Goal: Task Accomplishment & Management: Manage account settings

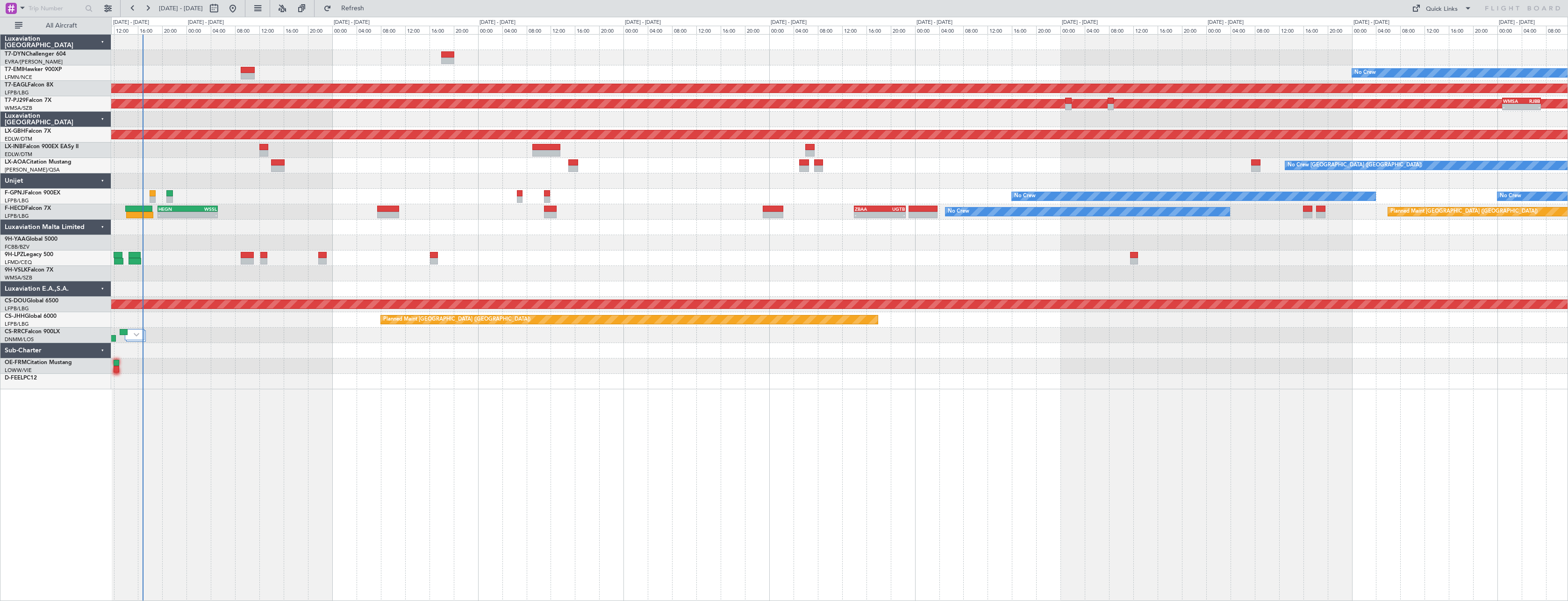
click at [387, 222] on div "No Crew Planned Maint [GEOGRAPHIC_DATA] (Al Maktoum Intl) Planned Maint [GEOGRA…" at bounding box center [839, 212] width 1456 height 355
click at [18, 29] on button "All Aircraft" at bounding box center [56, 25] width 91 height 15
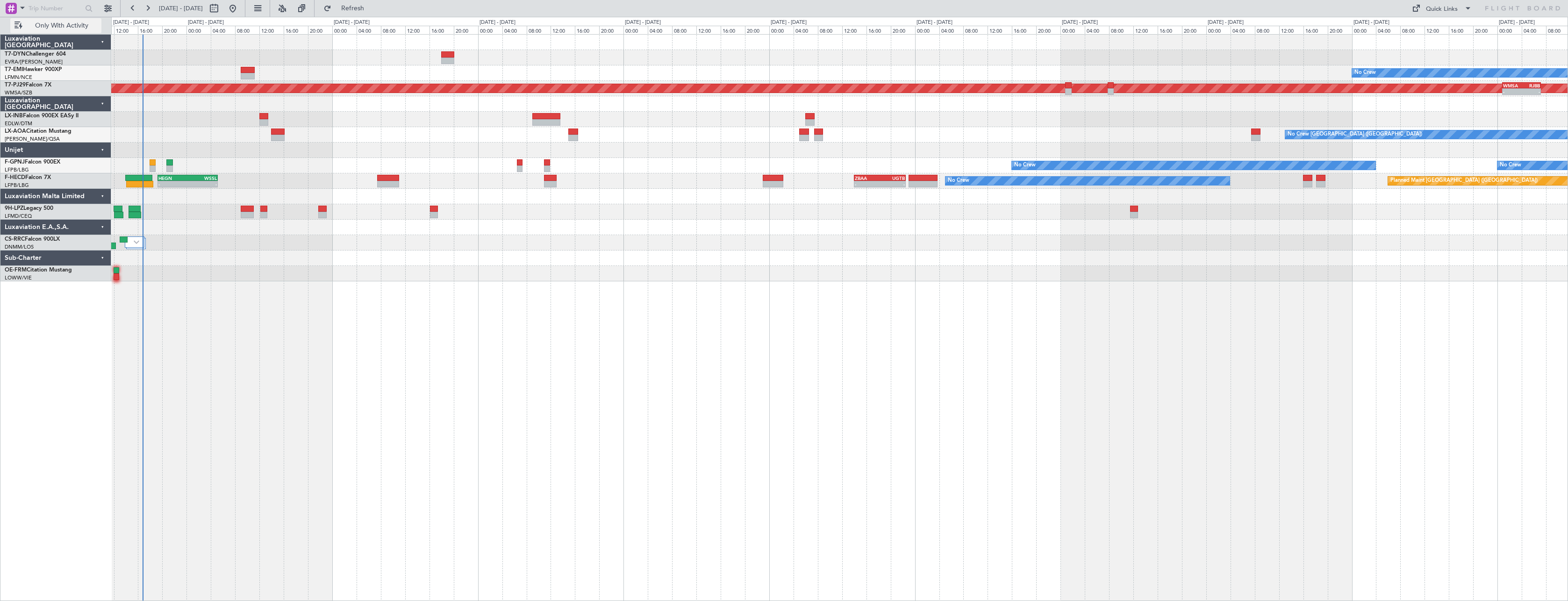
click at [18, 29] on button "Only With Activity" at bounding box center [56, 25] width 91 height 15
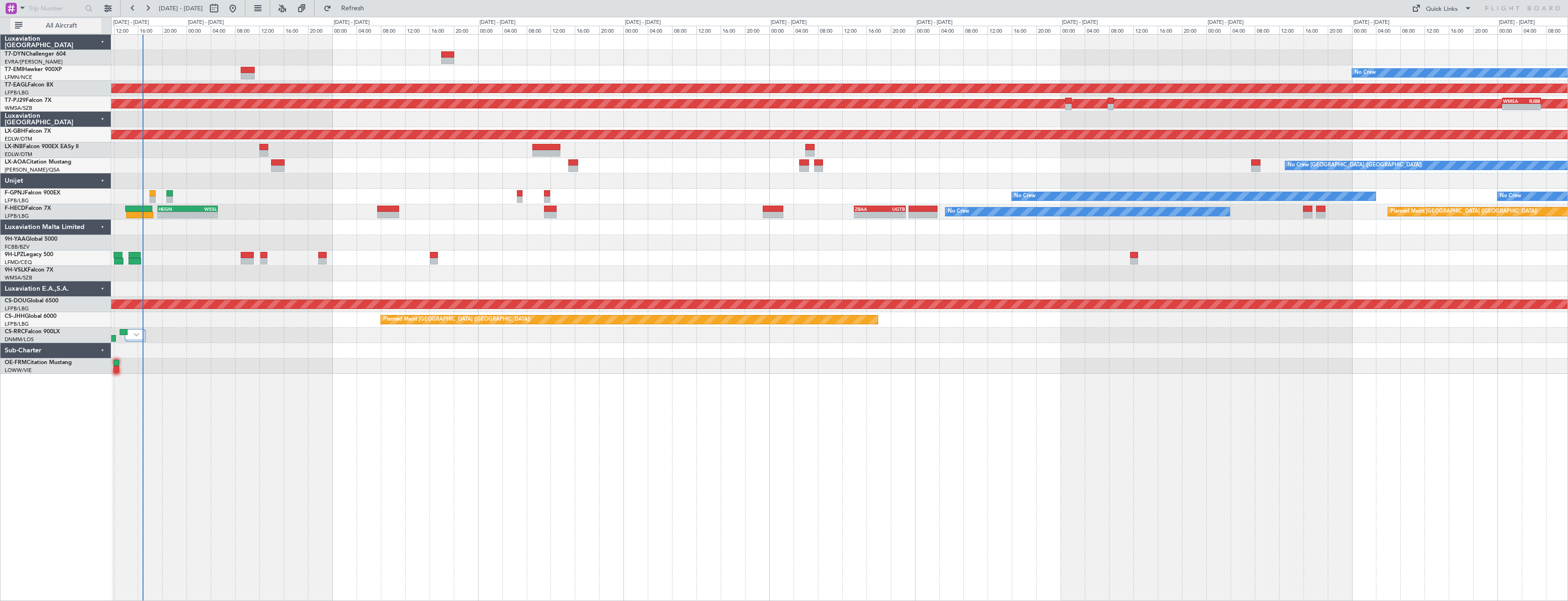
click at [18, 29] on button "All Aircraft" at bounding box center [56, 25] width 91 height 15
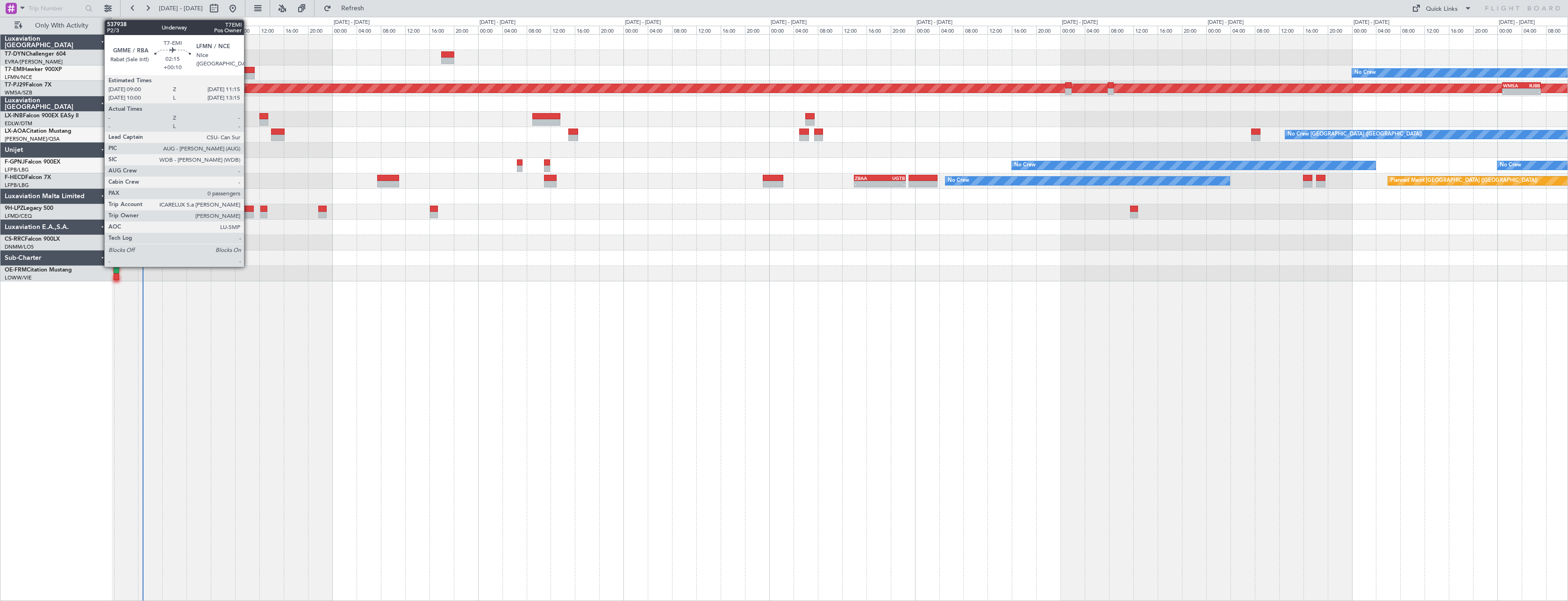
click at [248, 71] on div at bounding box center [248, 70] width 14 height 6
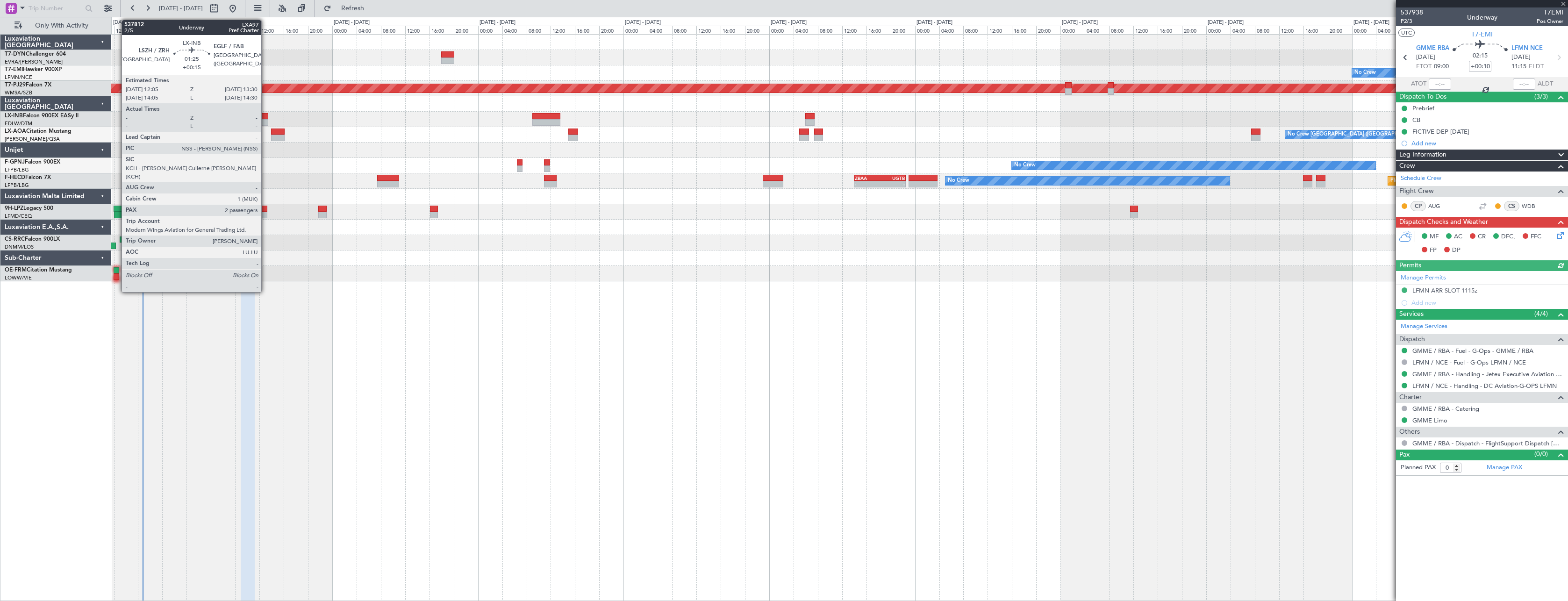
click at [266, 116] on div at bounding box center [264, 116] width 9 height 6
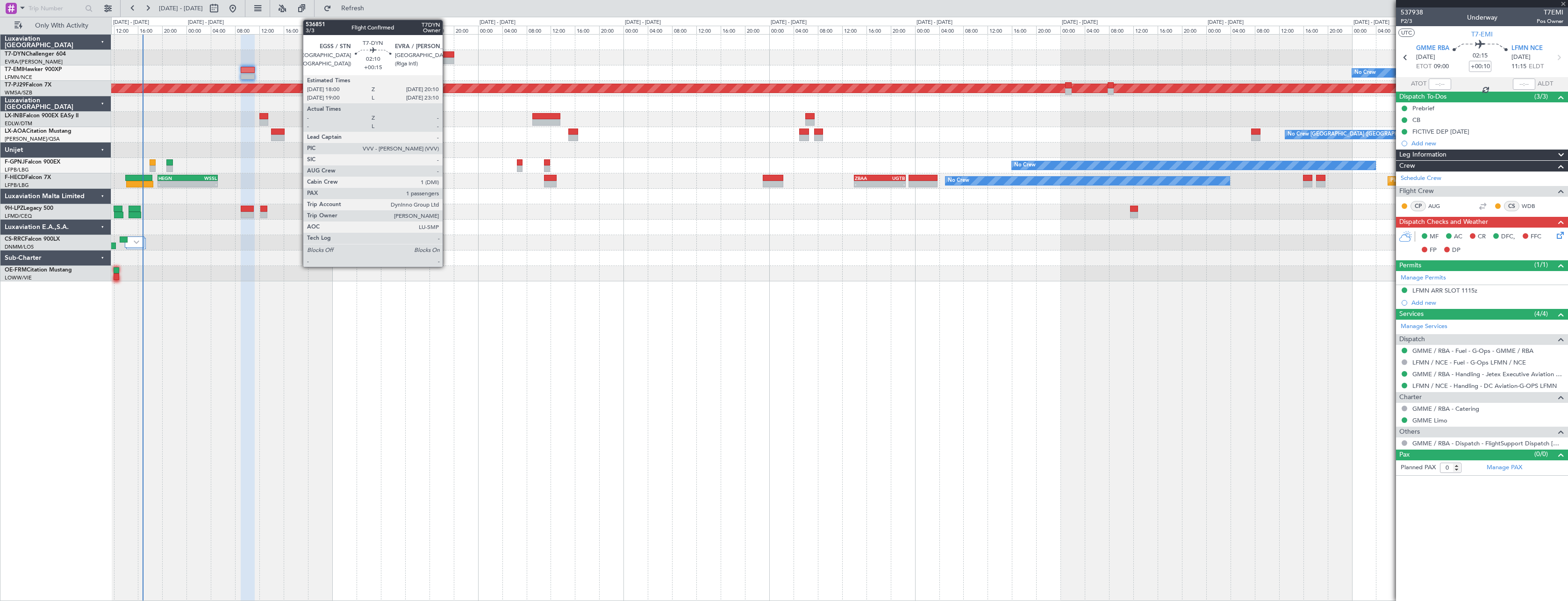
type input "+00:15"
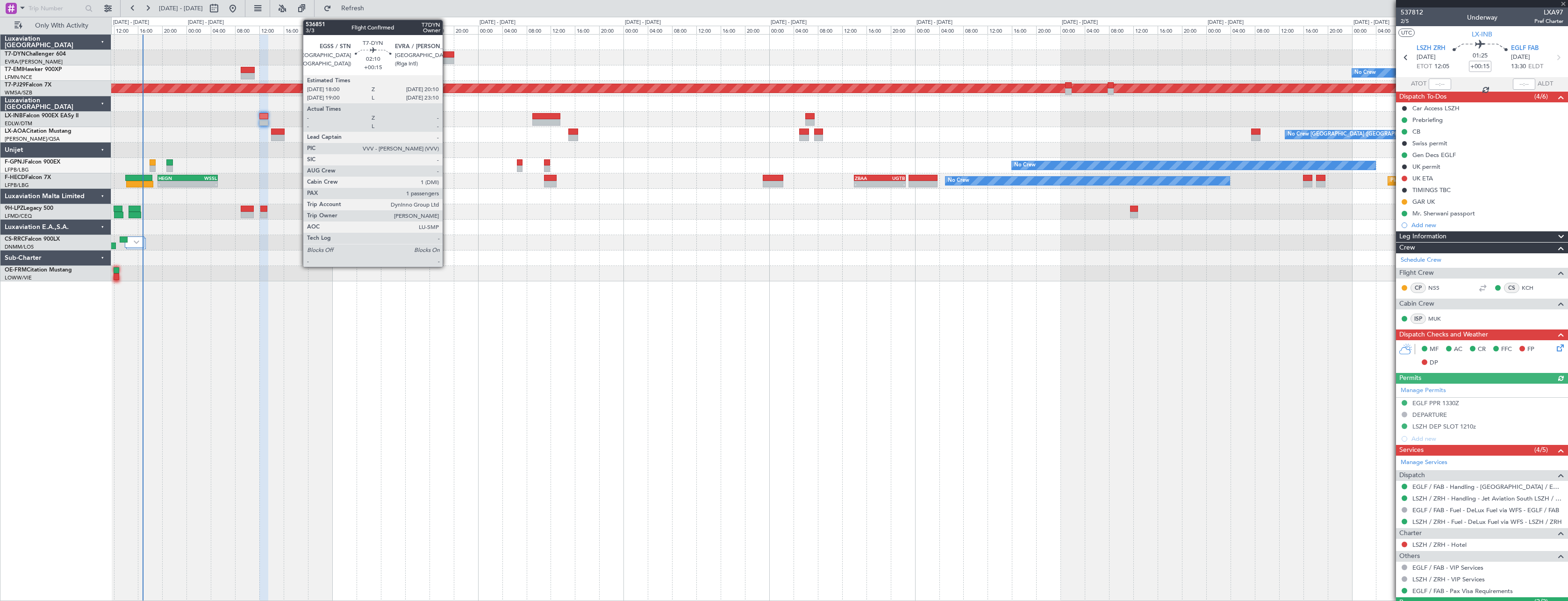
click at [447, 53] on div at bounding box center [448, 55] width 14 height 6
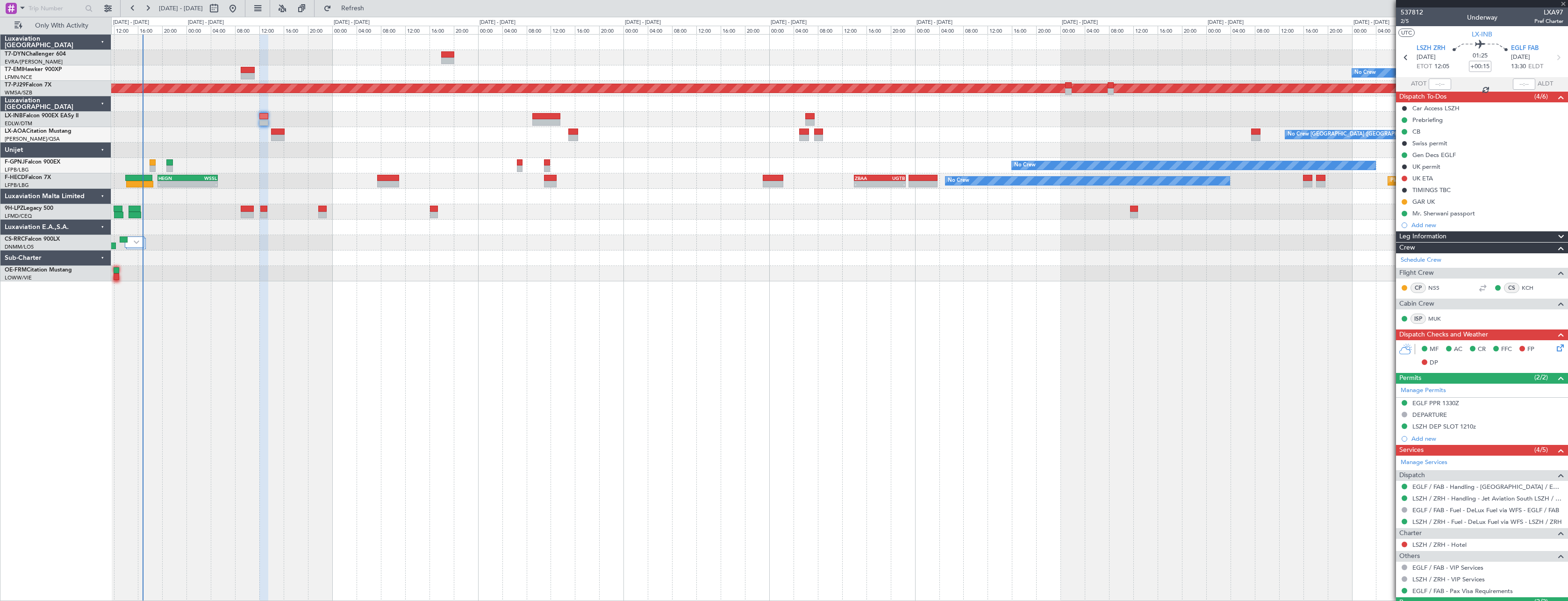
type input "1"
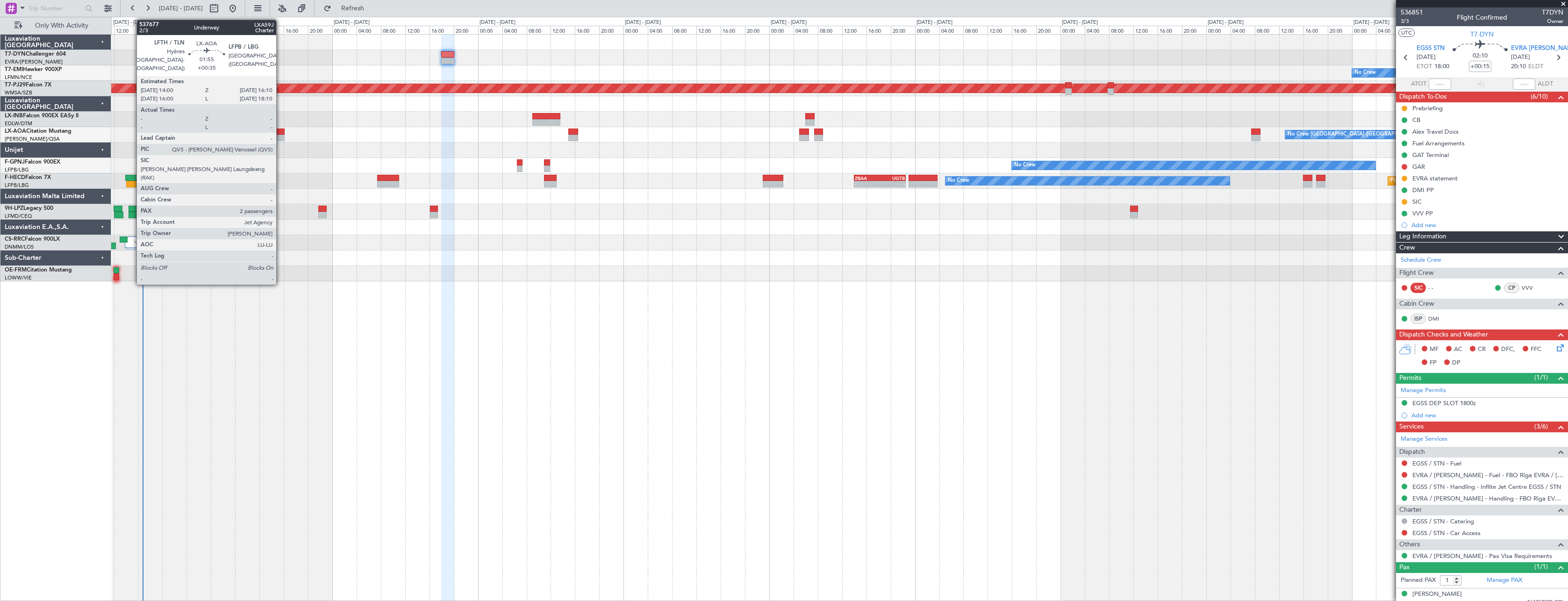
click at [281, 131] on div at bounding box center [277, 132] width 14 height 6
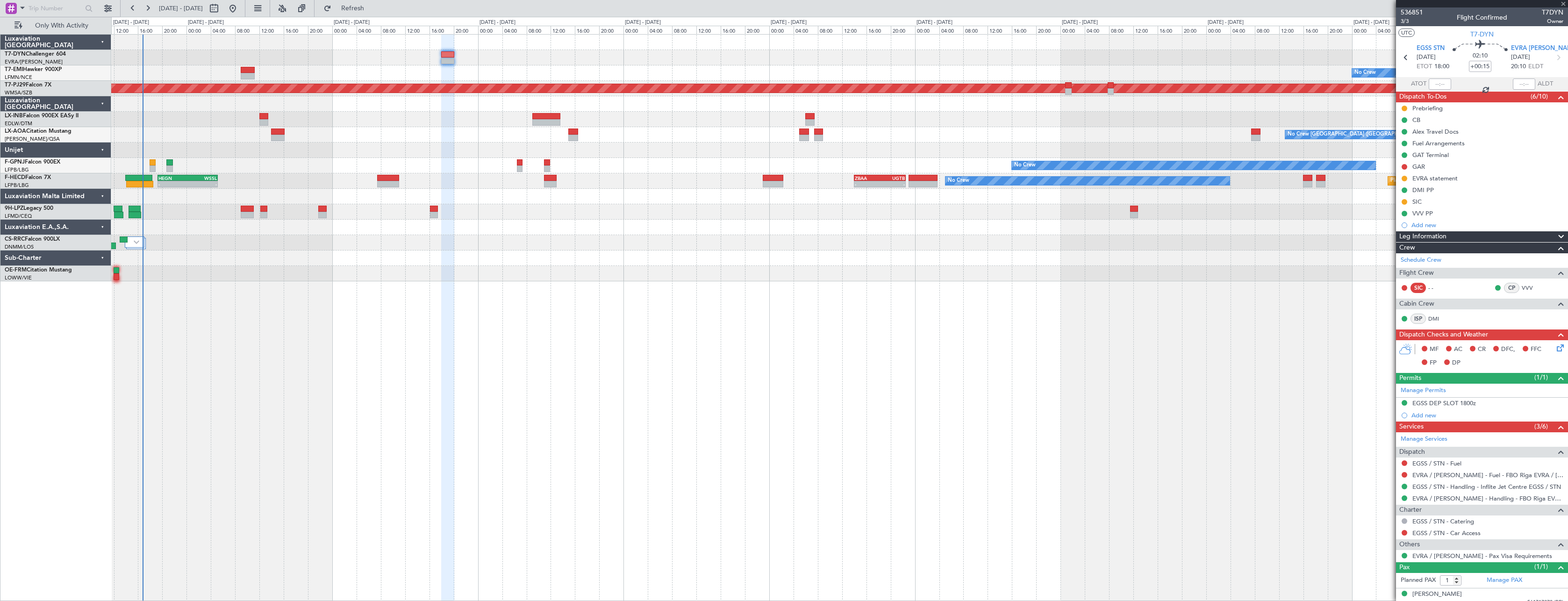
type input "+00:35"
type input "2"
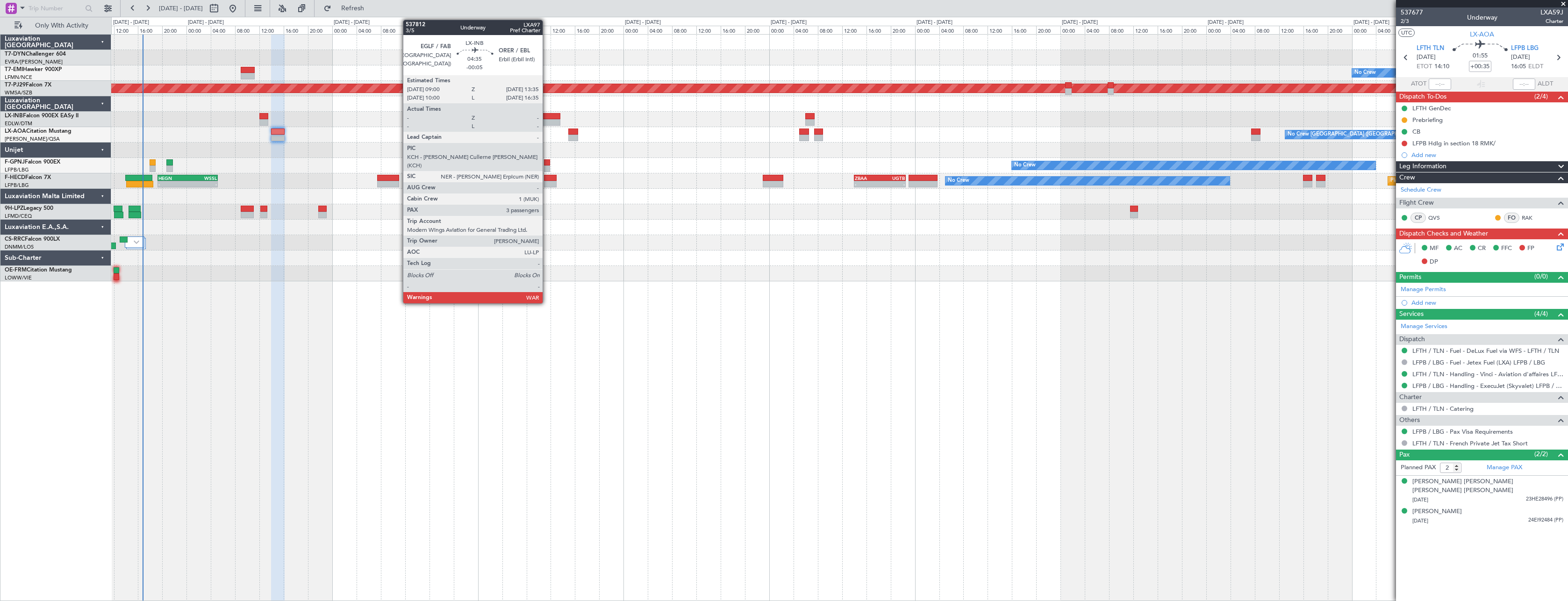
click at [547, 117] on div at bounding box center [546, 116] width 28 height 6
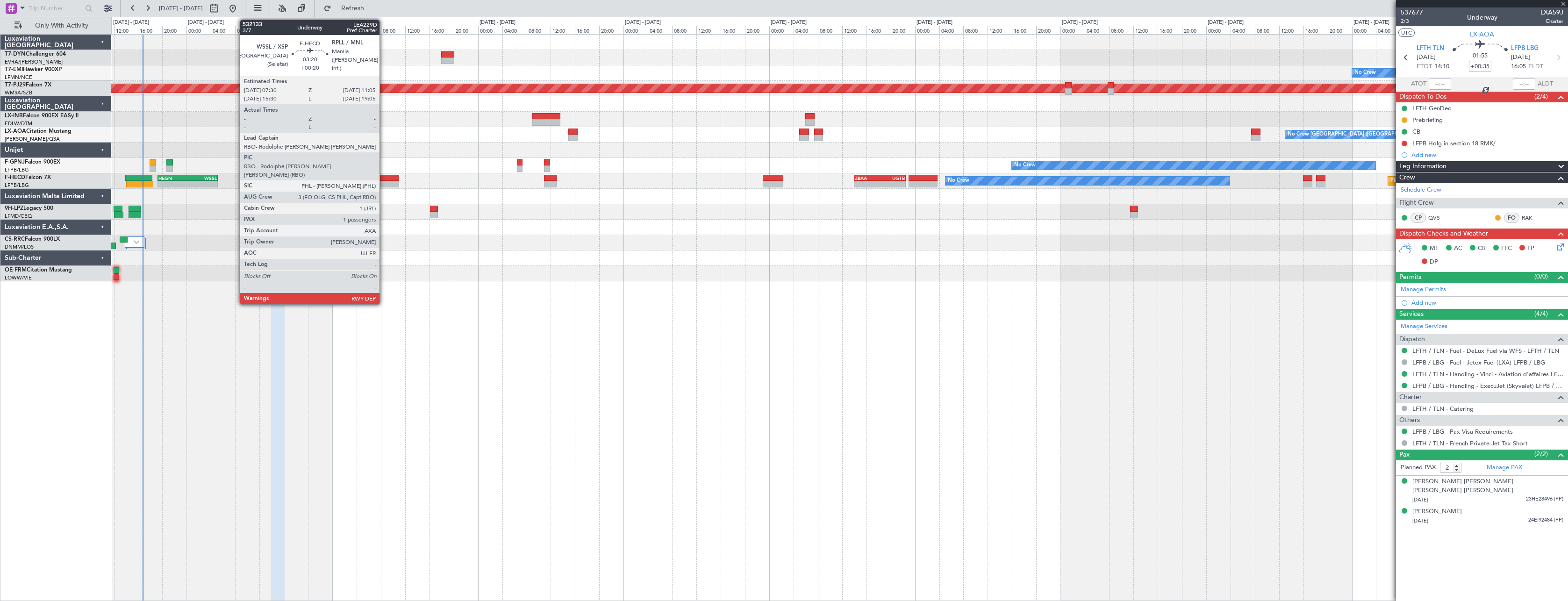
type input "-00:05"
type input "3"
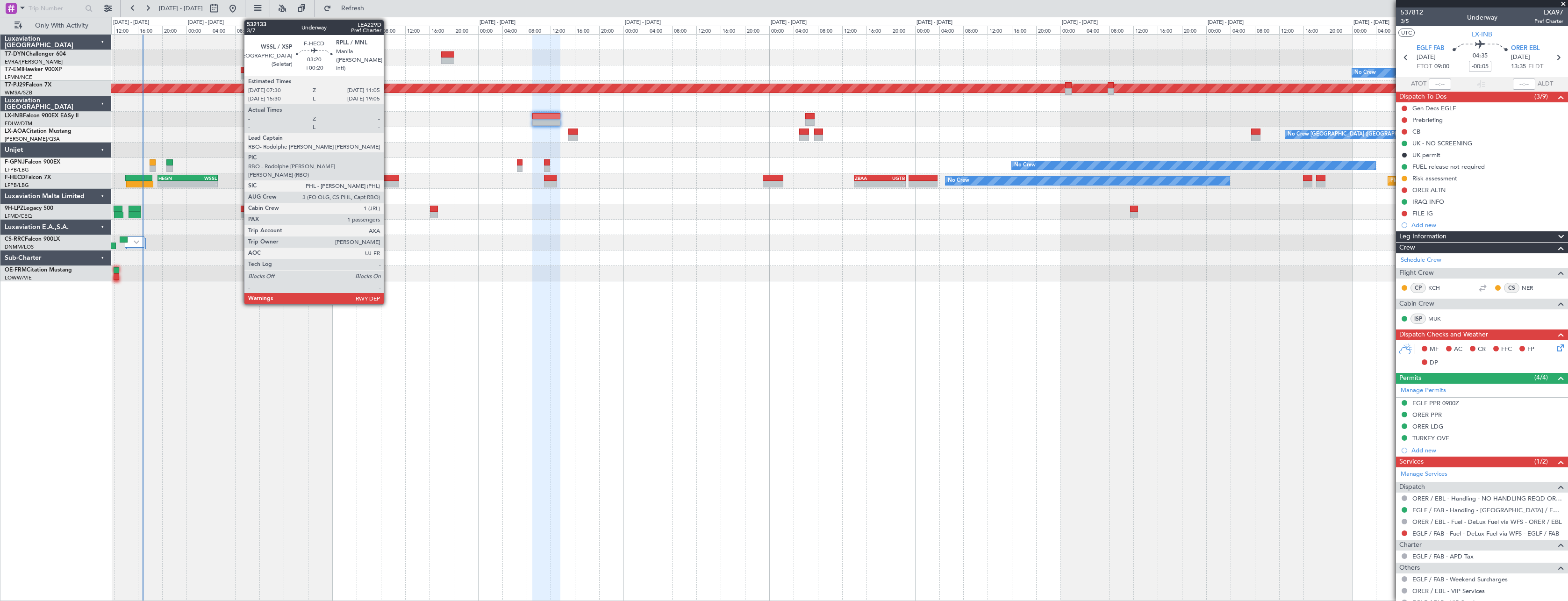
click at [388, 175] on div at bounding box center [388, 178] width 22 height 6
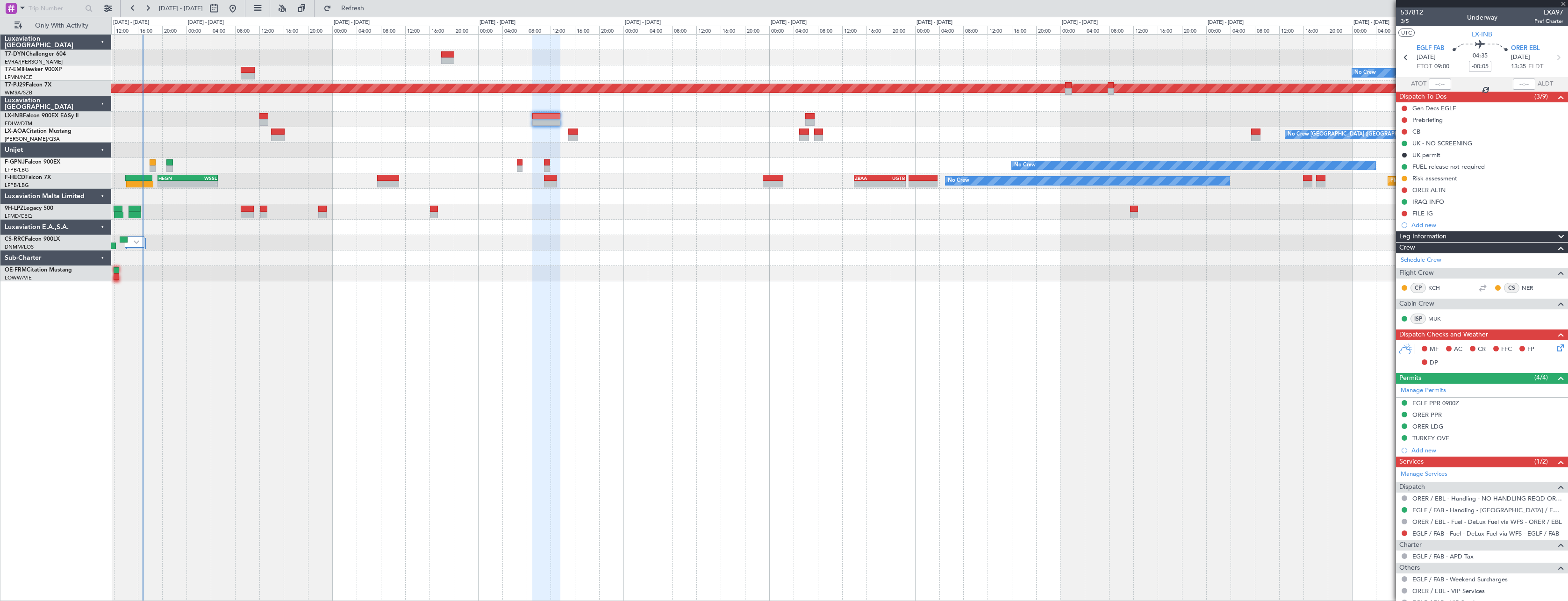
type input "+00:20"
type input "1"
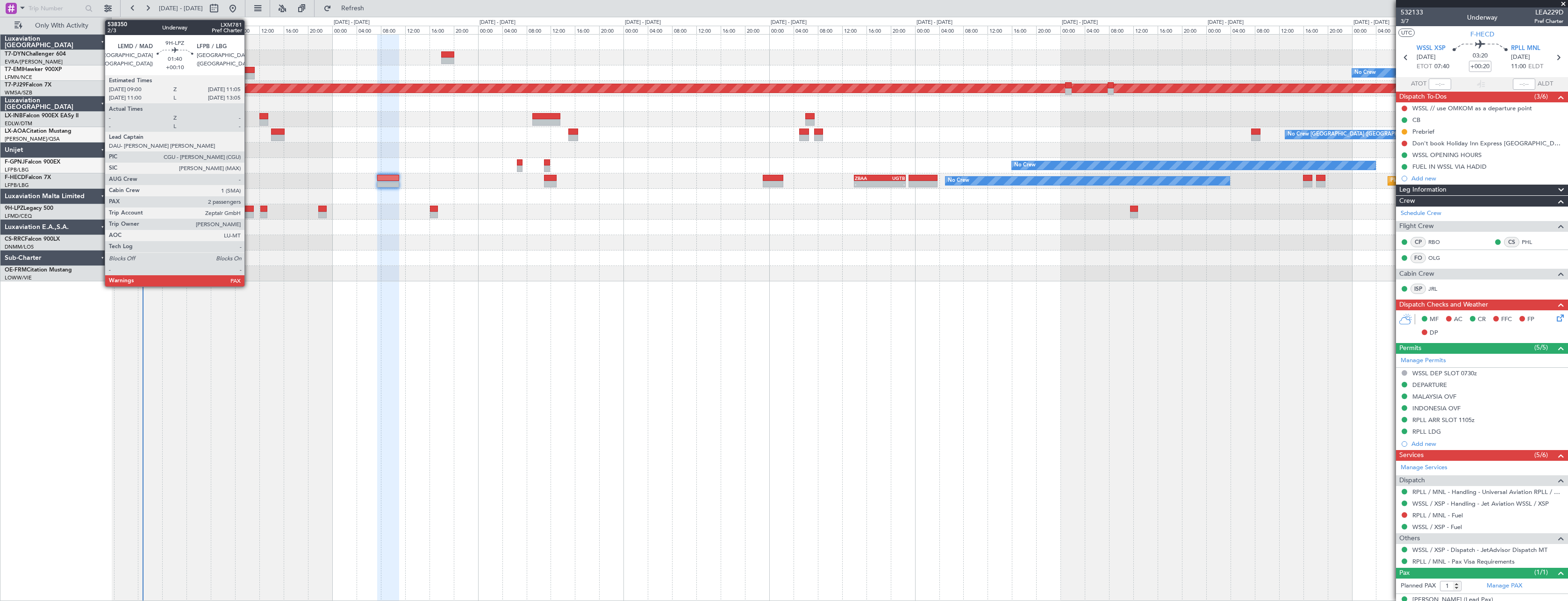
click at [249, 211] on div at bounding box center [247, 209] width 13 height 6
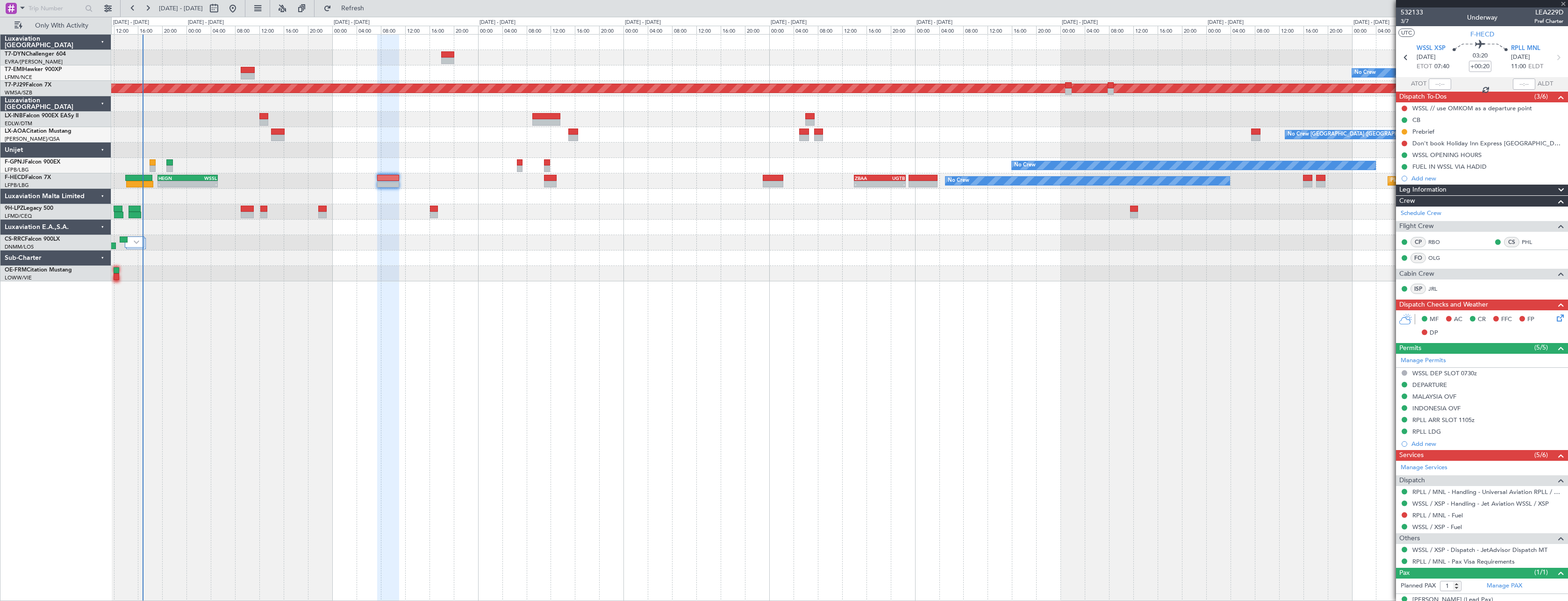
type input "+00:10"
type input "4"
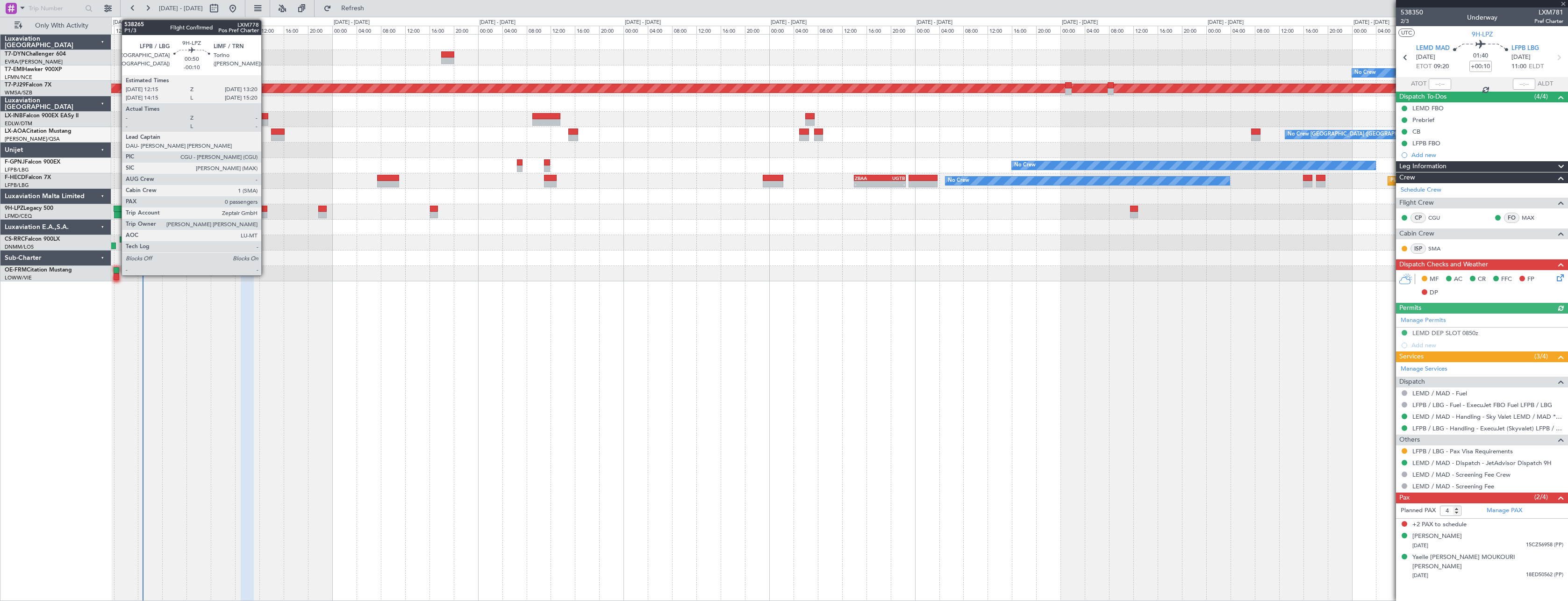
click at [266, 209] on div at bounding box center [264, 209] width 7 height 6
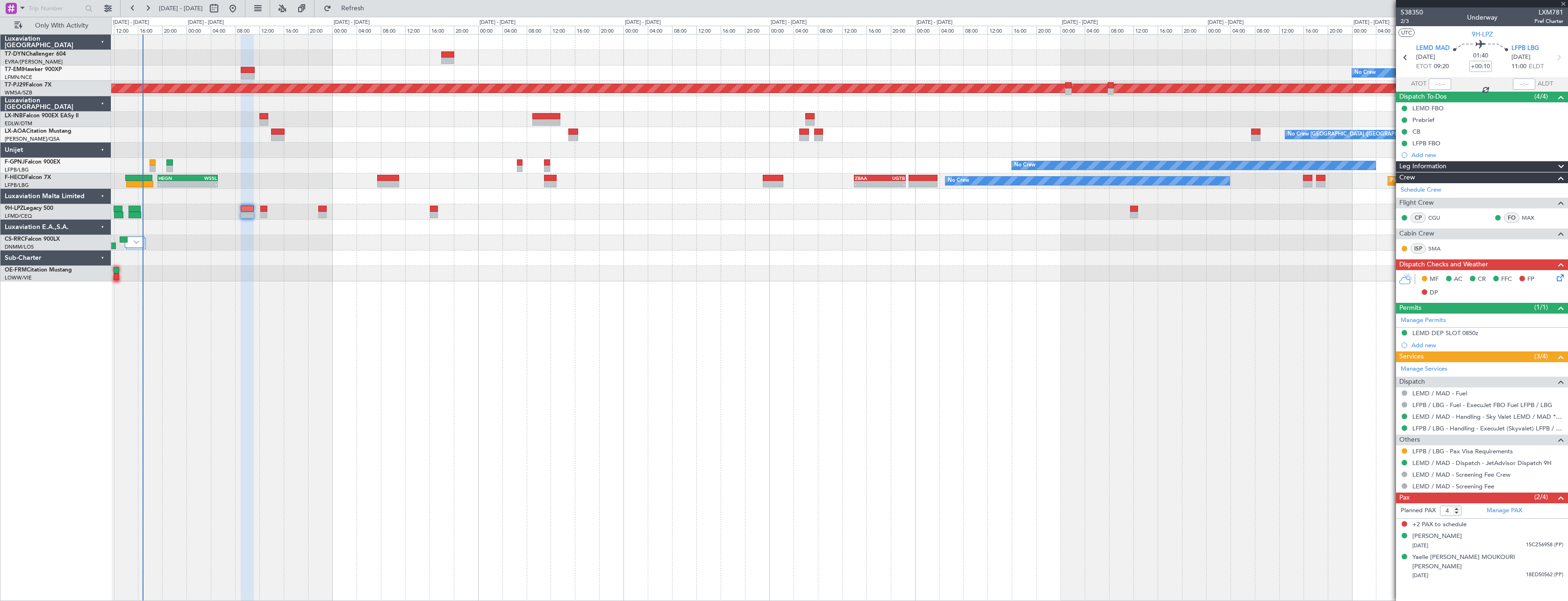
type input "-00:10"
type input "0"
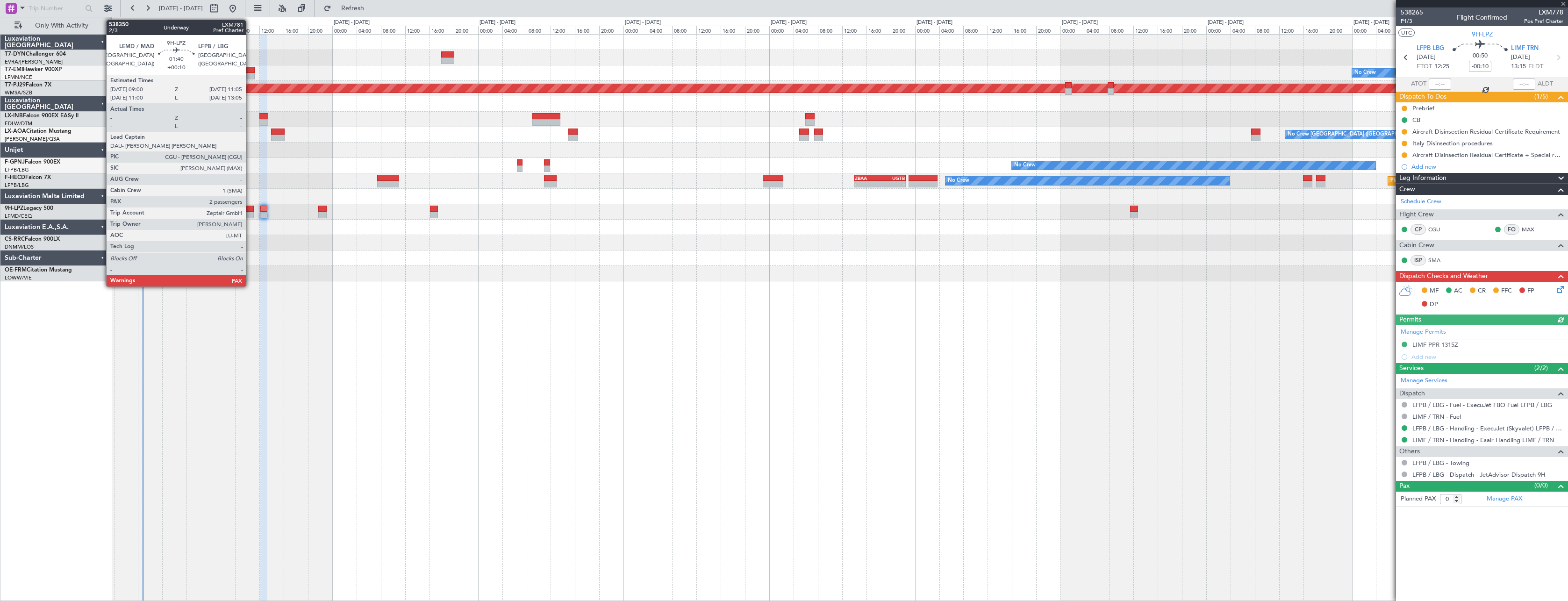
click at [251, 212] on div at bounding box center [839, 212] width 1456 height 16
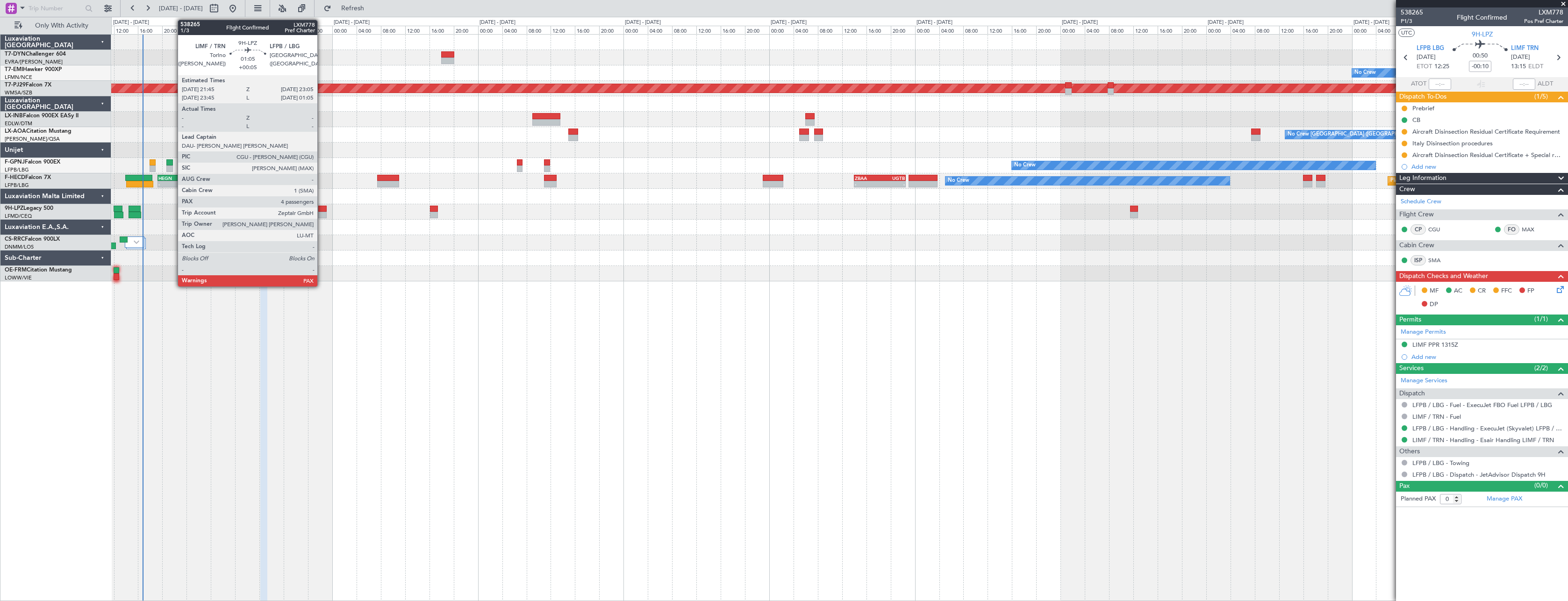
click at [322, 208] on div at bounding box center [322, 209] width 8 height 6
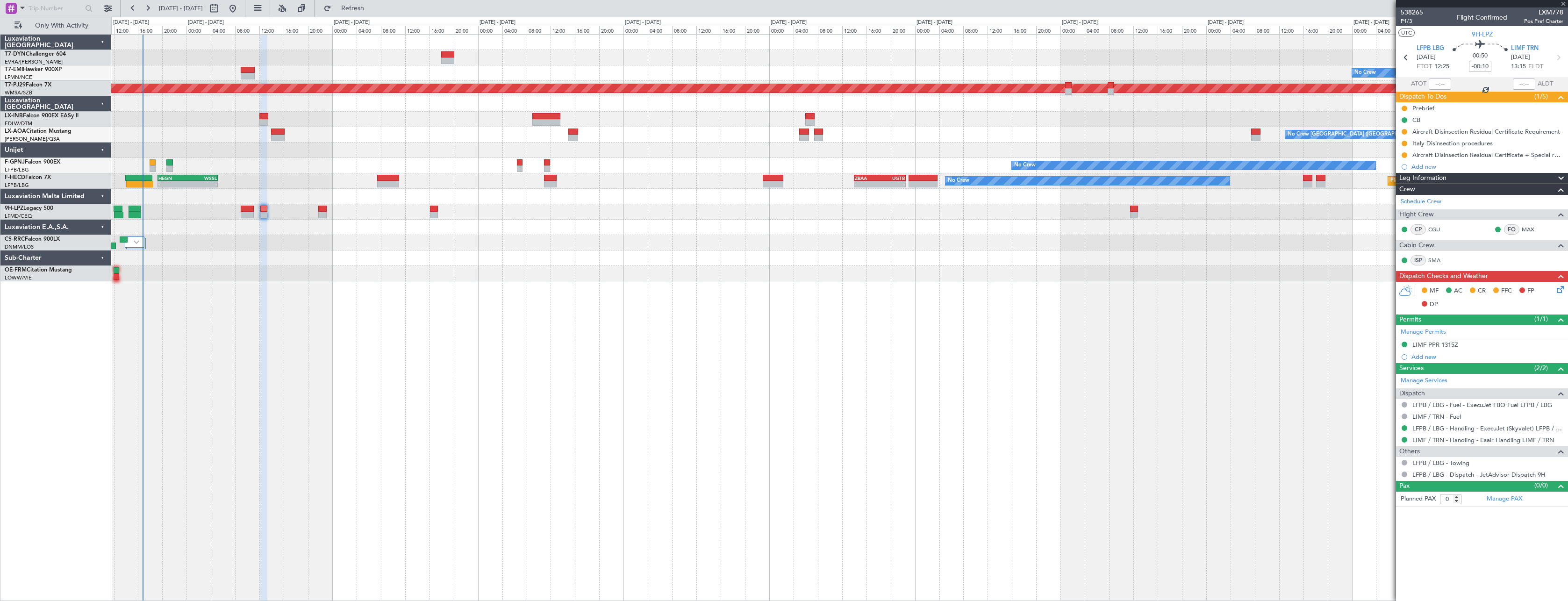
type input "+00:05"
type input "4"
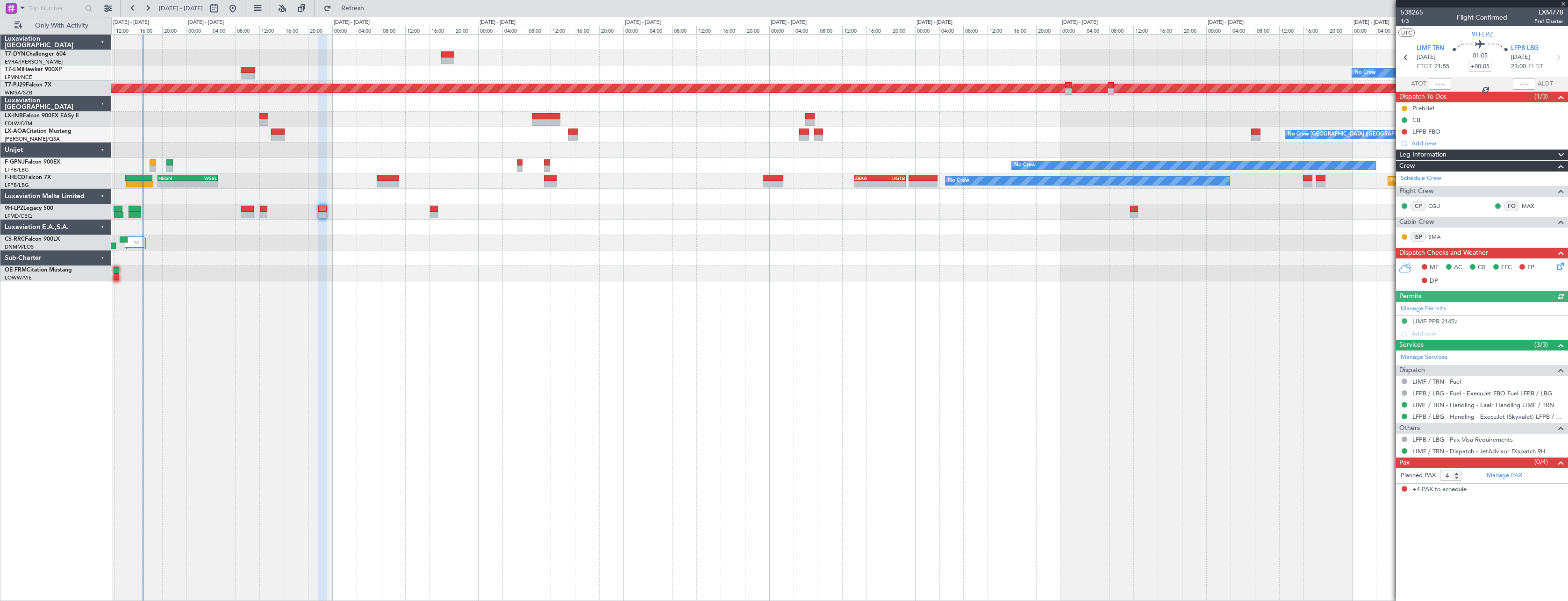
click at [251, 266] on div "No Crew Planned Maint [GEOGRAPHIC_DATA] (Sultan [PERSON_NAME] [PERSON_NAME] - S…" at bounding box center [839, 158] width 1456 height 247
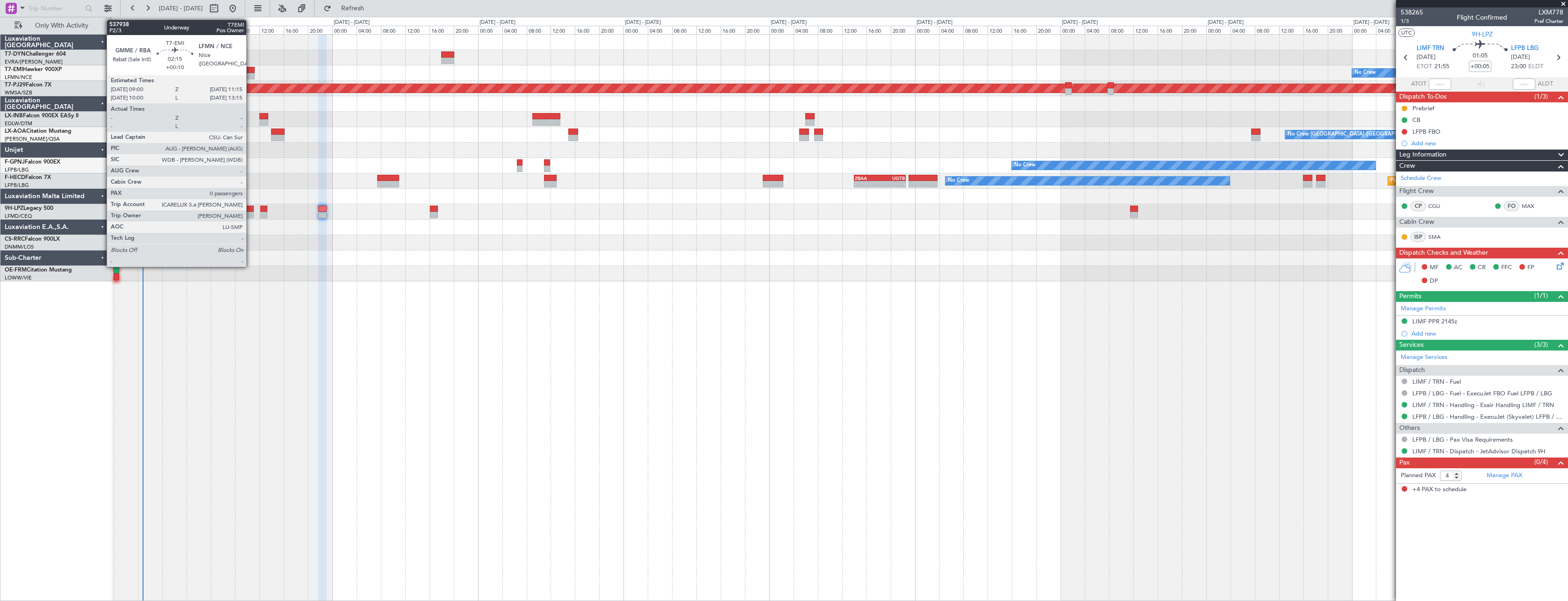
click at [250, 73] on div at bounding box center [248, 76] width 14 height 6
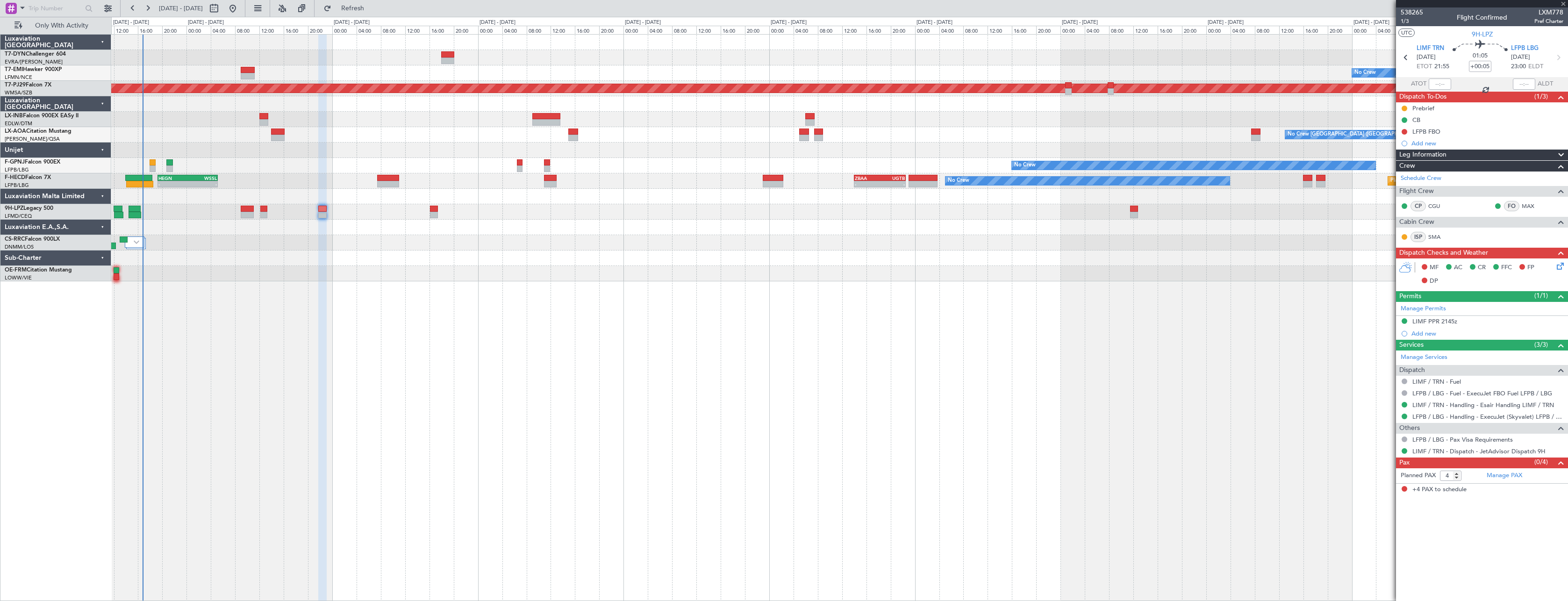
type input "+00:10"
type input "0"
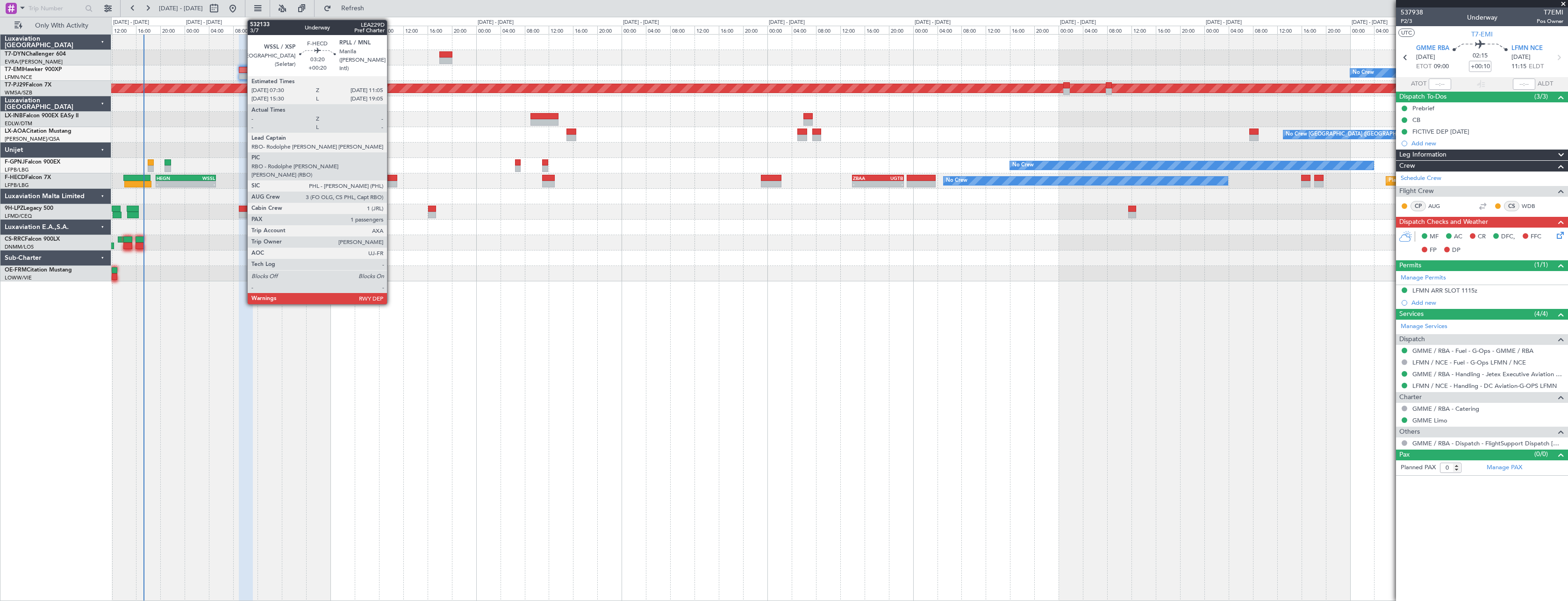
click at [392, 177] on div at bounding box center [386, 178] width 22 height 6
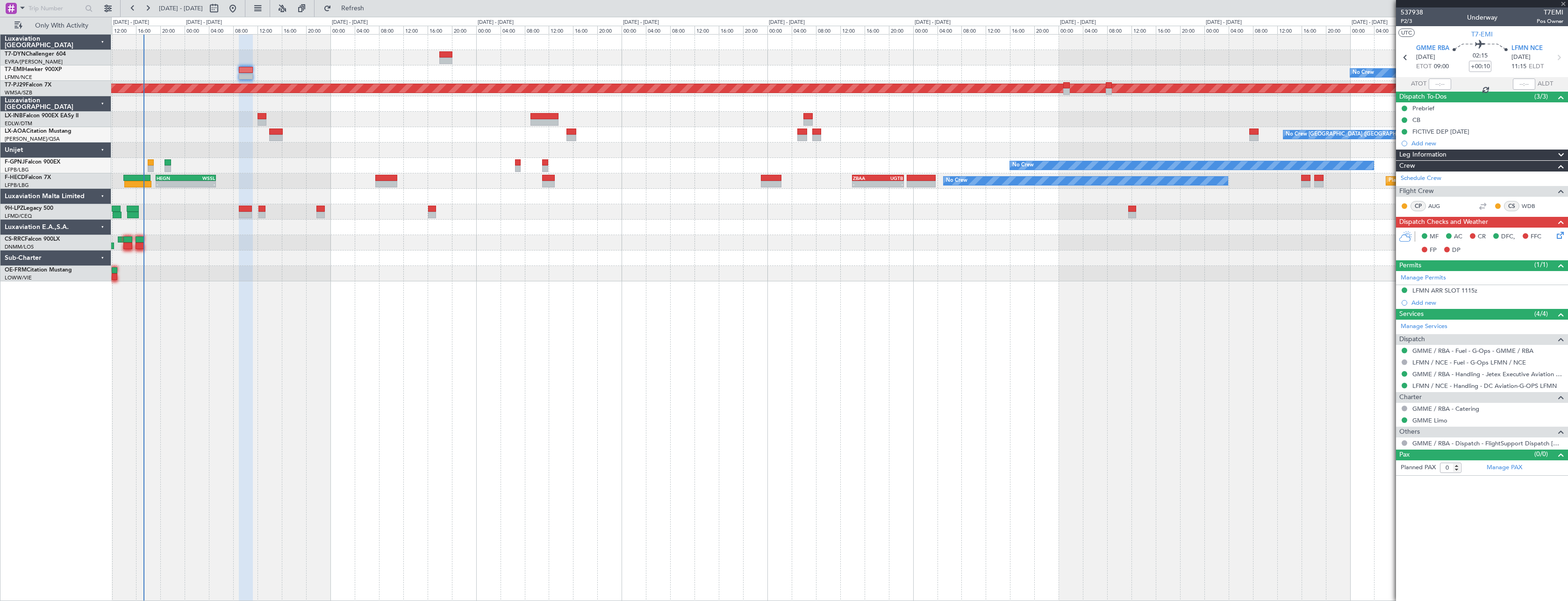
type input "+00:20"
type input "1"
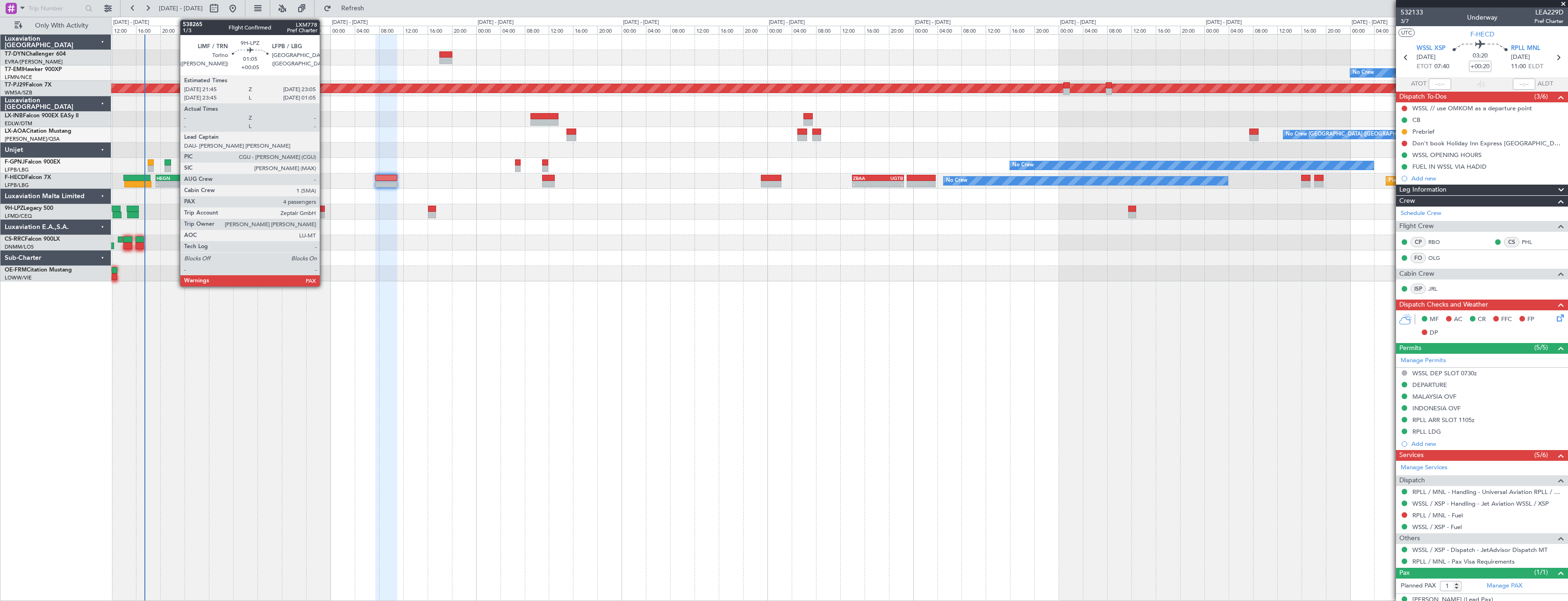
click at [324, 211] on div at bounding box center [320, 209] width 8 height 6
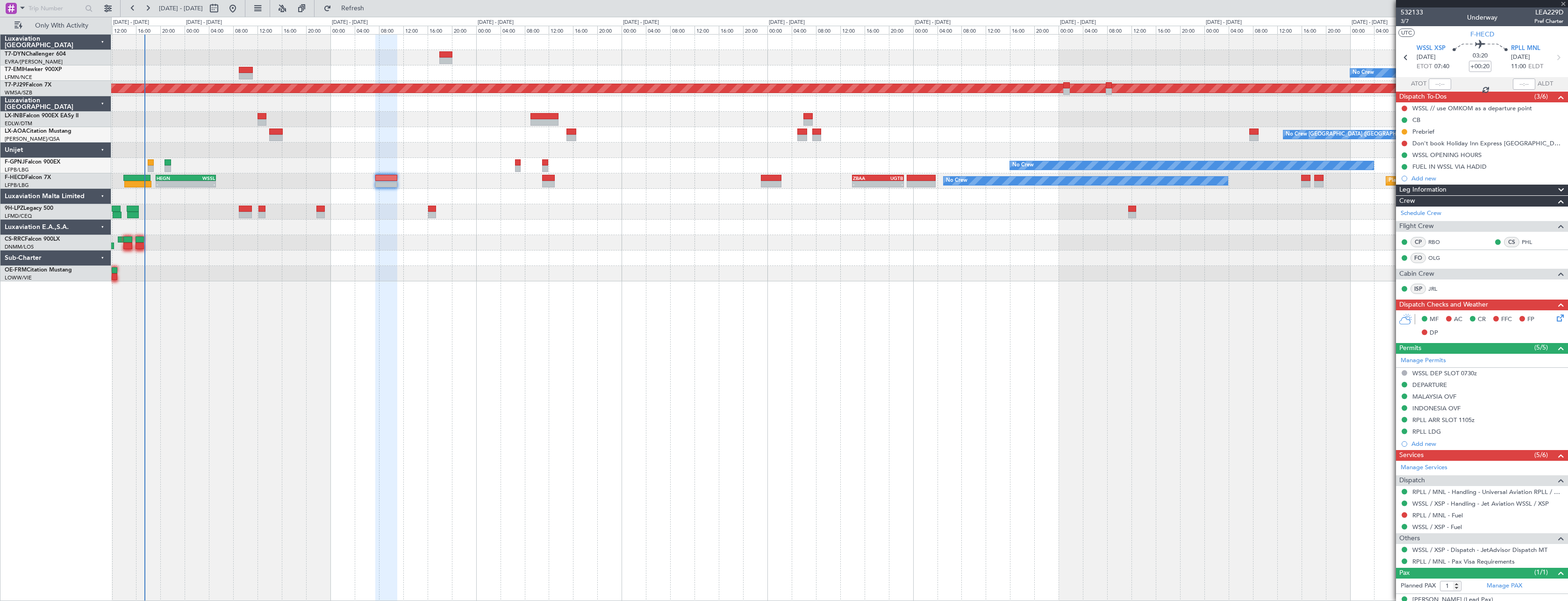
type input "+00:05"
type input "4"
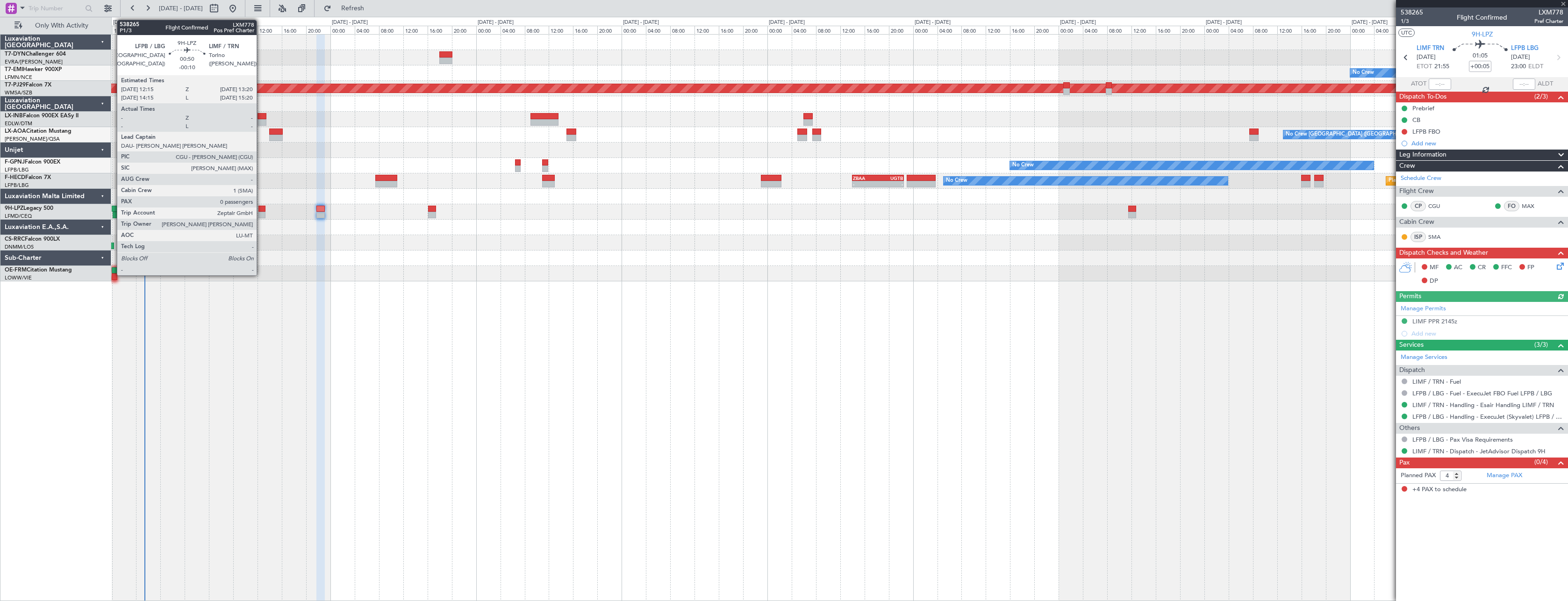
click at [262, 210] on div at bounding box center [262, 209] width 7 height 6
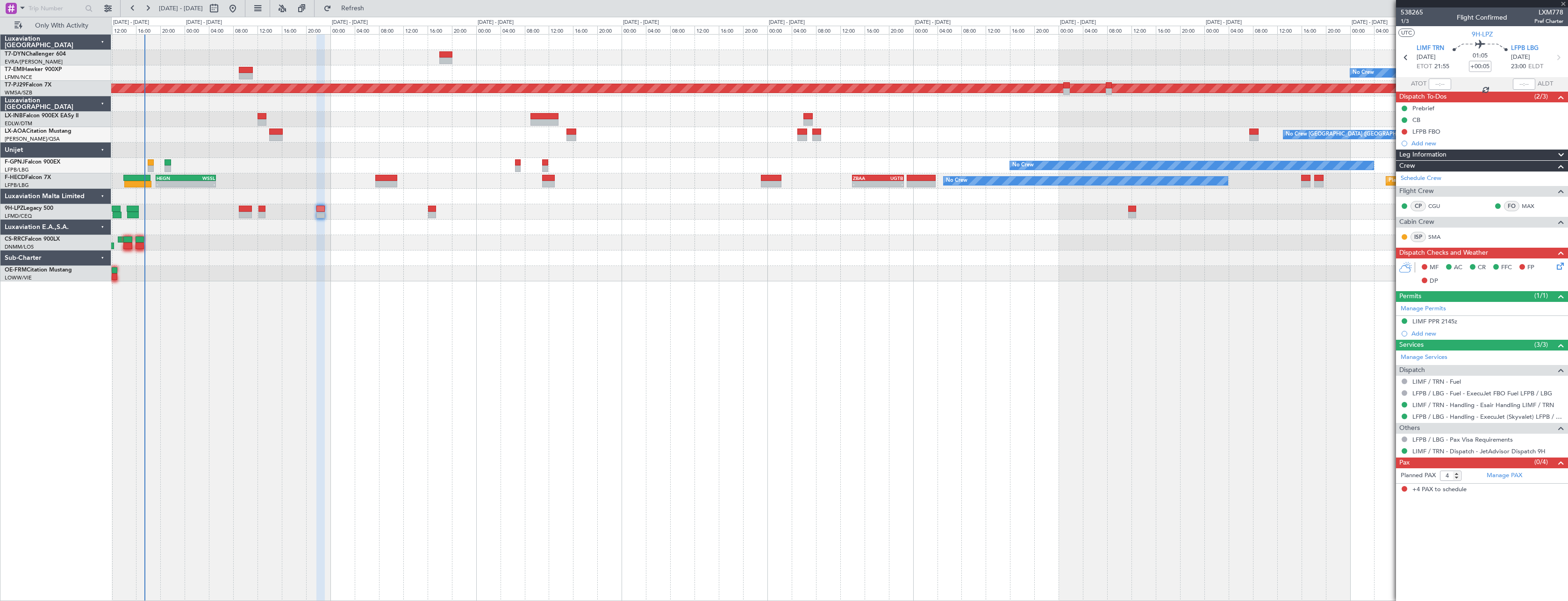
type input "-00:10"
type input "0"
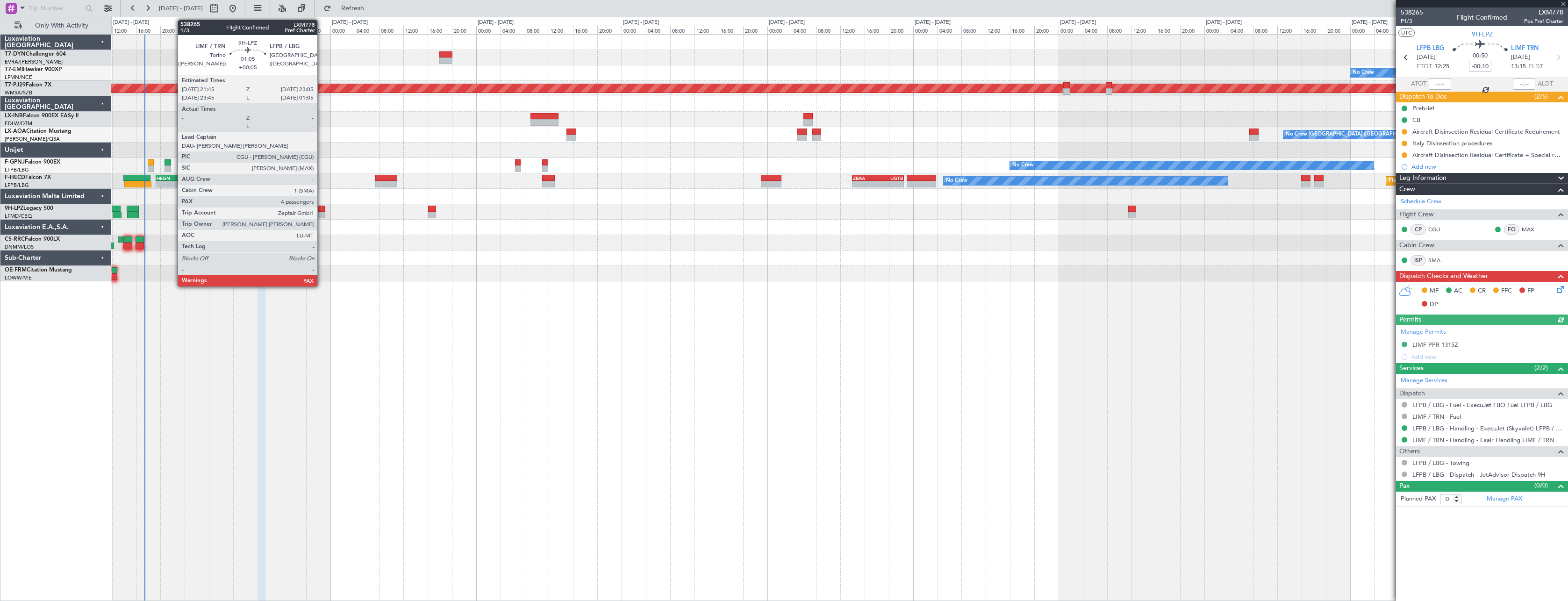
click at [322, 209] on div at bounding box center [320, 209] width 8 height 6
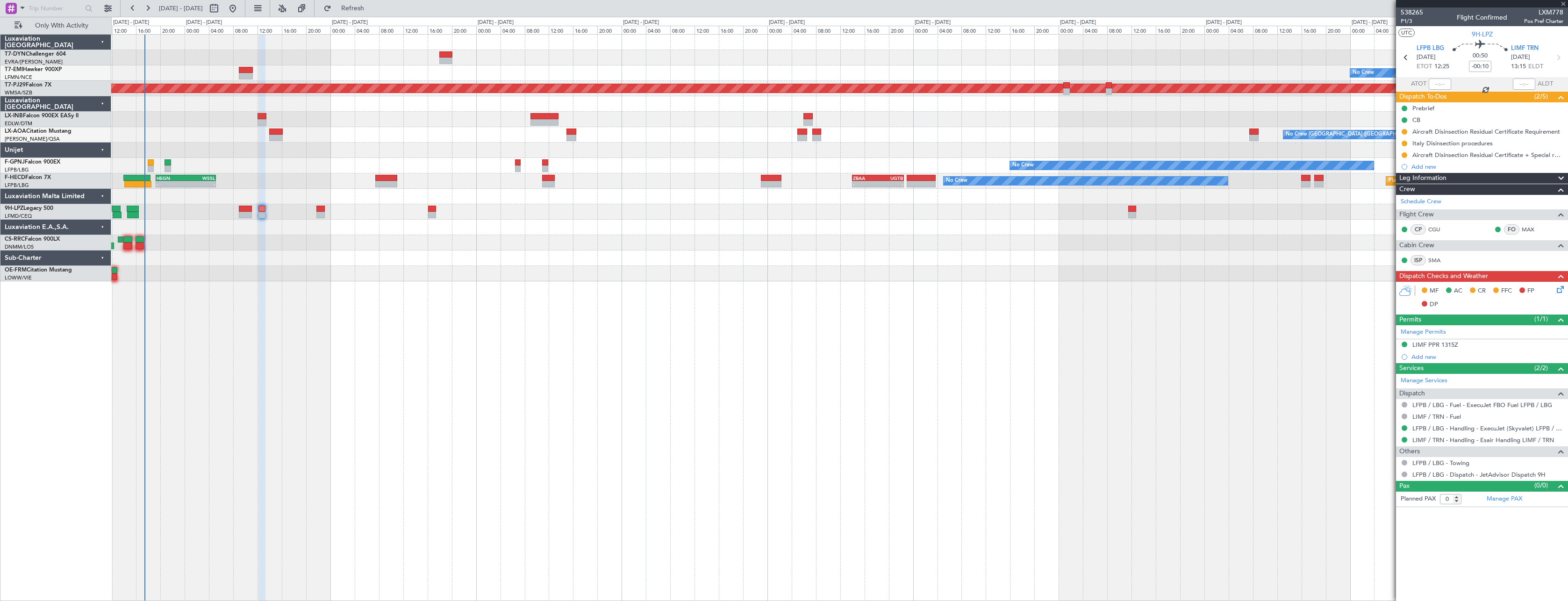
type input "+00:05"
type input "4"
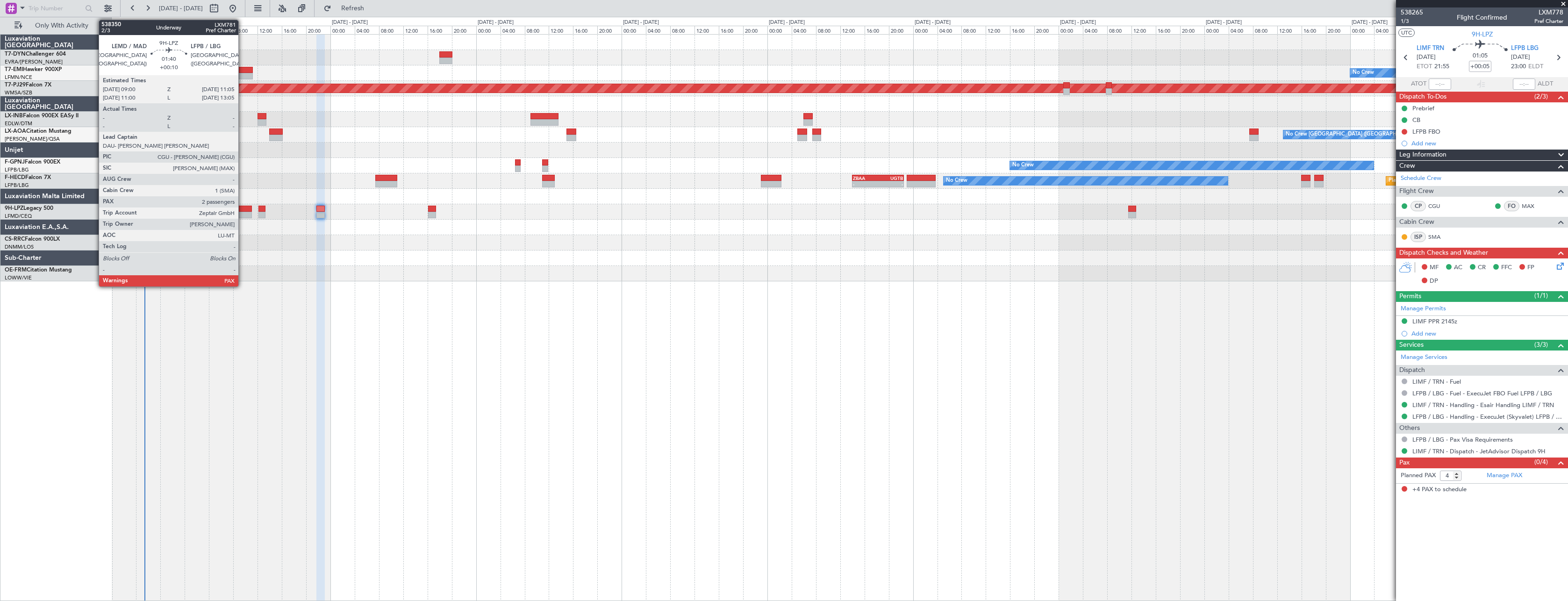
click at [242, 206] on div at bounding box center [246, 209] width 13 height 6
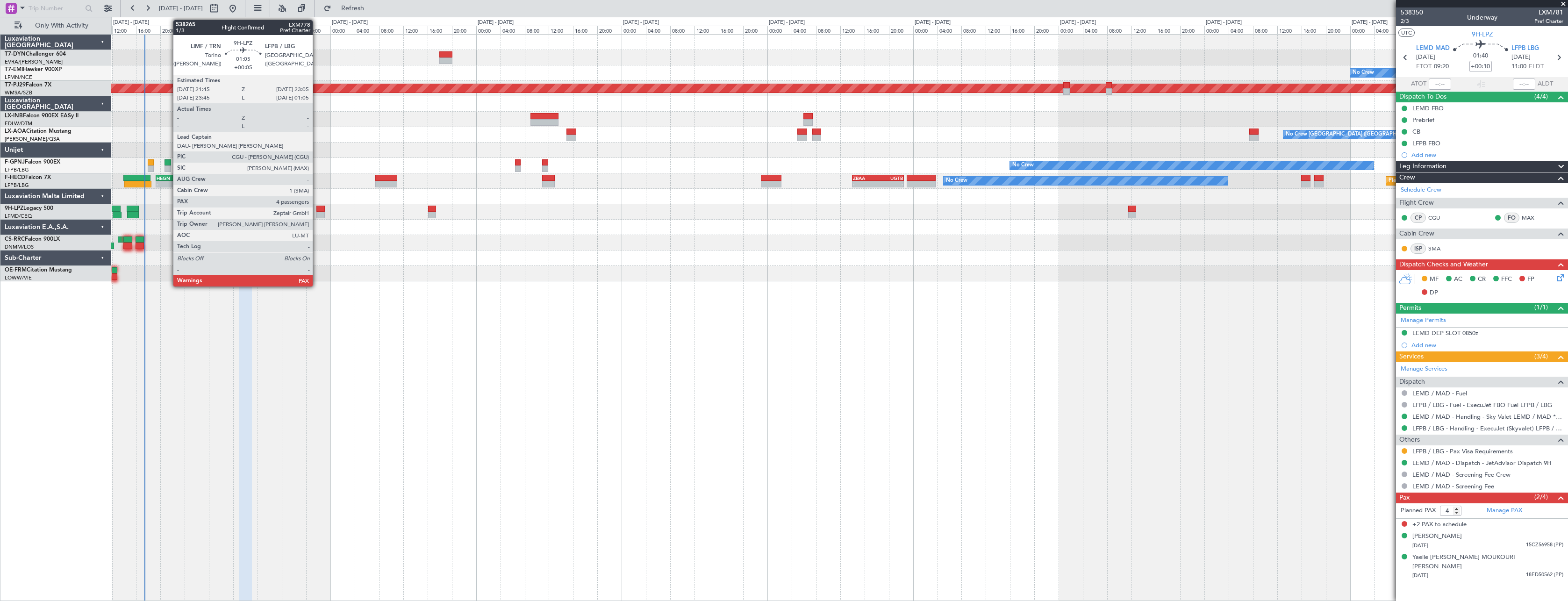
click at [317, 207] on div at bounding box center [320, 209] width 8 height 6
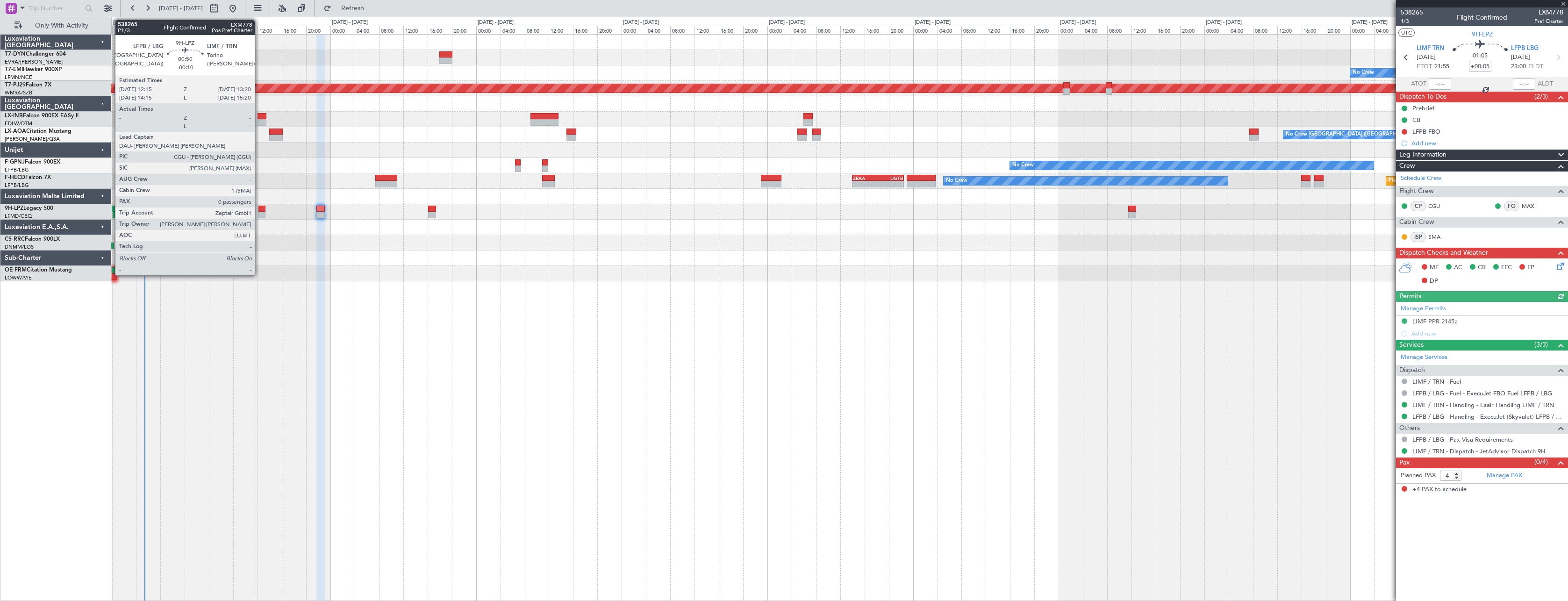
click at [259, 209] on div at bounding box center [262, 209] width 7 height 6
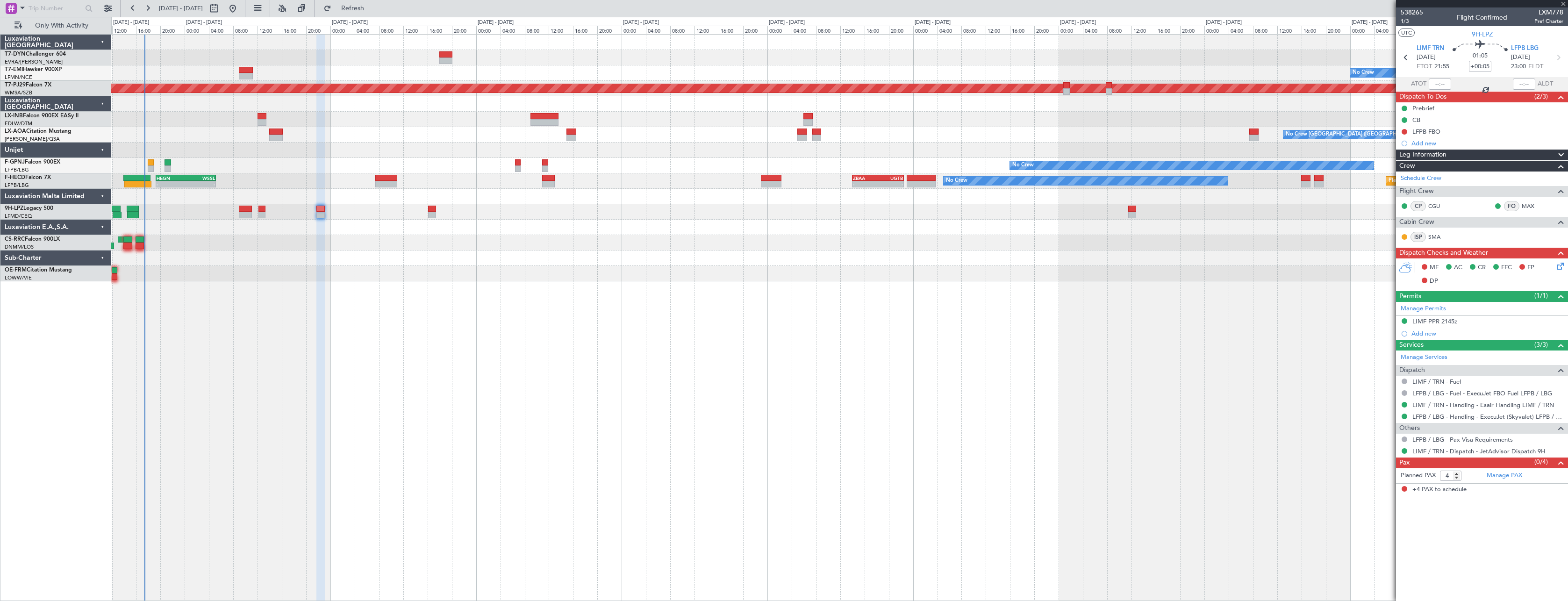
type input "-00:10"
type input "0"
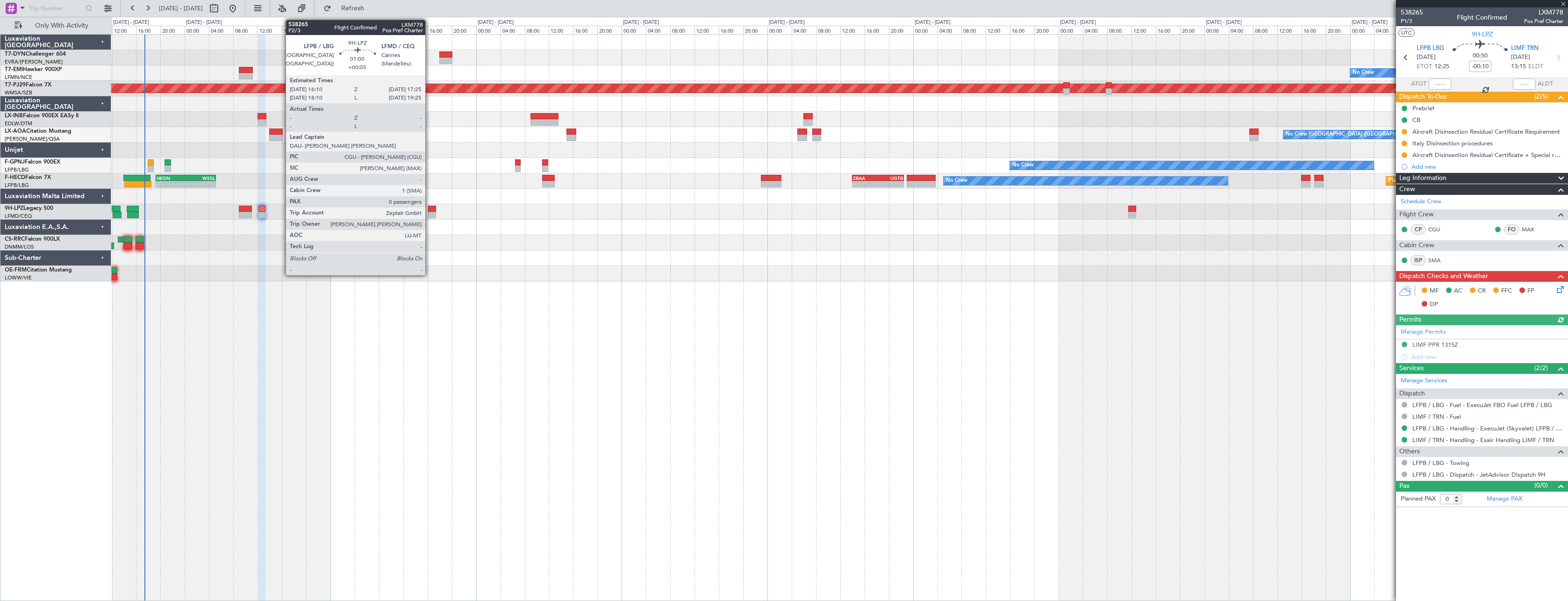
click at [429, 207] on div at bounding box center [432, 209] width 8 height 6
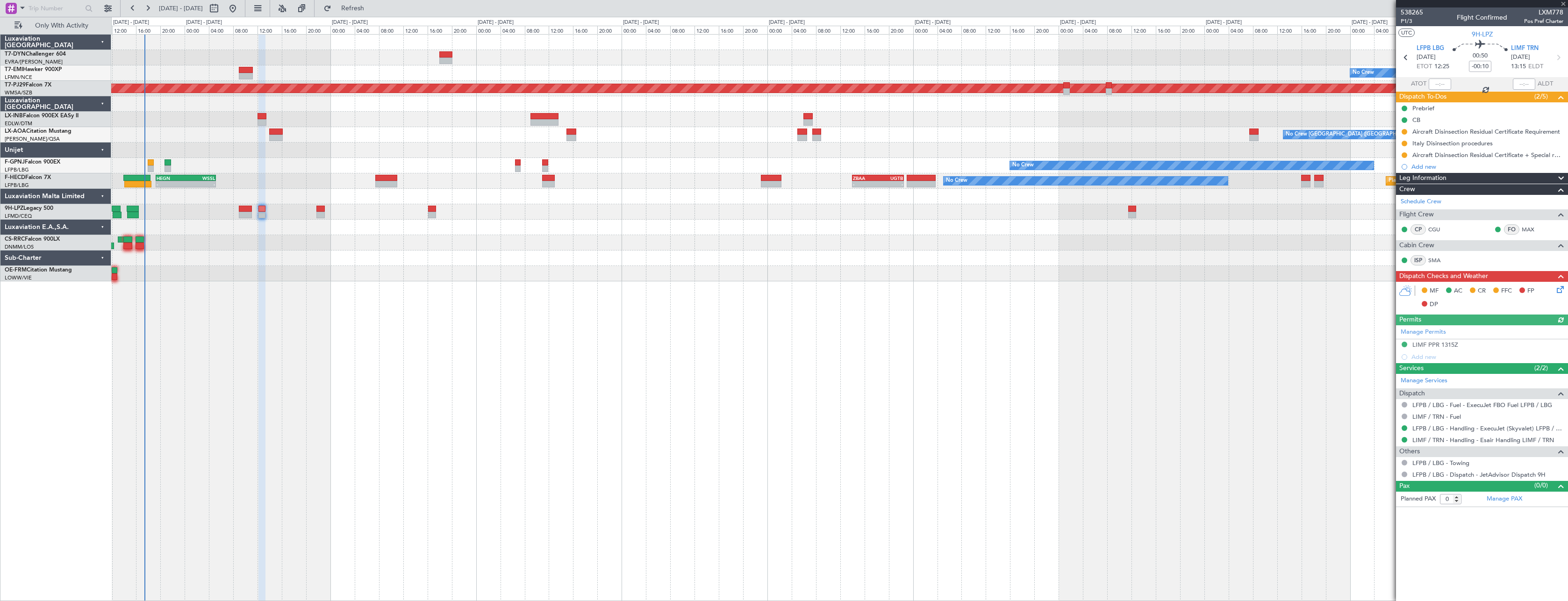
type input "+00:05"
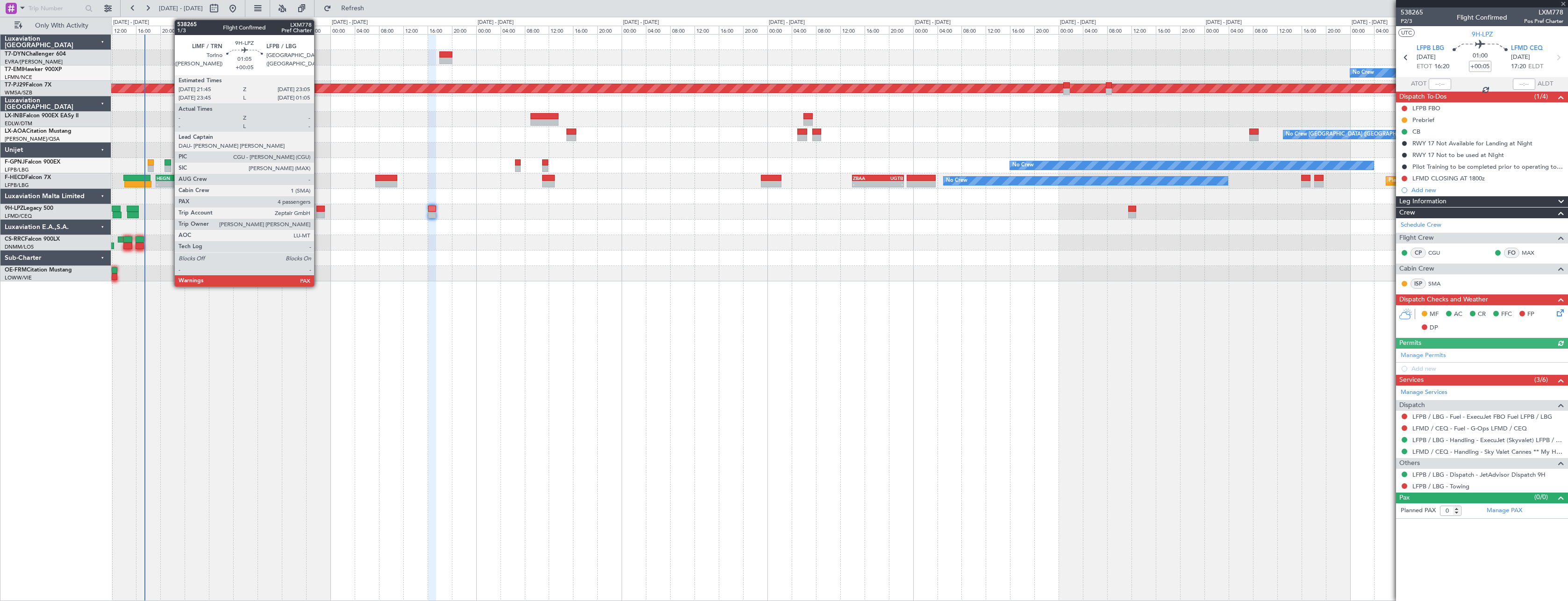
click at [318, 210] on div at bounding box center [320, 209] width 8 height 6
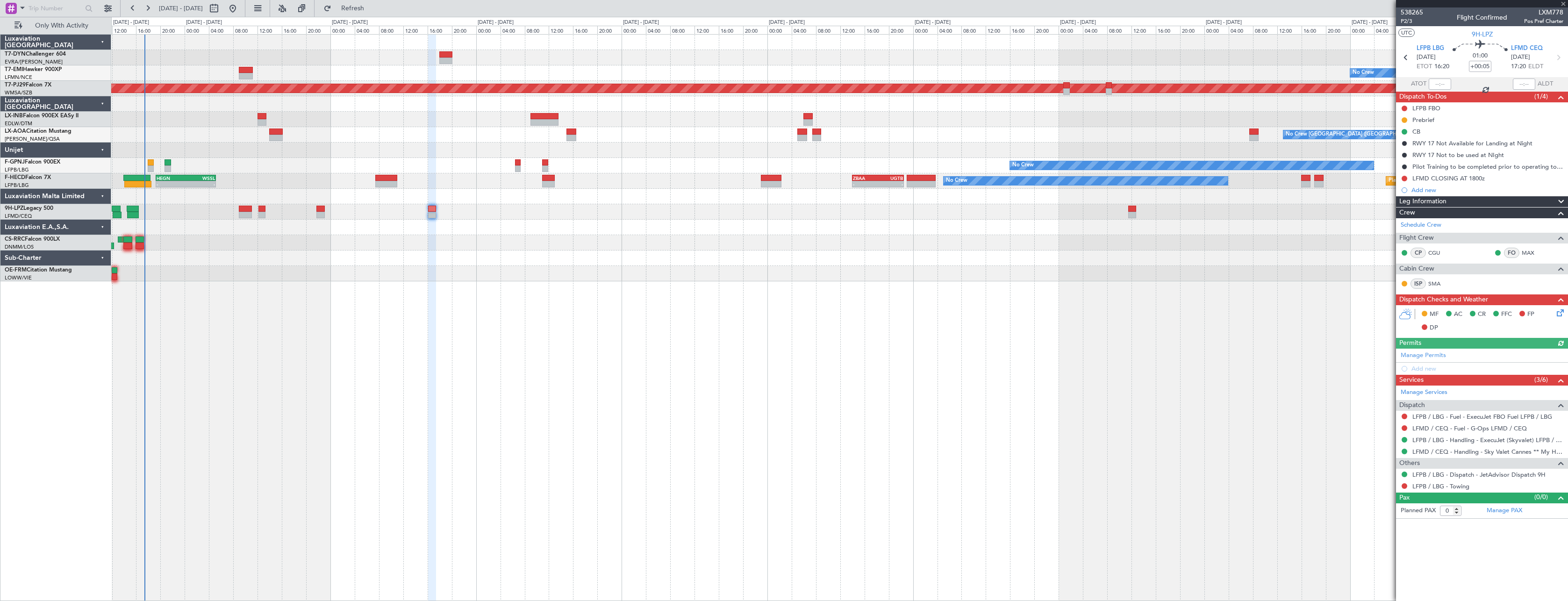
type input "4"
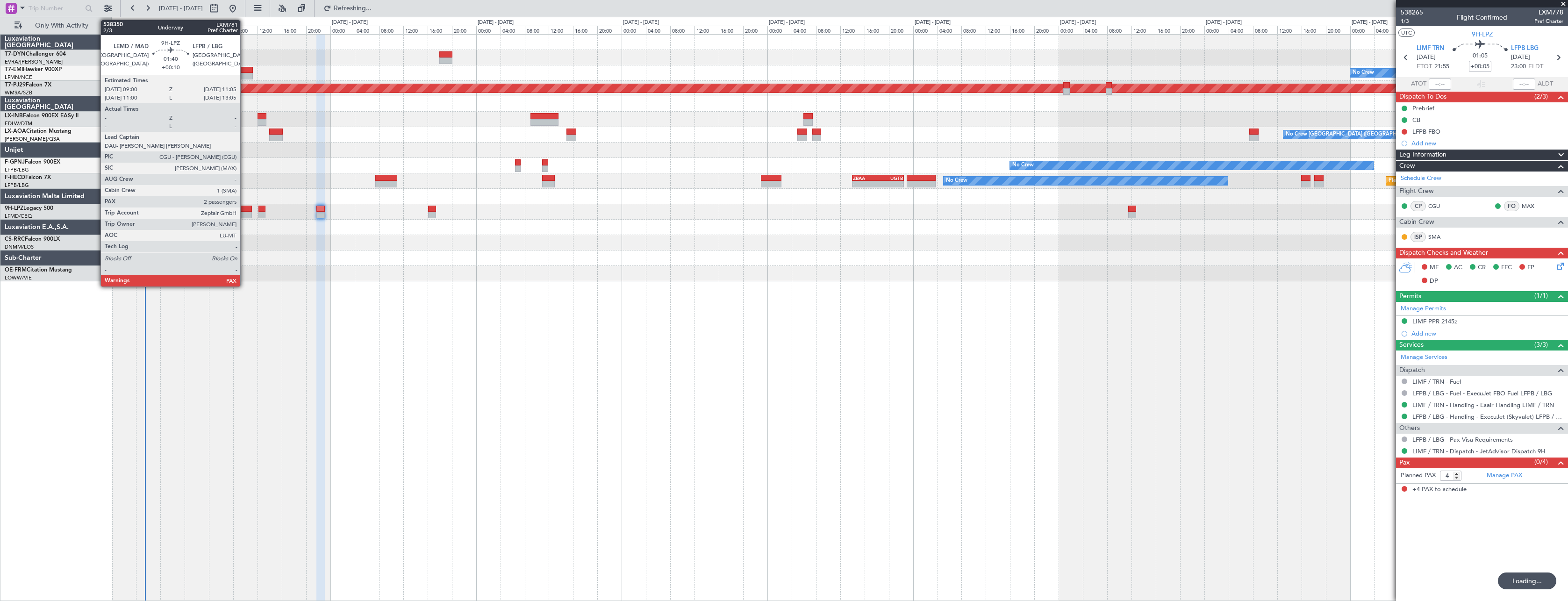
click at [244, 207] on div at bounding box center [246, 209] width 13 height 6
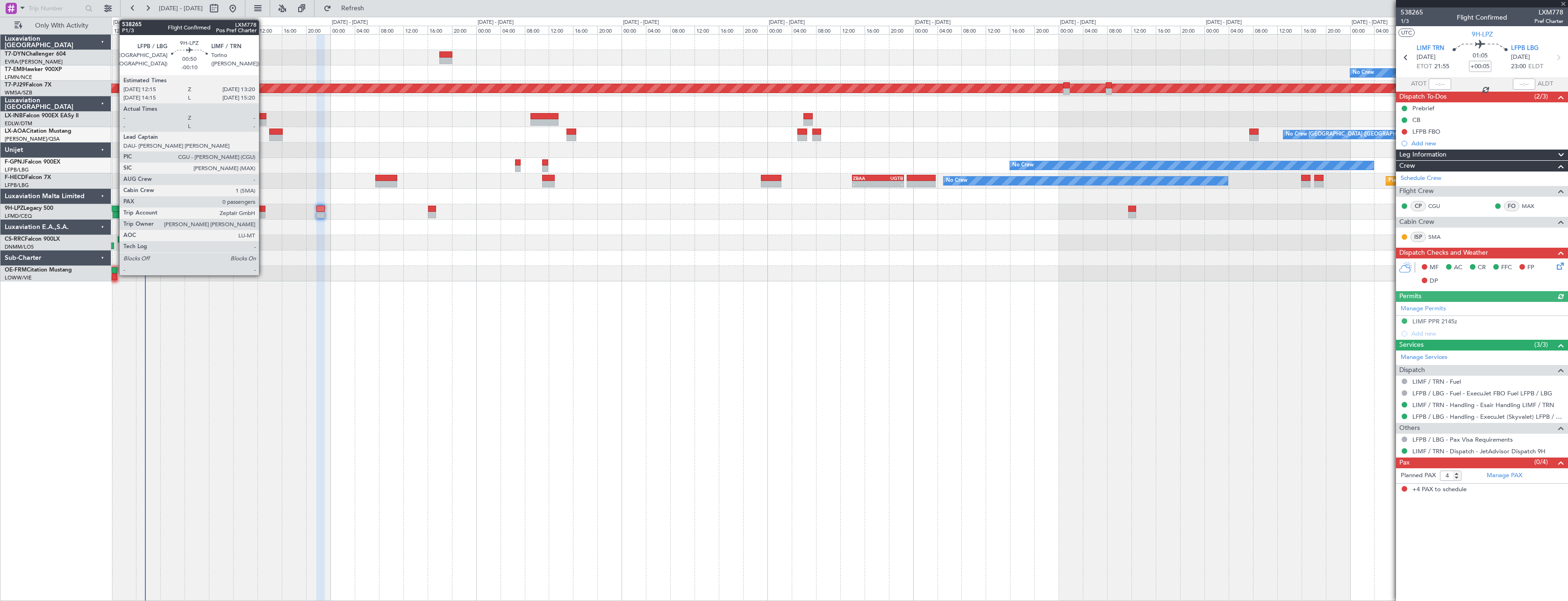
type input "+00:10"
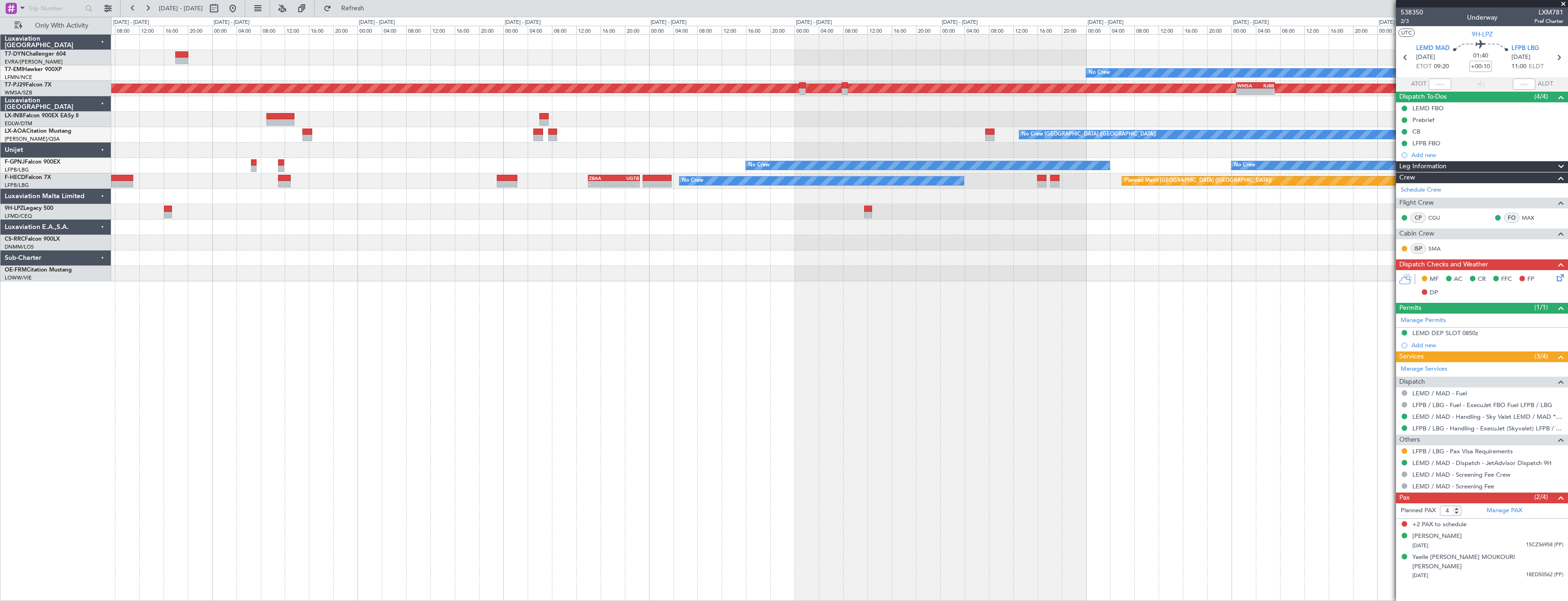
click at [604, 188] on div "No Crew Planned Maint [GEOGRAPHIC_DATA] (Sultan [PERSON_NAME] [PERSON_NAME] - S…" at bounding box center [839, 158] width 1456 height 247
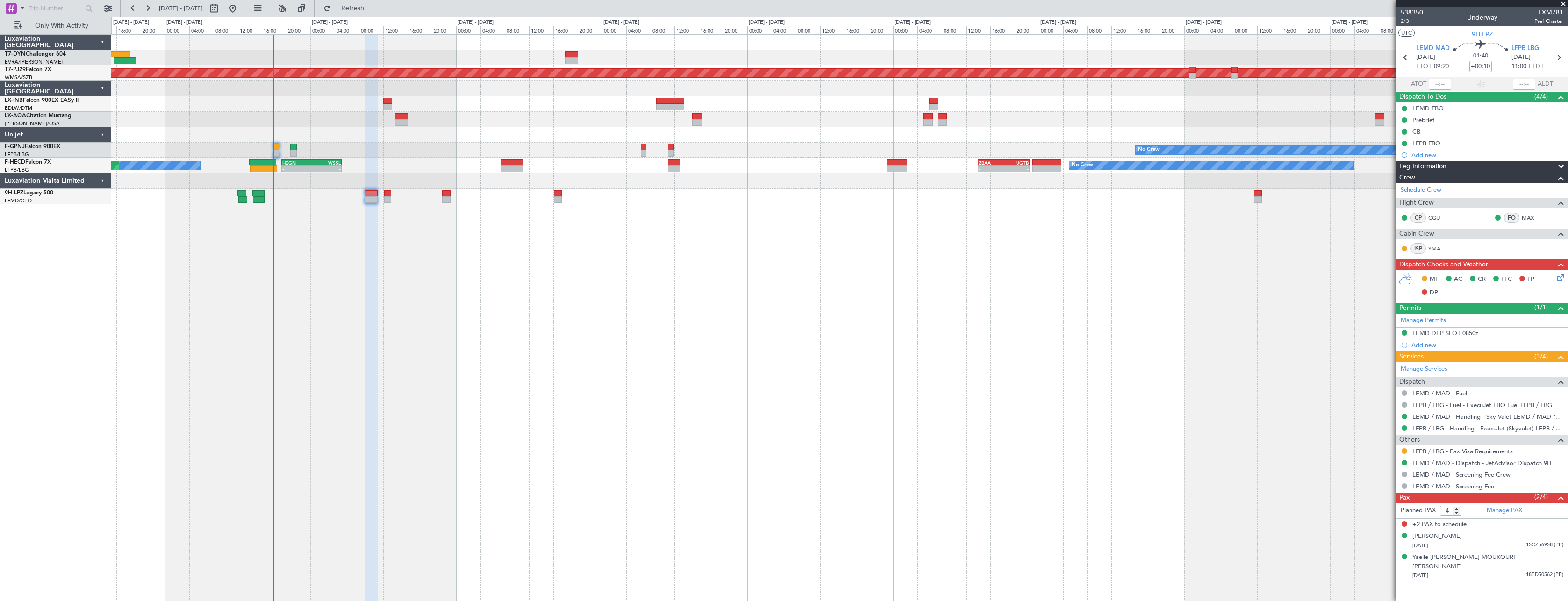
click at [622, 136] on div at bounding box center [839, 135] width 1456 height 16
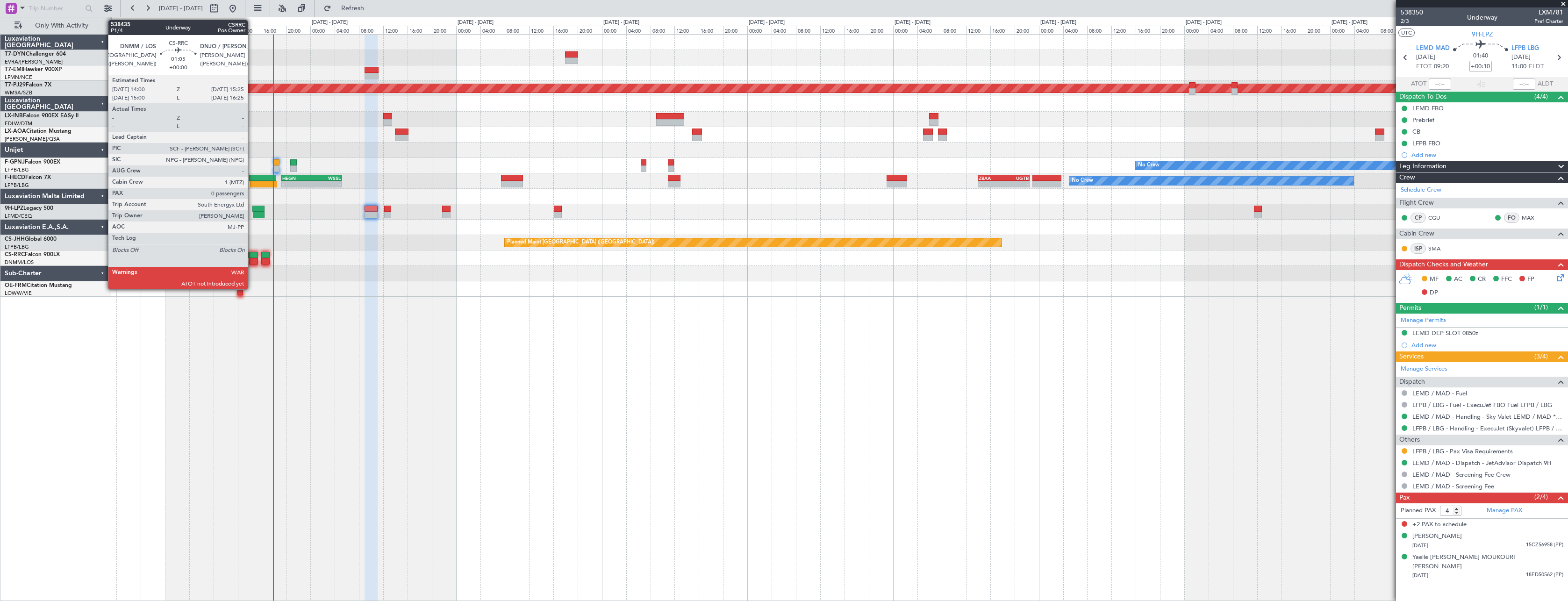
click at [252, 254] on div at bounding box center [253, 255] width 9 height 6
click at [263, 254] on div at bounding box center [265, 255] width 8 height 6
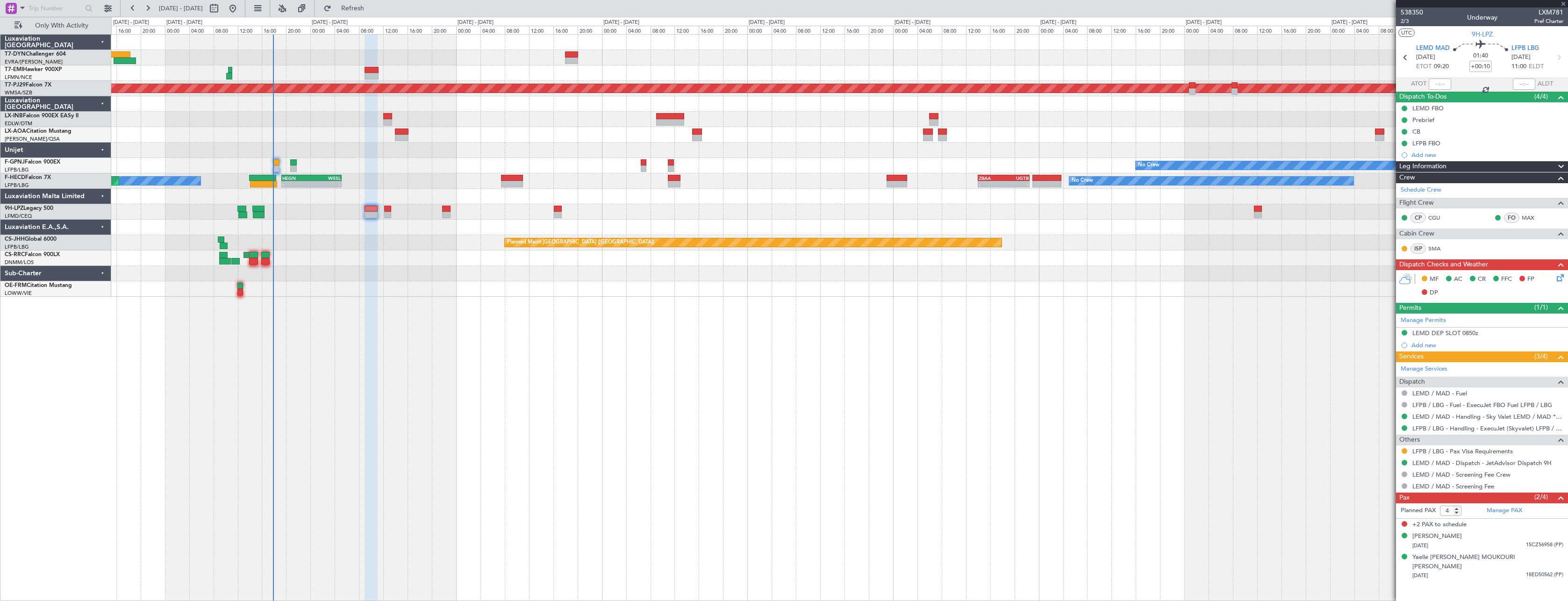
type input "6"
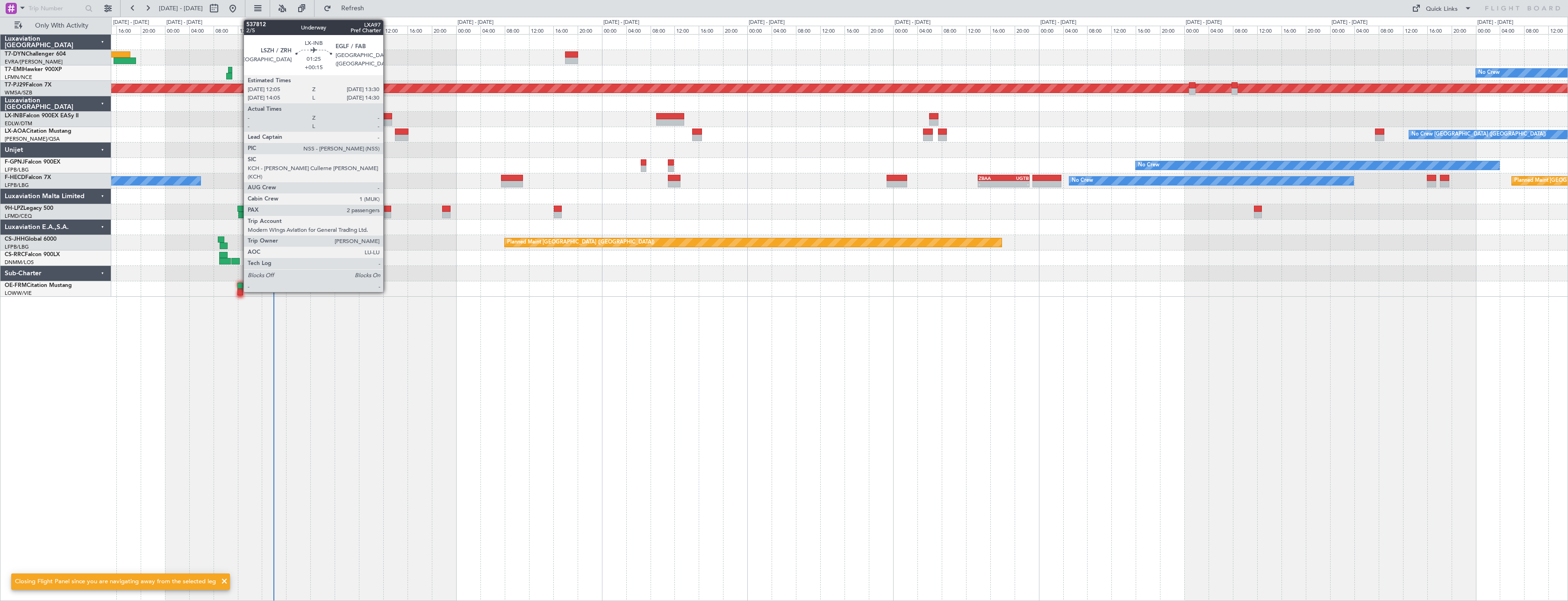
click at [387, 118] on div at bounding box center [388, 116] width 9 height 6
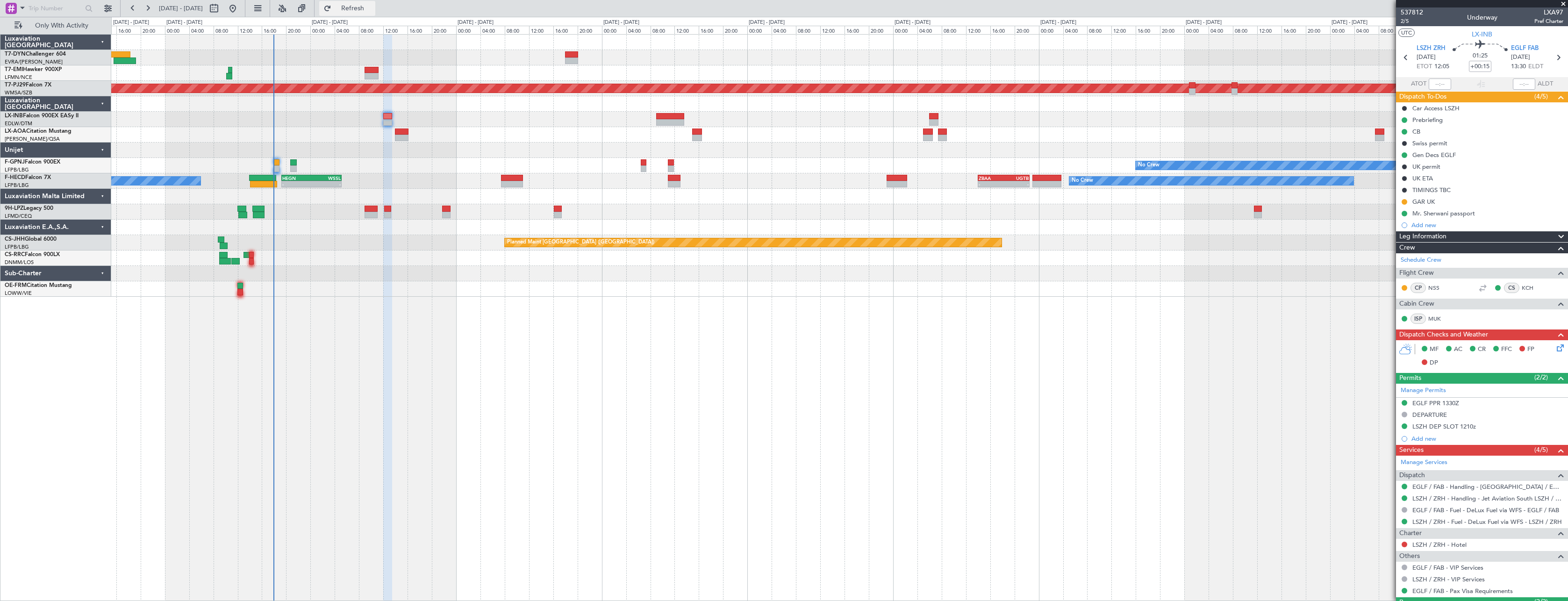
click at [372, 6] on span "Refresh" at bounding box center [353, 8] width 39 height 6
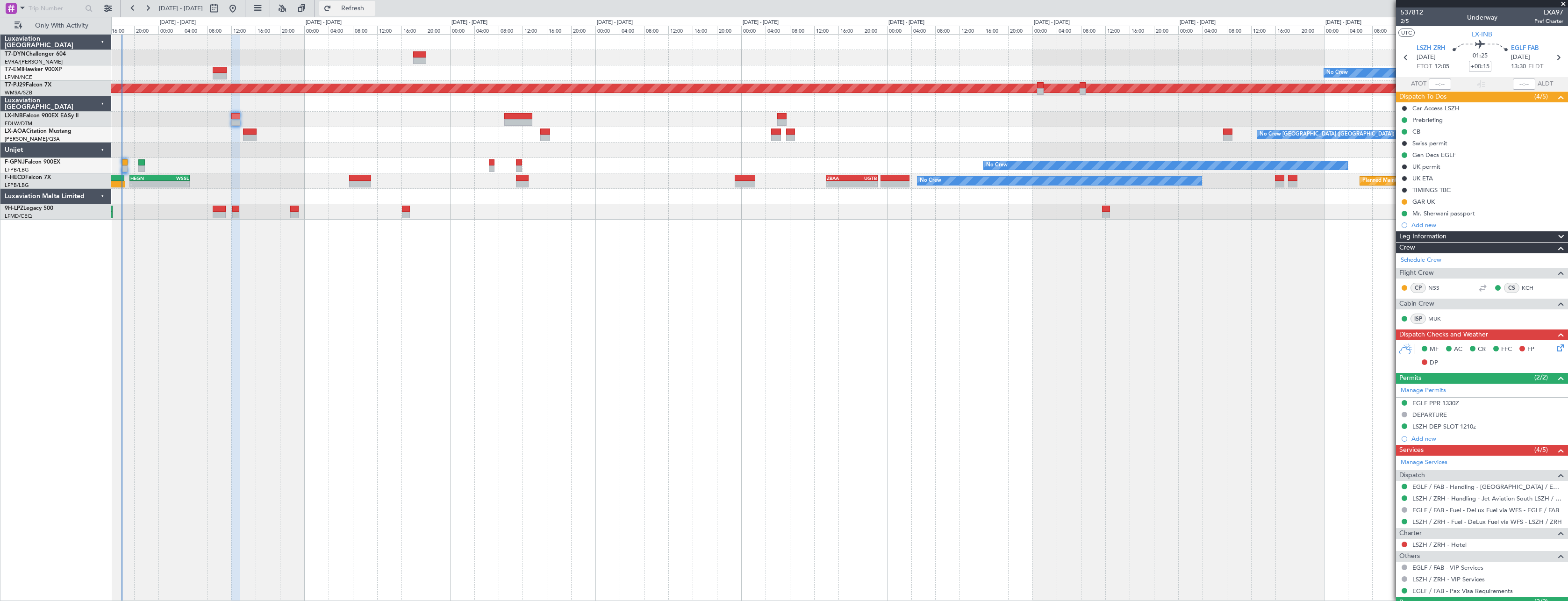
click at [366, 12] on button "Refresh" at bounding box center [347, 8] width 56 height 15
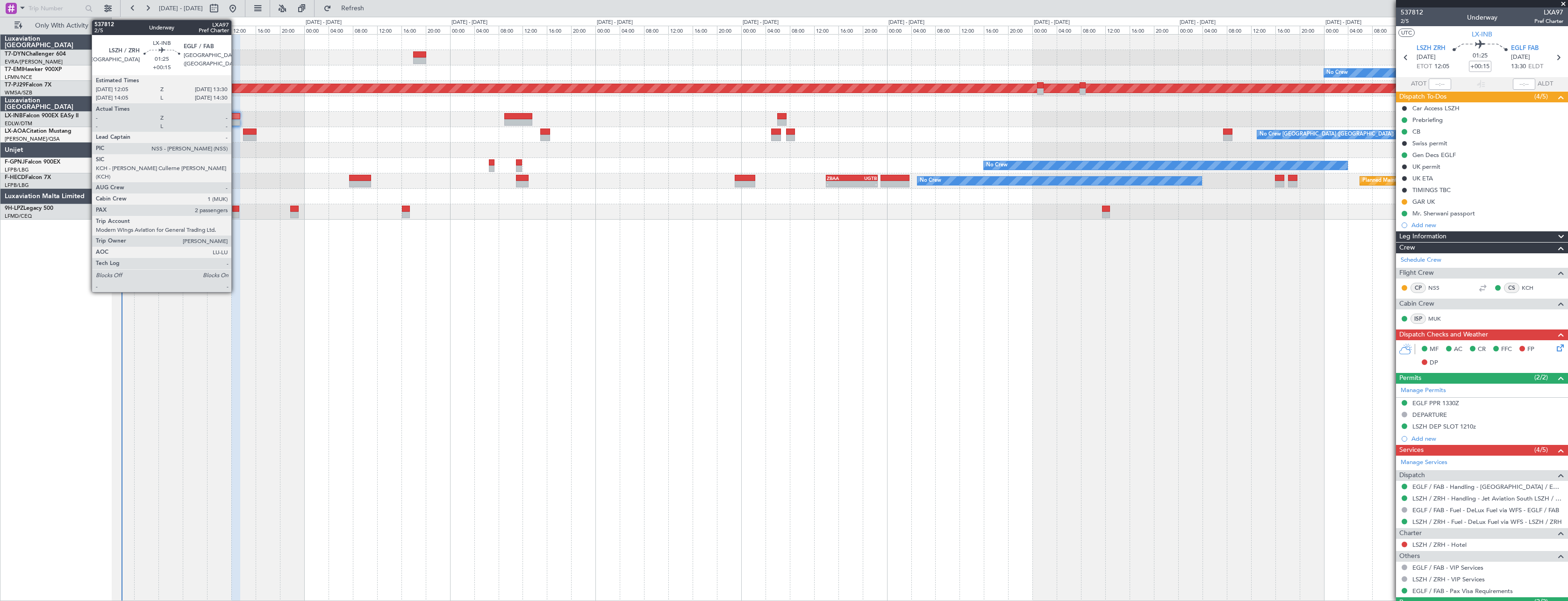
click at [236, 117] on div at bounding box center [236, 116] width 9 height 6
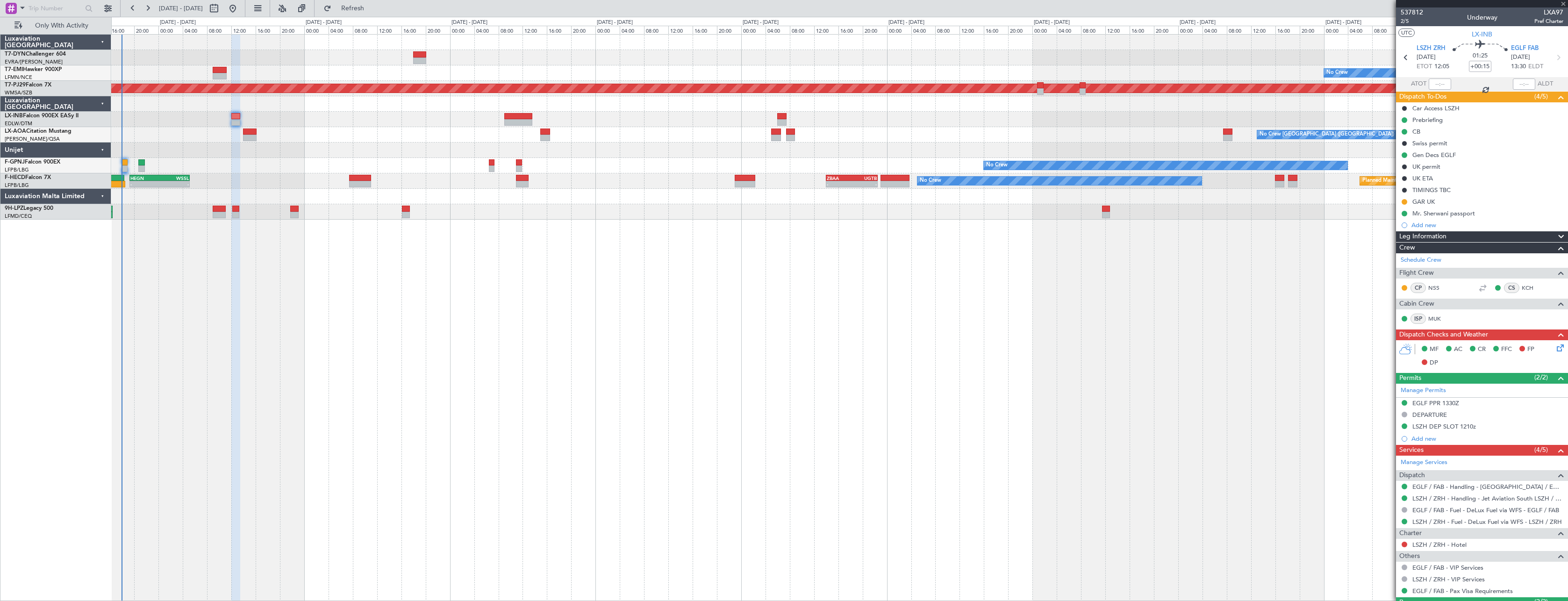
click at [256, 131] on div at bounding box center [249, 132] width 14 height 6
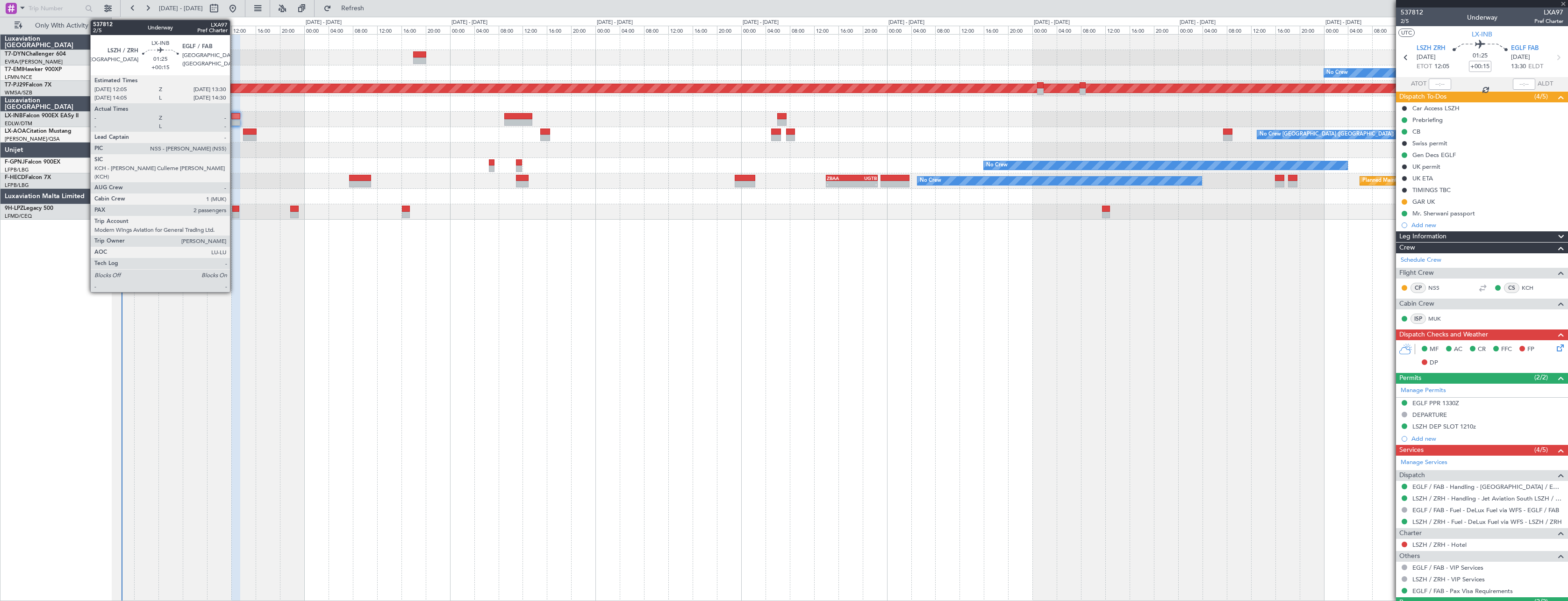
click at [234, 114] on div at bounding box center [236, 116] width 9 height 6
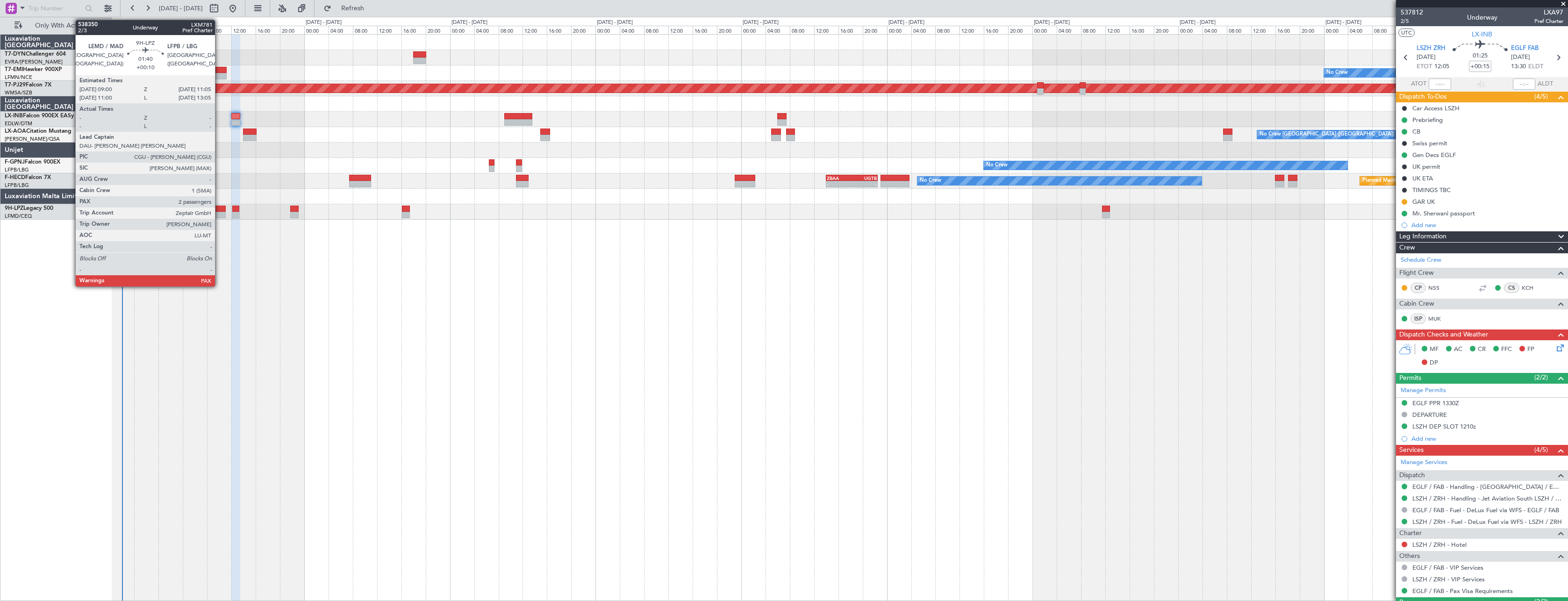
click at [219, 212] on div at bounding box center [219, 215] width 13 height 6
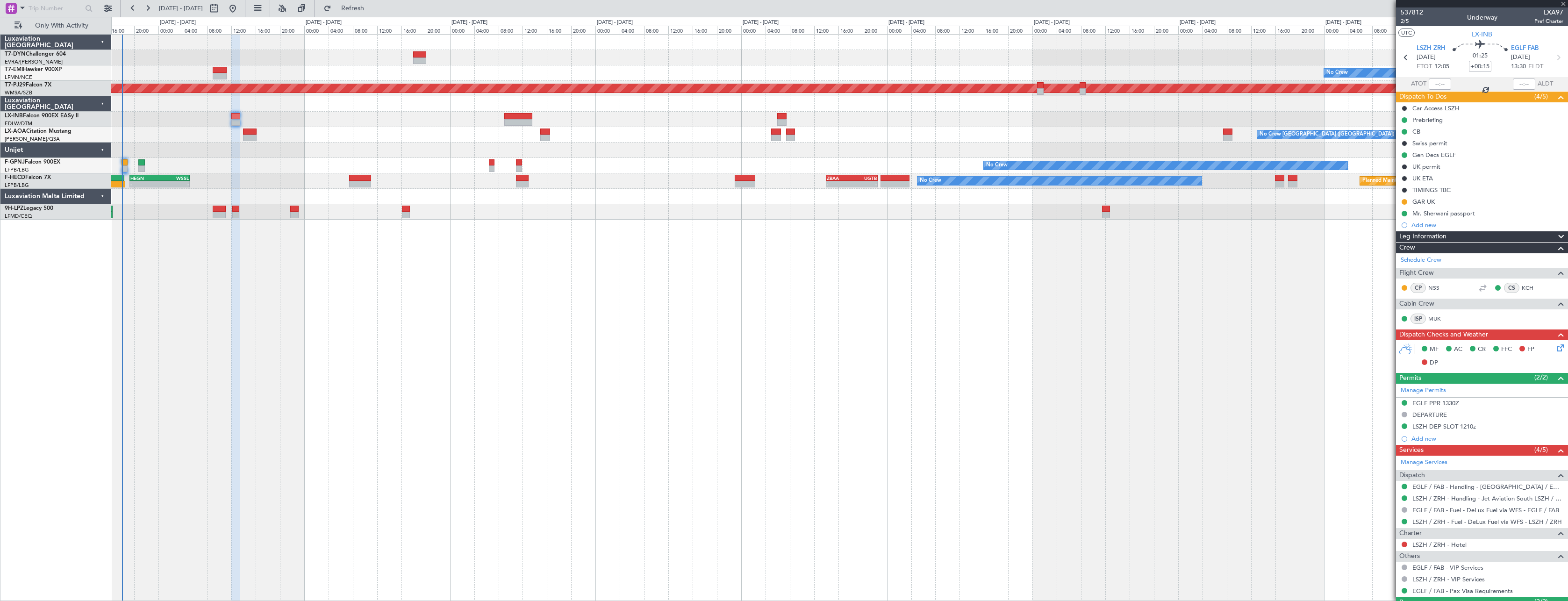
type input "+00:10"
type input "4"
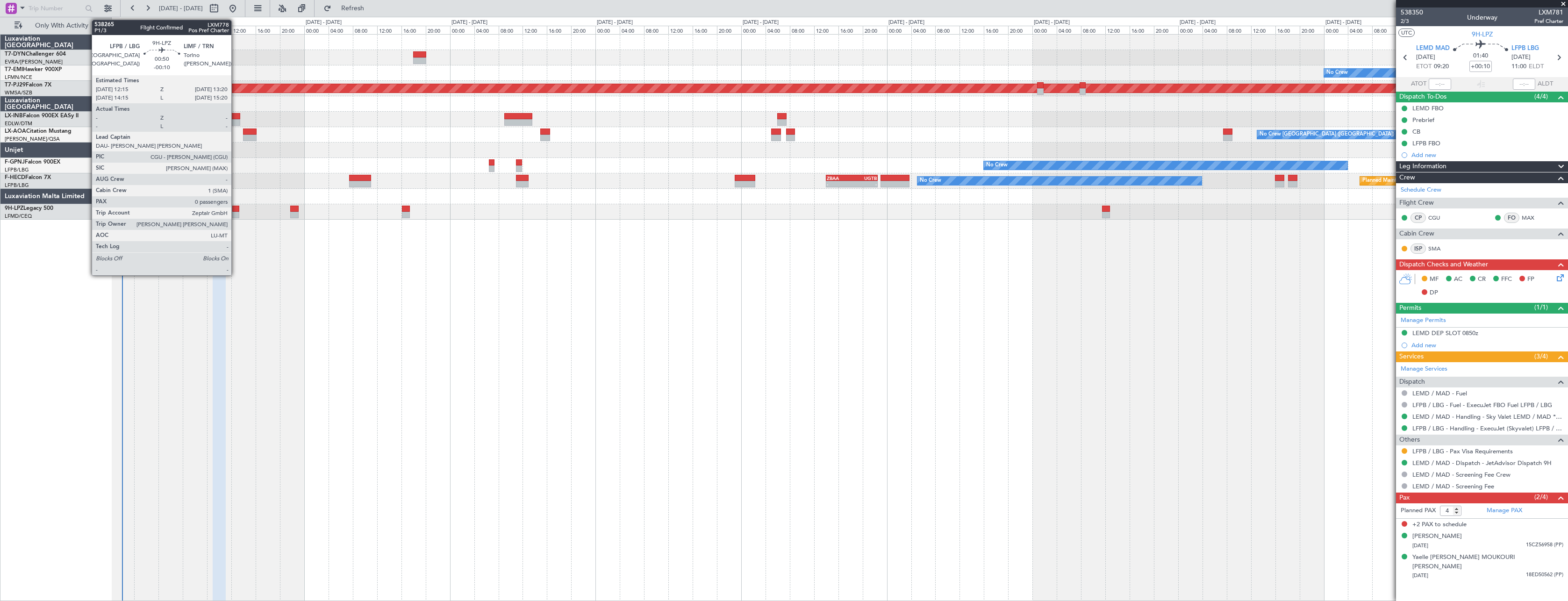
click at [236, 211] on div at bounding box center [236, 209] width 7 height 6
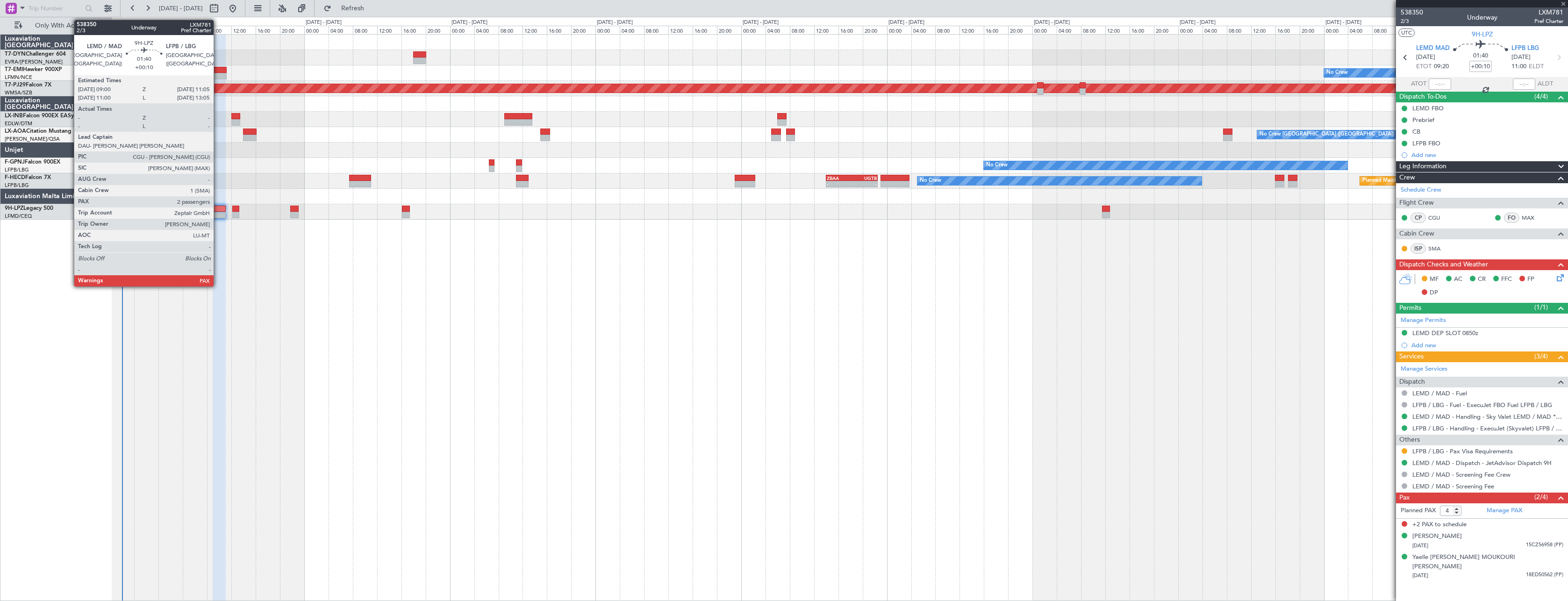
type input "-00:10"
type input "0"
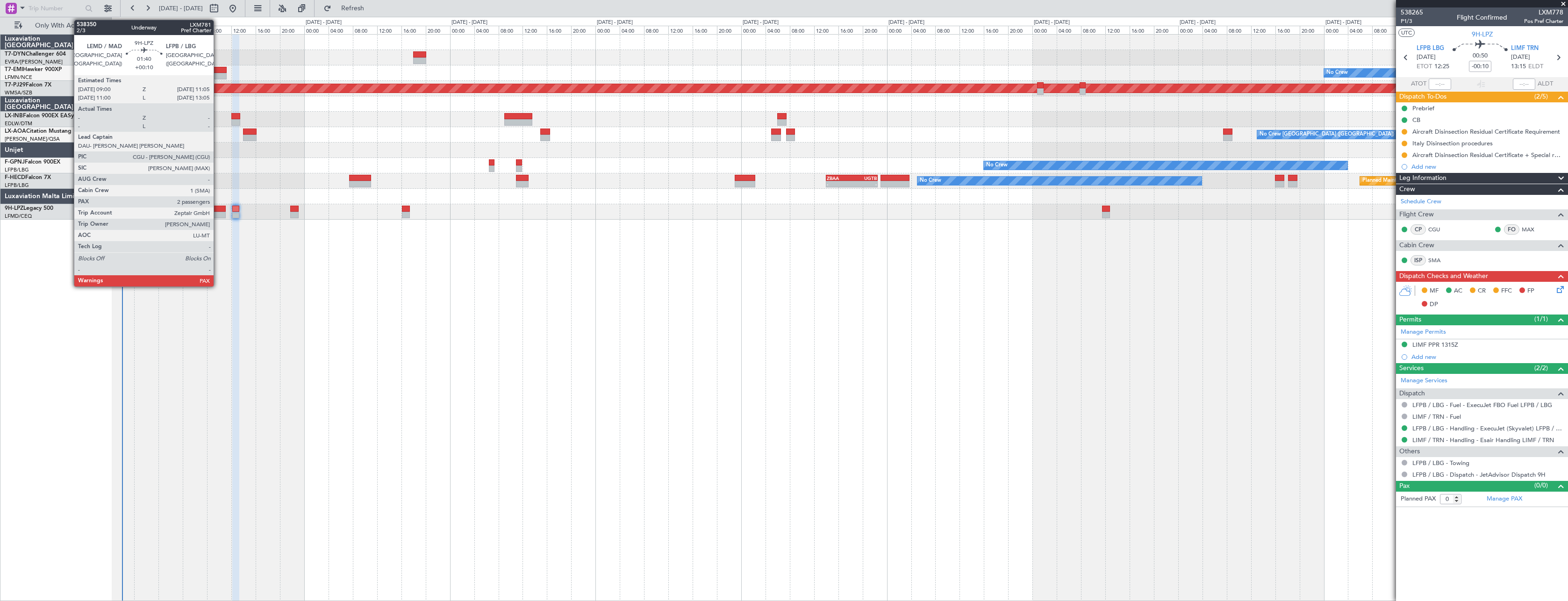
click at [218, 210] on div at bounding box center [219, 209] width 13 height 6
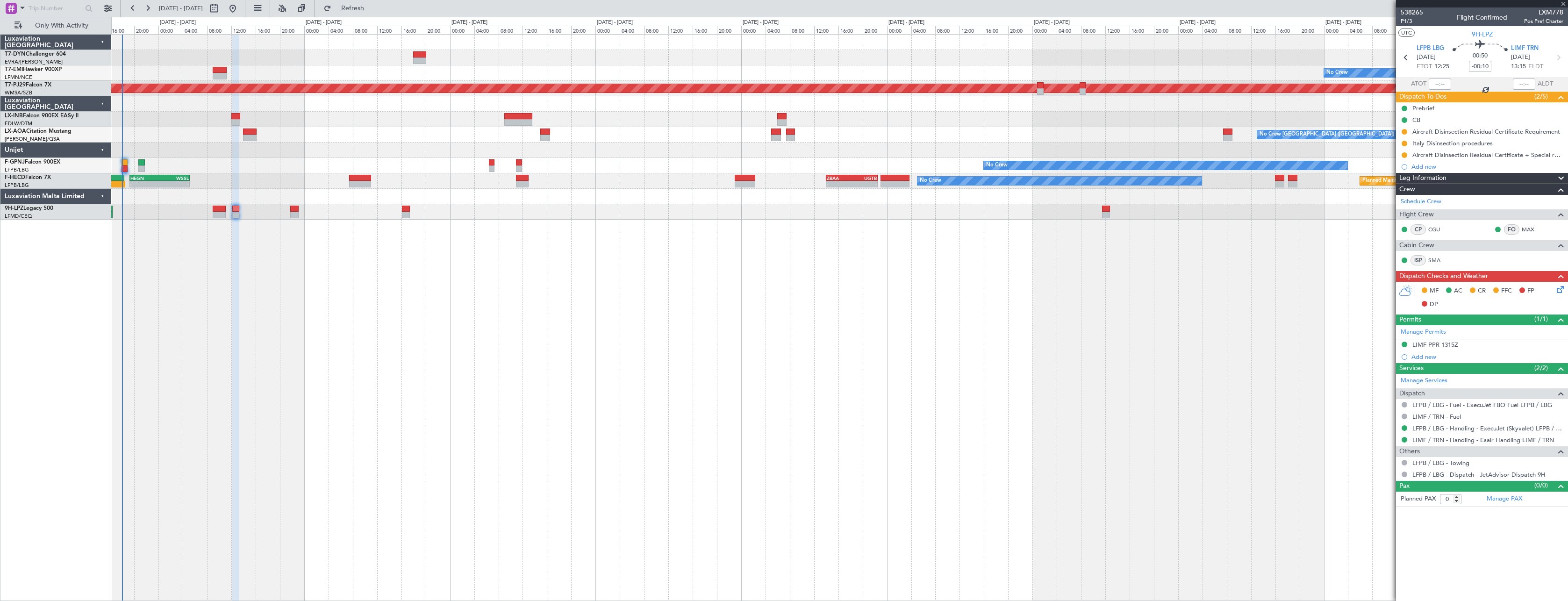
type input "+00:10"
type input "4"
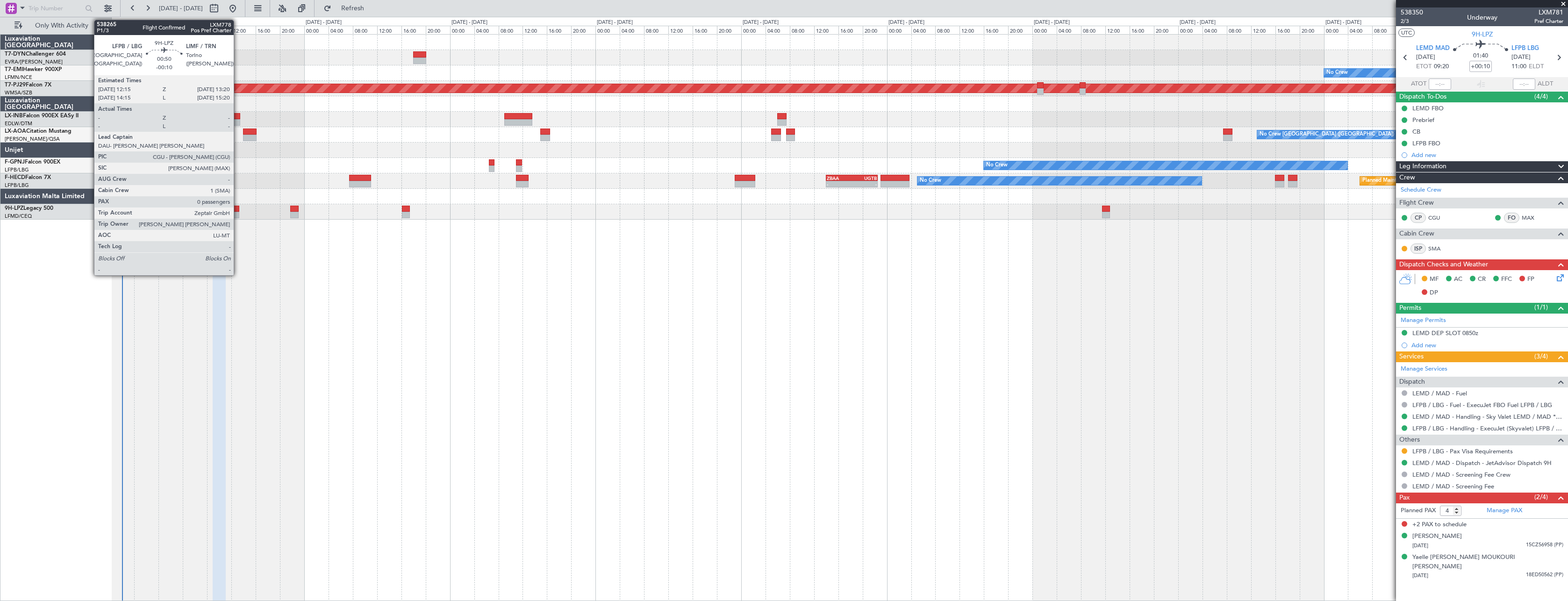
click at [238, 211] on div at bounding box center [236, 209] width 7 height 6
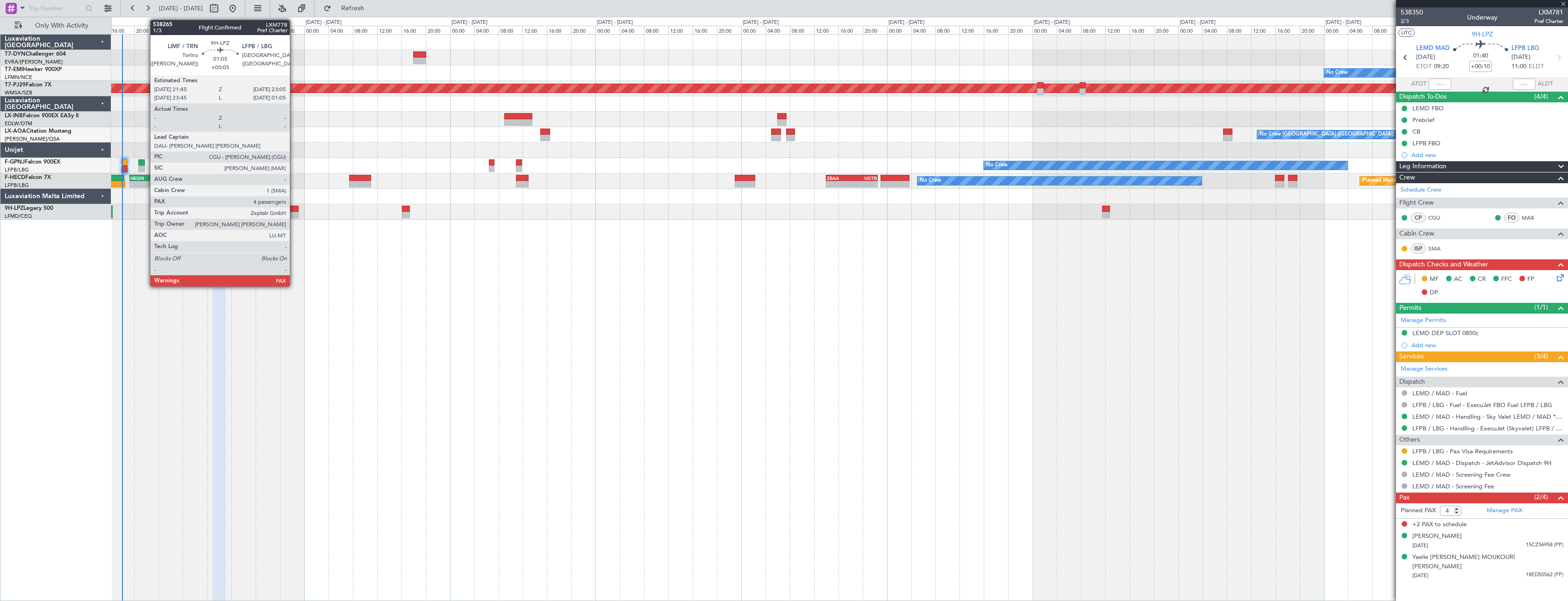
type input "-00:10"
type input "0"
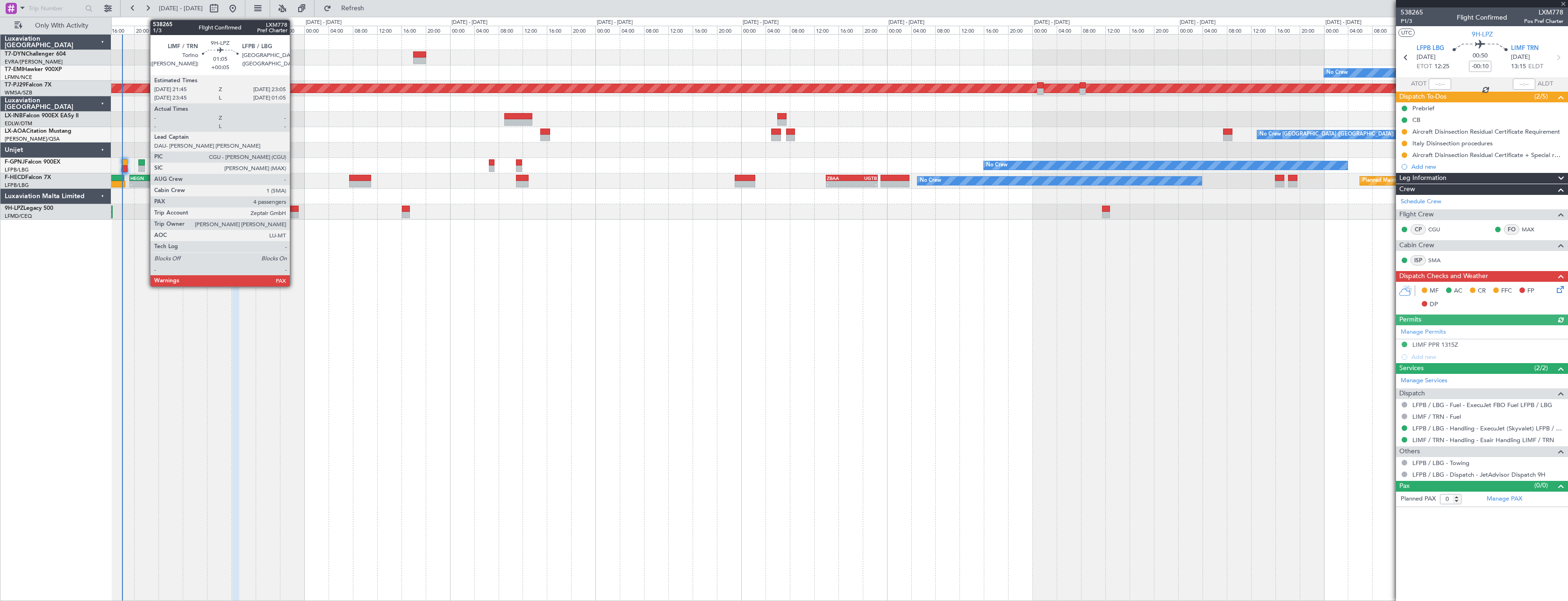
click at [294, 210] on div at bounding box center [294, 209] width 8 height 6
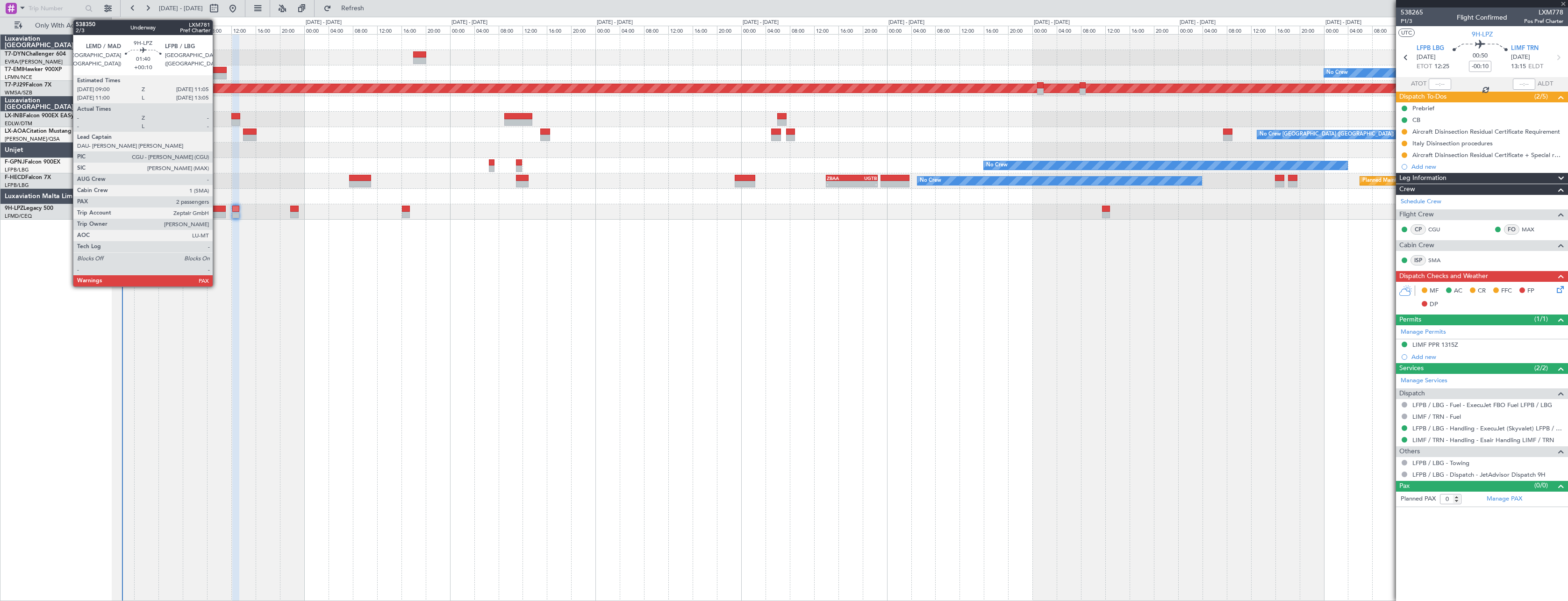
type input "+00:05"
type input "4"
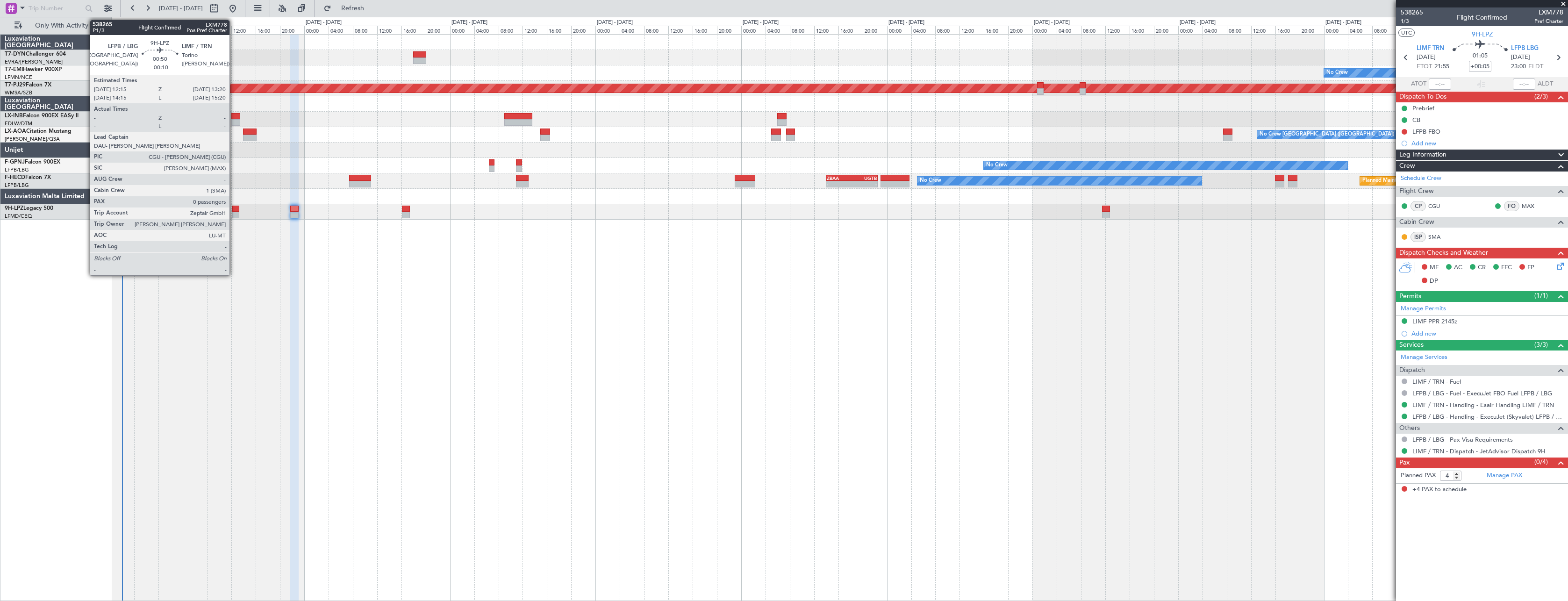
click at [234, 207] on div at bounding box center [236, 209] width 7 height 6
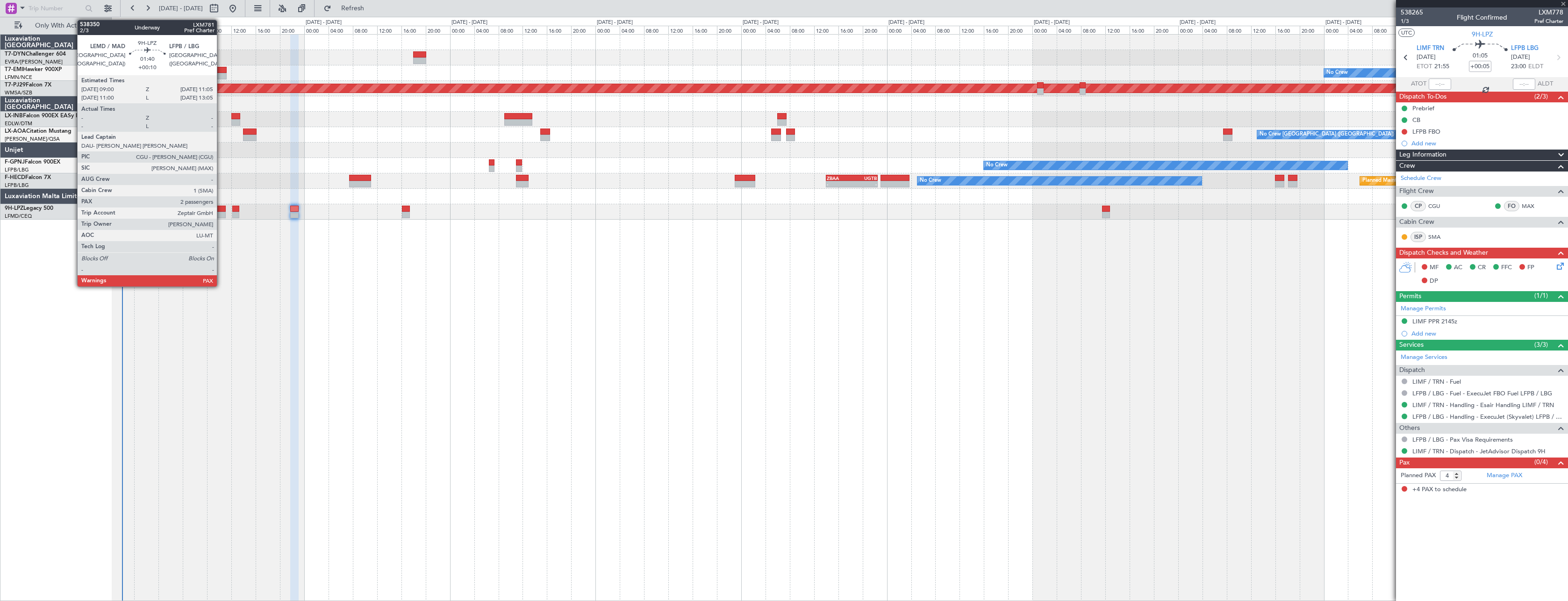
type input "-00:10"
type input "0"
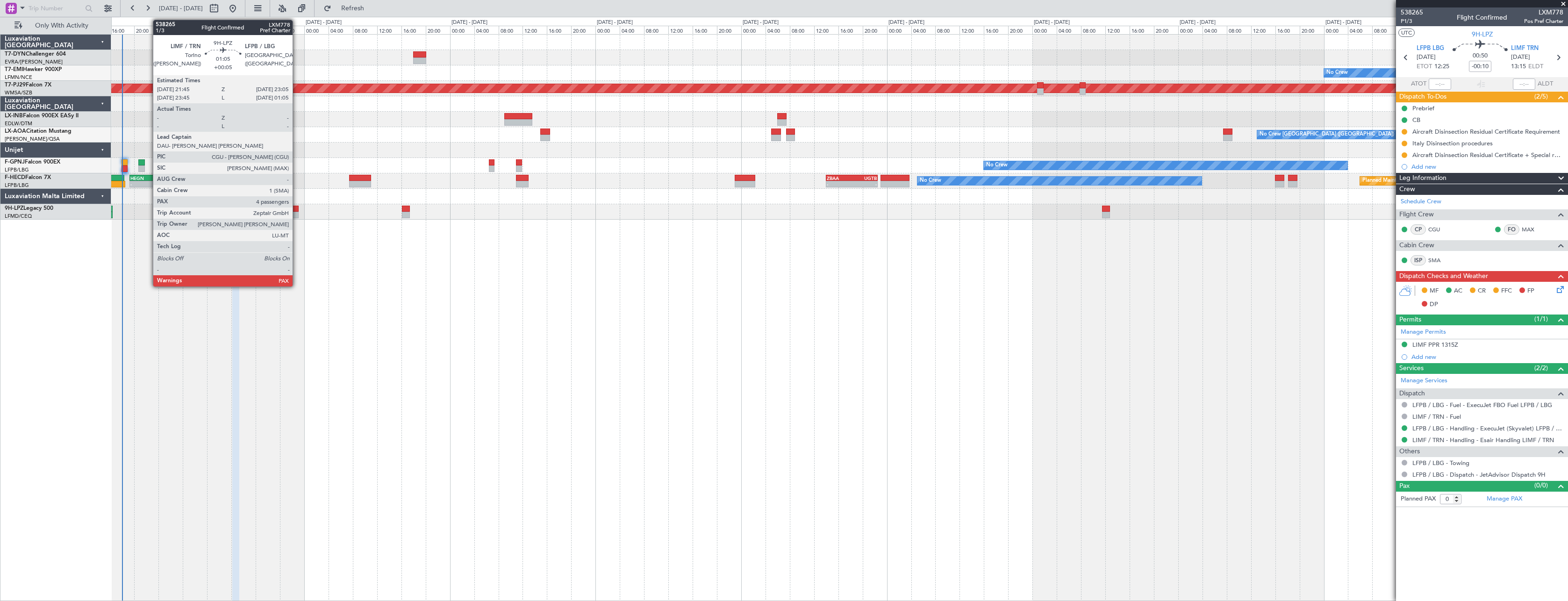
click at [297, 209] on div at bounding box center [294, 209] width 8 height 6
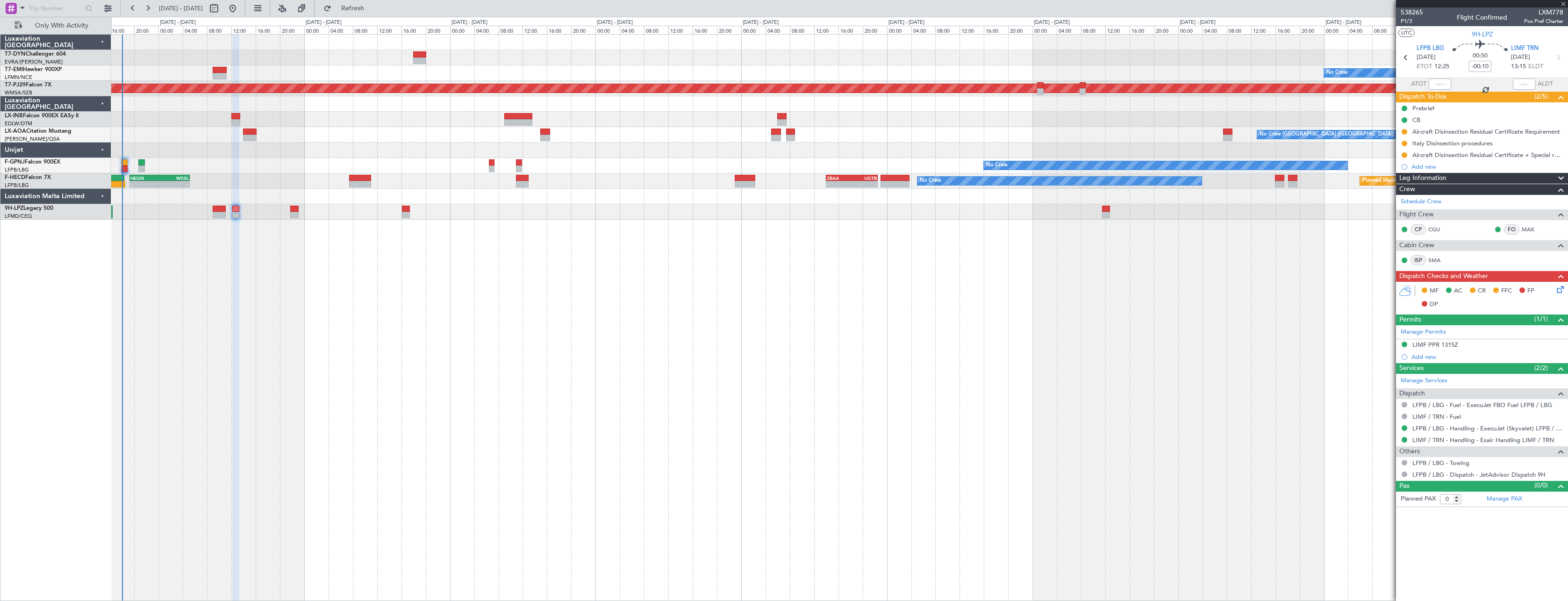
type input "+00:05"
type input "4"
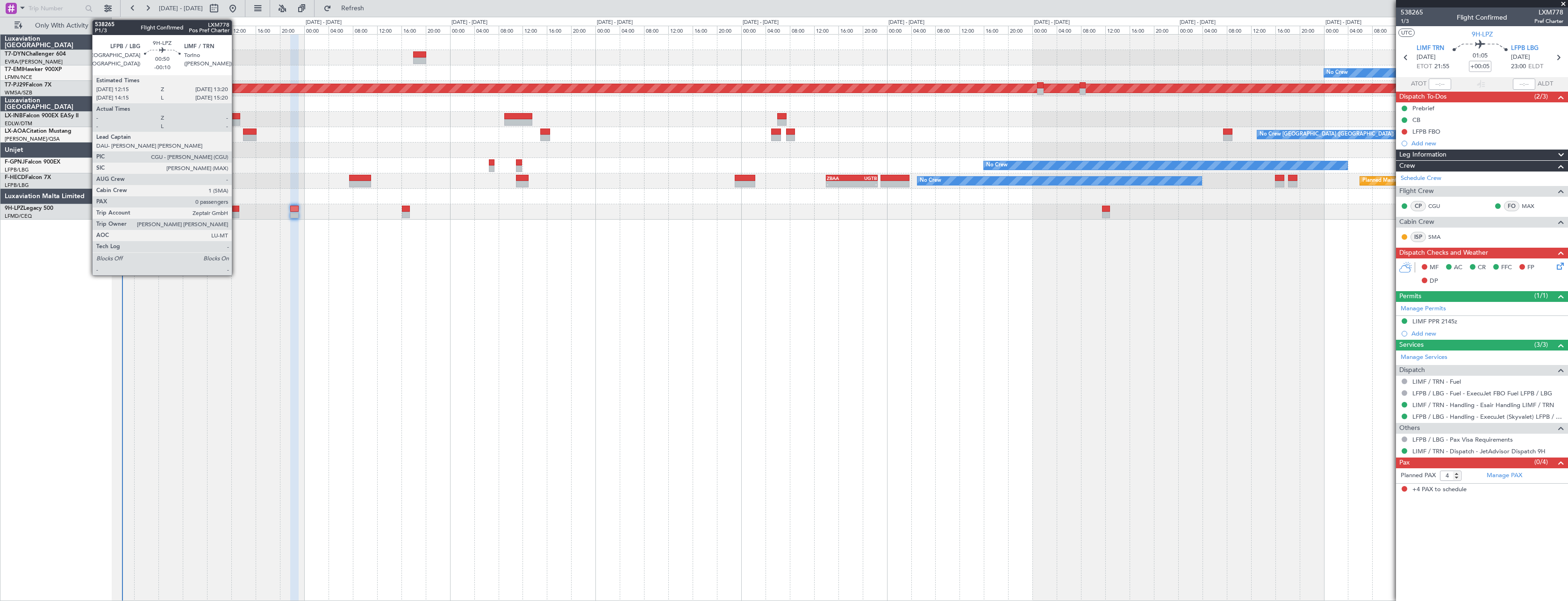
click at [236, 209] on div at bounding box center [236, 209] width 7 height 6
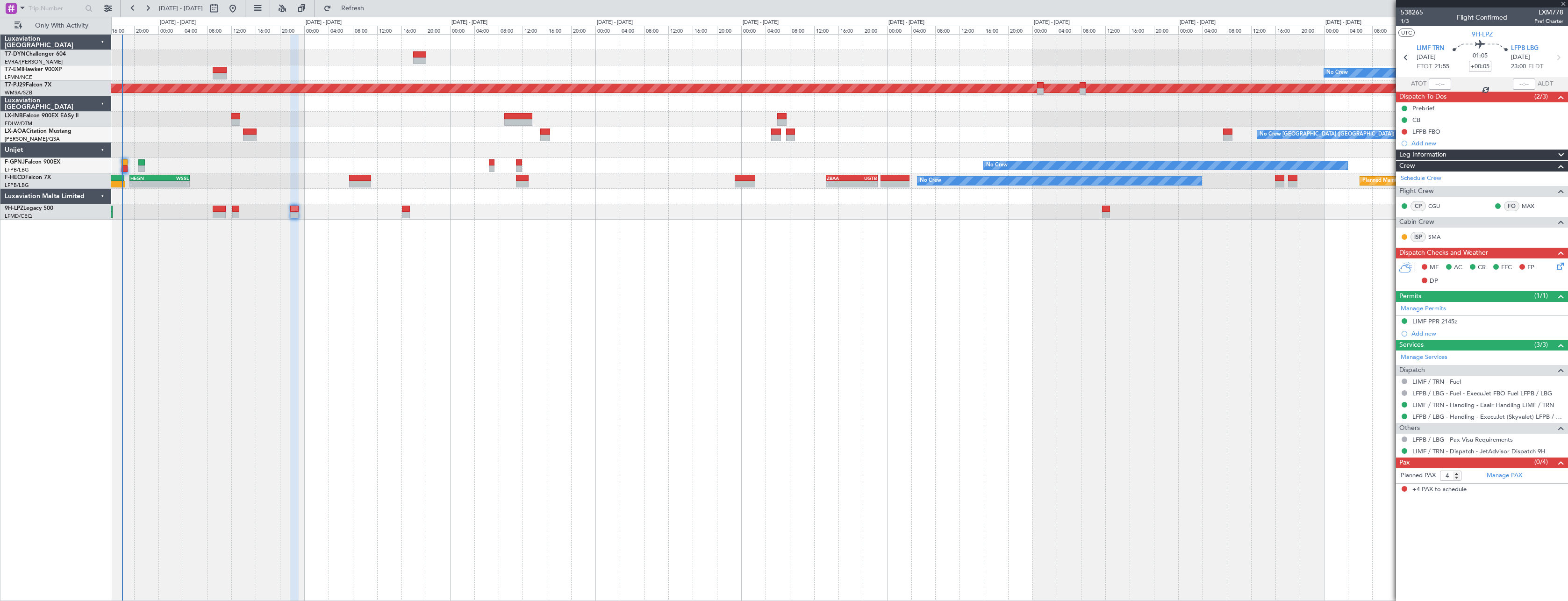
type input "-00:10"
type input "0"
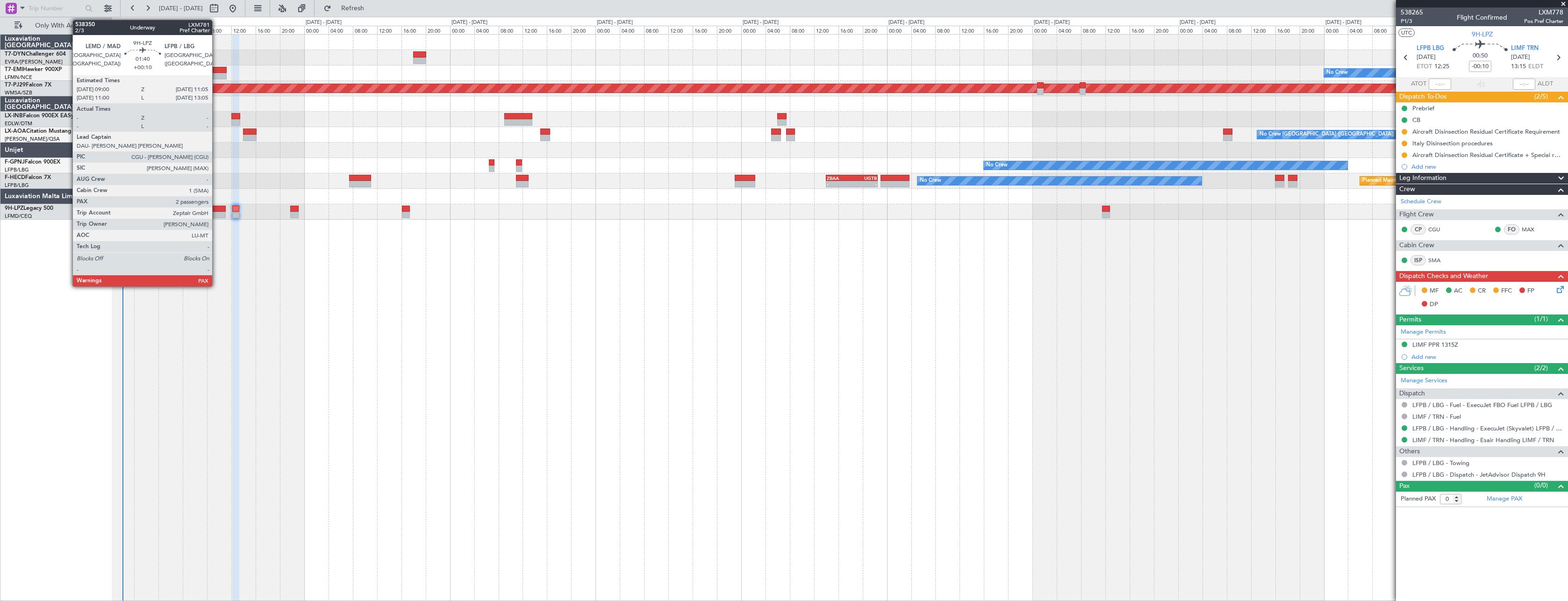
click at [216, 210] on div at bounding box center [219, 209] width 13 height 6
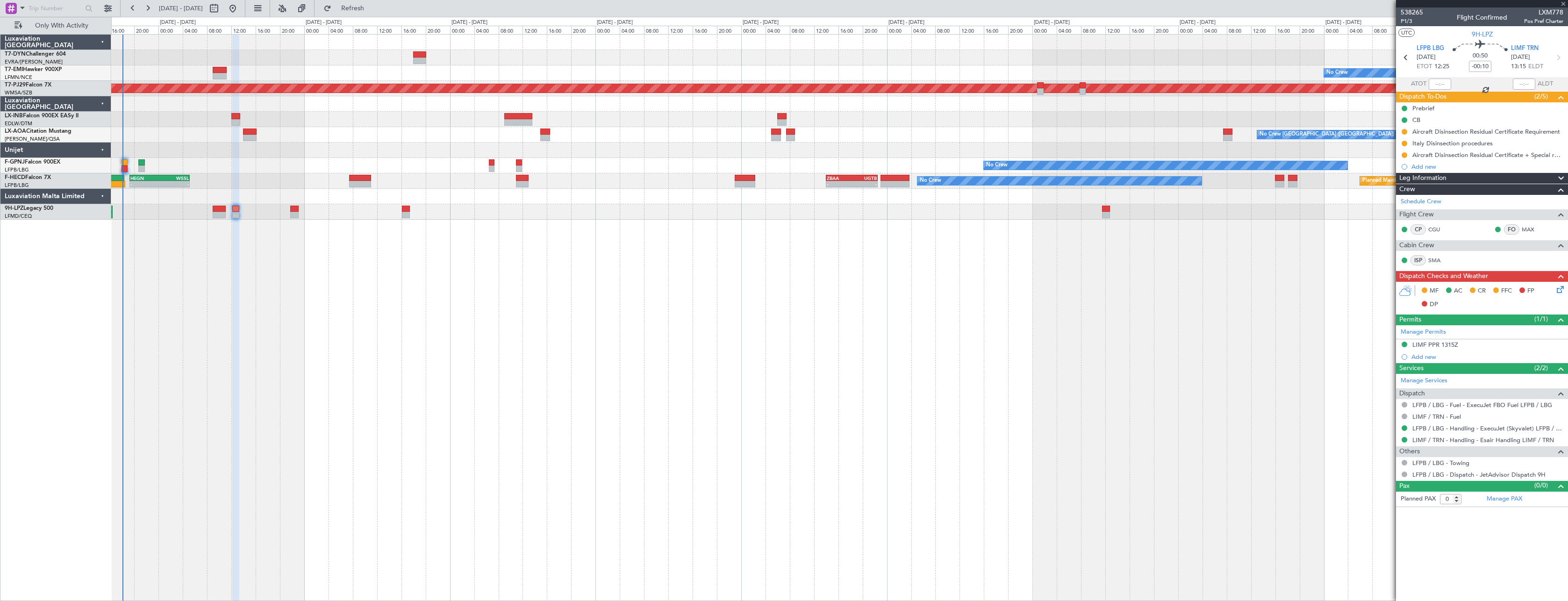
type input "+00:10"
type input "4"
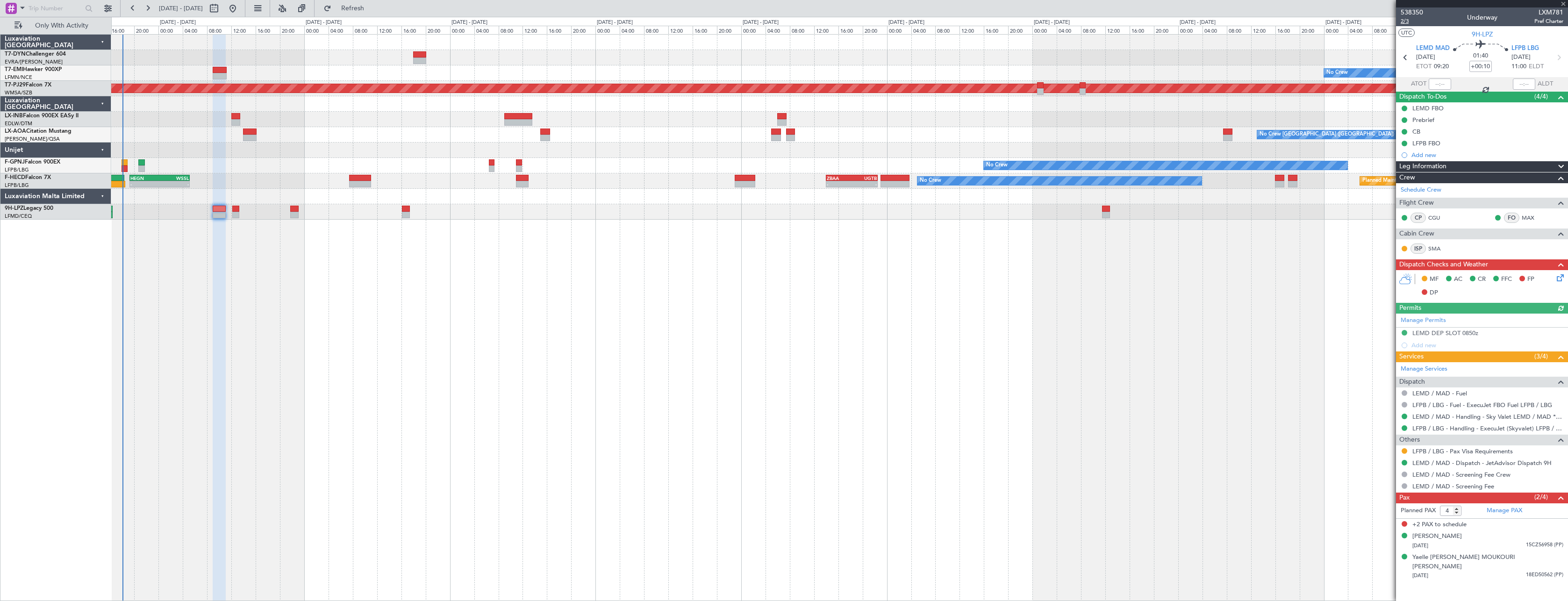
click at [1407, 23] on span "2/3" at bounding box center [1411, 21] width 23 height 8
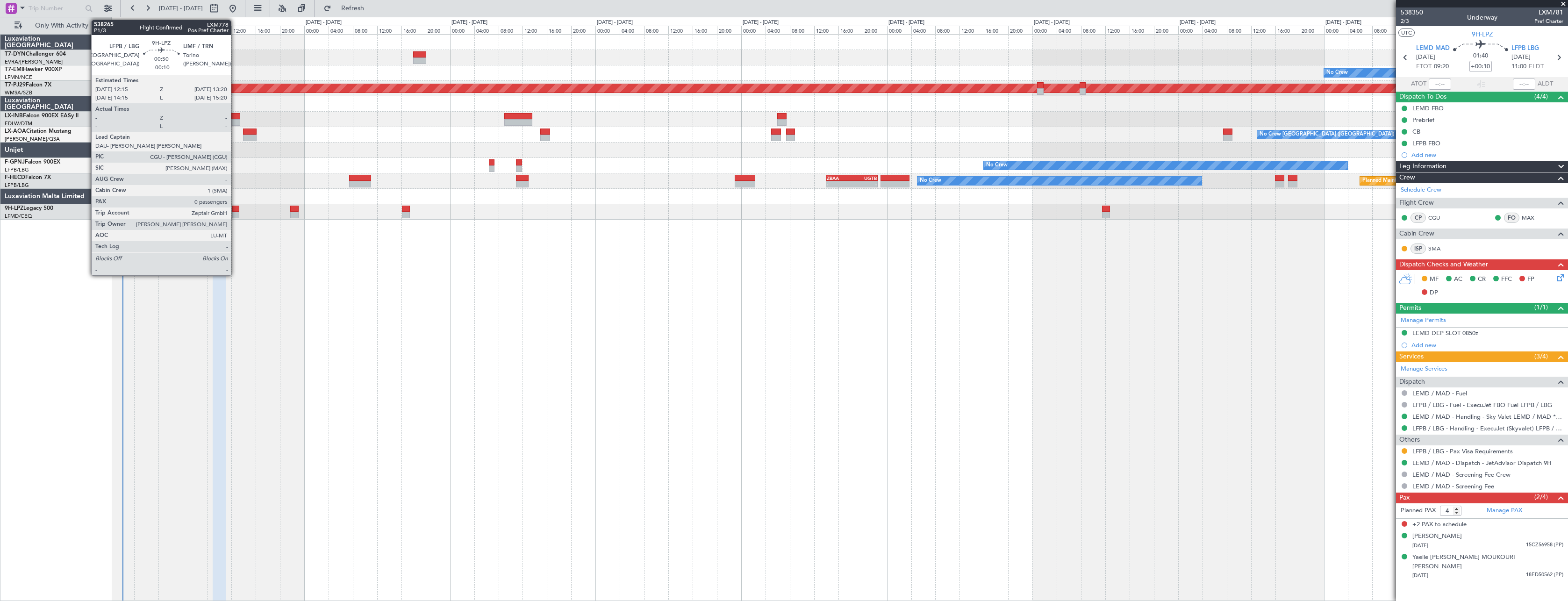
click at [235, 207] on div at bounding box center [236, 209] width 7 height 6
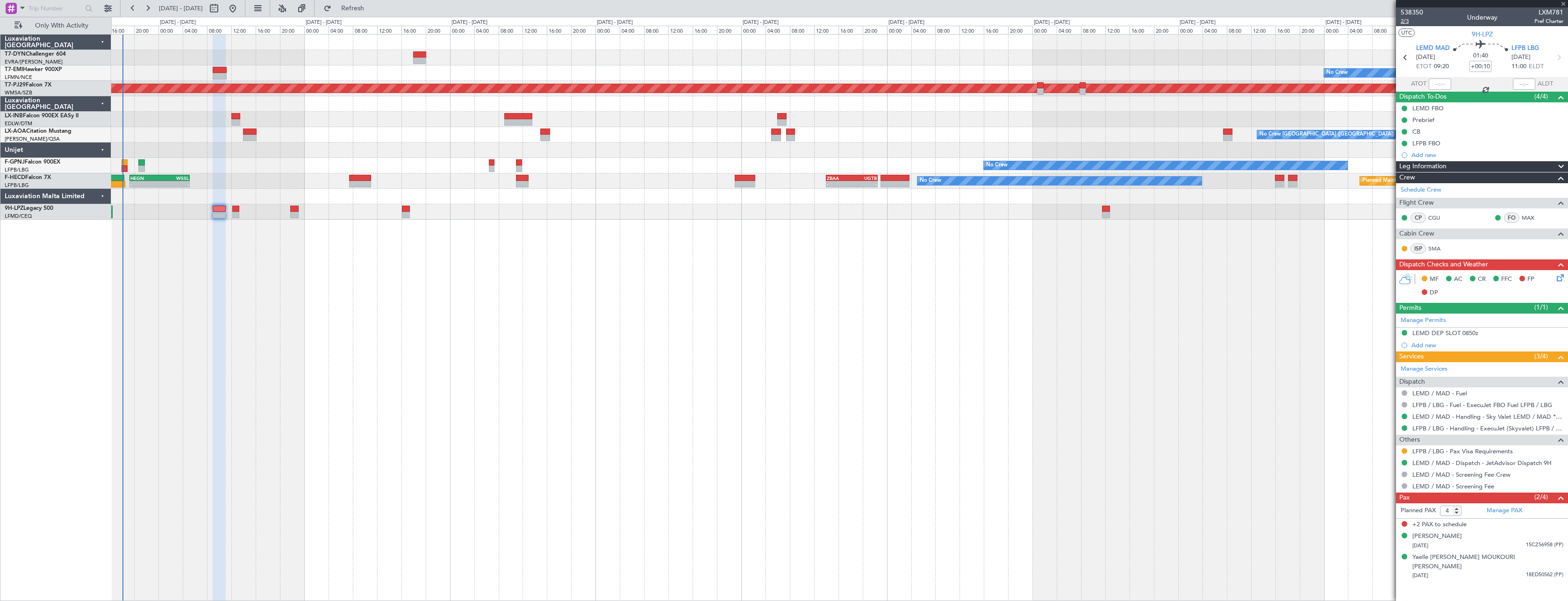
type input "-00:10"
type input "0"
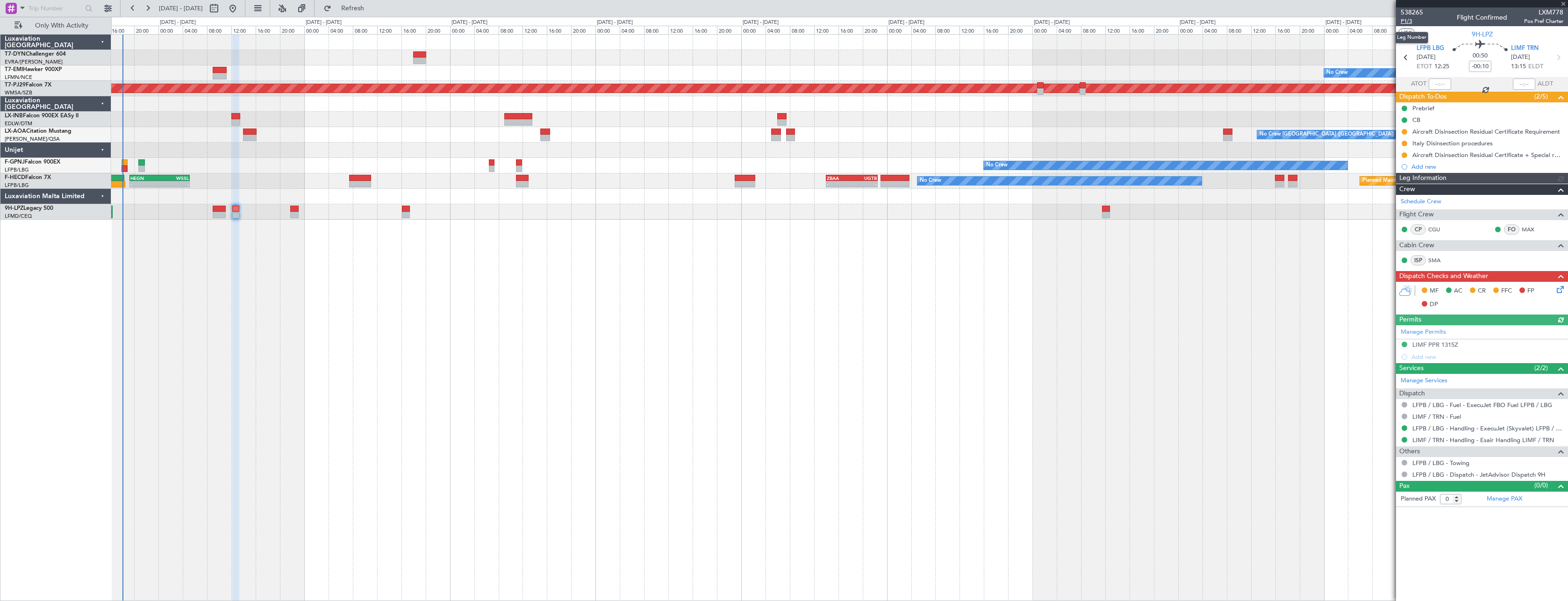
click at [1404, 19] on span "P1/3" at bounding box center [1411, 21] width 23 height 8
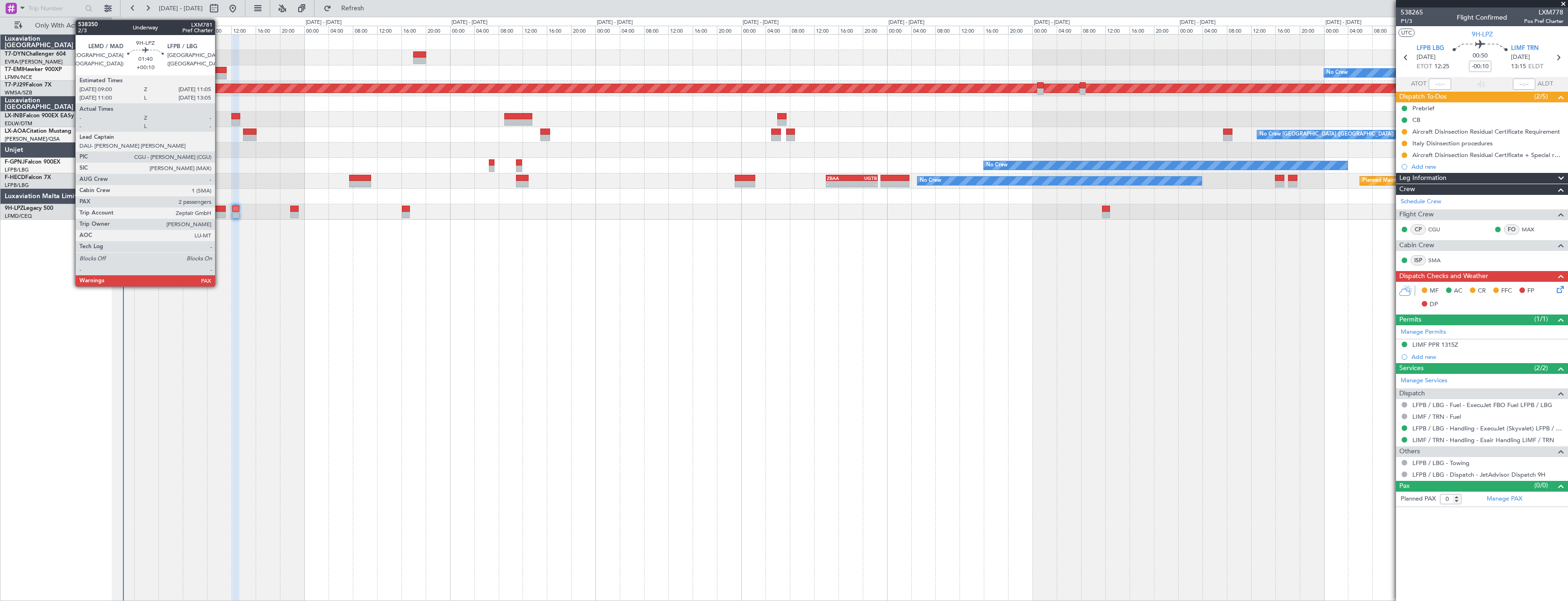
click at [219, 209] on div at bounding box center [219, 209] width 13 height 6
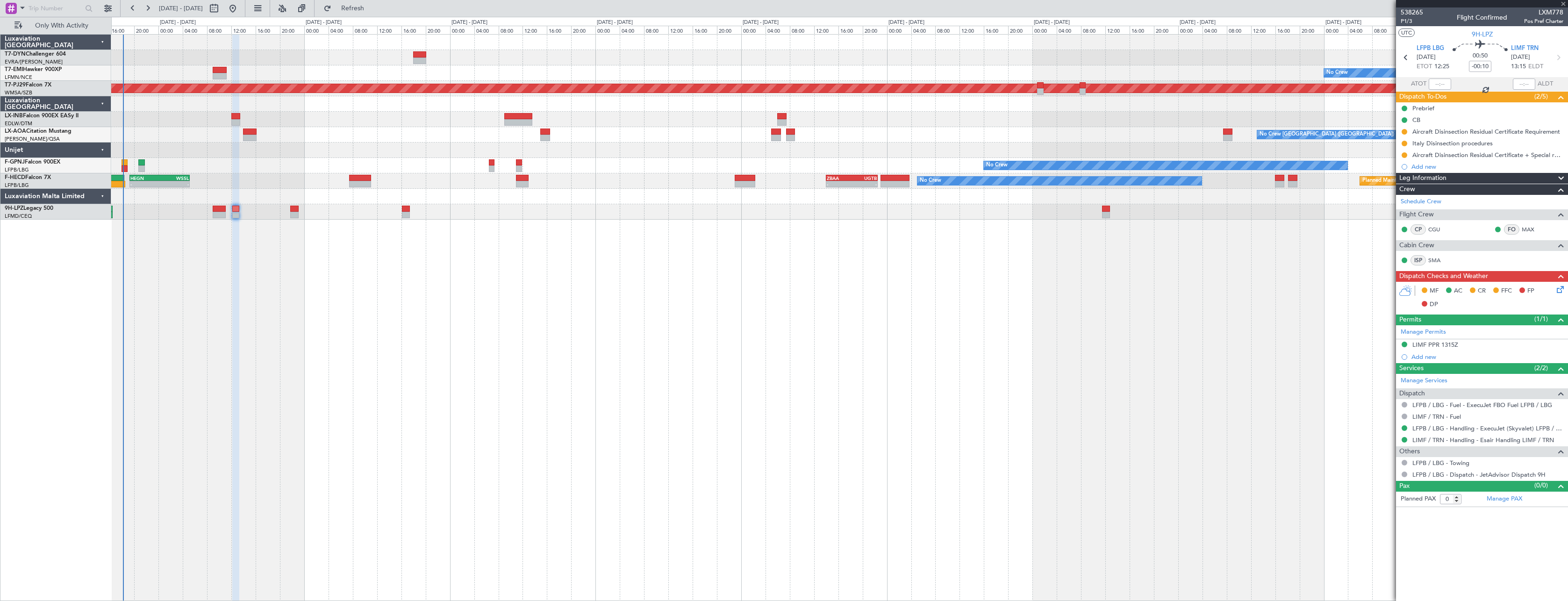
type input "+00:10"
type input "4"
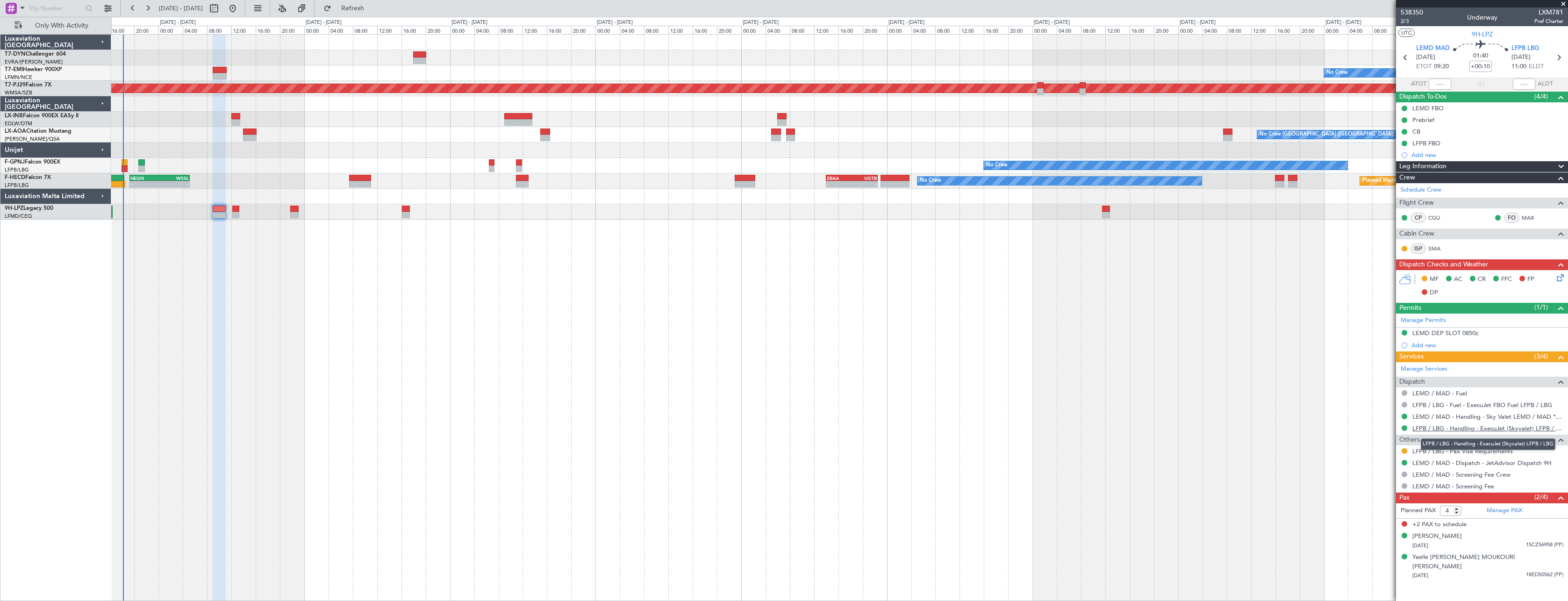
click at [1493, 429] on link "LFPB / LBG - Handling - ExecuJet (Skyvalet) LFPB / LBG" at bounding box center [1487, 428] width 151 height 8
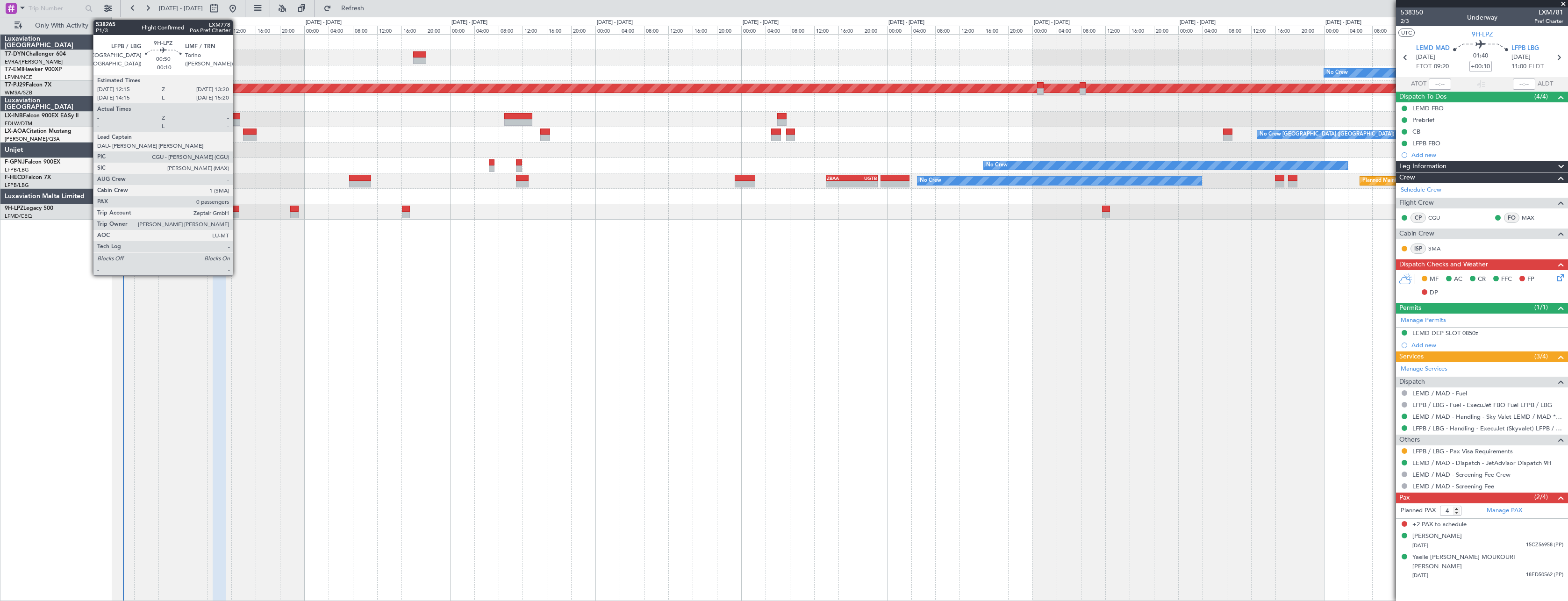
click at [237, 212] on div at bounding box center [236, 215] width 7 height 6
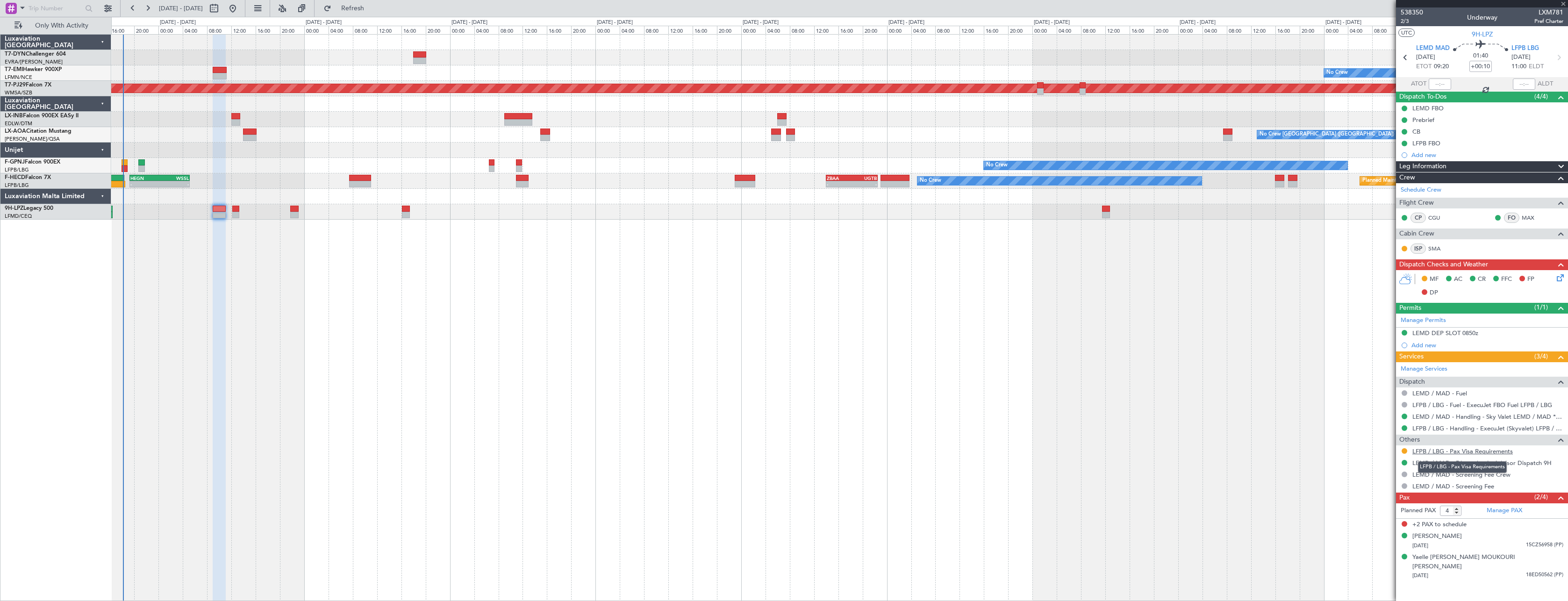
type input "-00:10"
type input "0"
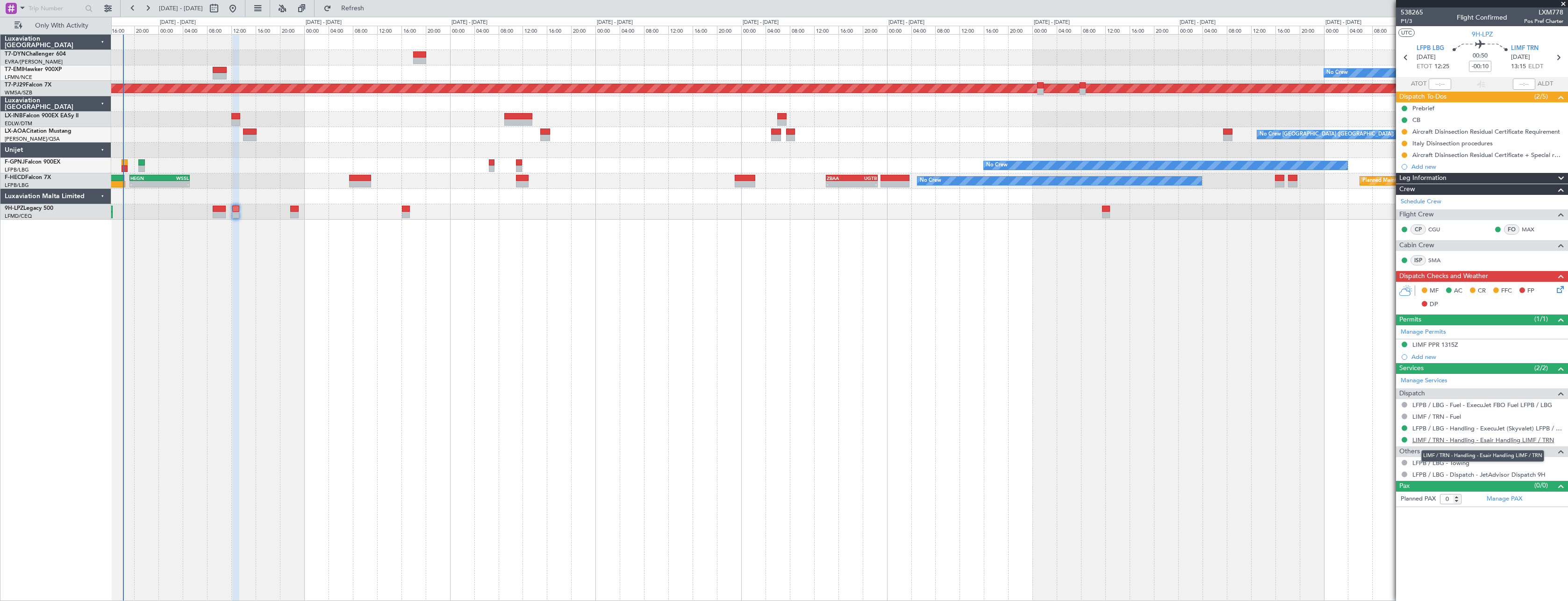
click at [1522, 442] on link "LIMF / TRN - Handling - Esair Handling LIMF / TRN" at bounding box center [1483, 440] width 142 height 8
click at [1560, 288] on icon at bounding box center [1559, 288] width 8 height 8
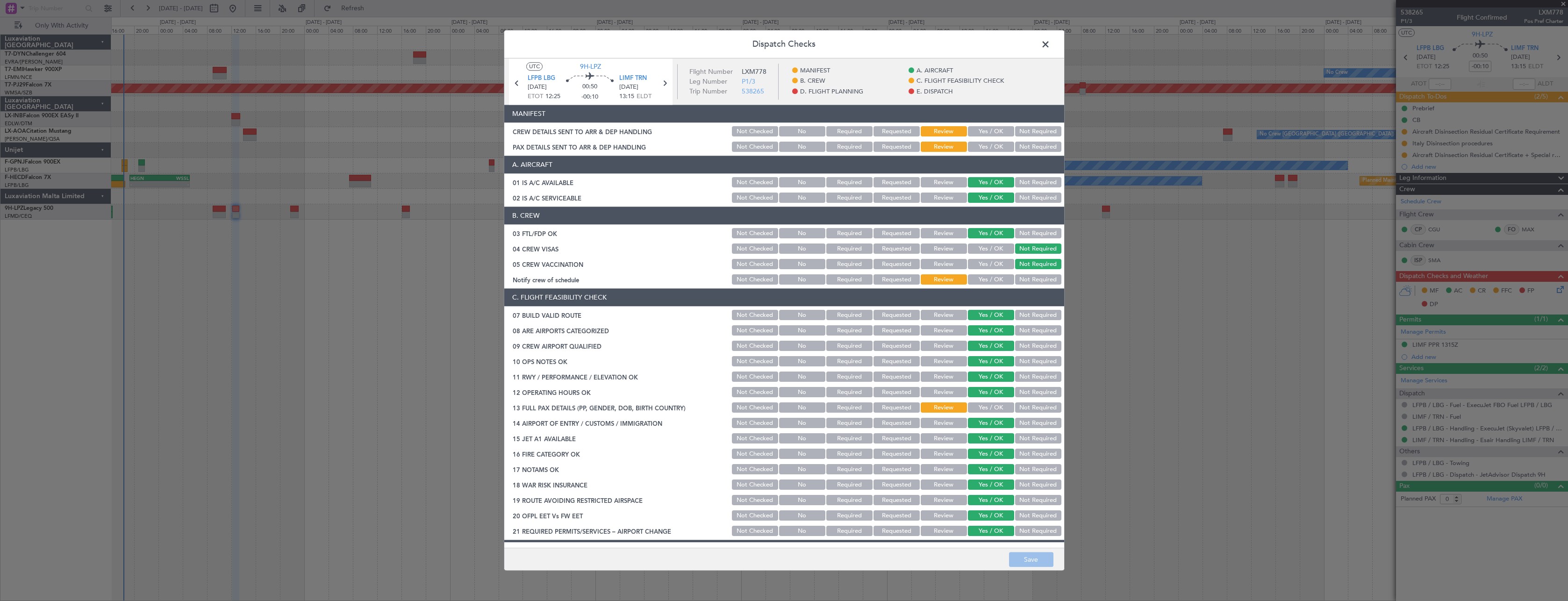
click at [994, 127] on button "Yes / OK" at bounding box center [991, 132] width 46 height 10
click at [995, 144] on button "Yes / OK" at bounding box center [991, 147] width 46 height 10
click at [1025, 561] on button "Save" at bounding box center [1031, 559] width 44 height 15
click at [1050, 45] on span at bounding box center [1050, 47] width 0 height 19
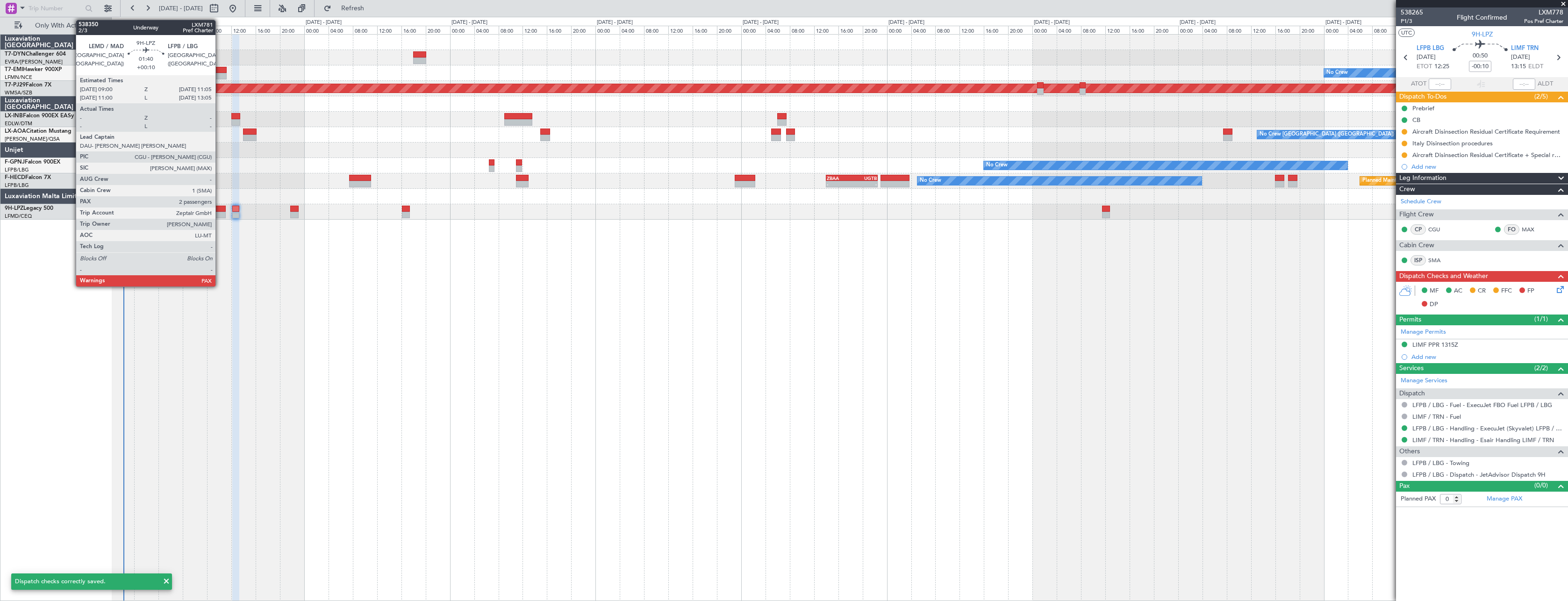
click at [220, 211] on div at bounding box center [219, 209] width 13 height 6
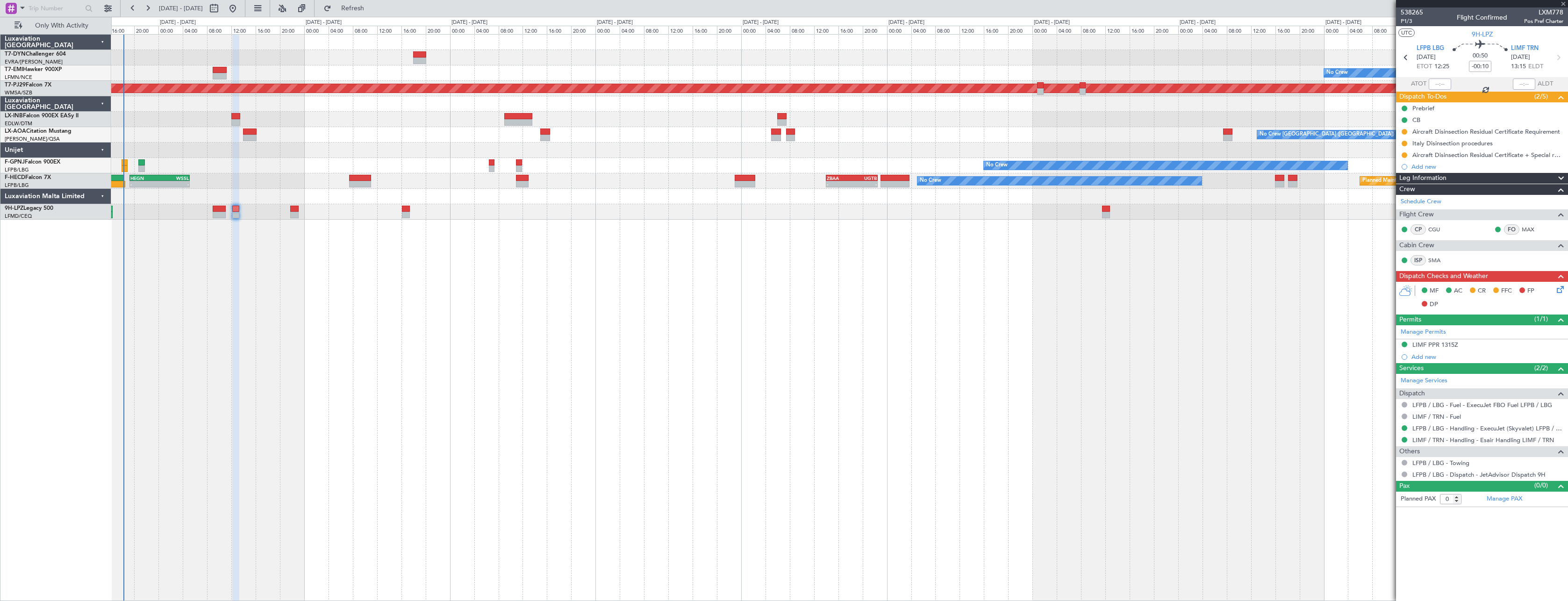
type input "+00:10"
type input "4"
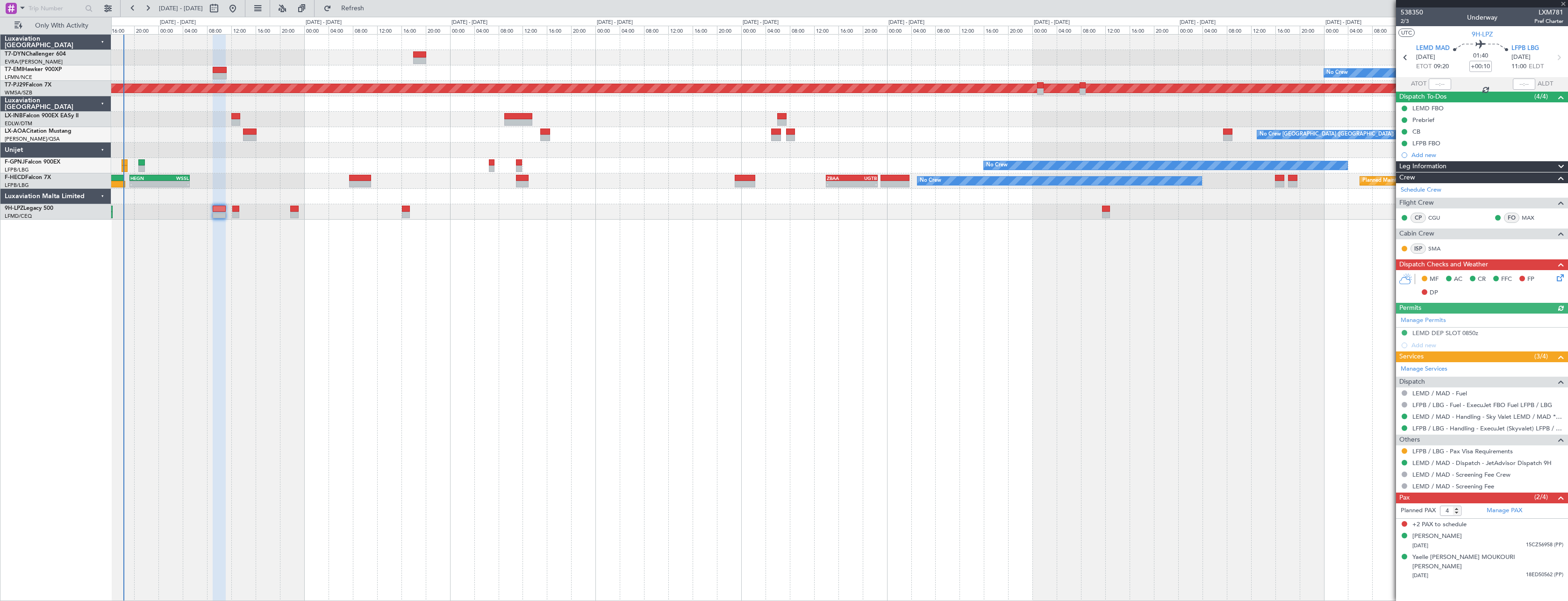
click at [1556, 277] on icon at bounding box center [1559, 276] width 8 height 8
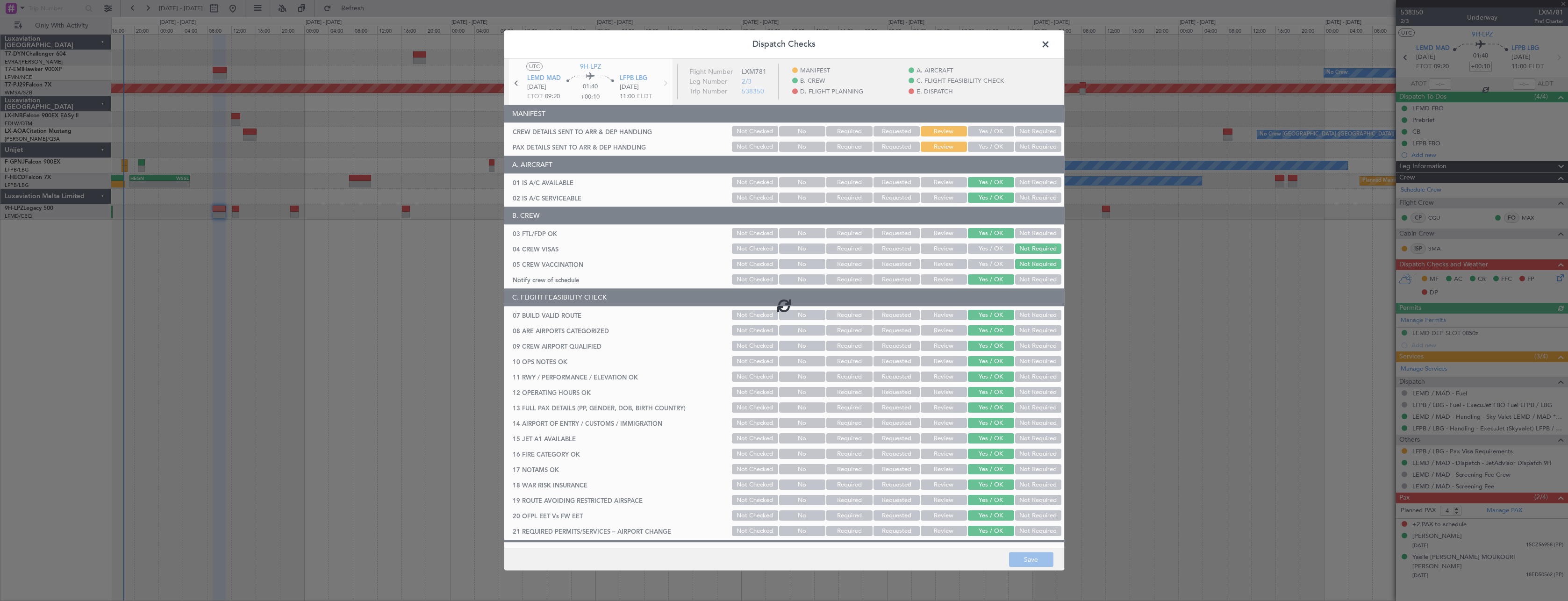
click at [970, 129] on button "Yes / OK" at bounding box center [991, 132] width 46 height 10
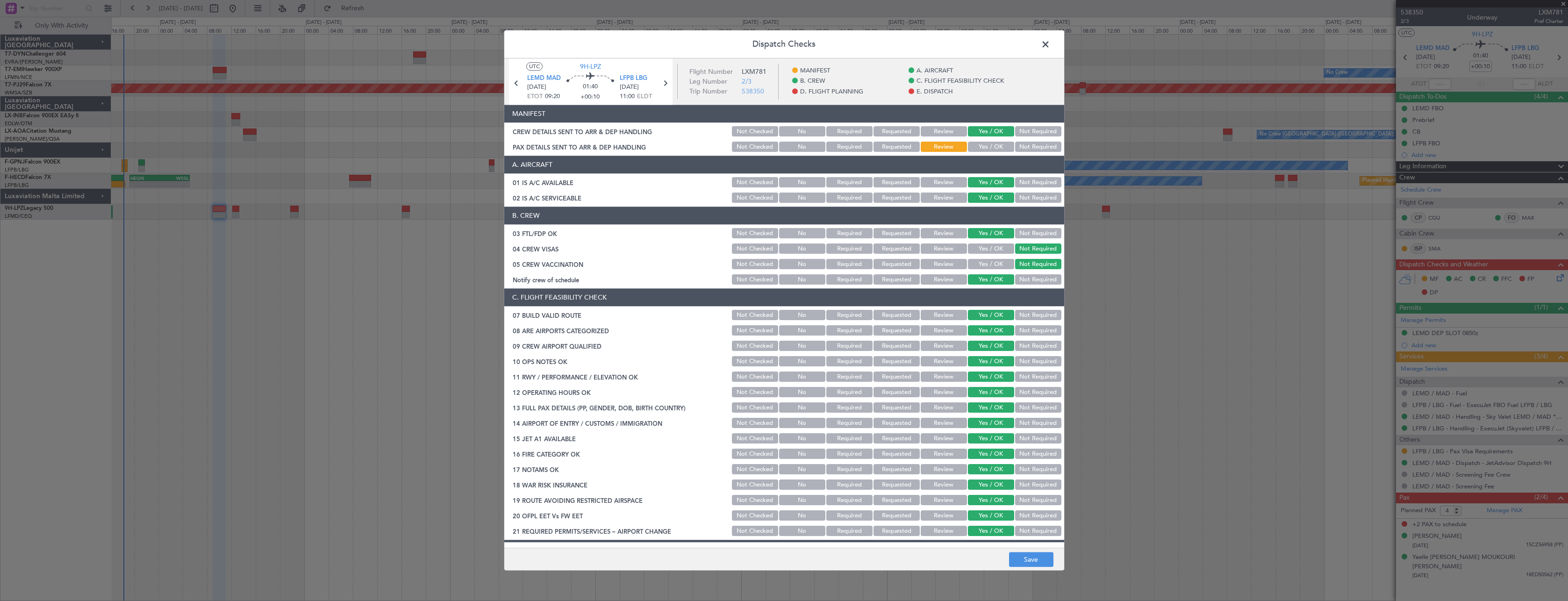
click at [978, 140] on section "MANIFEST CREW DETAILS SENT TO ARR & DEP HANDLING Not Checked No Required Reques…" at bounding box center [784, 129] width 560 height 49
click at [980, 148] on button "Yes / OK" at bounding box center [991, 147] width 46 height 10
click at [1045, 561] on button "Save" at bounding box center [1031, 559] width 44 height 15
click at [1050, 39] on span at bounding box center [1050, 47] width 0 height 19
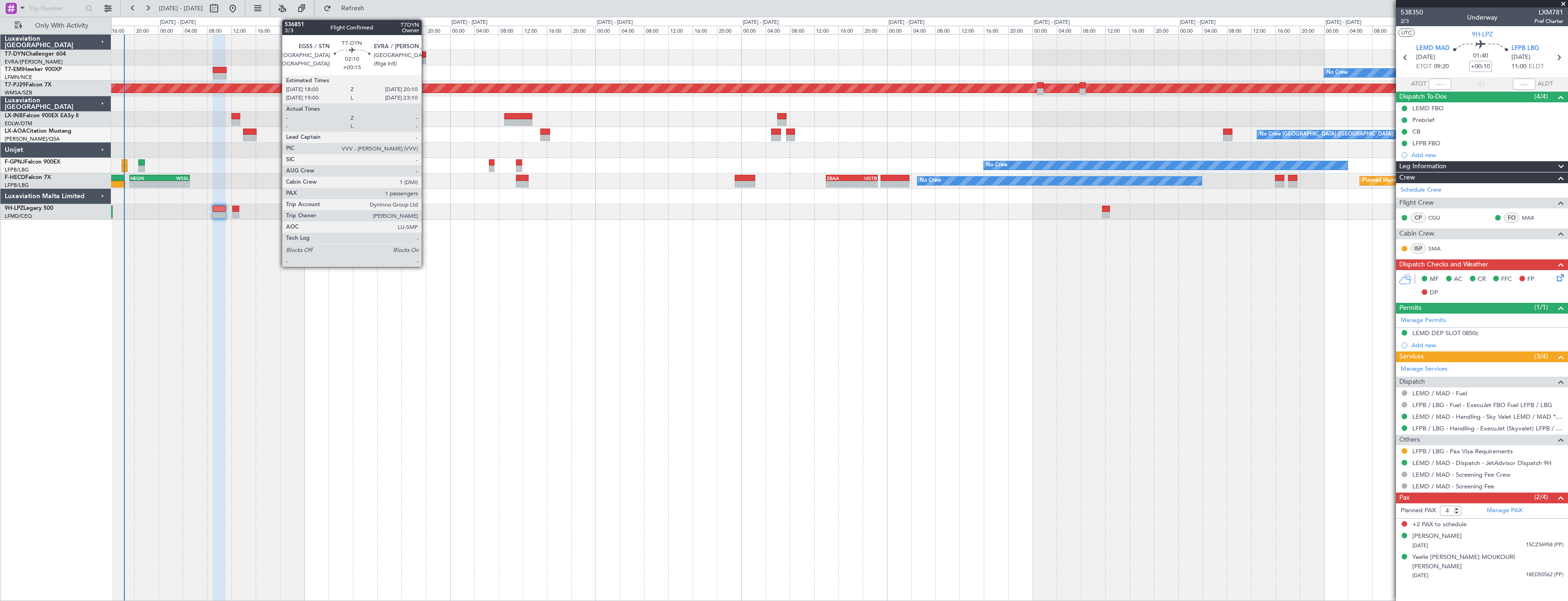
click at [425, 51] on div at bounding box center [420, 55] width 14 height 6
type input "+00:15"
type input "1"
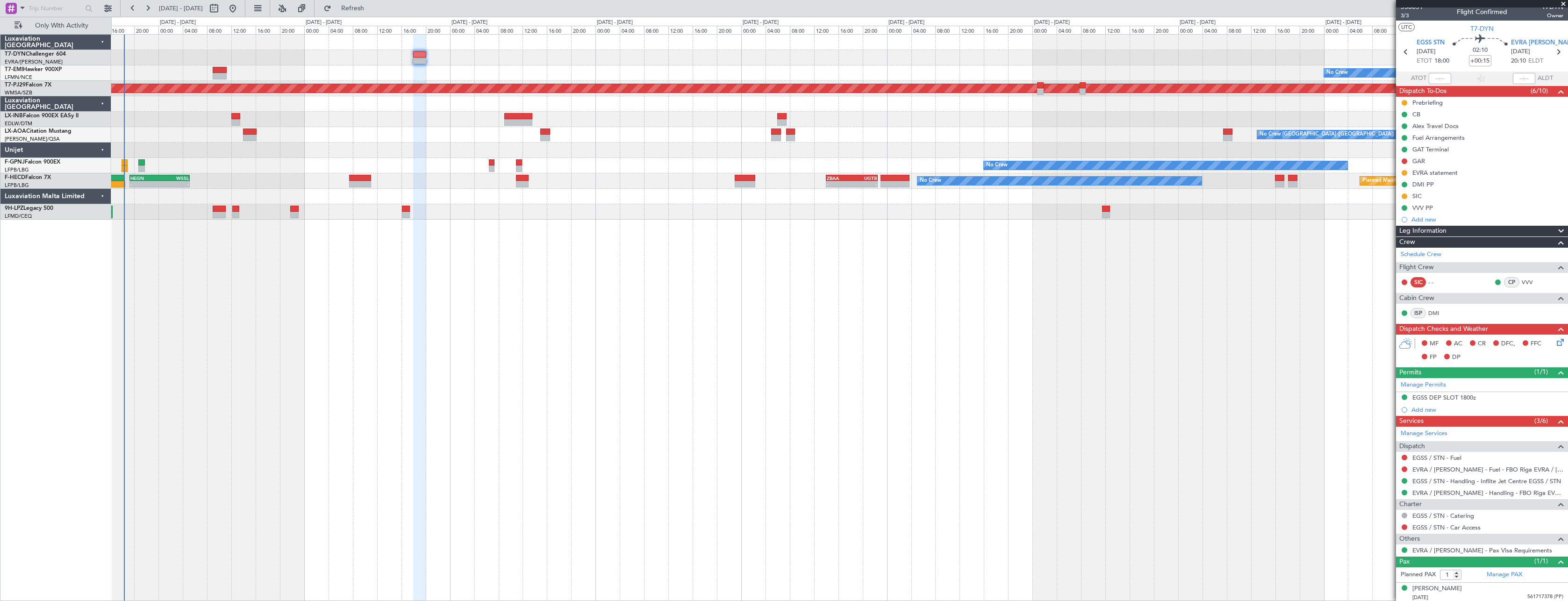
scroll to position [8, 0]
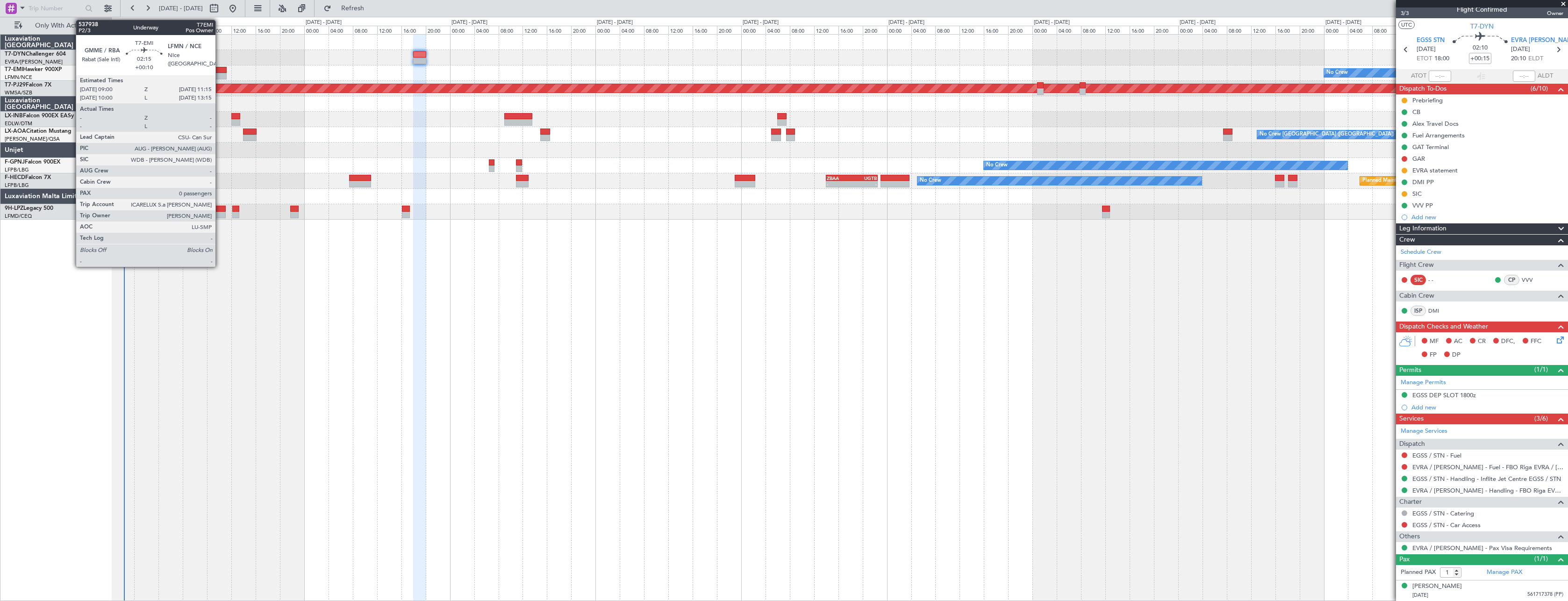
click at [217, 67] on div at bounding box center [220, 70] width 14 height 6
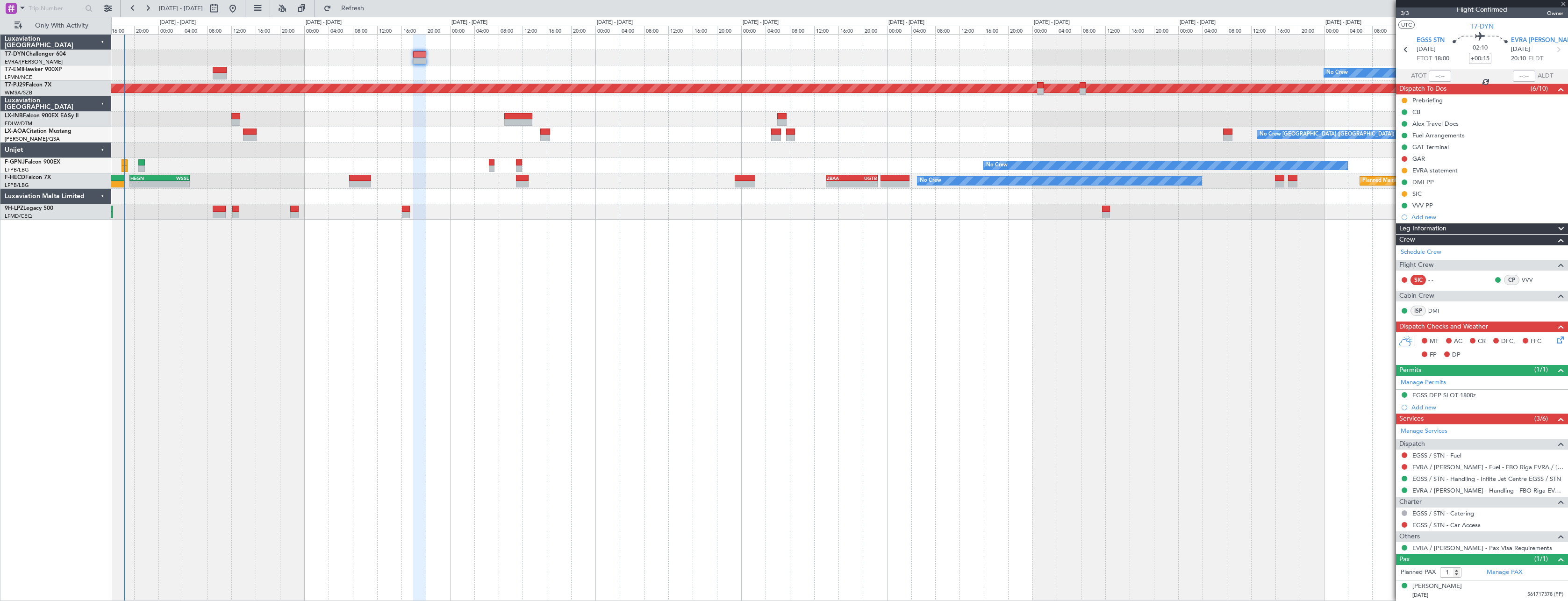
type input "+00:10"
type input "0"
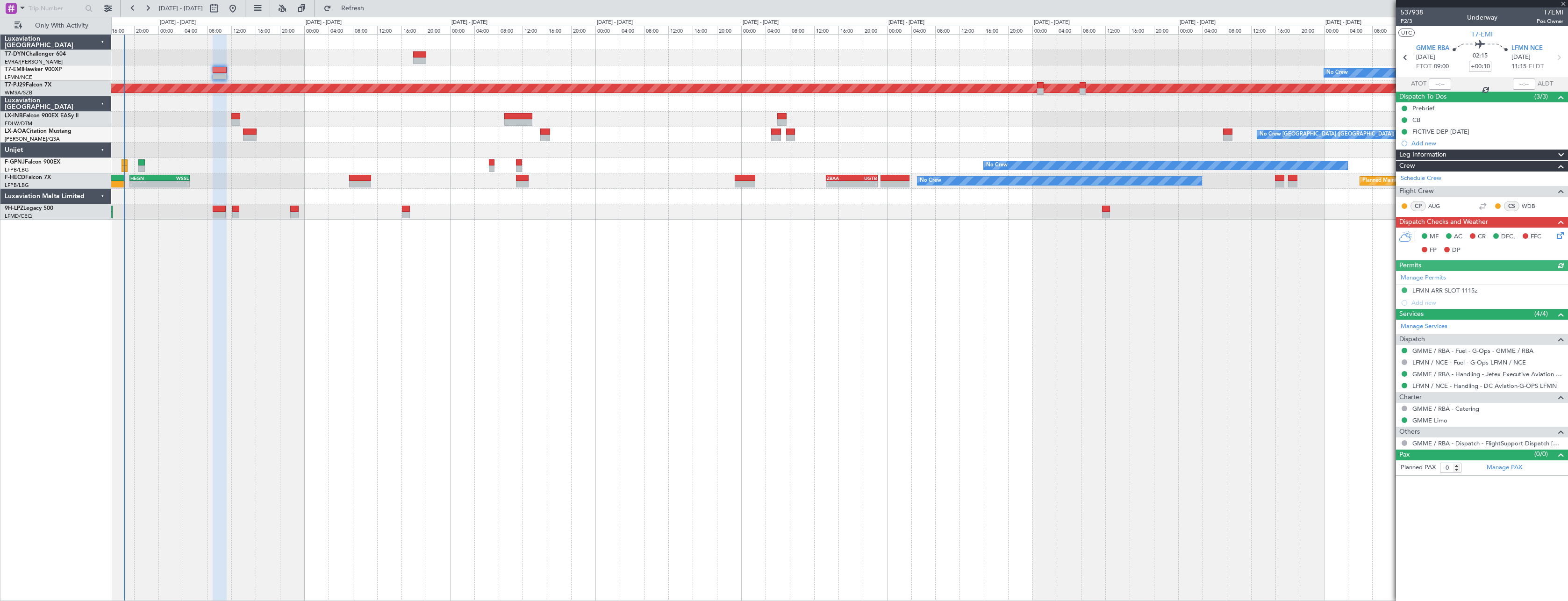
click at [257, 132] on div "No Crew Charleroi (Brussels South) No Crew Antwerp (Deurne)" at bounding box center [839, 135] width 1456 height 16
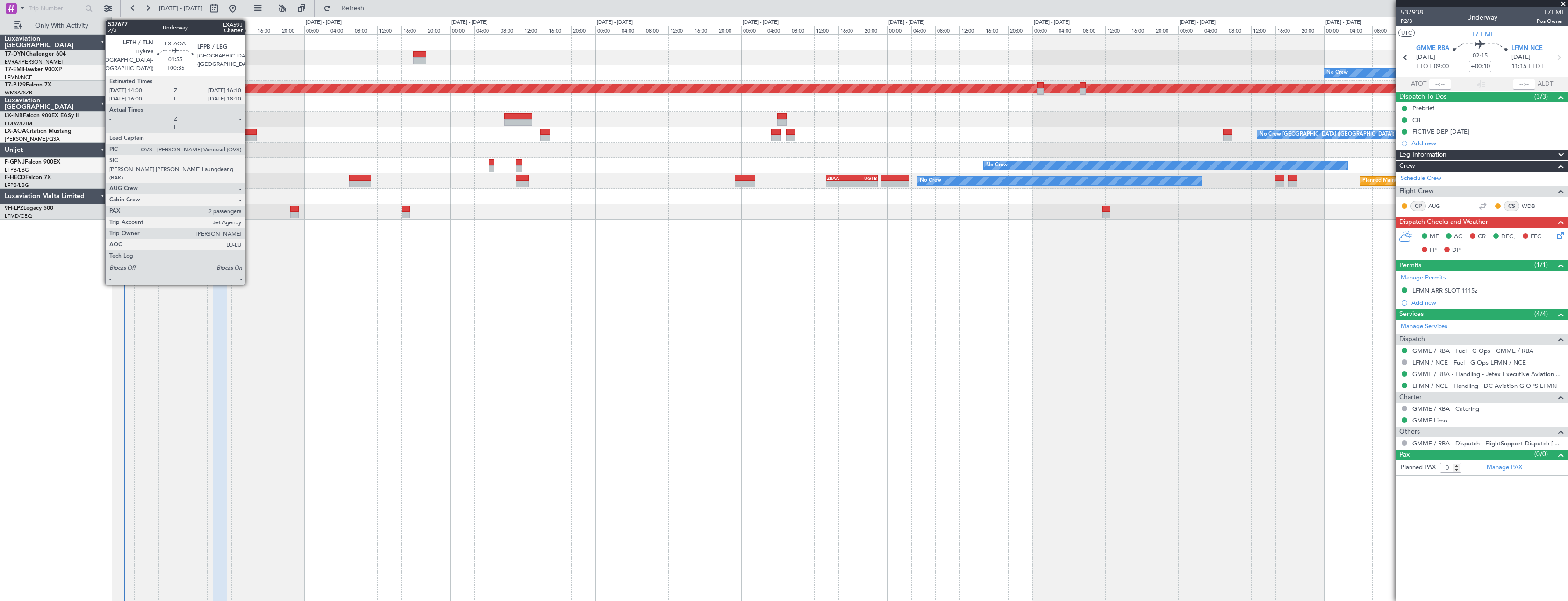
click at [249, 132] on div at bounding box center [249, 132] width 14 height 6
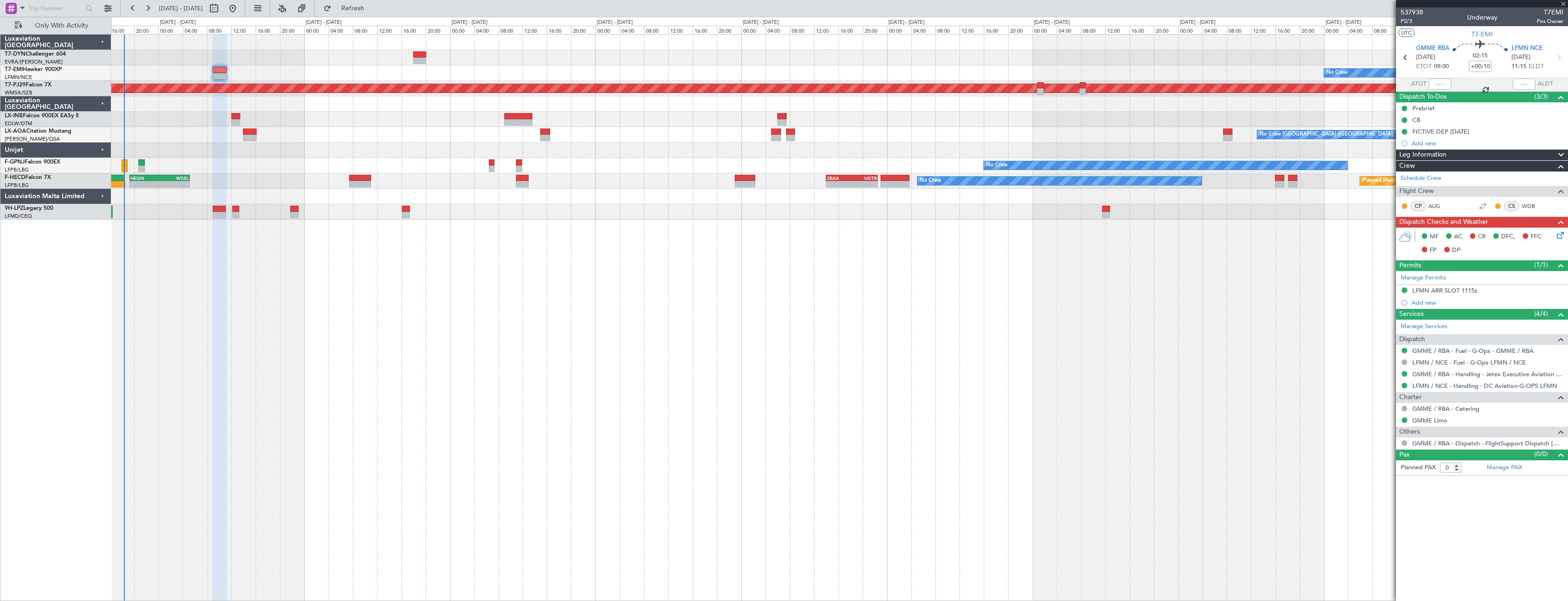
type input "+00:35"
type input "2"
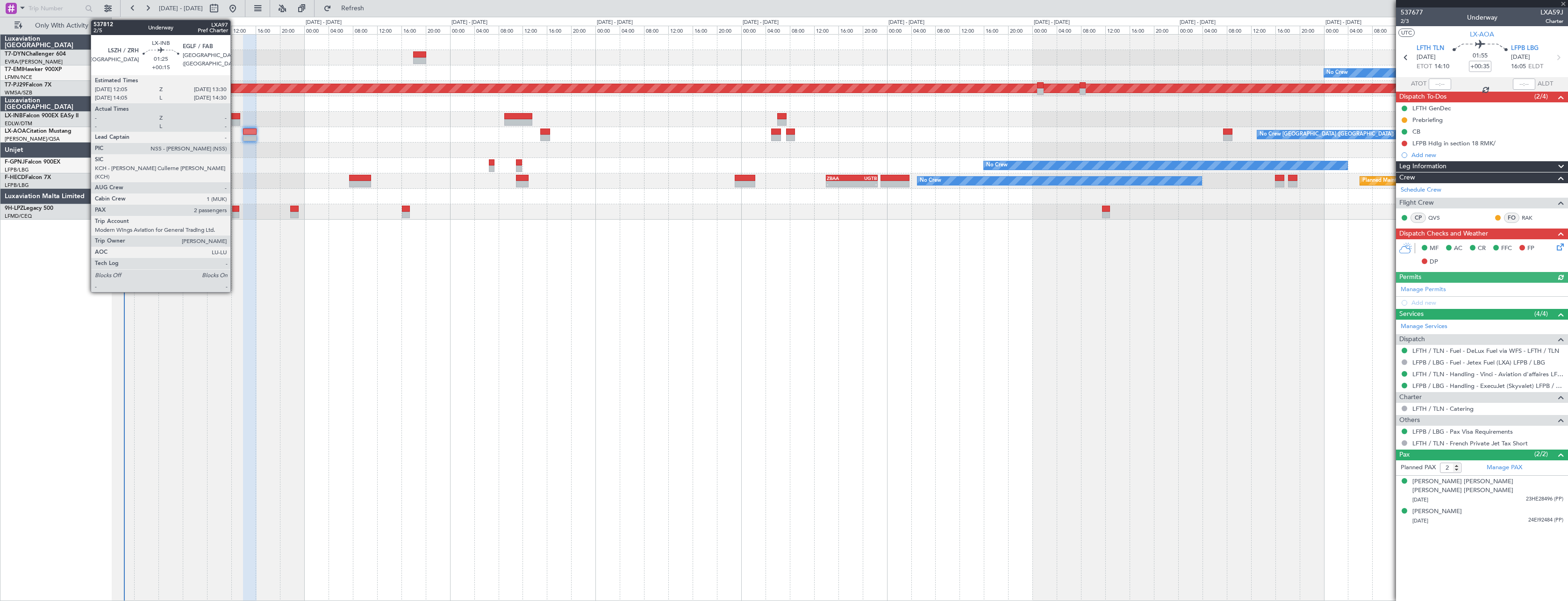
click at [234, 119] on div at bounding box center [236, 122] width 9 height 6
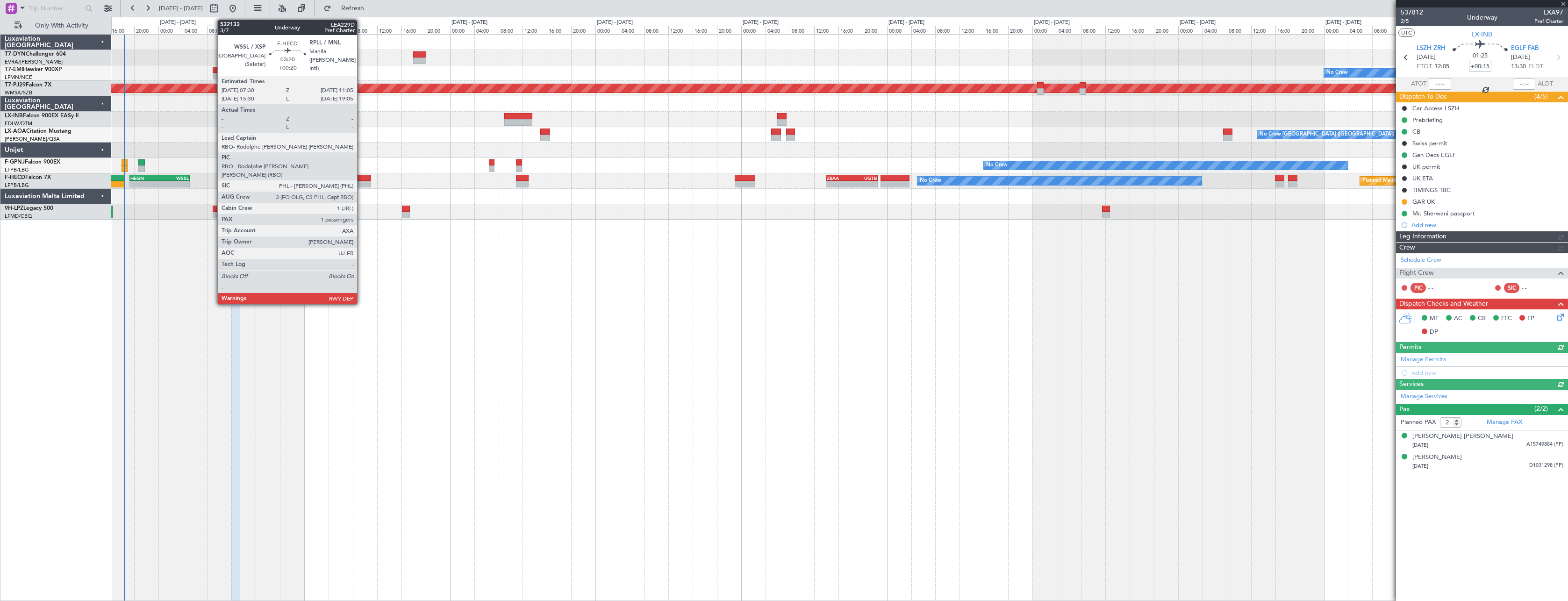
click at [361, 179] on div at bounding box center [360, 178] width 22 height 6
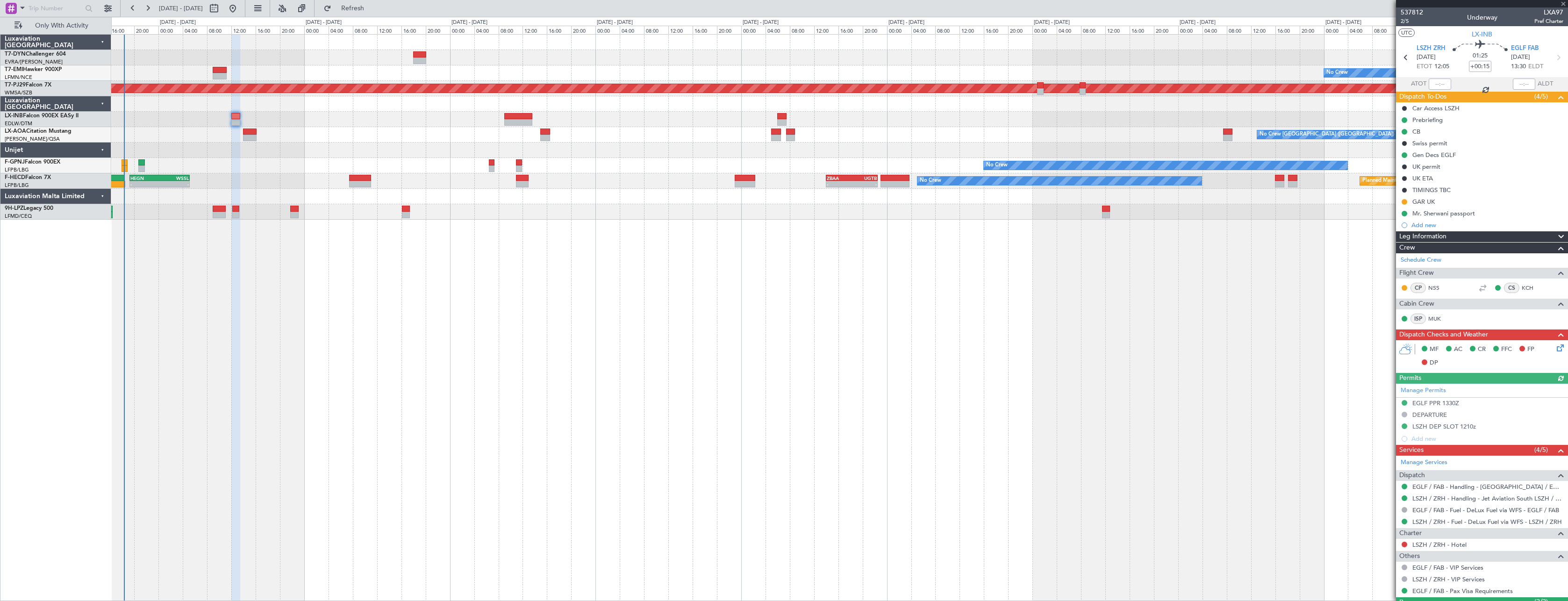
type input "+00:20"
type input "1"
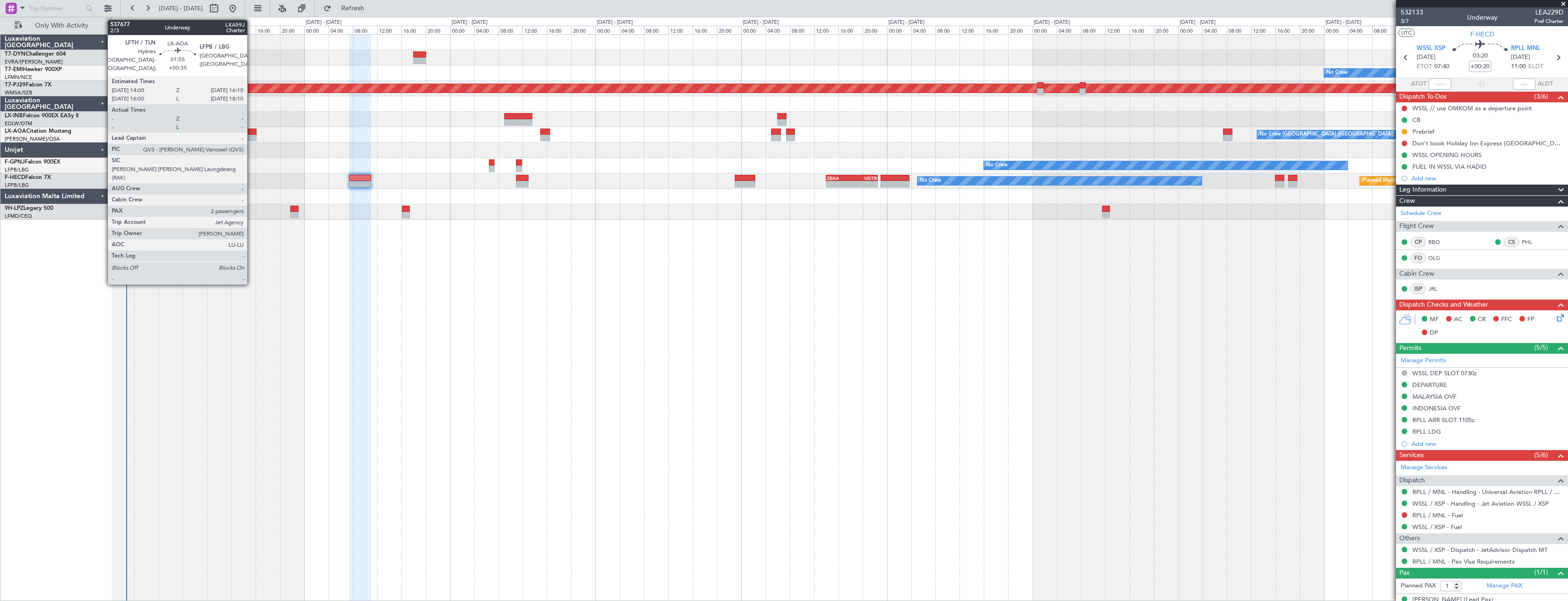
click at [251, 129] on div at bounding box center [249, 132] width 14 height 6
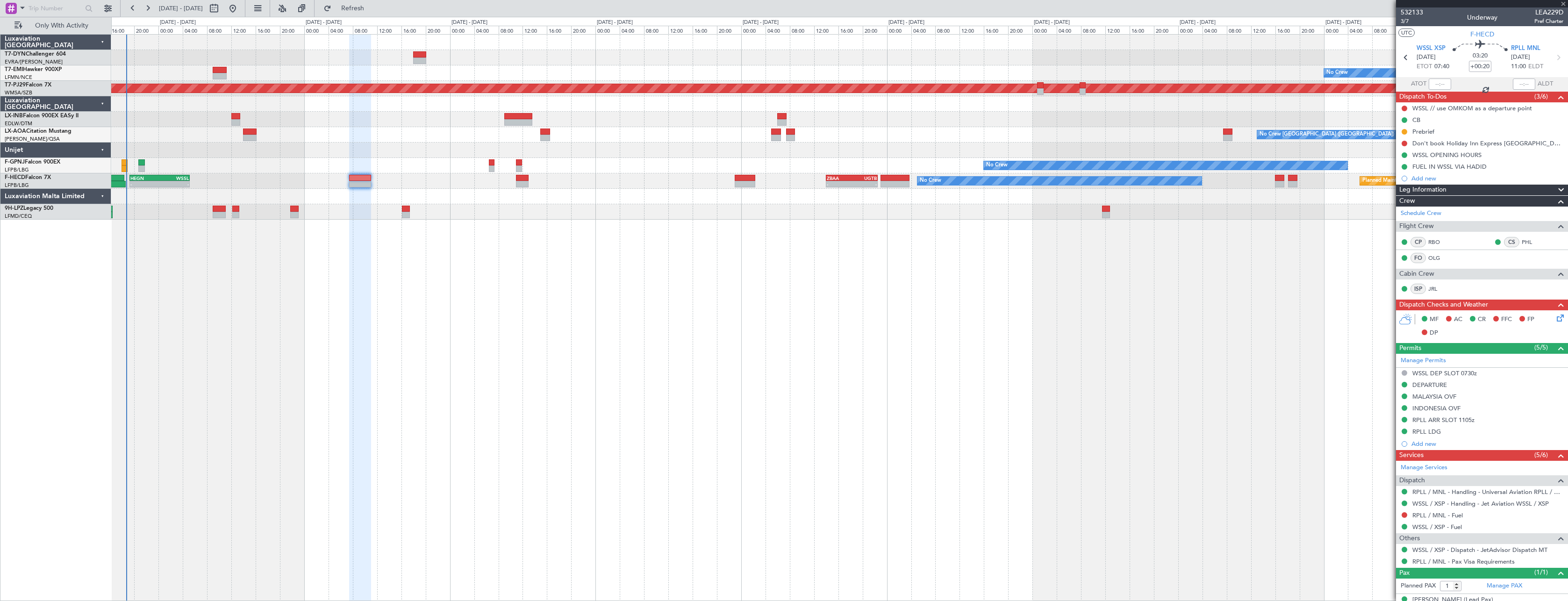
type input "+00:35"
type input "2"
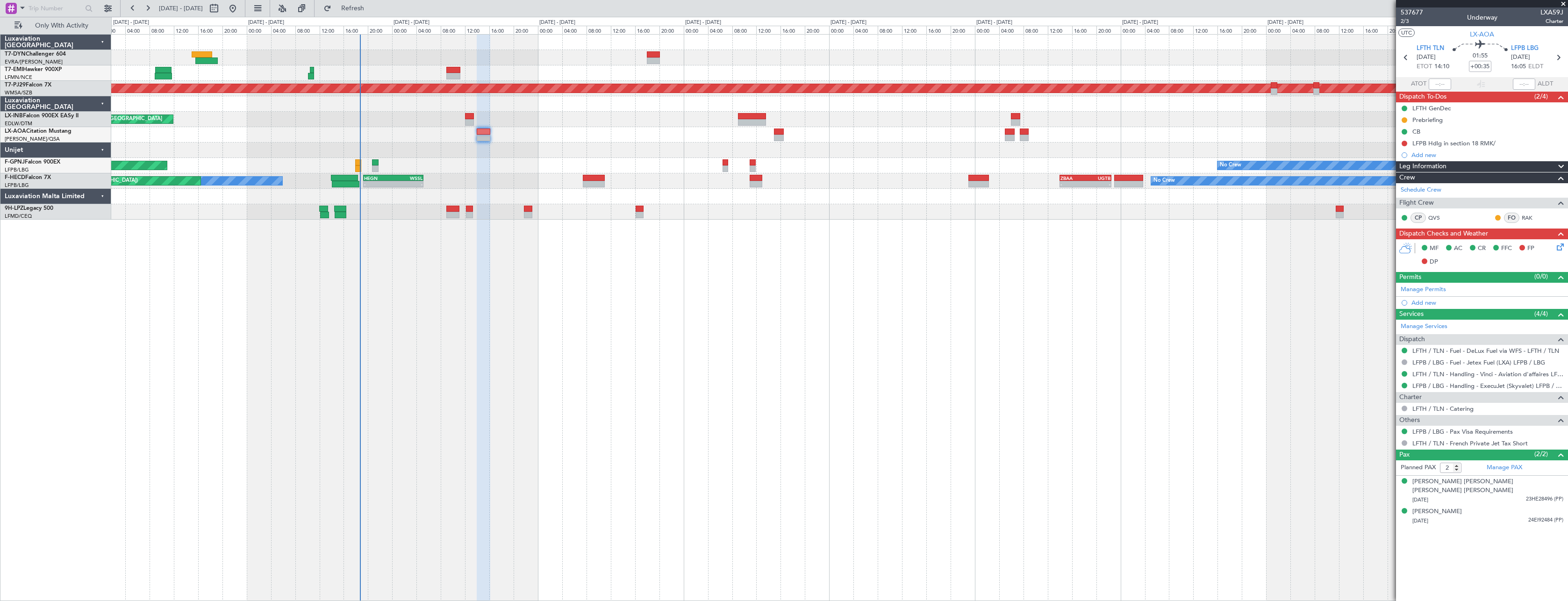
click at [574, 142] on div at bounding box center [839, 150] width 1456 height 16
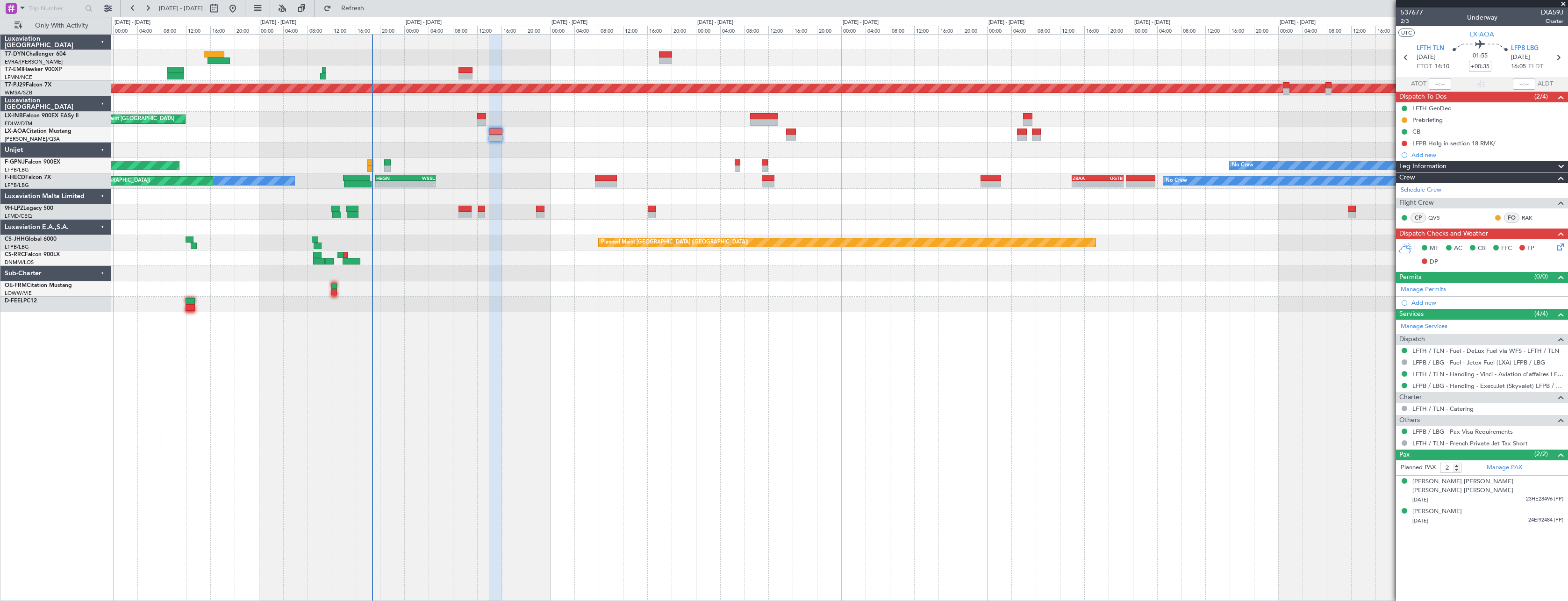
click at [431, 138] on div "No Crew Charleroi (Brussels South) No Crew Antwerp (Deurne)" at bounding box center [839, 135] width 1456 height 16
click at [69, 23] on span "Only With Activity" at bounding box center [61, 26] width 74 height 6
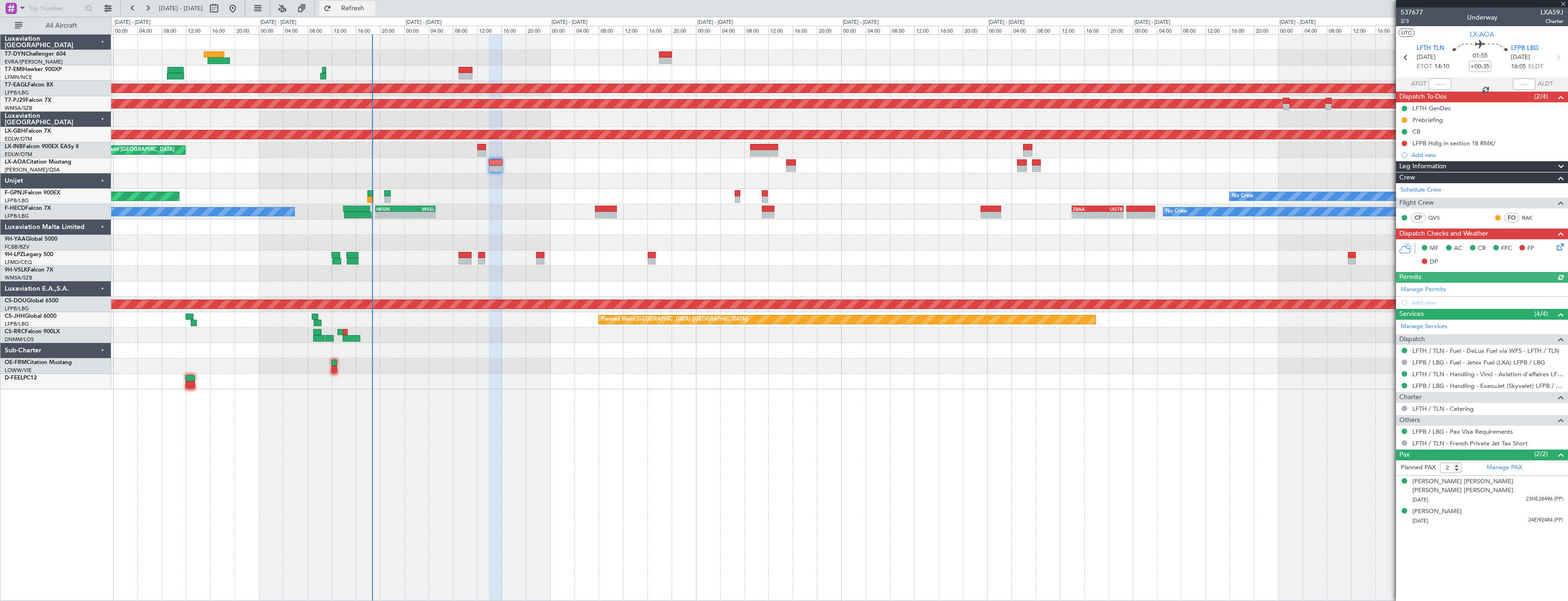
click at [355, 8] on button "Refresh" at bounding box center [347, 8] width 56 height 15
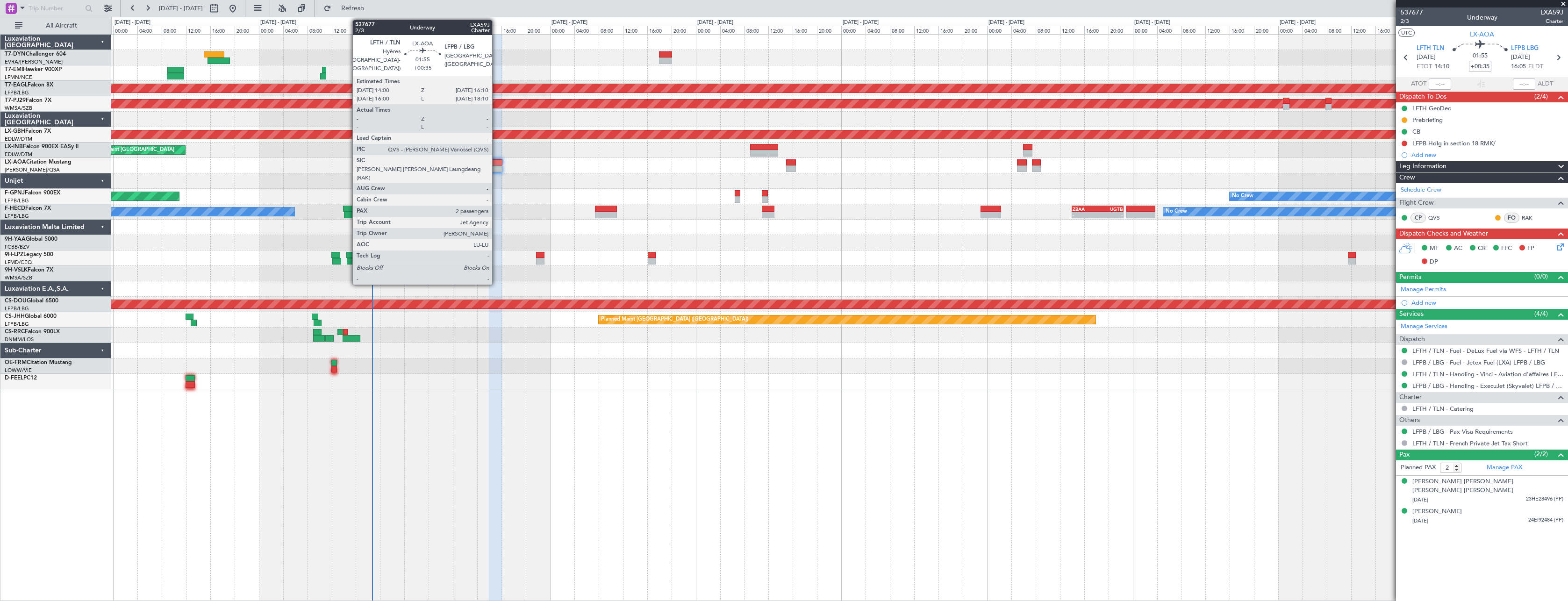
click at [496, 166] on div at bounding box center [496, 169] width 14 height 6
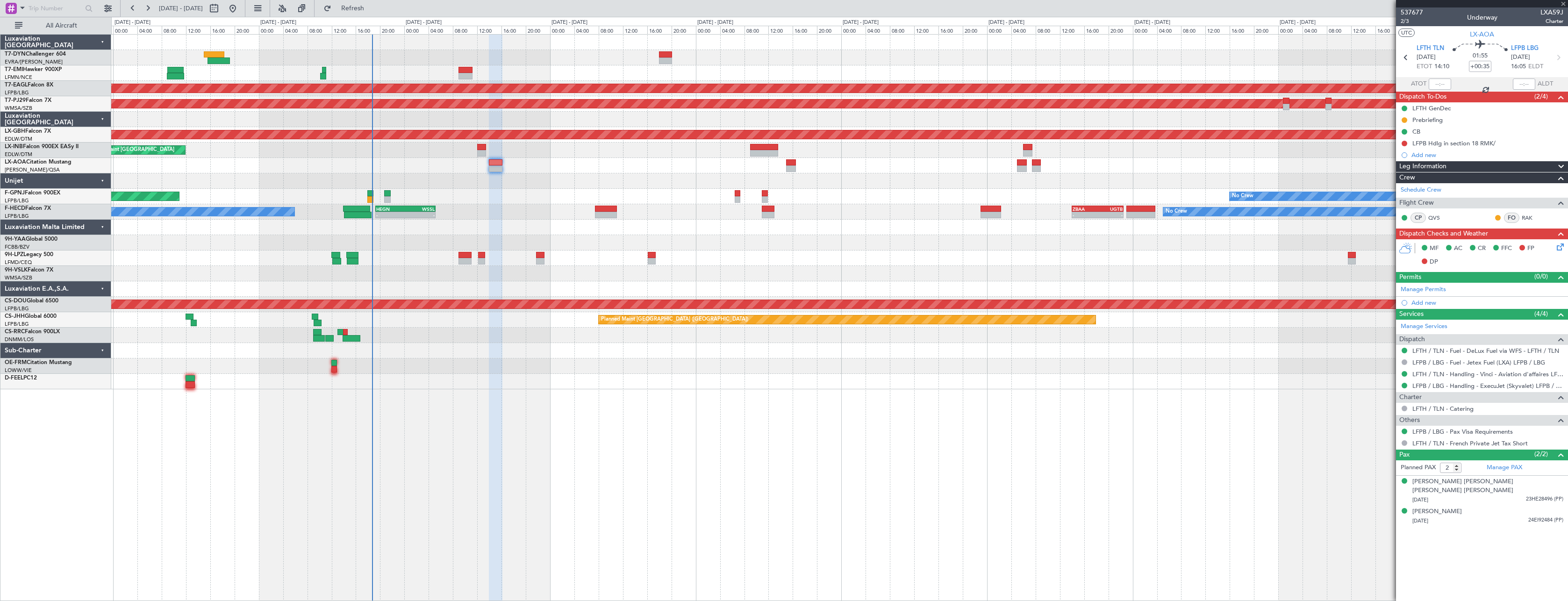
click at [496, 166] on div at bounding box center [496, 169] width 14 height 6
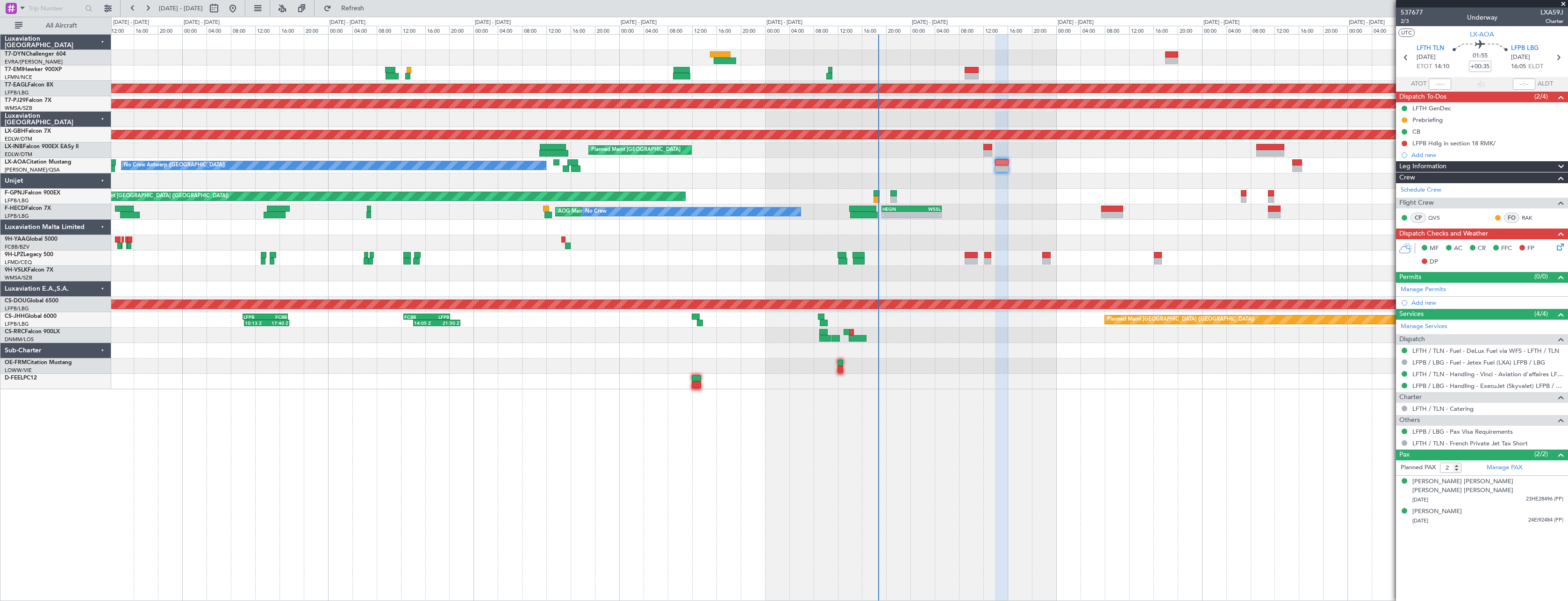
click at [630, 173] on div at bounding box center [839, 181] width 1456 height 16
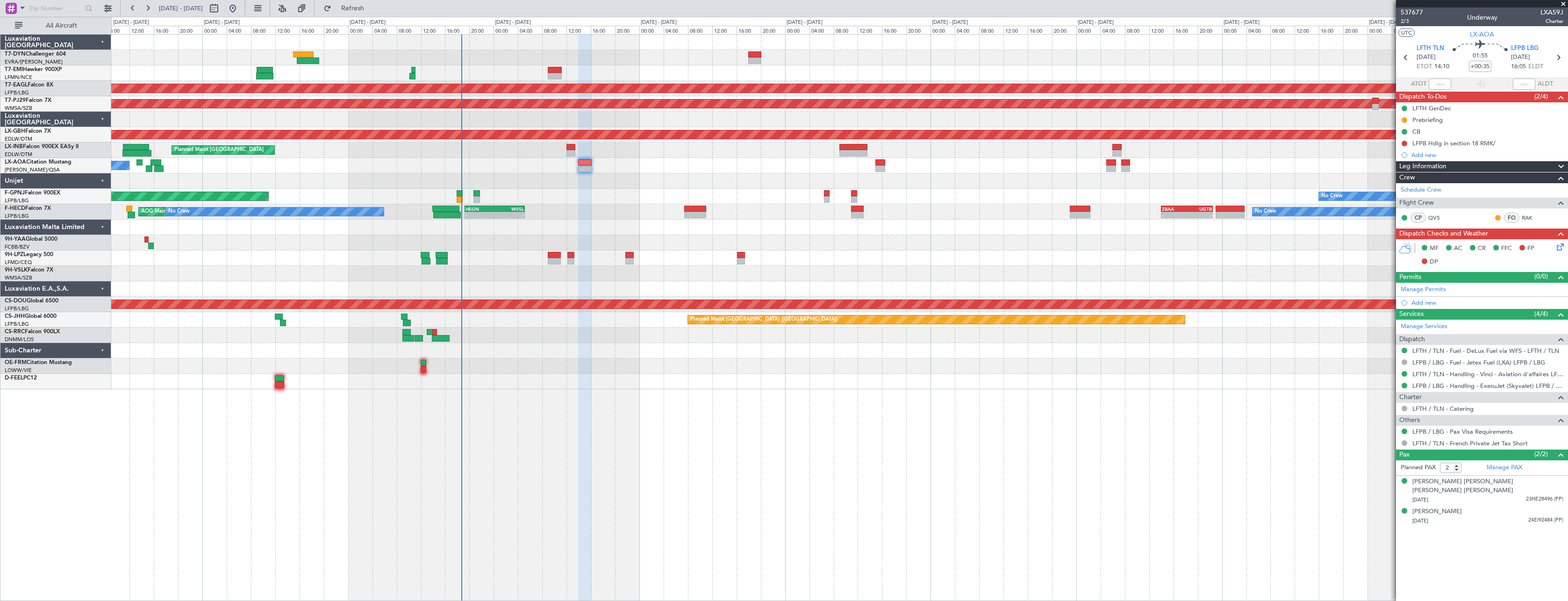
click at [688, 172] on div "No Crew Planned Maint Dubai (Al Maktoum Intl) Planned Maint Kuala Lumpur (Sulta…" at bounding box center [839, 212] width 1456 height 355
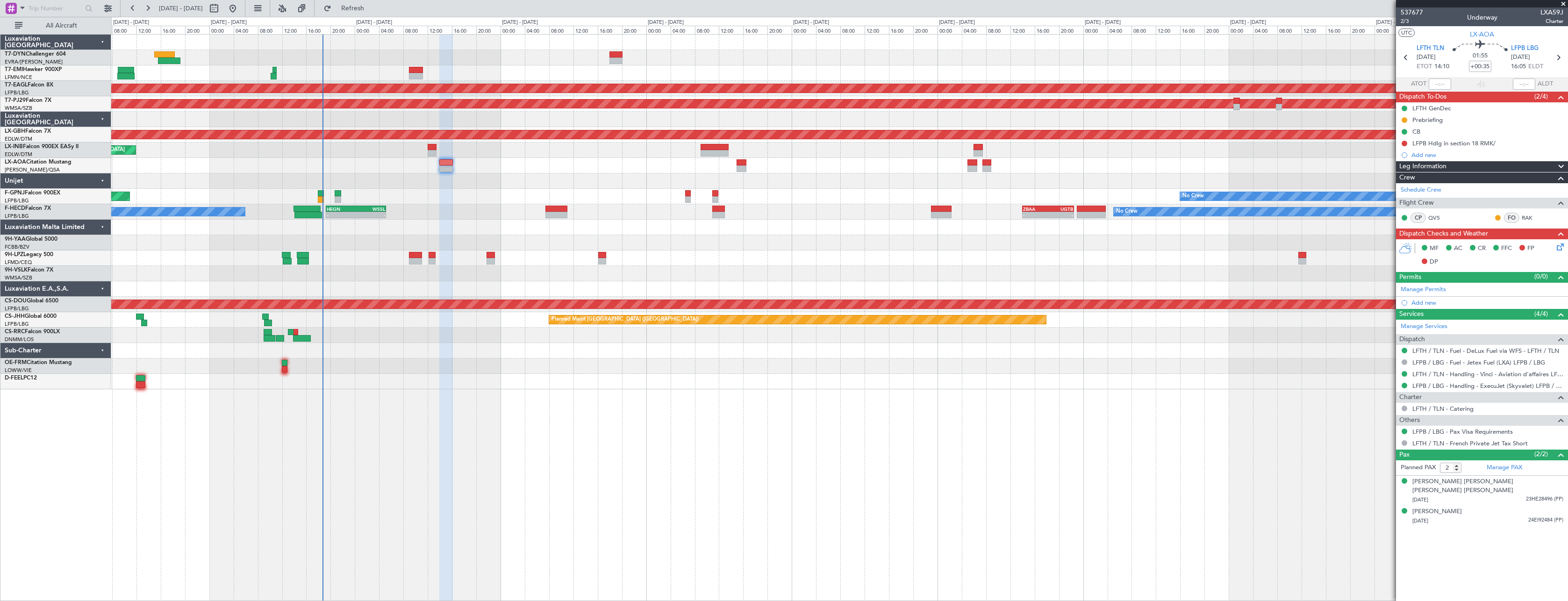
click at [479, 190] on div "Planned Maint Paris (Le Bourget) No Crew No Crew" at bounding box center [839, 197] width 1456 height 16
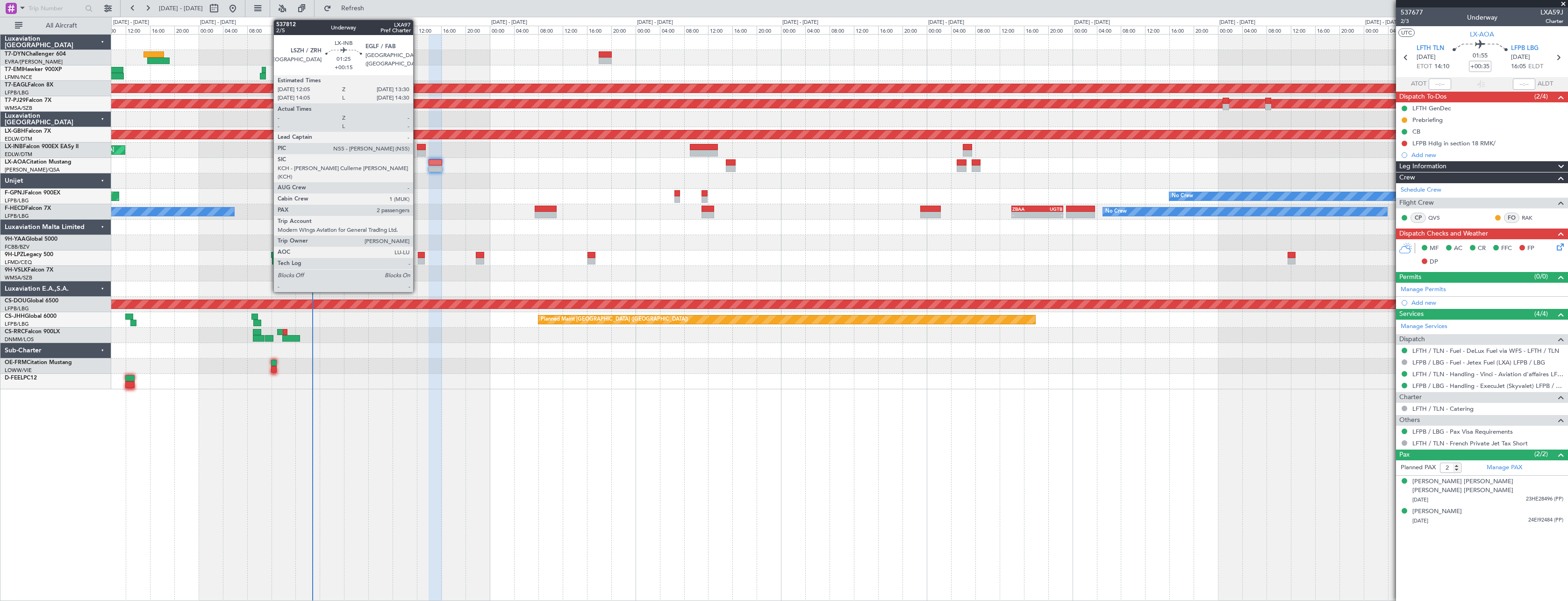
click at [417, 144] on div at bounding box center [422, 147] width 9 height 6
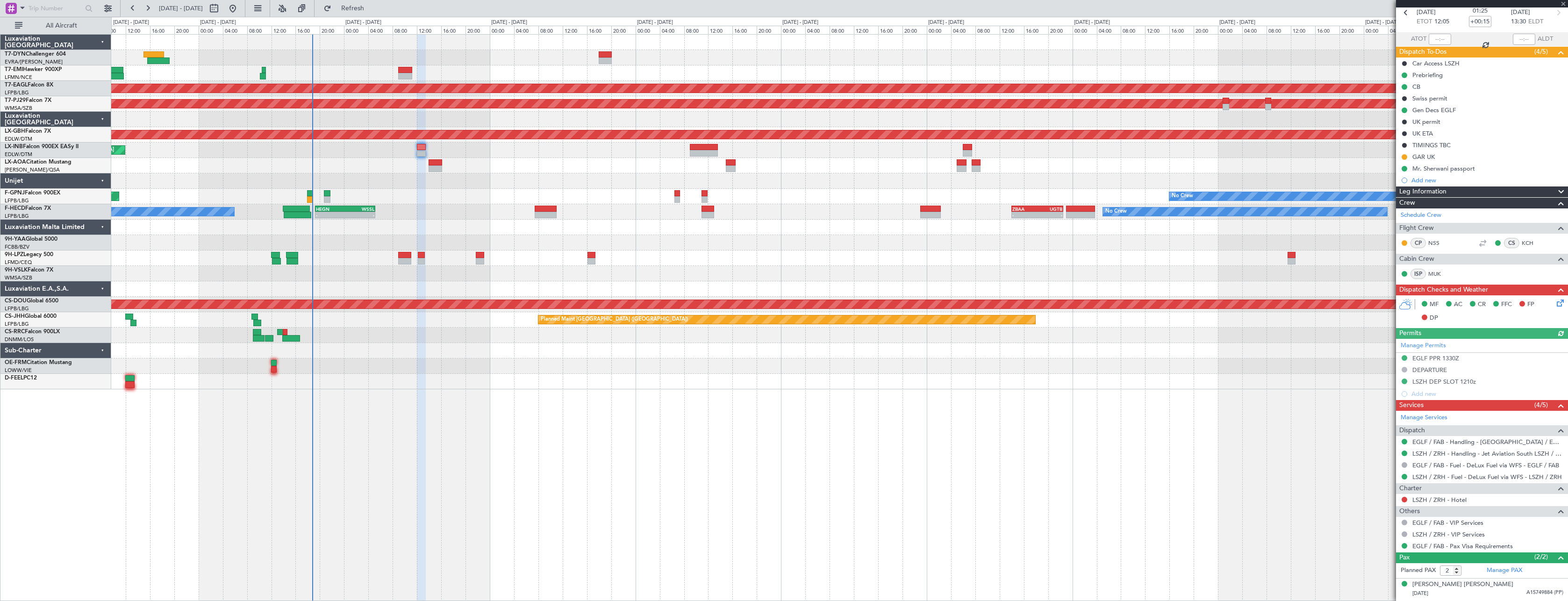
scroll to position [64, 0]
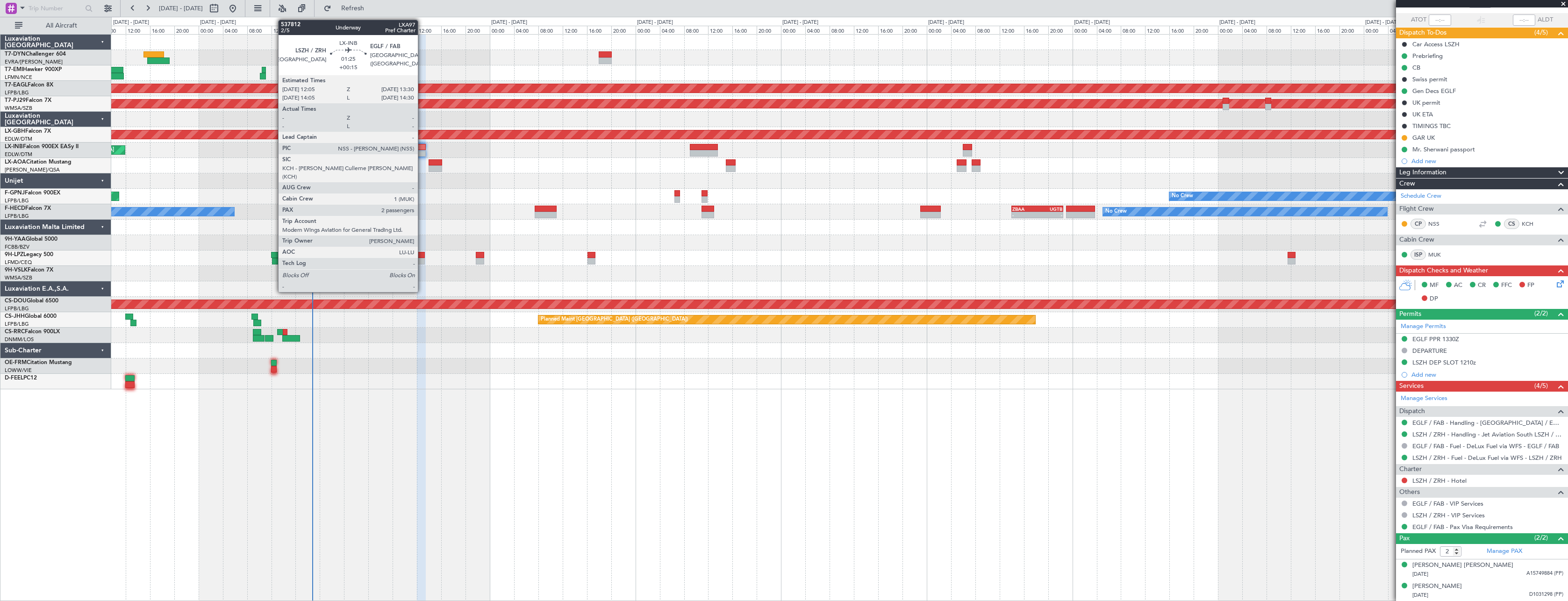
click at [422, 149] on div at bounding box center [422, 147] width 9 height 6
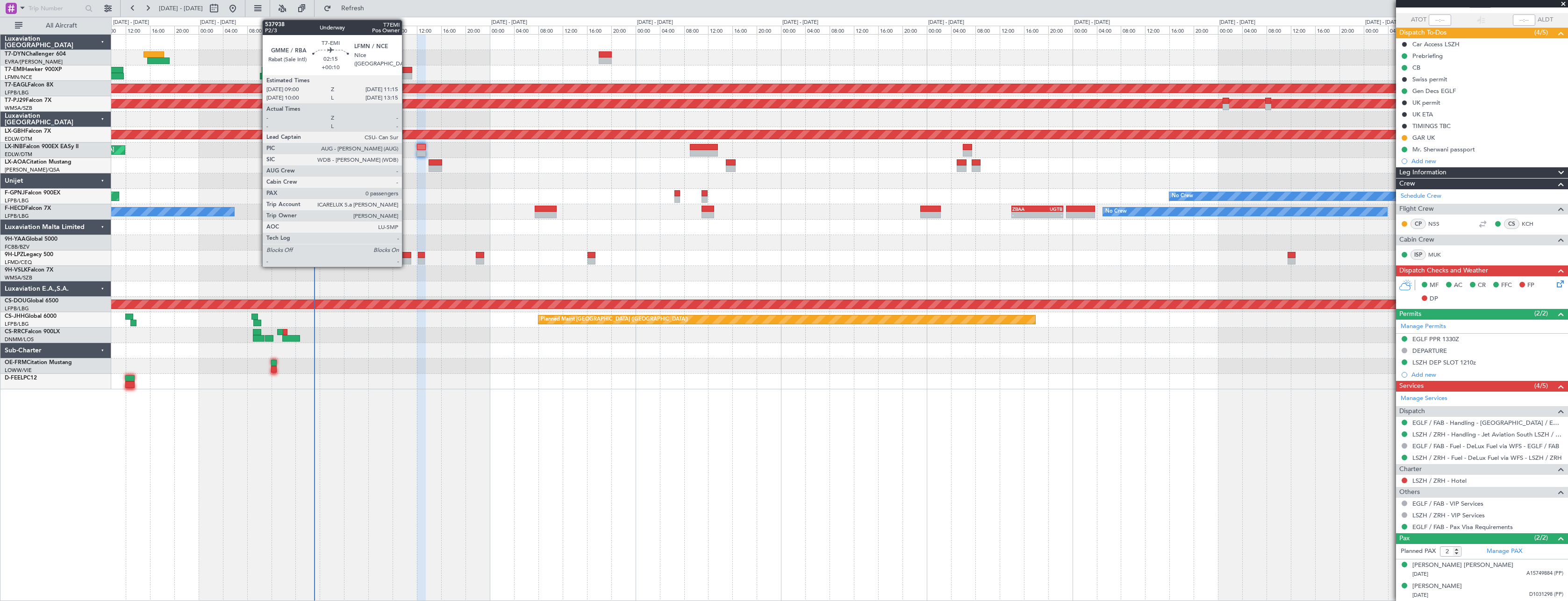
click at [405, 67] on div at bounding box center [405, 70] width 14 height 6
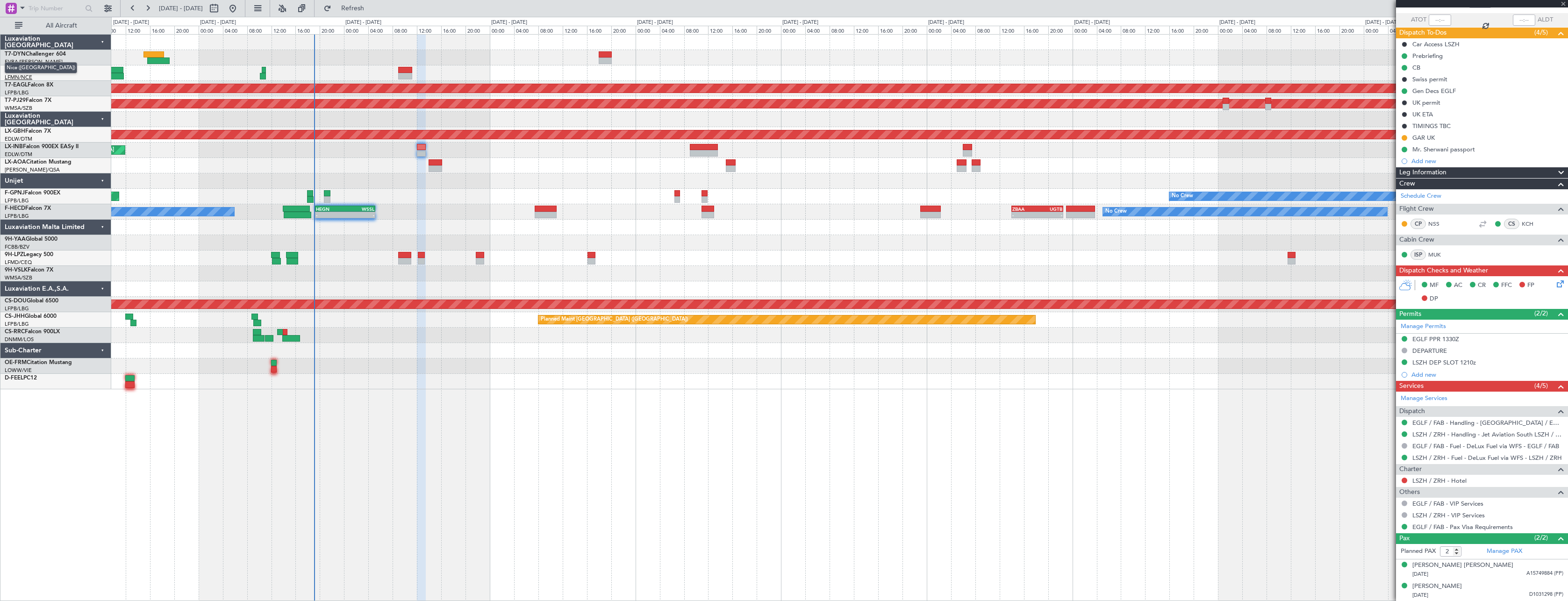
type input "+00:10"
type input "0"
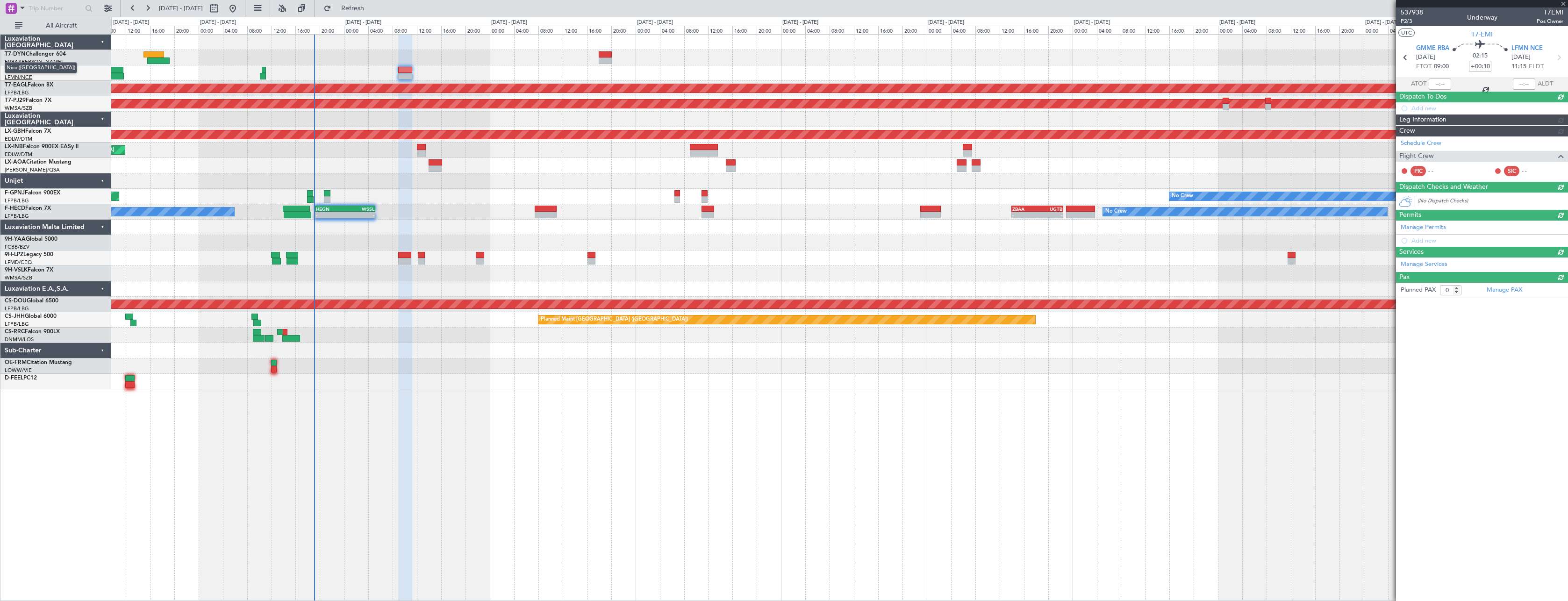
scroll to position [0, 0]
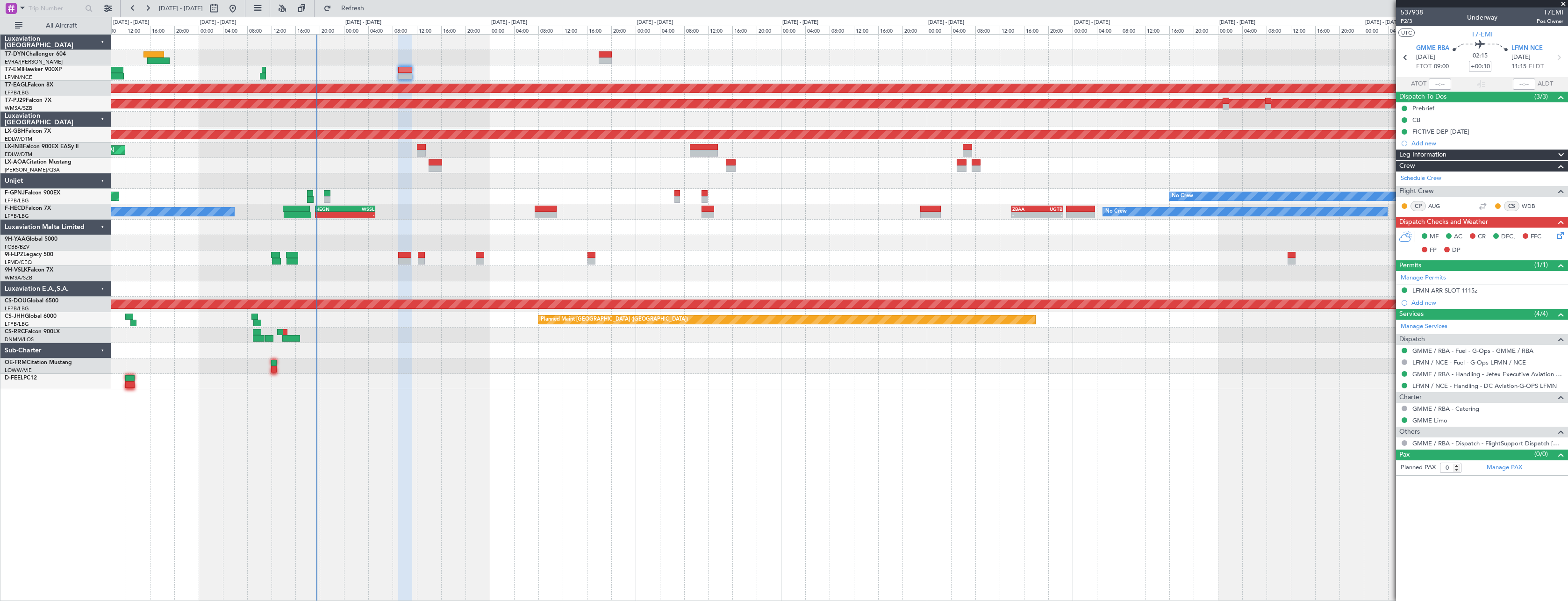
drag, startPoint x: 382, startPoint y: 14, endPoint x: 394, endPoint y: 19, distance: 13.0
click at [375, 14] on button "Refresh" at bounding box center [347, 8] width 56 height 15
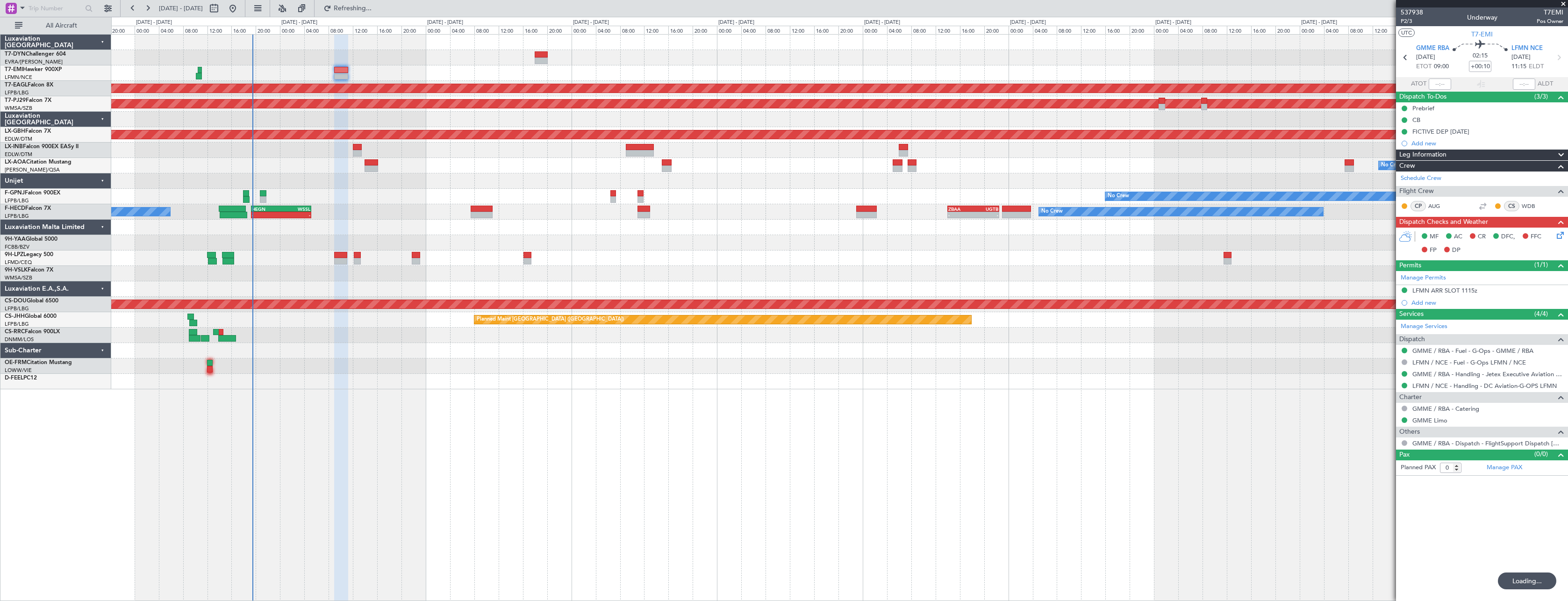
click at [482, 69] on div "No Crew" at bounding box center [839, 73] width 1456 height 16
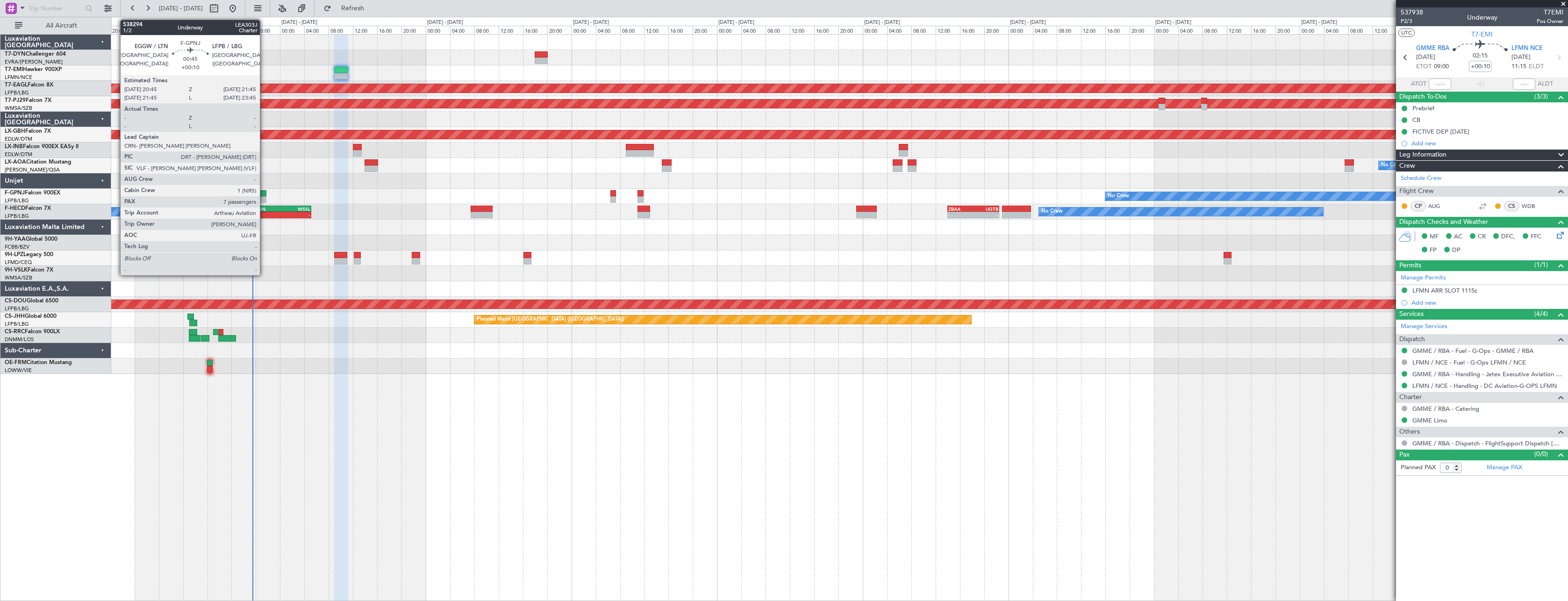
click at [264, 192] on div at bounding box center [262, 194] width 6 height 6
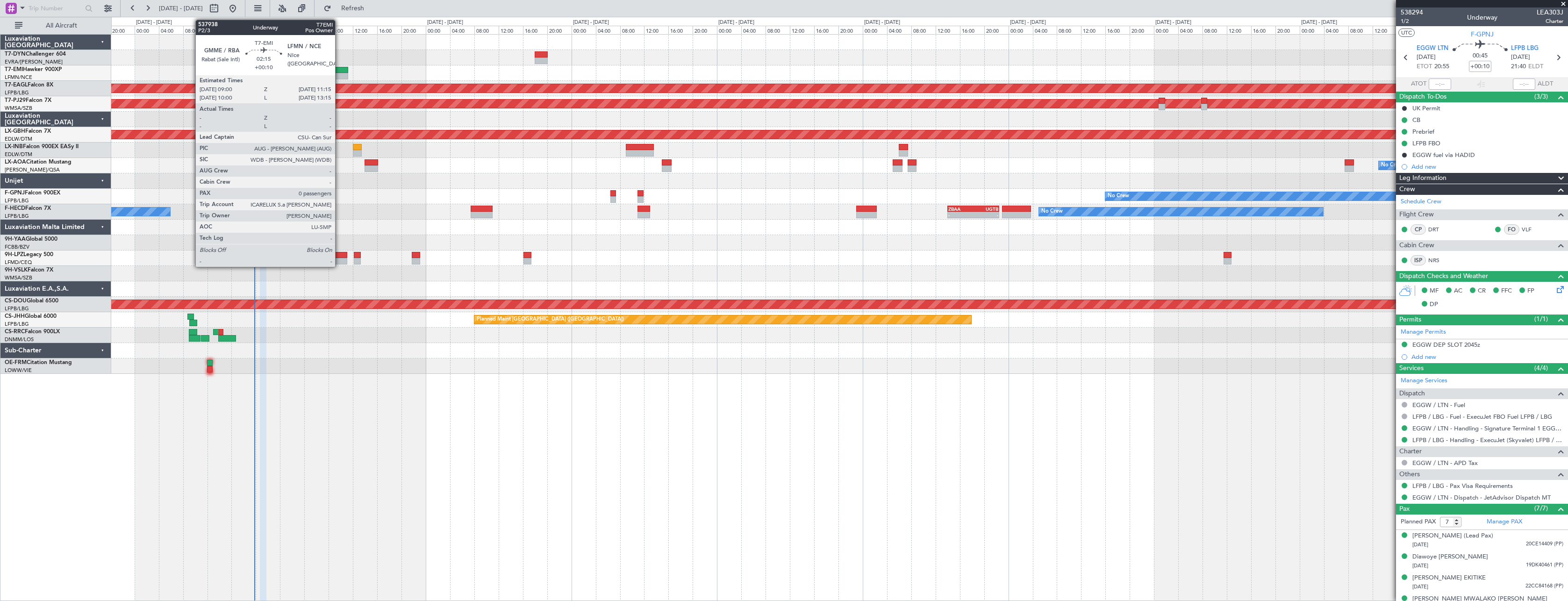
click at [339, 70] on div at bounding box center [341, 70] width 14 height 6
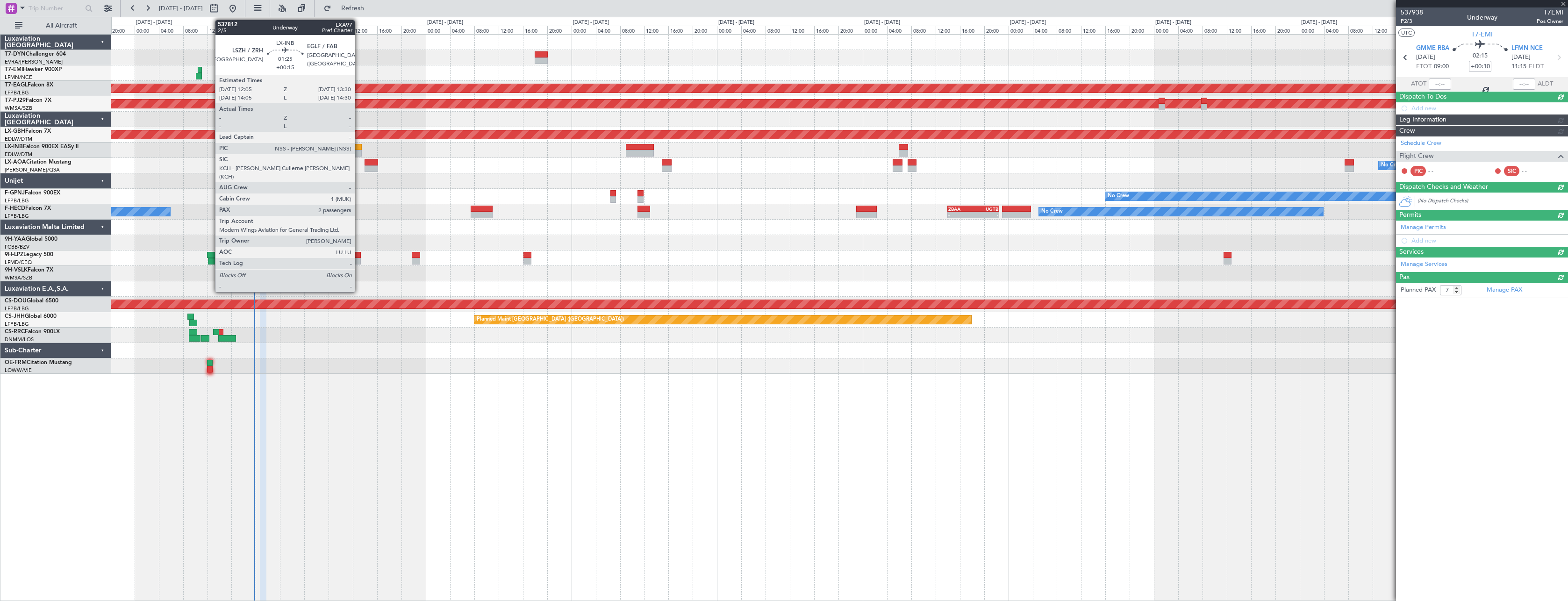
type input "0"
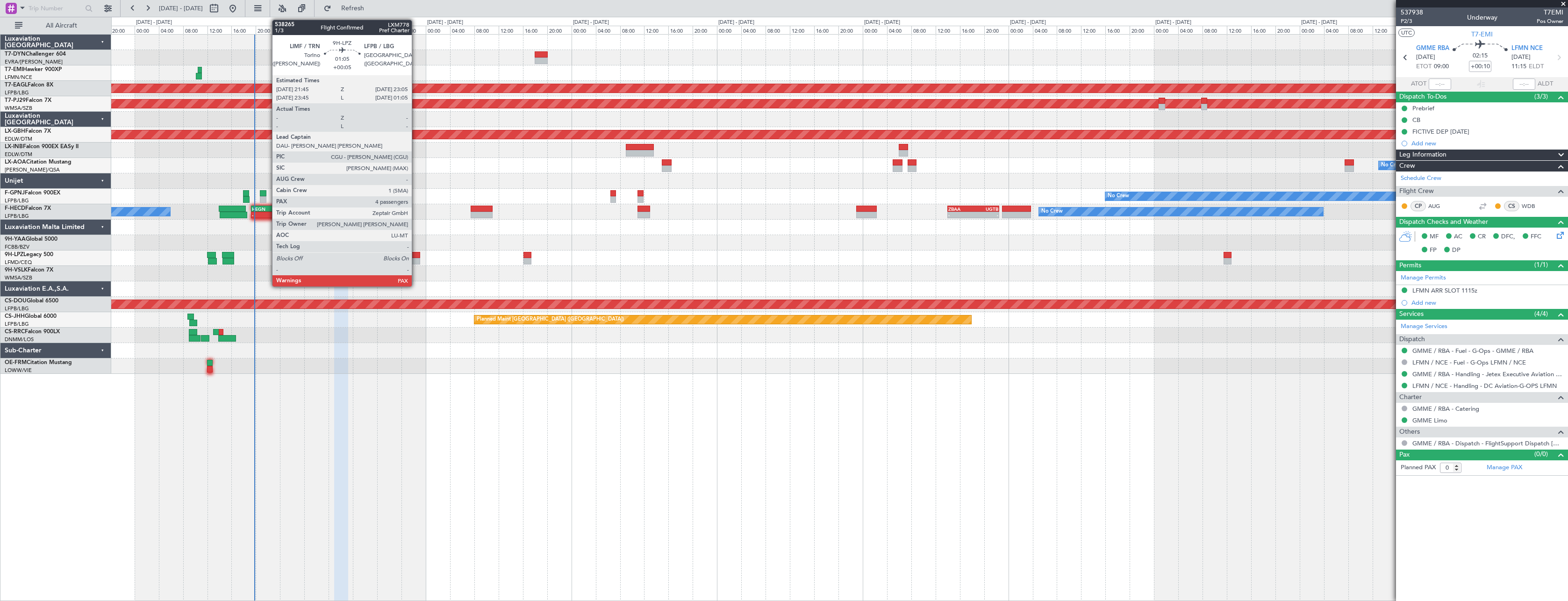
click at [416, 256] on div at bounding box center [416, 255] width 8 height 6
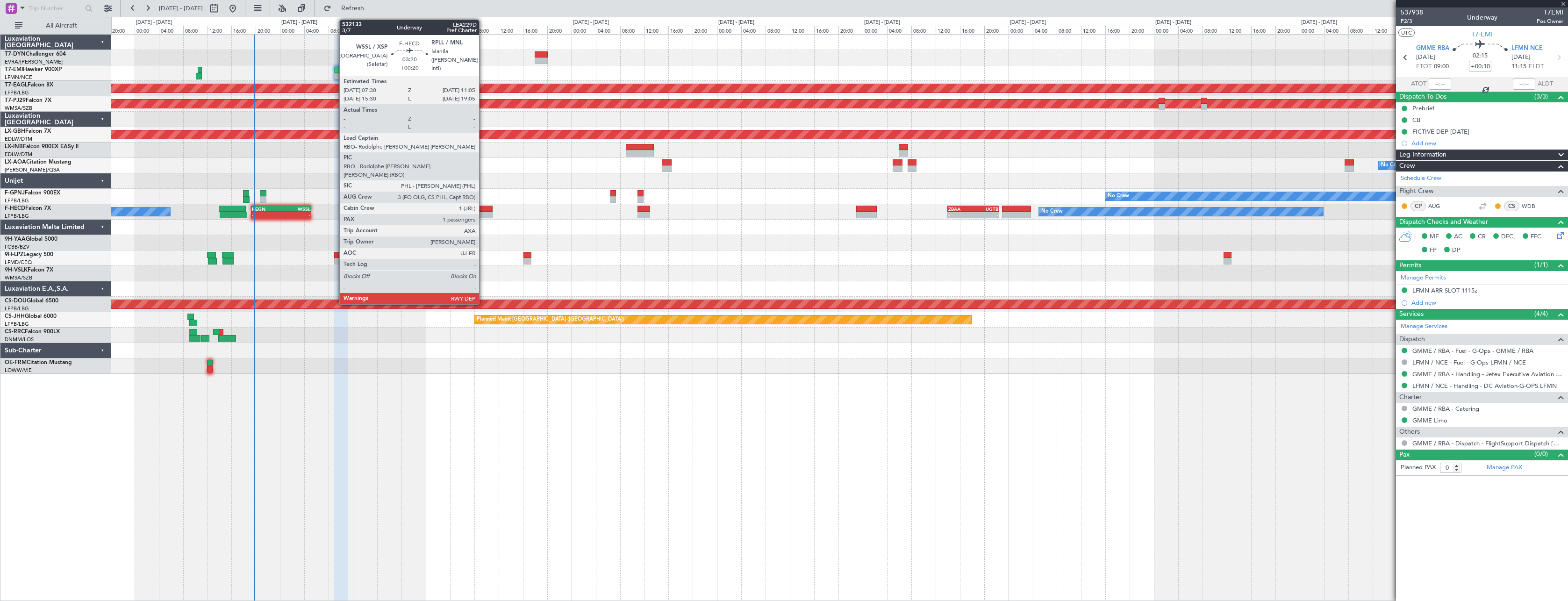
type input "+00:05"
type input "4"
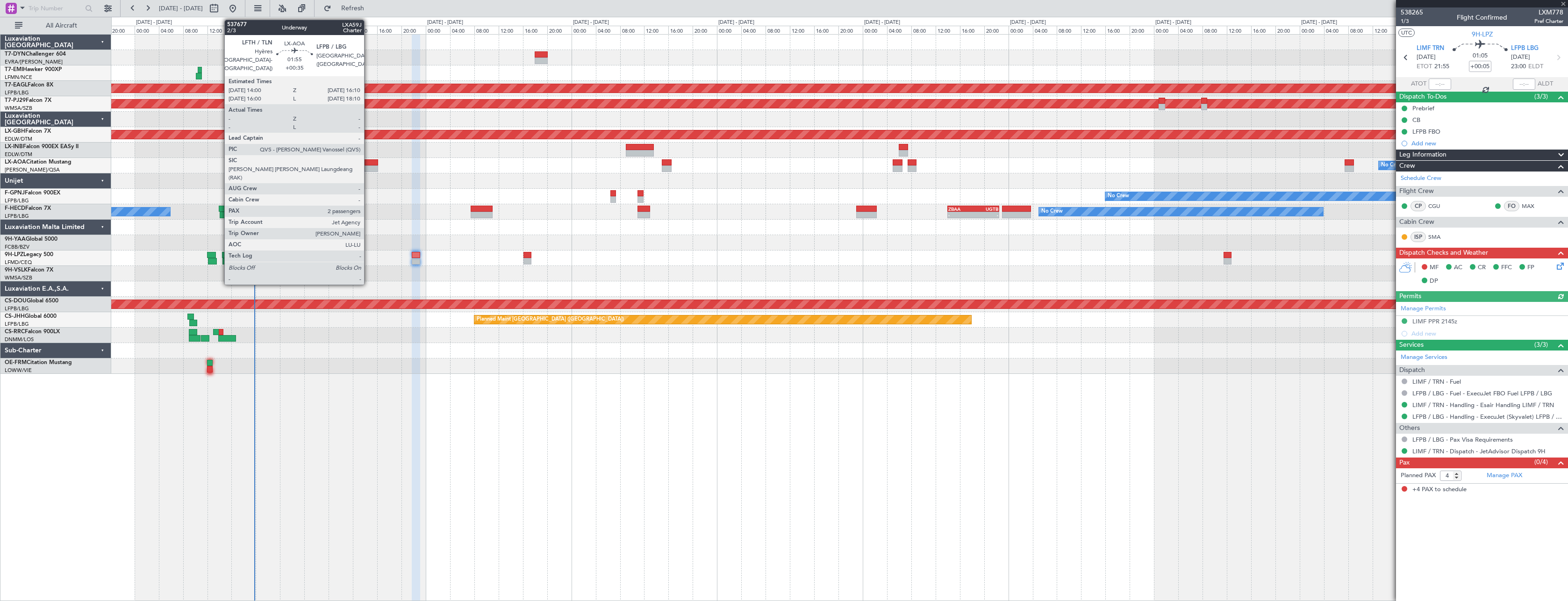
click at [368, 165] on div at bounding box center [371, 162] width 14 height 6
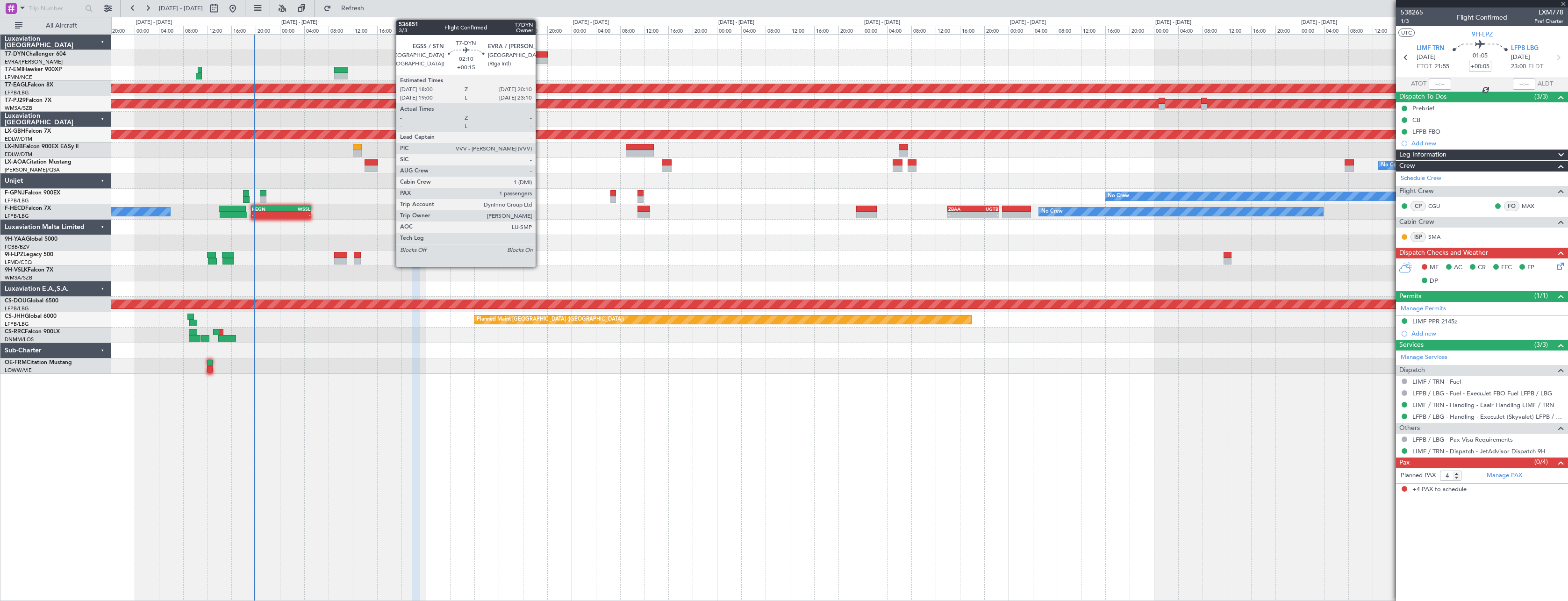
type input "+00:35"
type input "2"
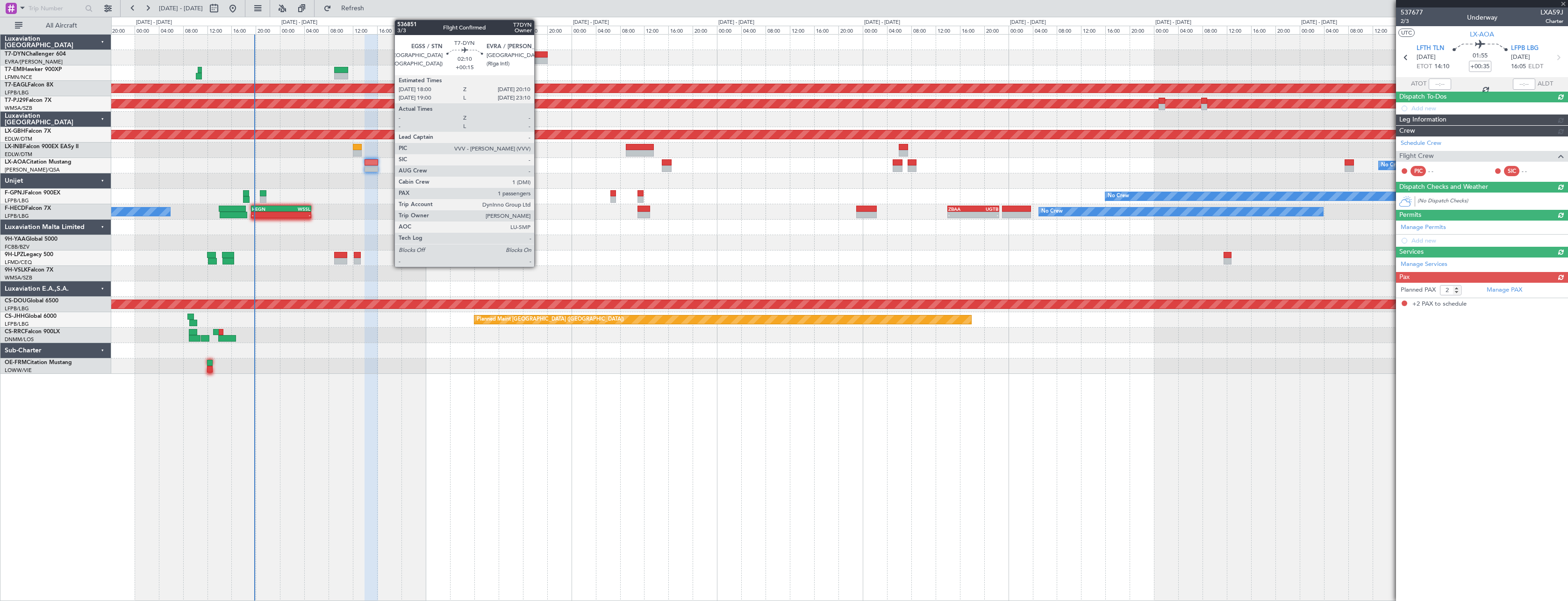
click at [538, 55] on div at bounding box center [541, 55] width 14 height 6
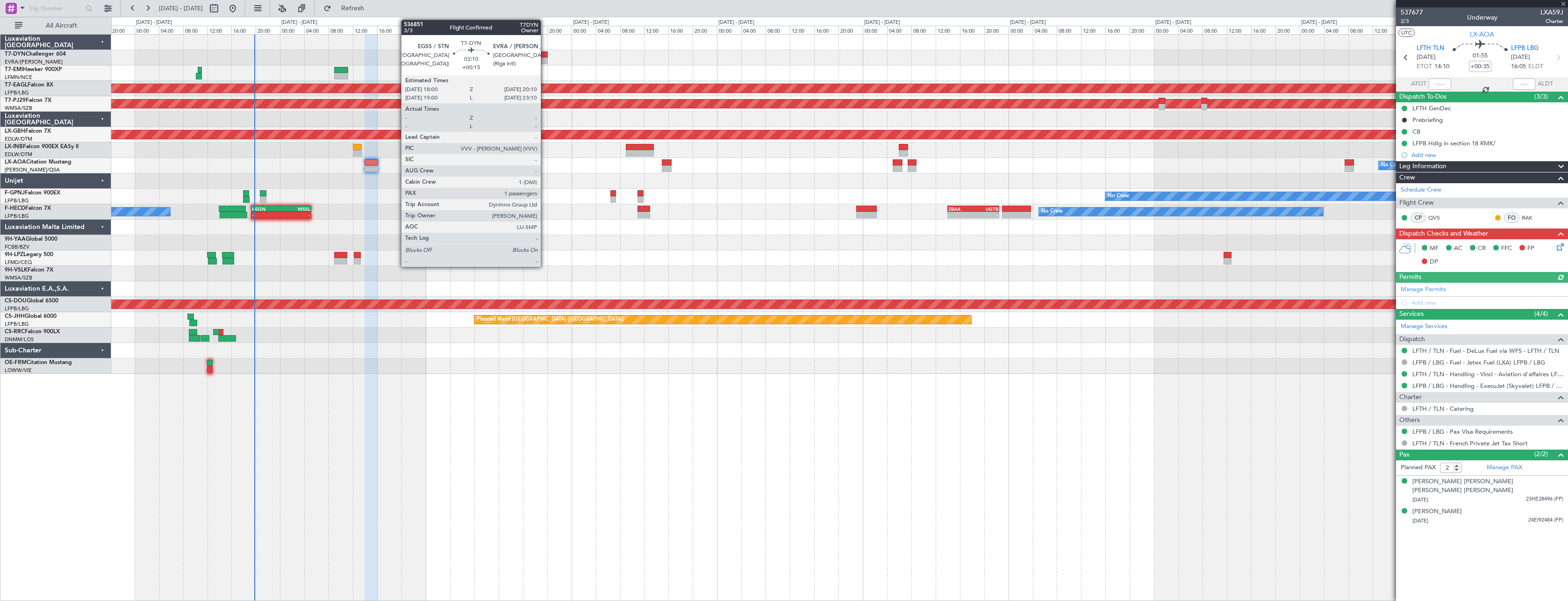
type input "+00:15"
type input "1"
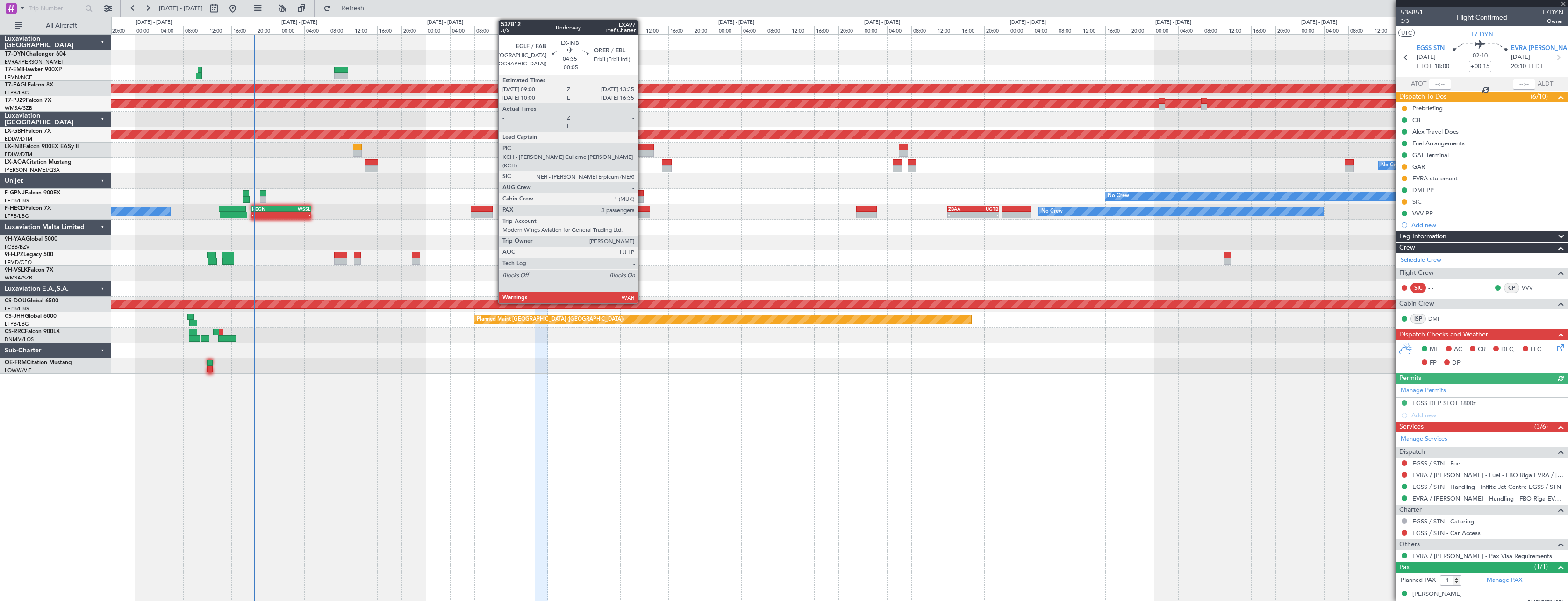
click at [642, 144] on div at bounding box center [639, 147] width 28 height 6
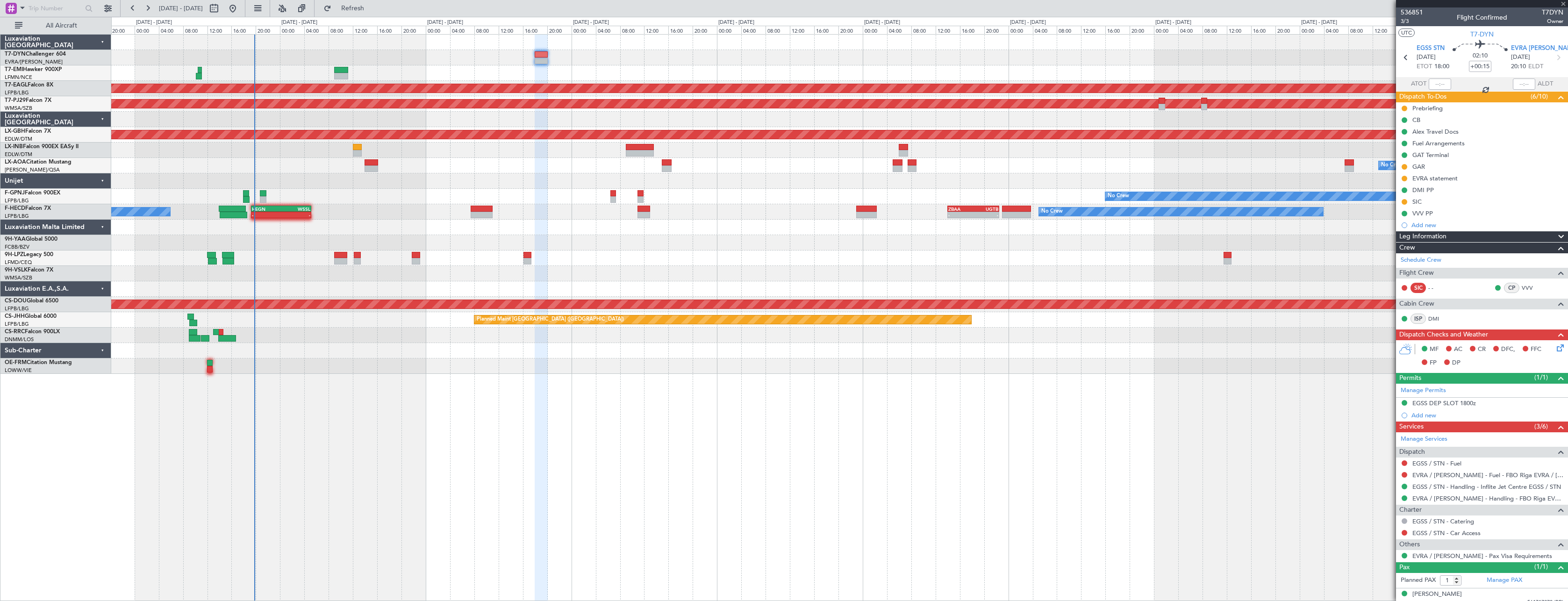
type input "-00:05"
type input "3"
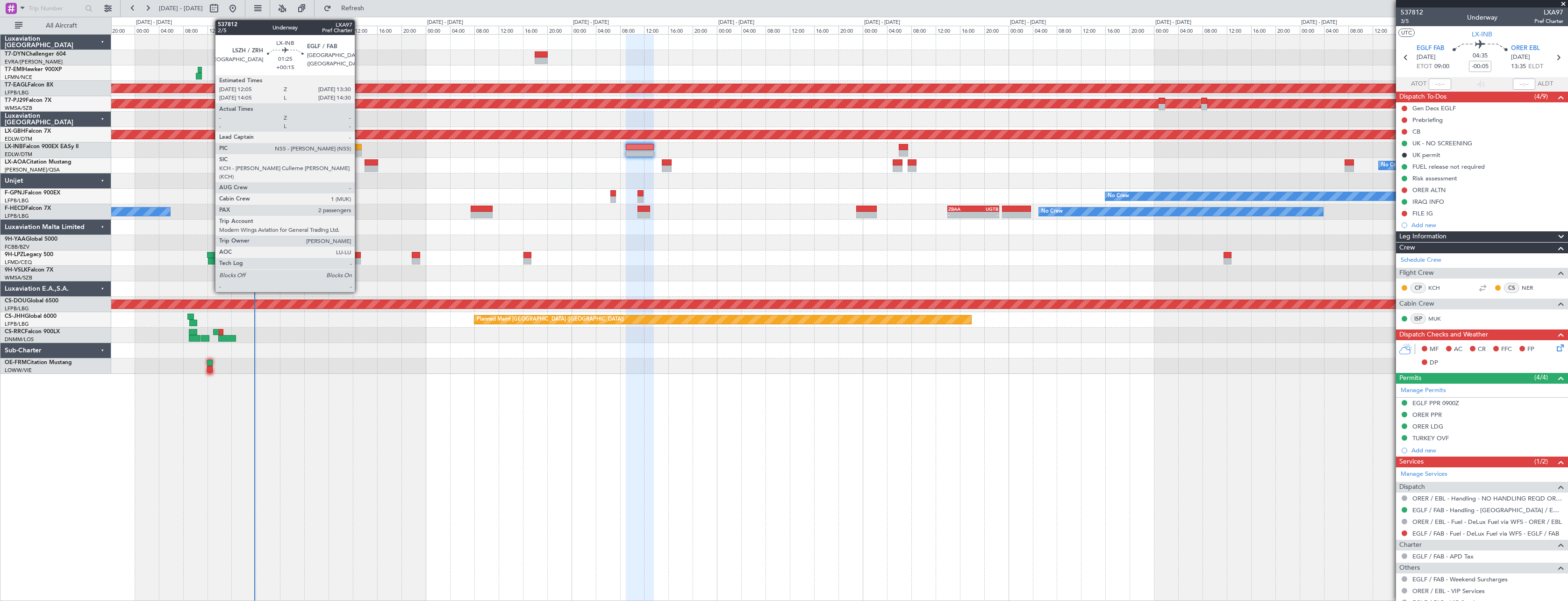
click at [359, 146] on div at bounding box center [357, 147] width 9 height 6
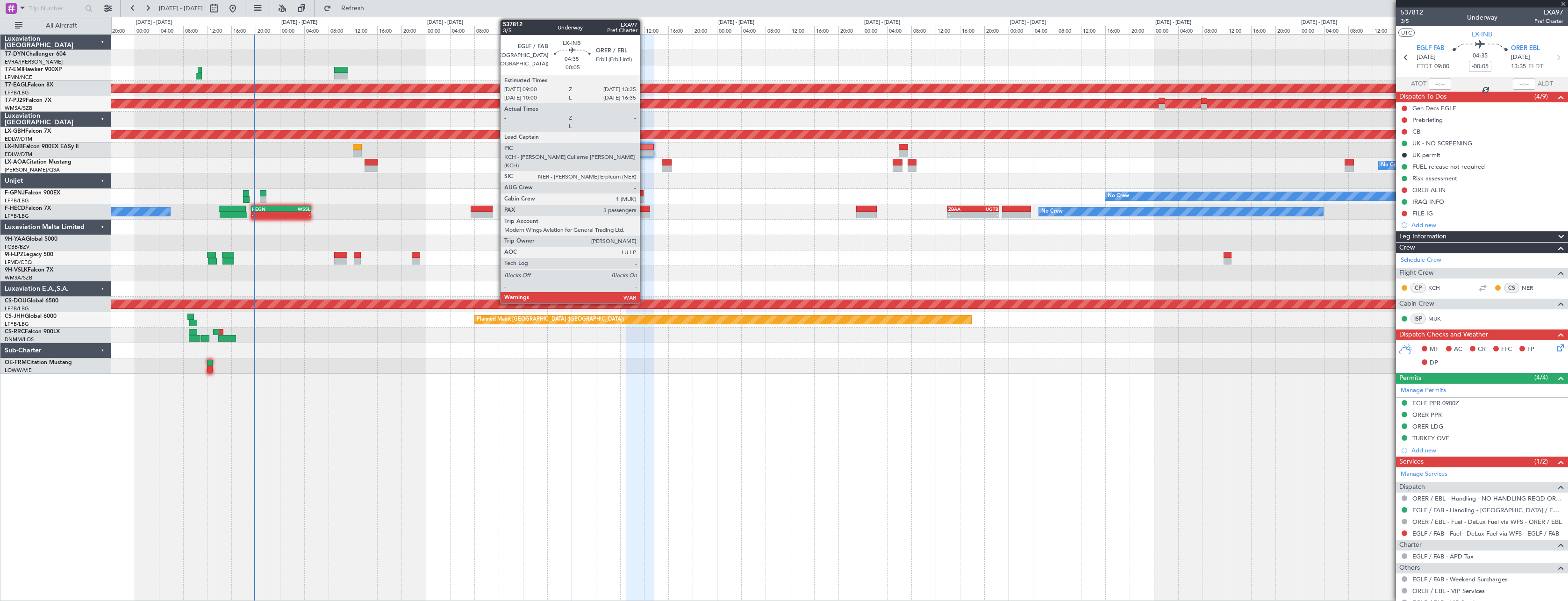
type input "+00:15"
type input "2"
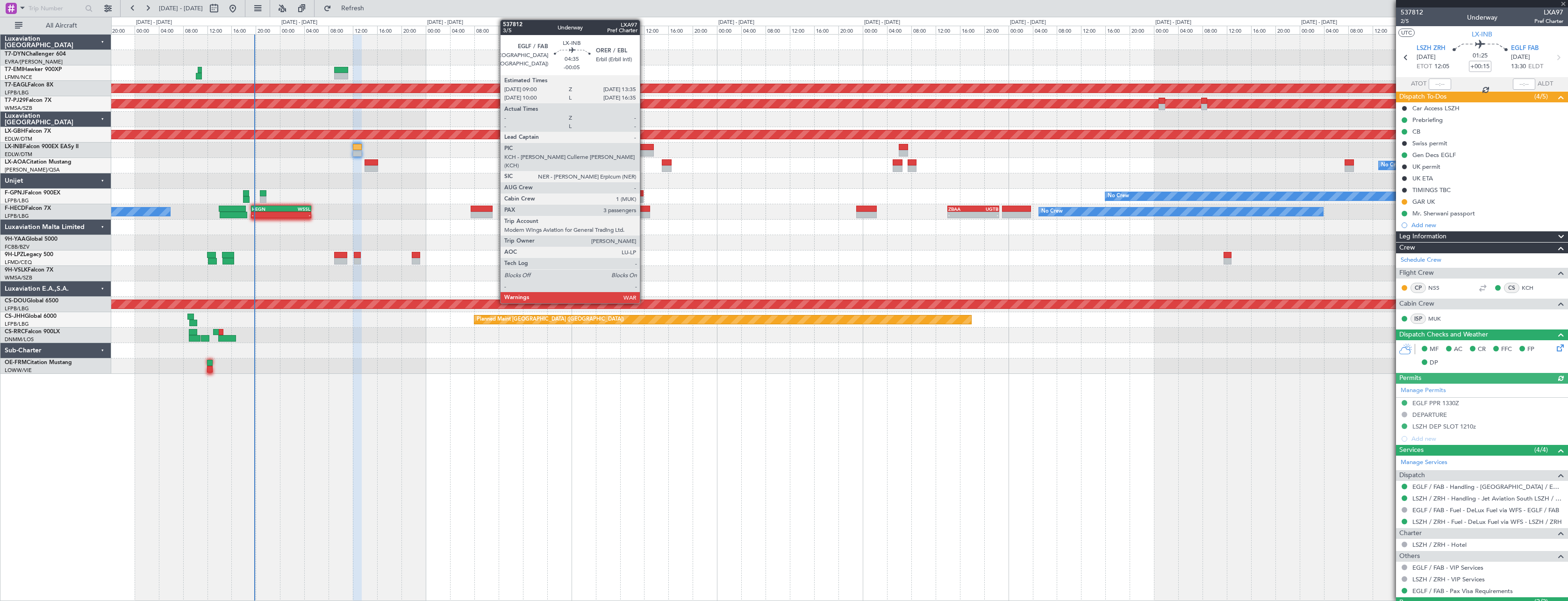
click at [644, 144] on div at bounding box center [639, 147] width 28 height 6
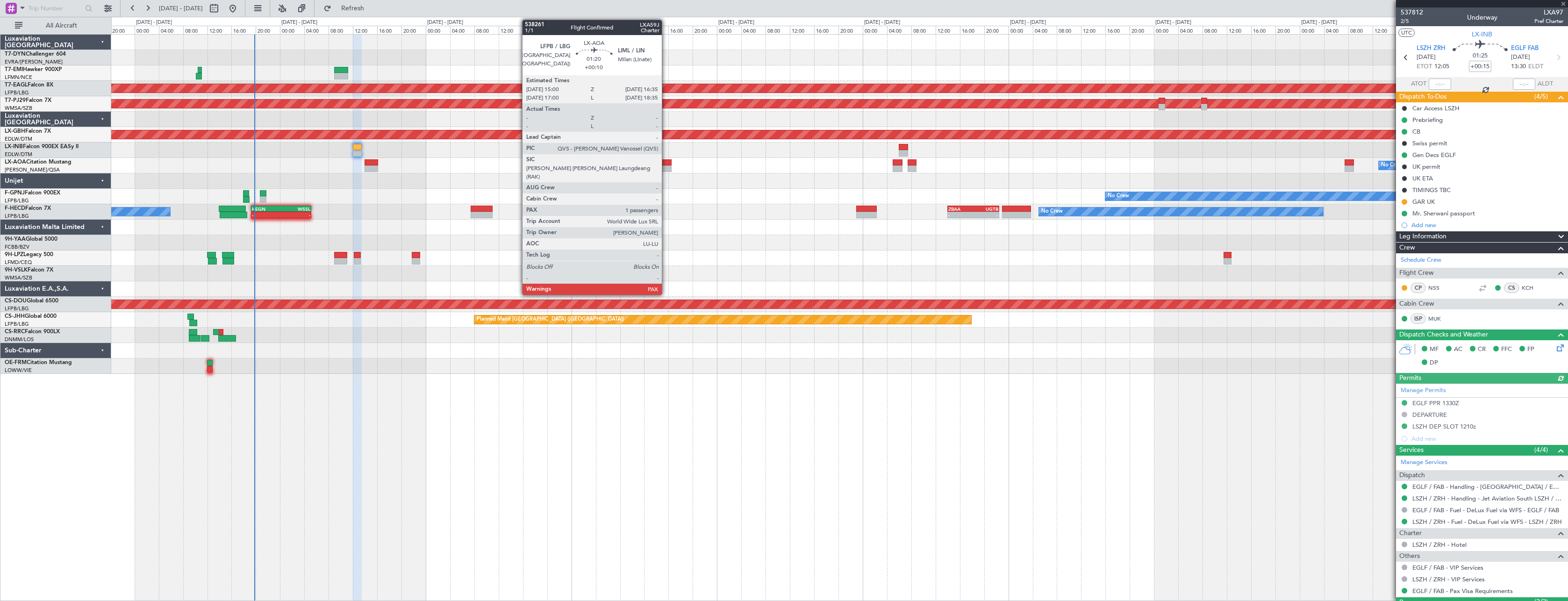
type input "-00:05"
type input "3"
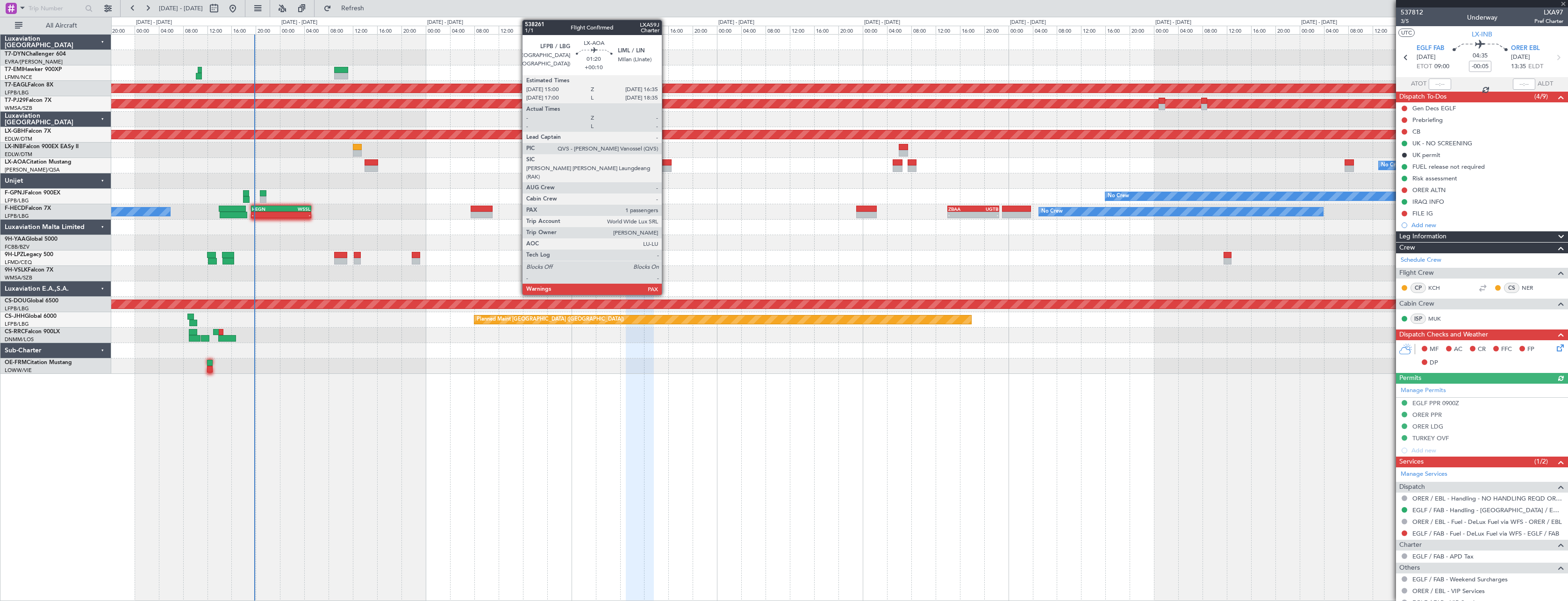
click at [666, 164] on div at bounding box center [666, 162] width 10 height 6
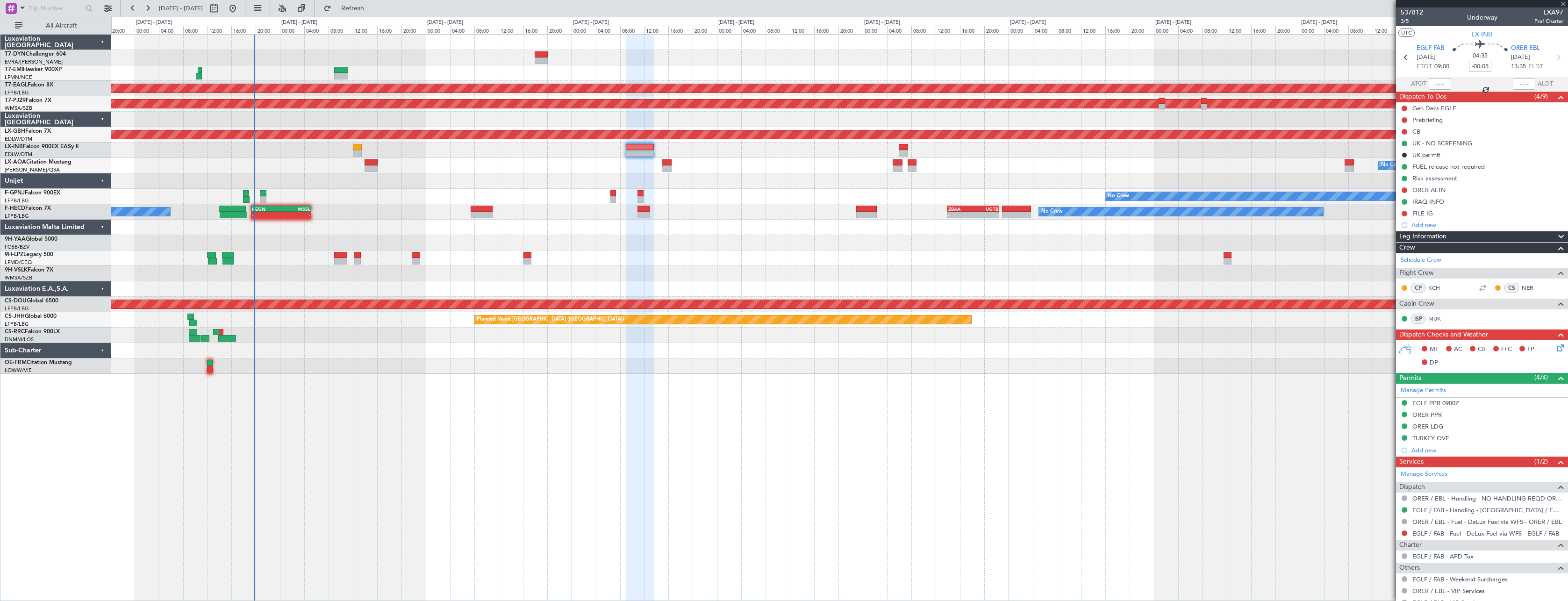
type input "+00:10"
type input "1"
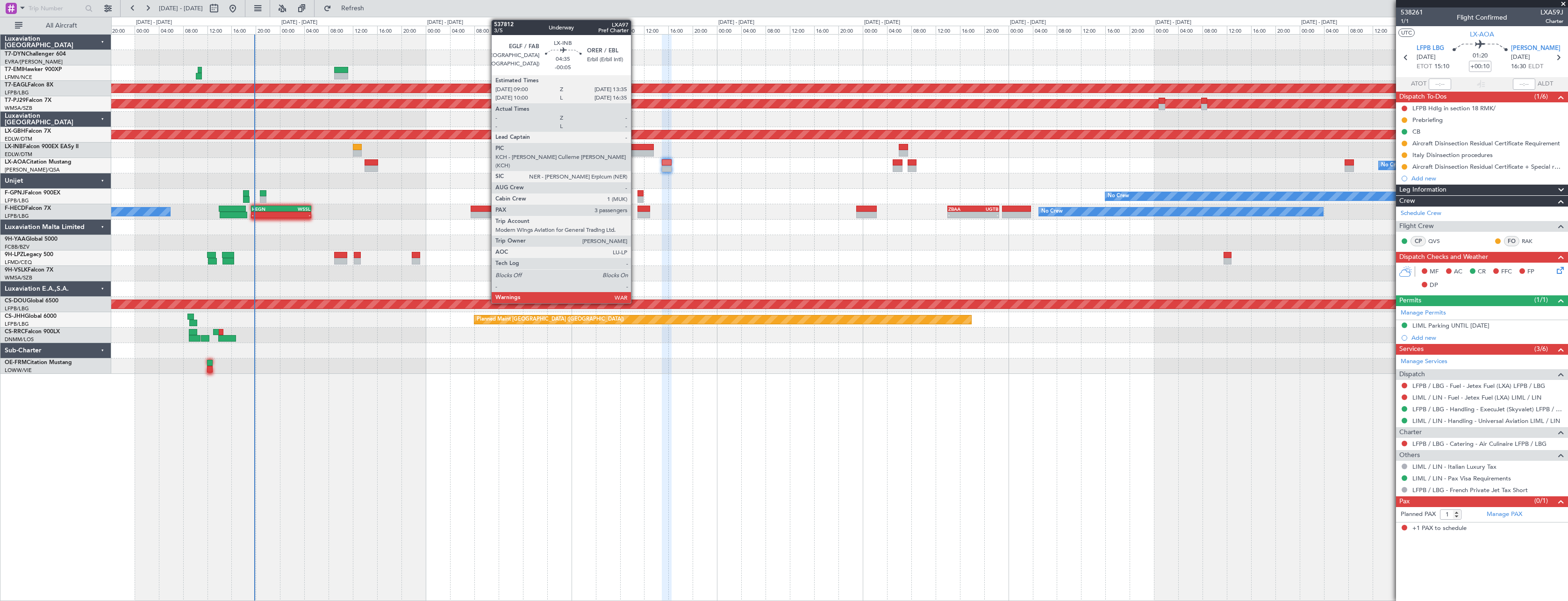
click at [635, 150] on div at bounding box center [639, 153] width 28 height 6
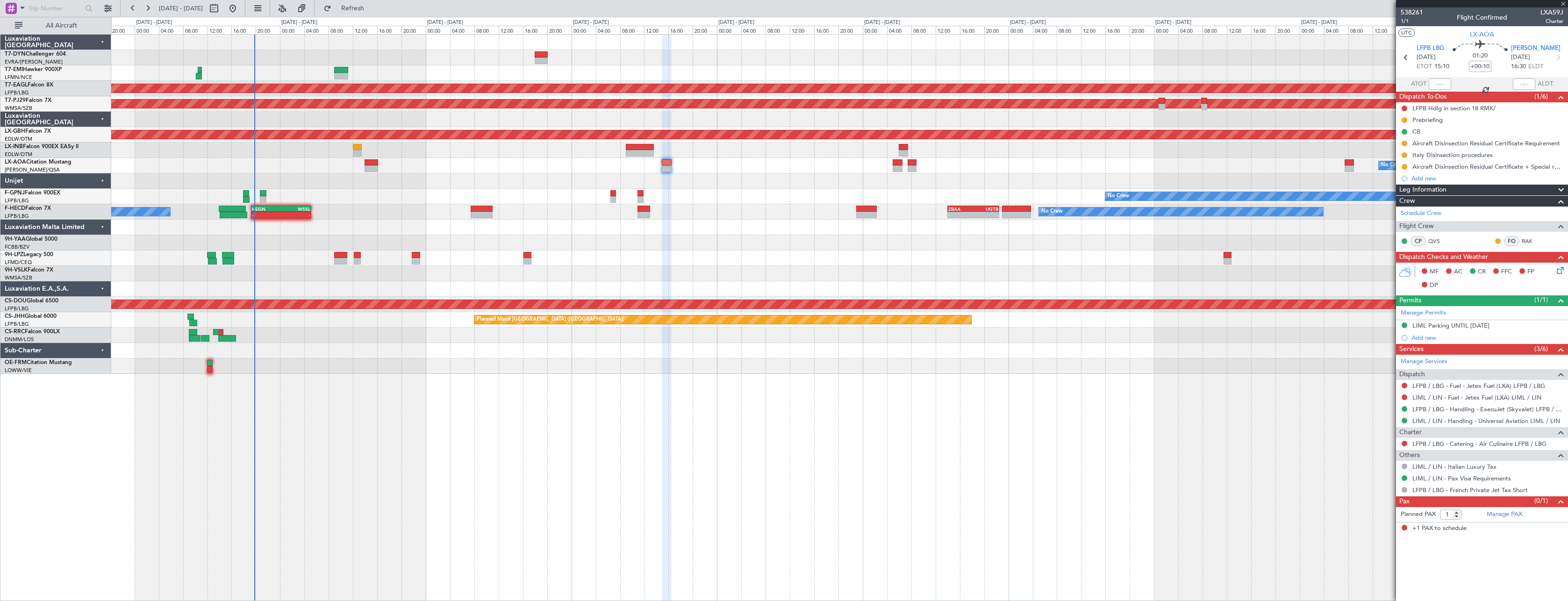
type input "-00:05"
type input "3"
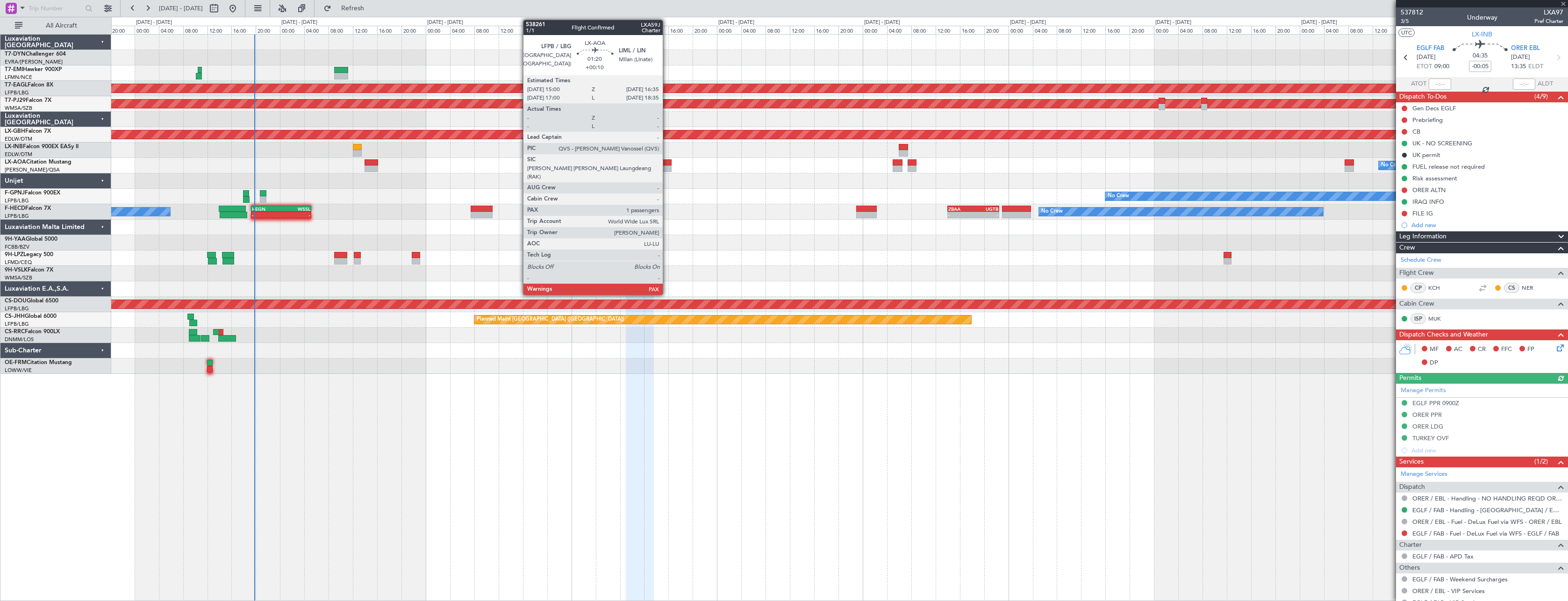
click at [667, 164] on div at bounding box center [666, 162] width 10 height 6
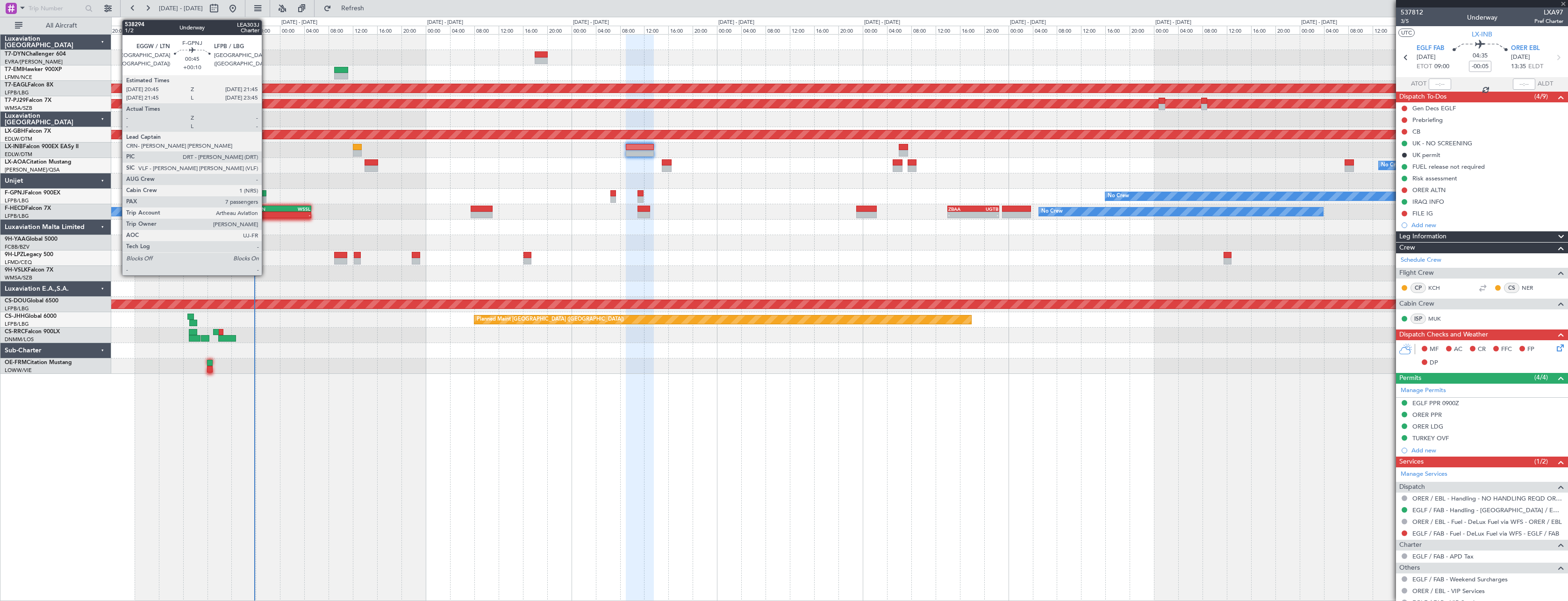
type input "+00:10"
type input "1"
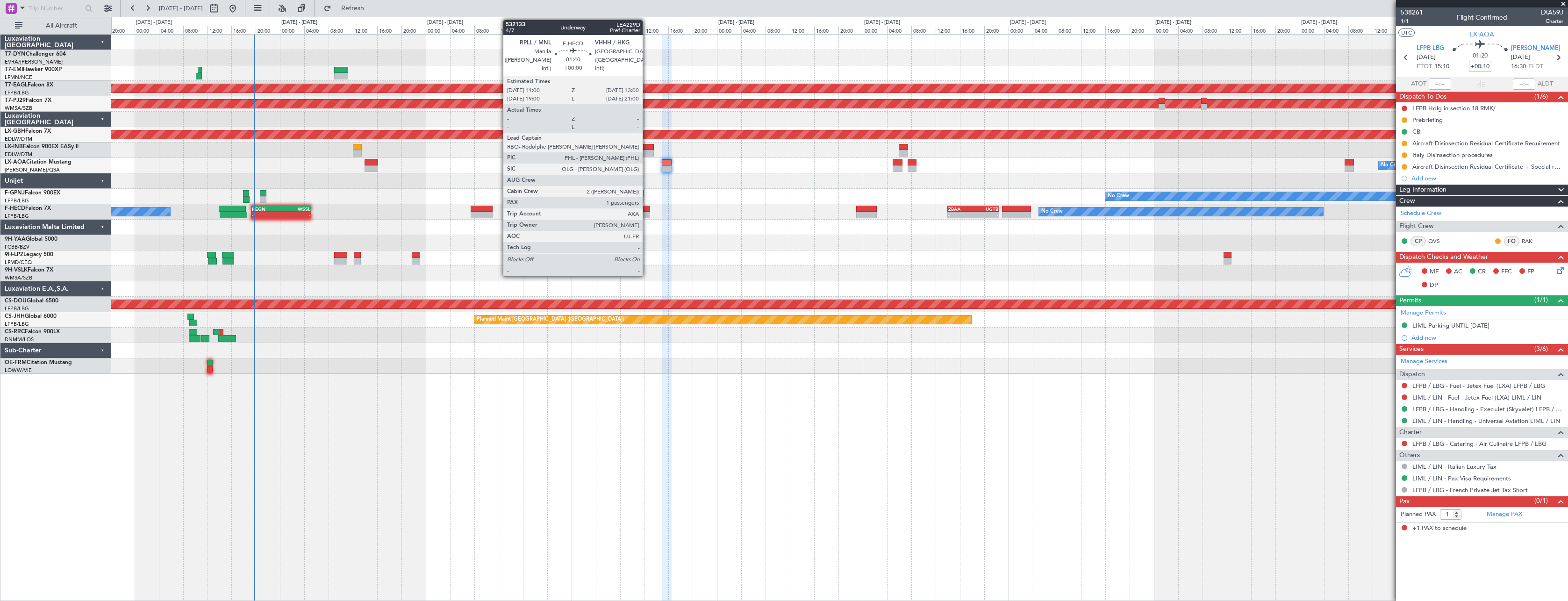
click at [647, 209] on div at bounding box center [643, 209] width 12 height 6
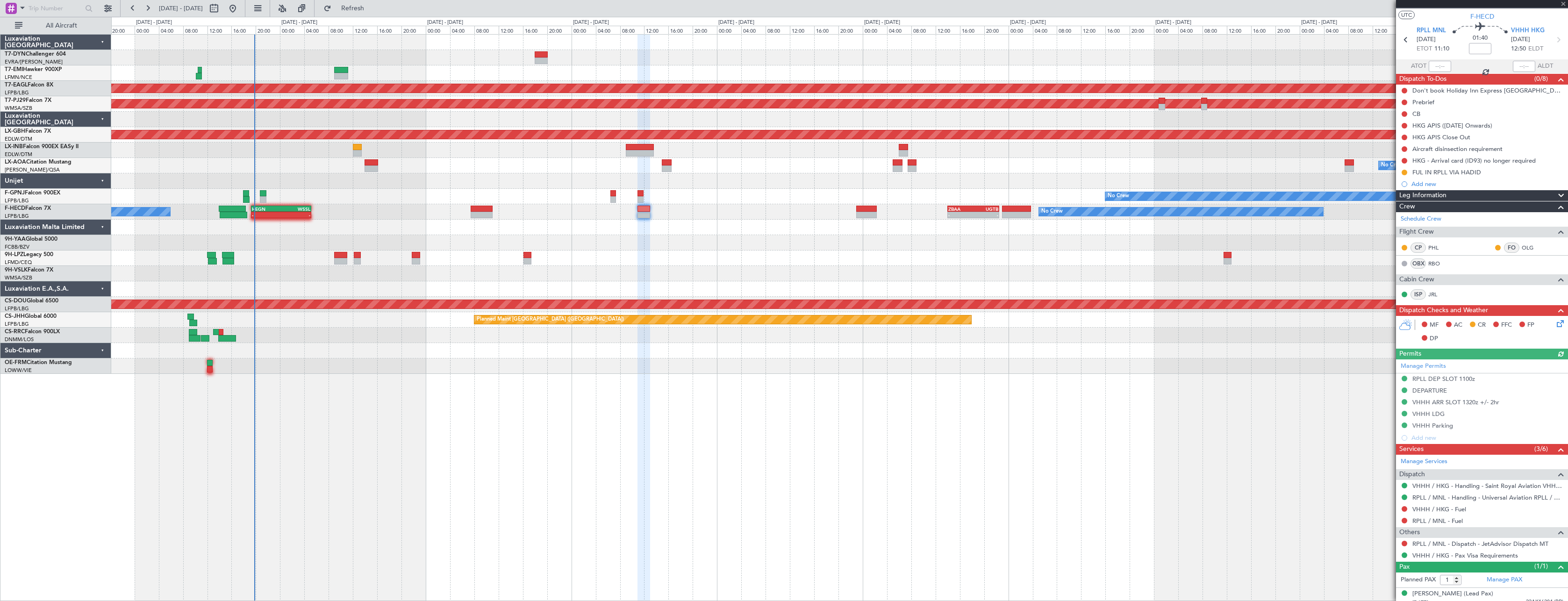
scroll to position [25, 0]
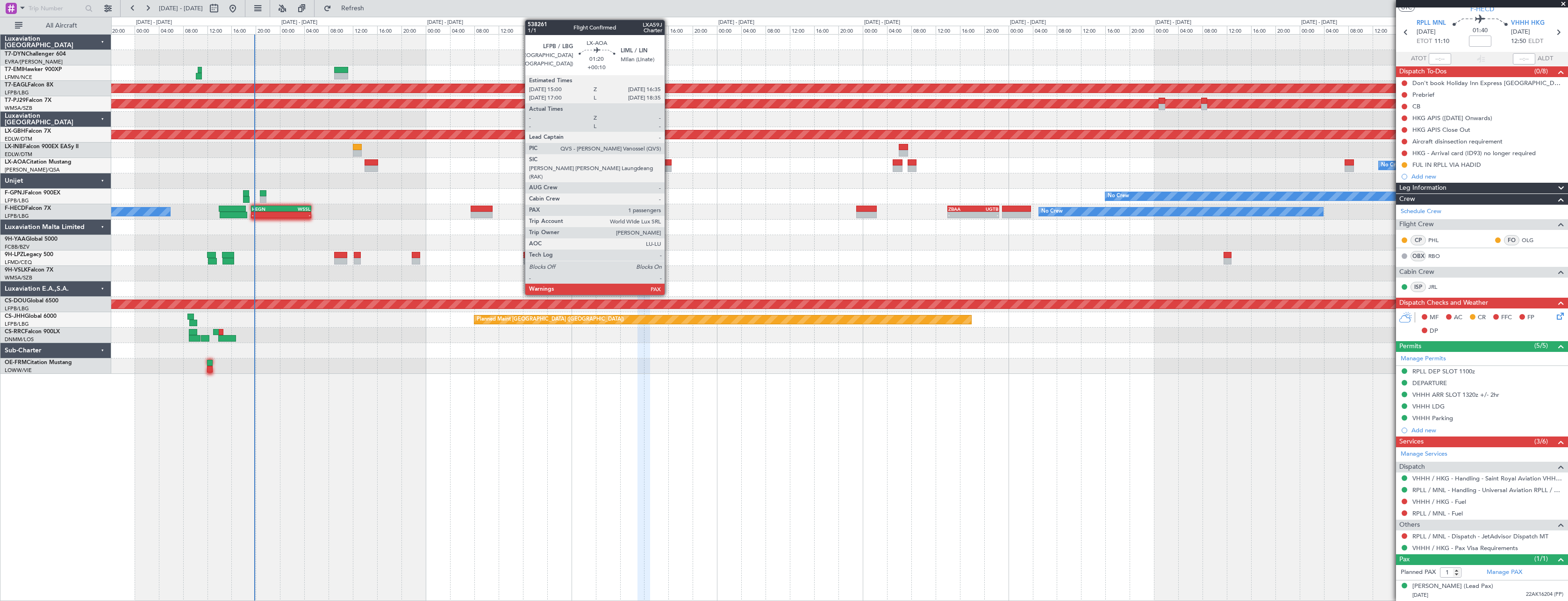
click at [669, 164] on div at bounding box center [666, 162] width 10 height 6
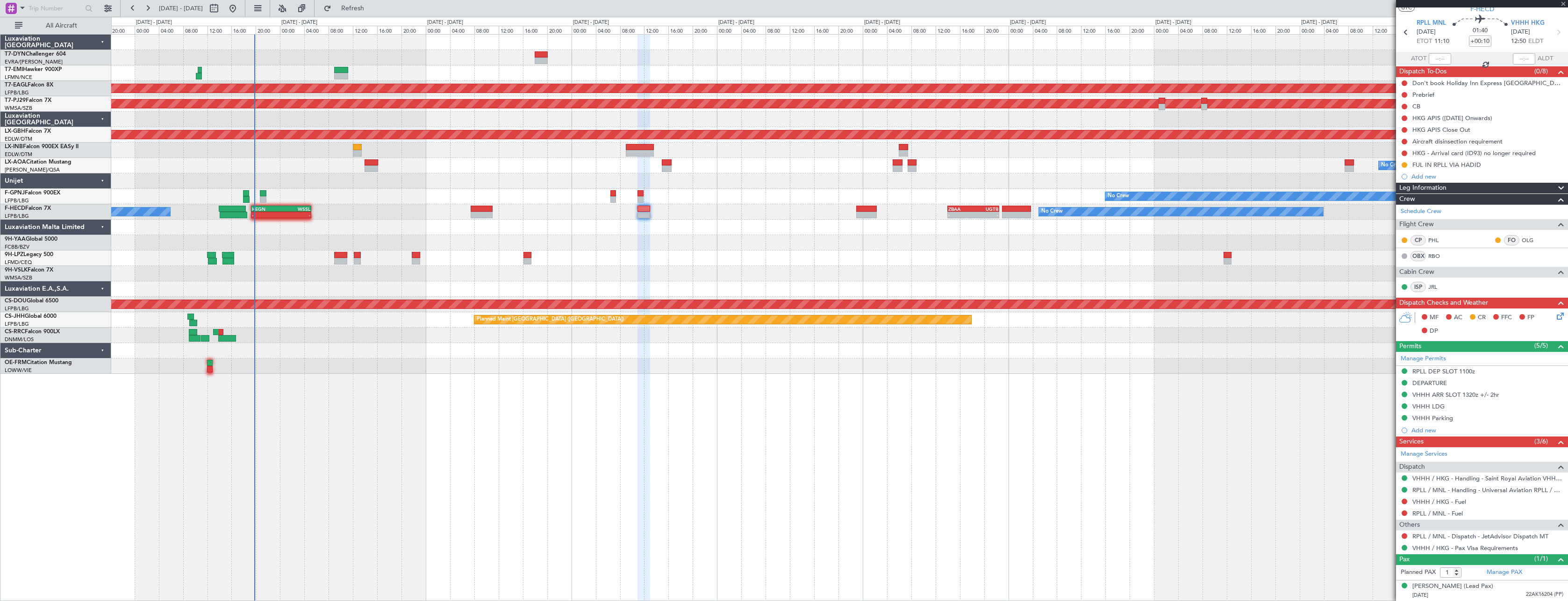
scroll to position [0, 0]
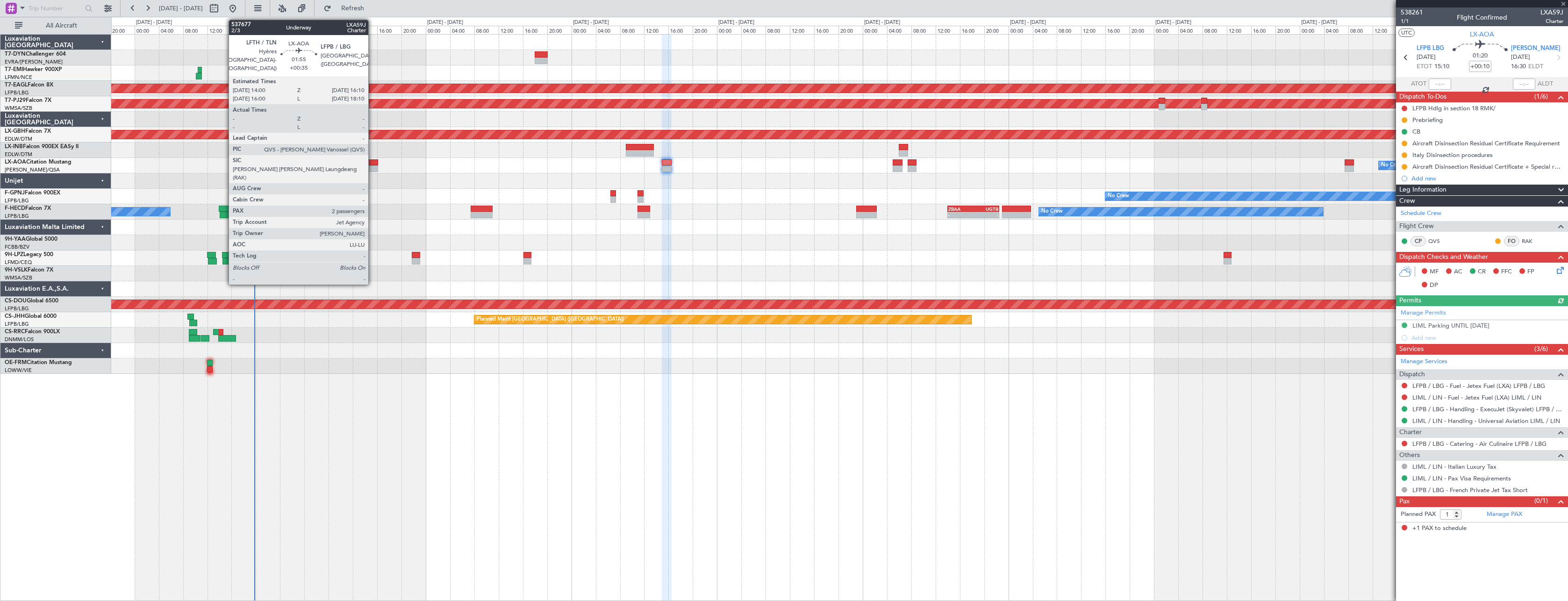
click at [372, 160] on div at bounding box center [371, 162] width 14 height 6
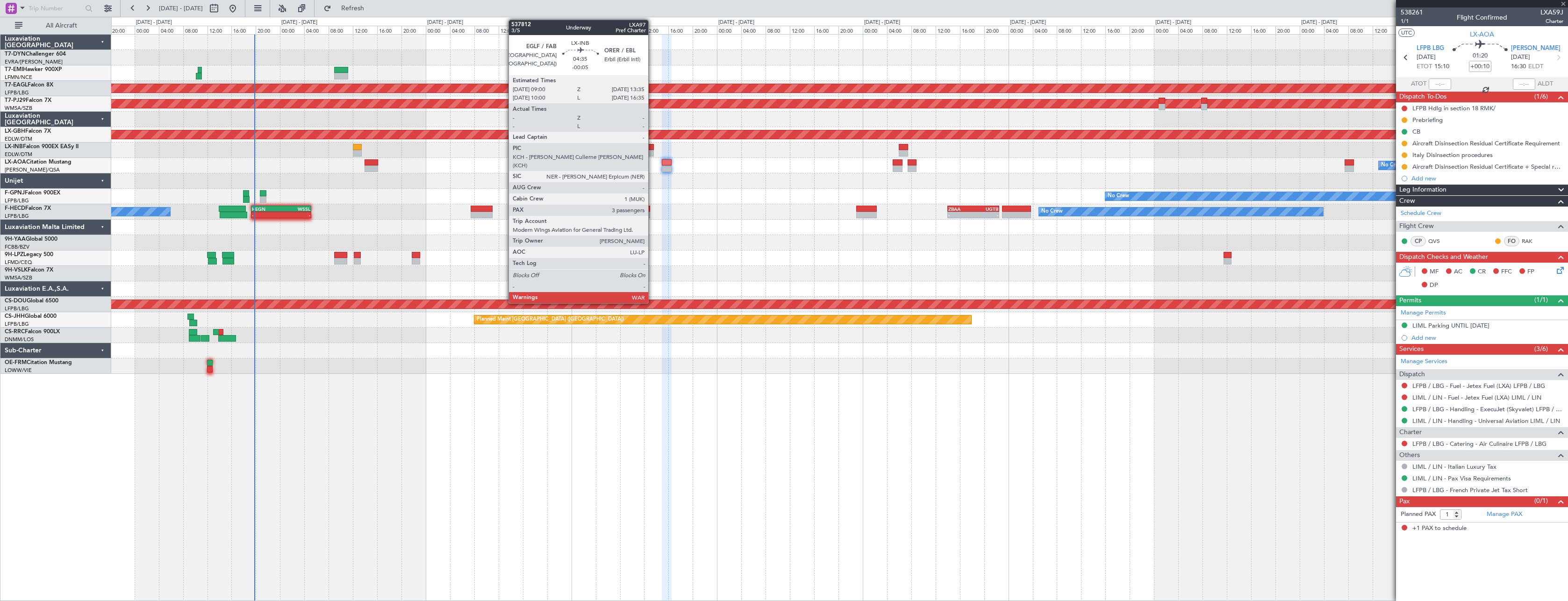
type input "+00:35"
type input "2"
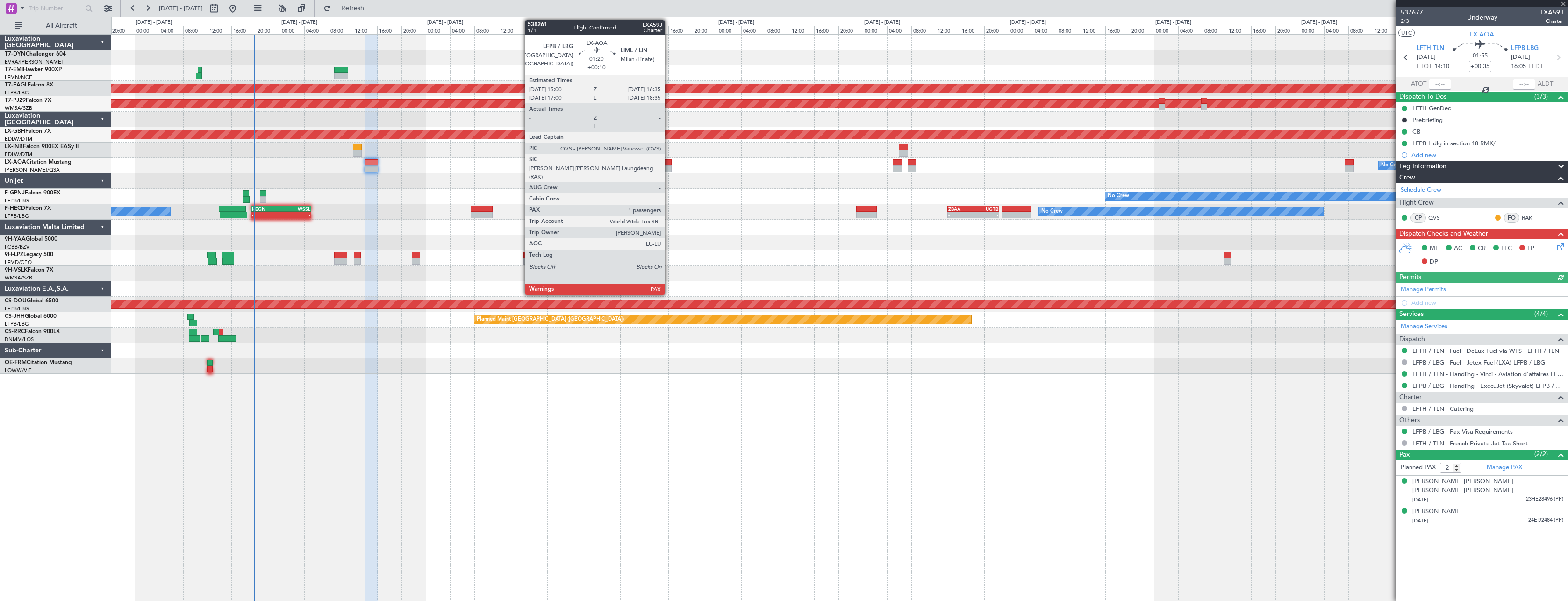
click at [669, 166] on div at bounding box center [666, 169] width 10 height 6
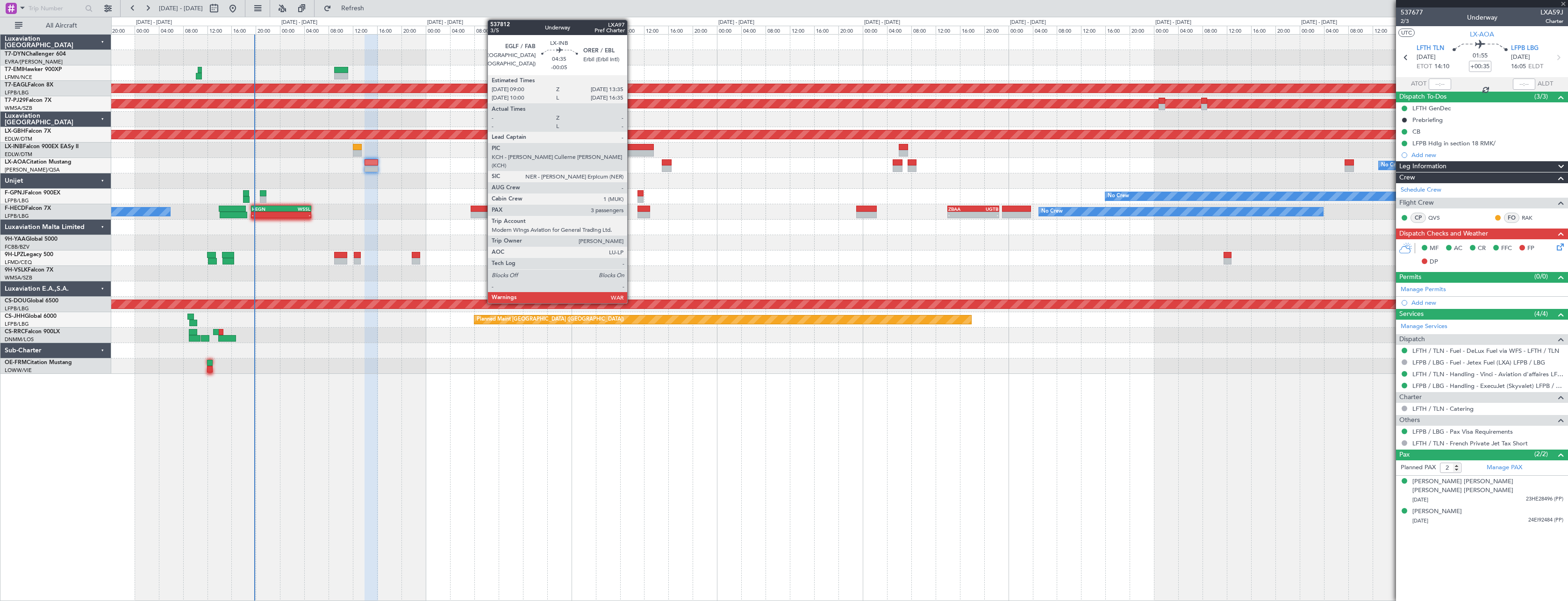
type input "+00:10"
type input "1"
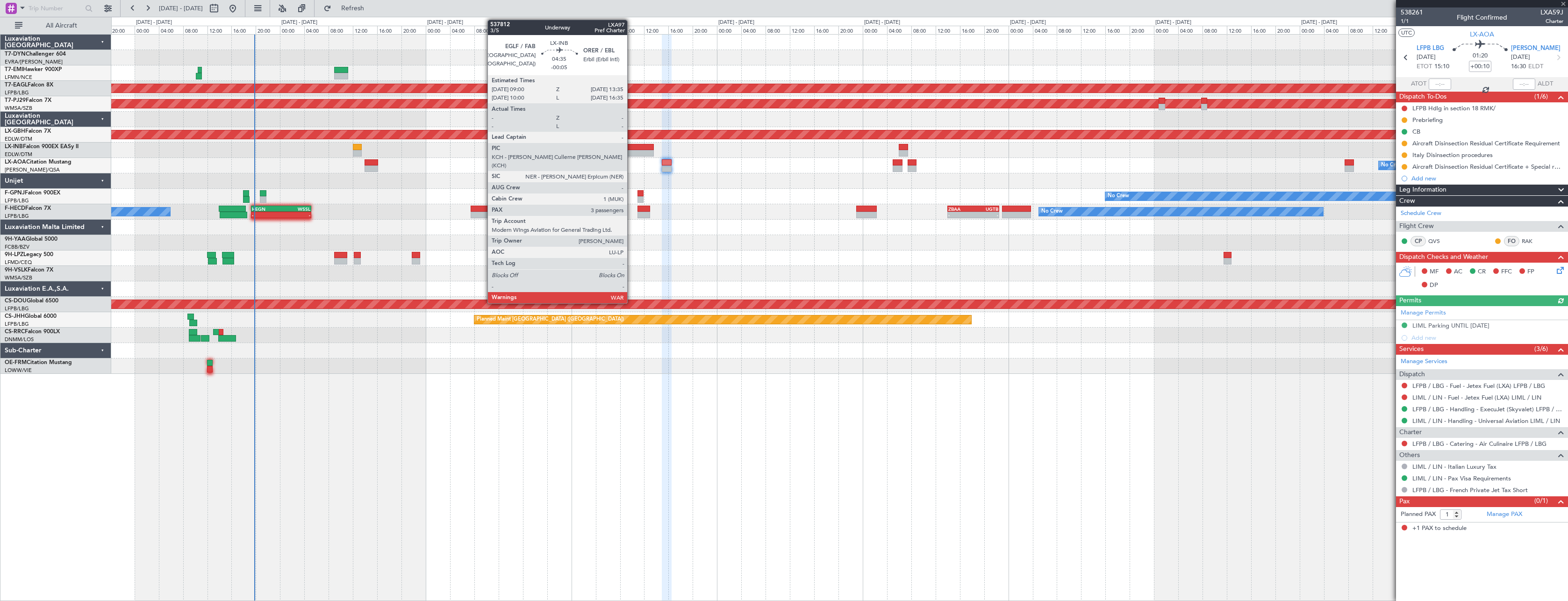
click at [631, 144] on div at bounding box center [639, 147] width 28 height 6
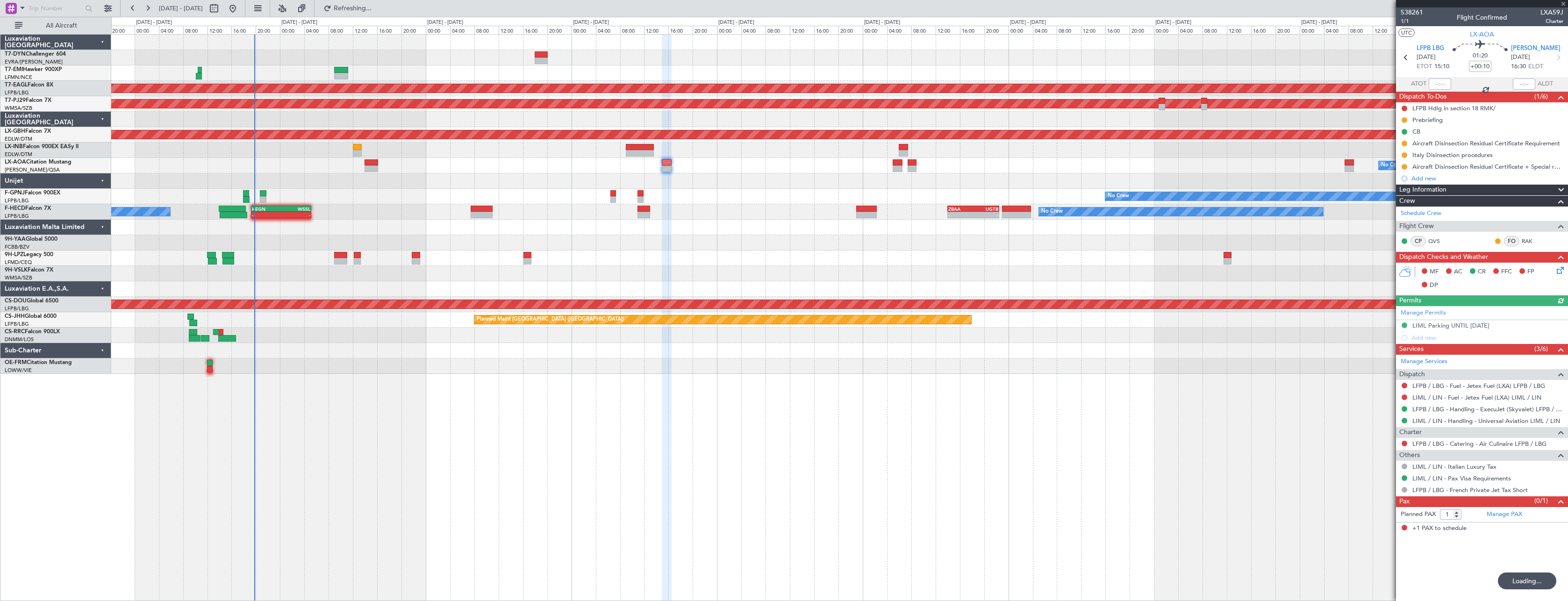
type input "-00:05"
type input "3"
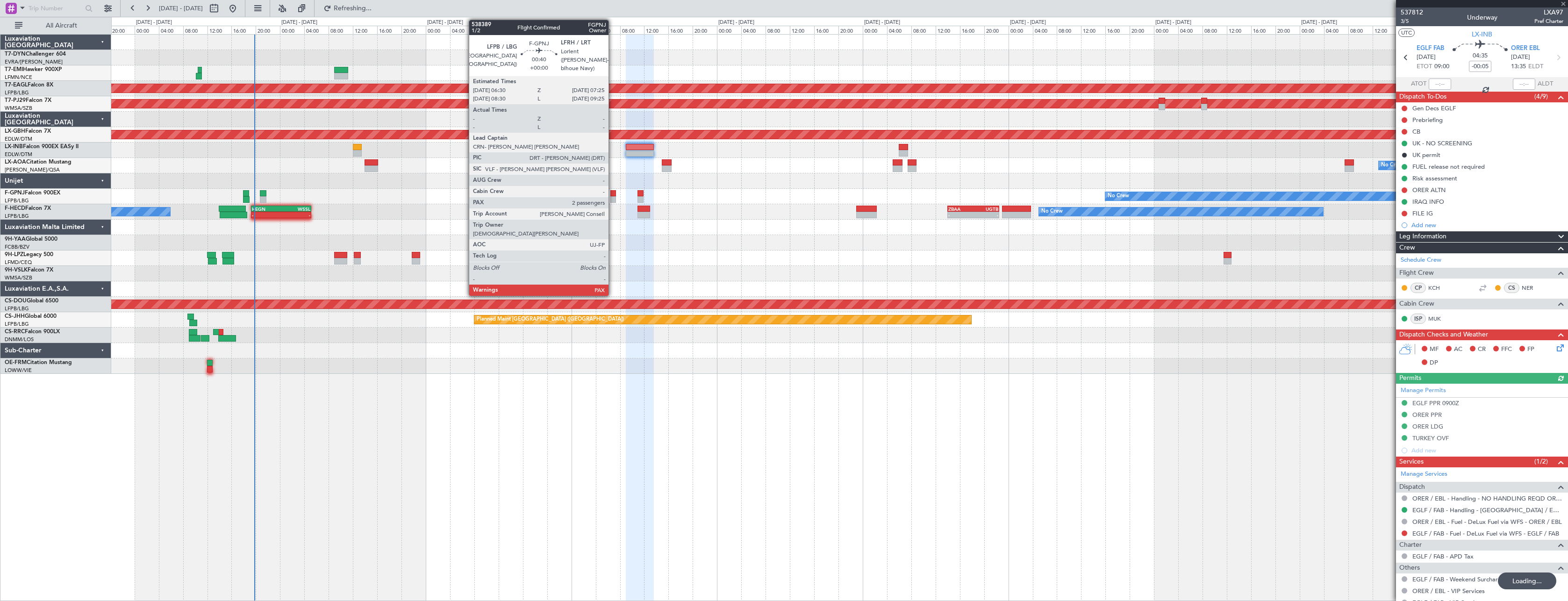
type input "+00:10"
type input "1"
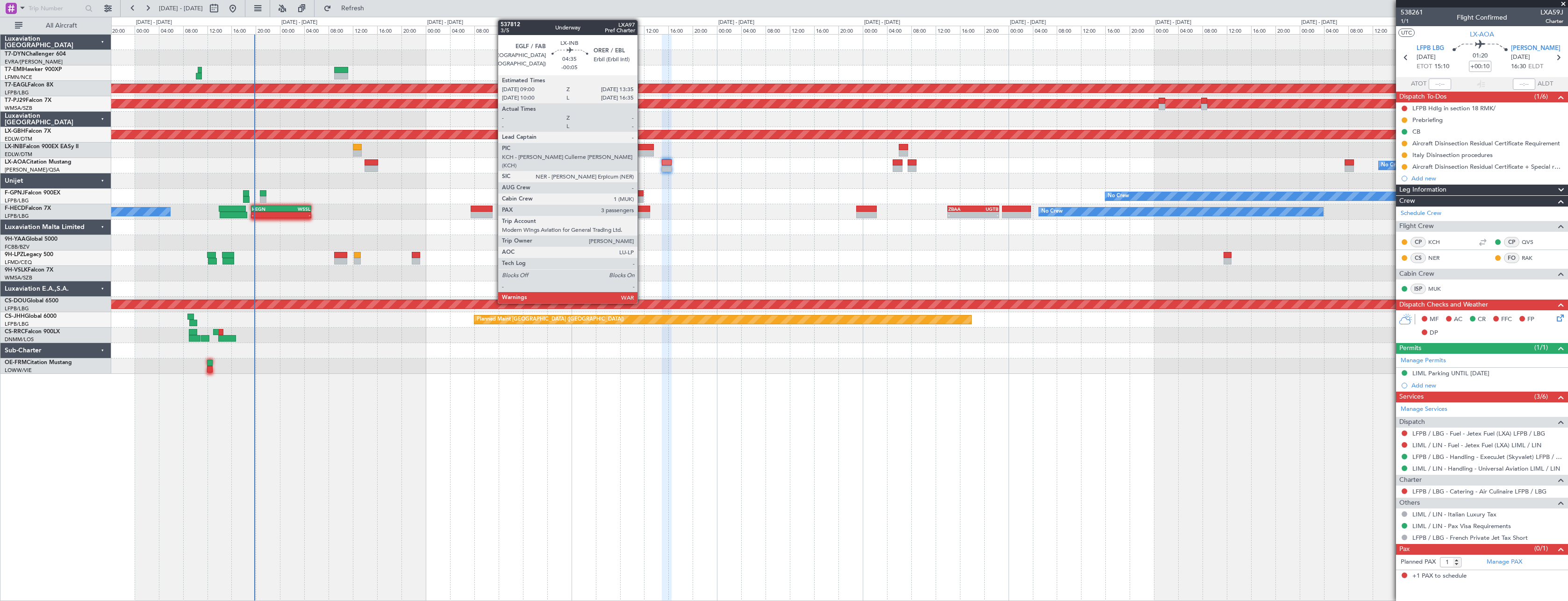
click at [642, 146] on div at bounding box center [639, 147] width 28 height 6
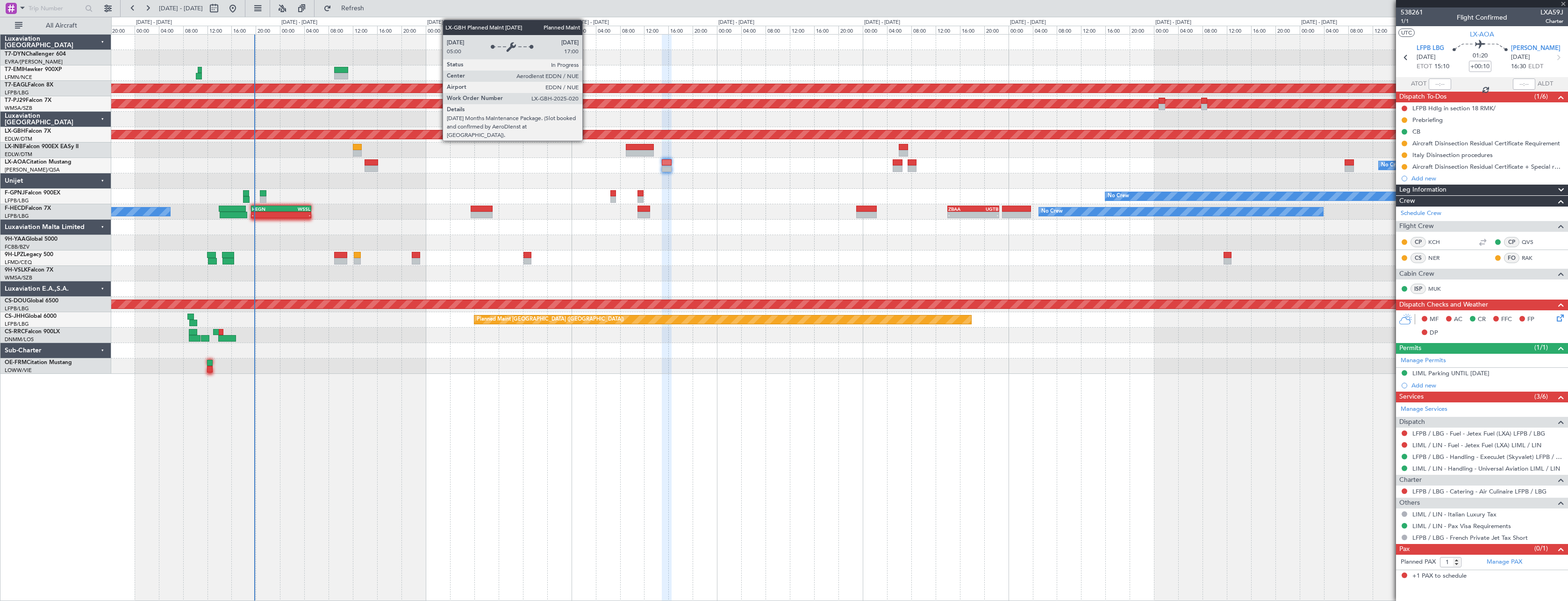
type input "-00:05"
type input "3"
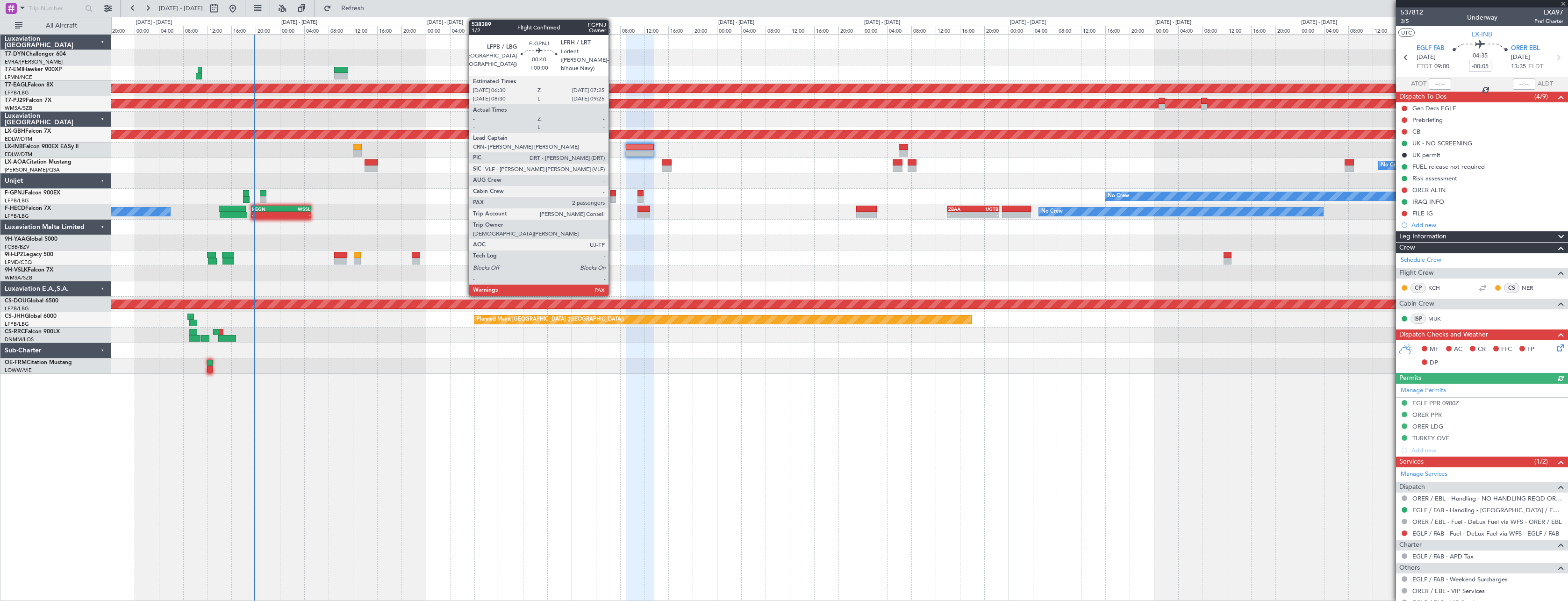
click at [613, 194] on div at bounding box center [613, 194] width 6 height 6
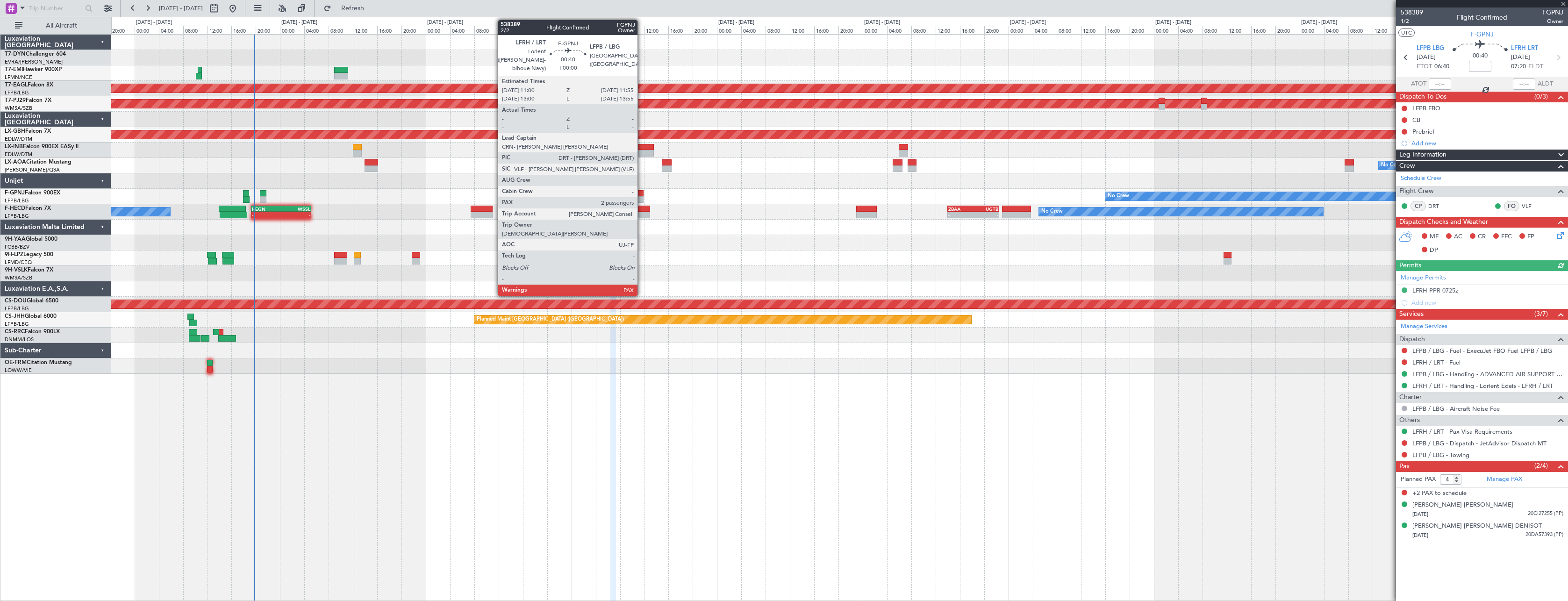
click at [642, 192] on div at bounding box center [640, 194] width 6 height 6
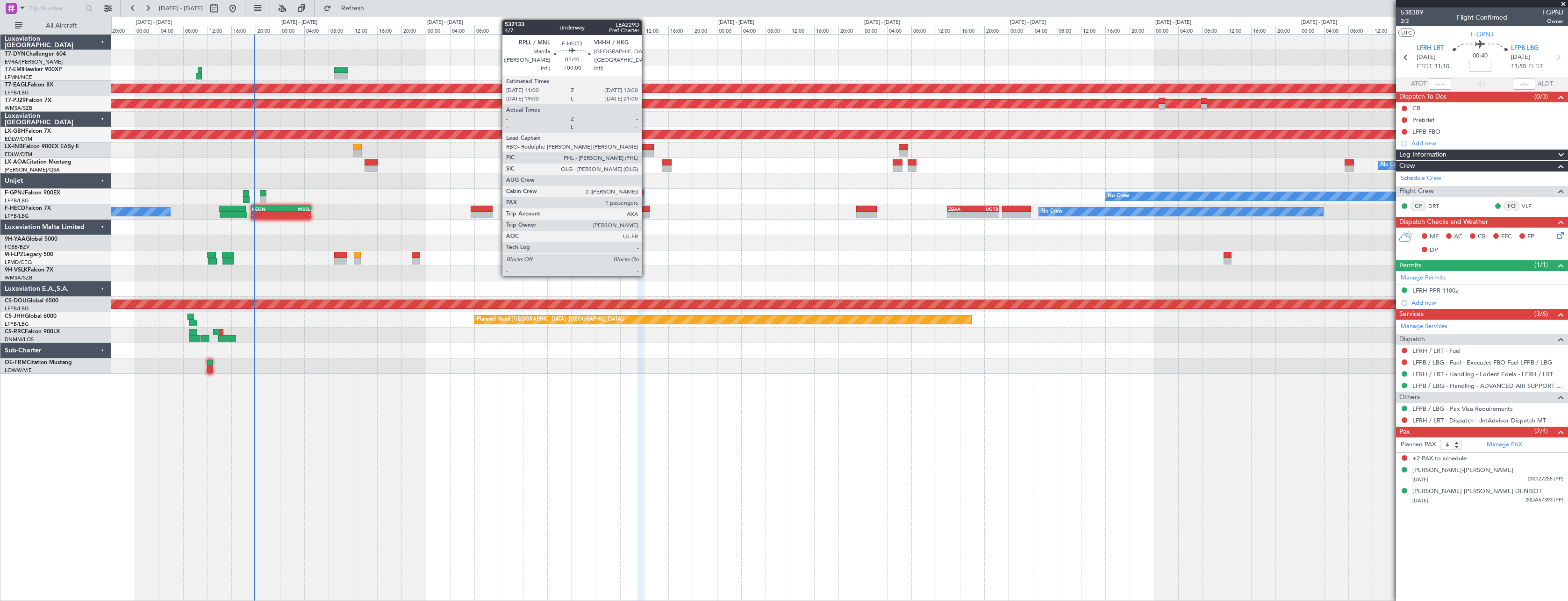
click at [646, 210] on div at bounding box center [643, 209] width 12 height 6
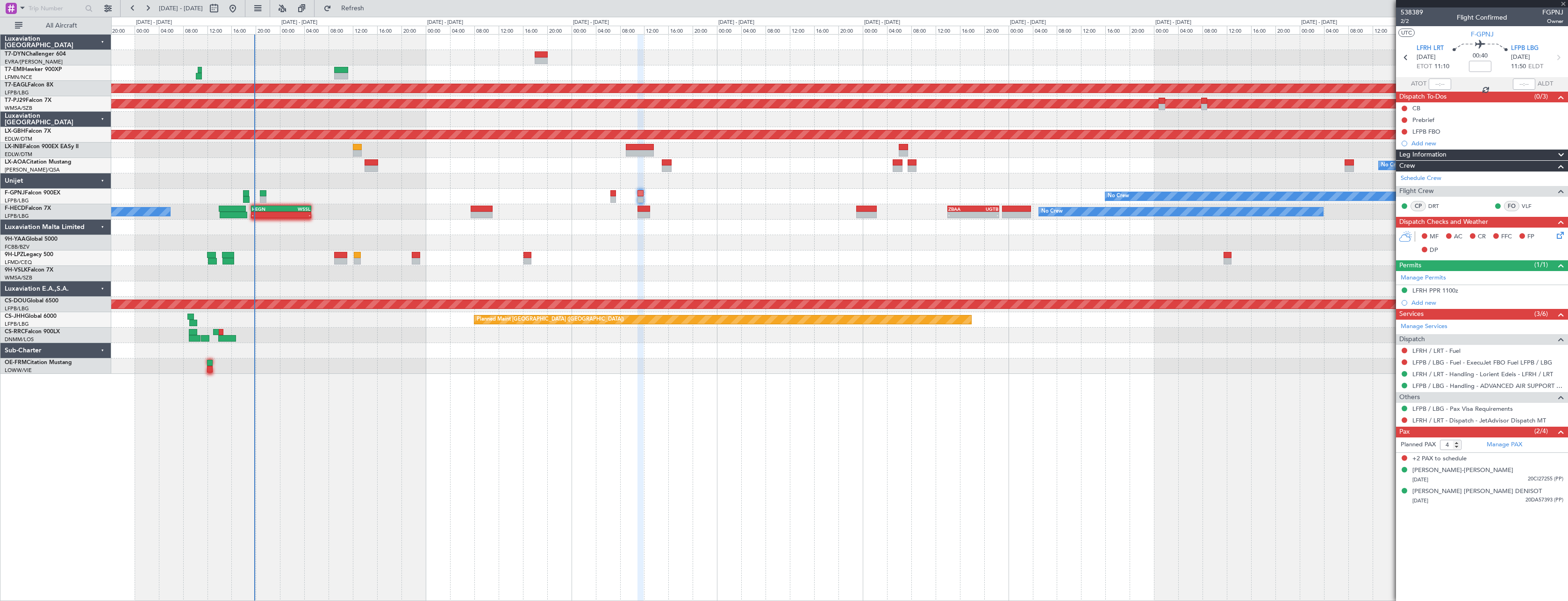
type input "1"
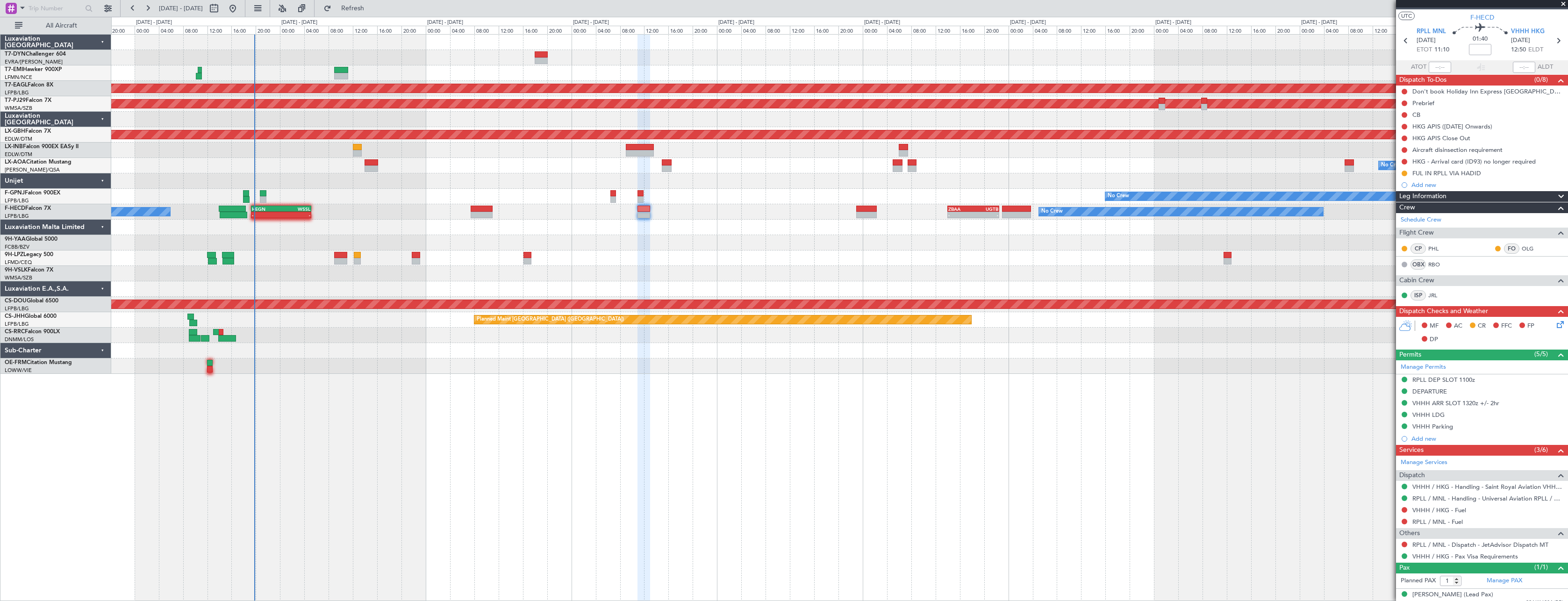
scroll to position [25, 0]
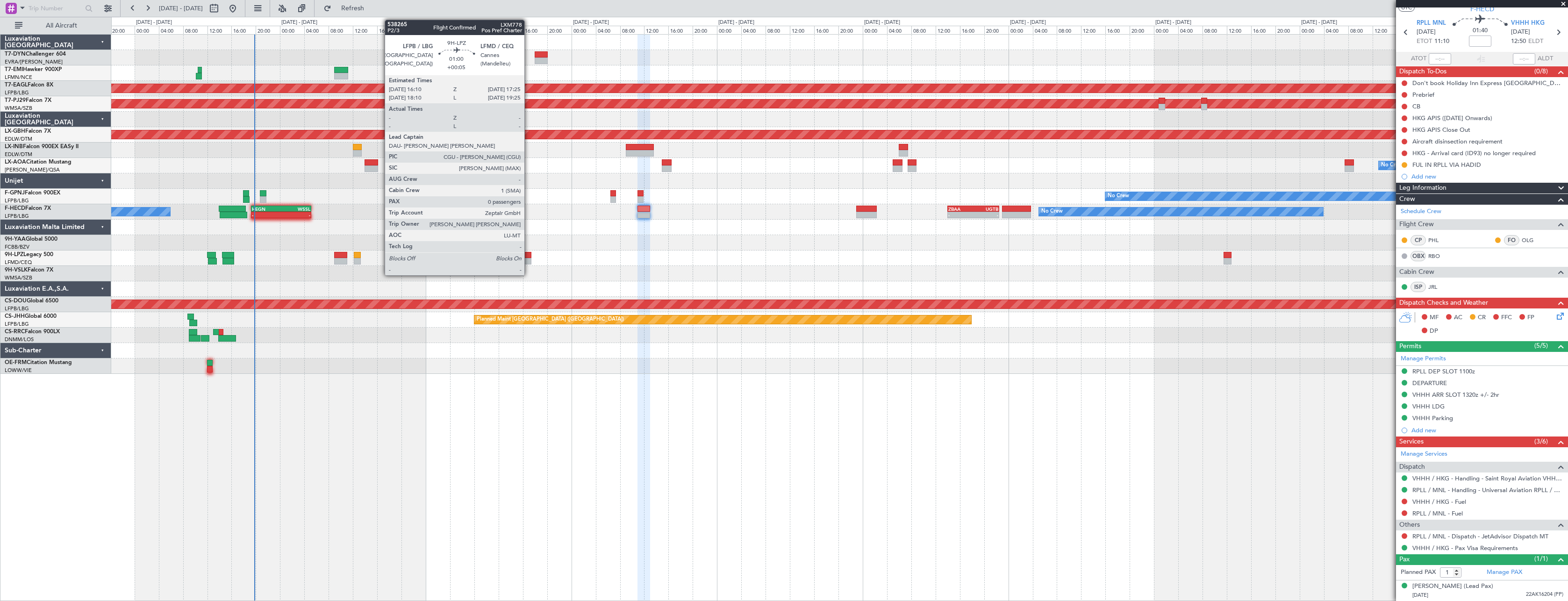
click at [529, 259] on div at bounding box center [527, 261] width 8 height 6
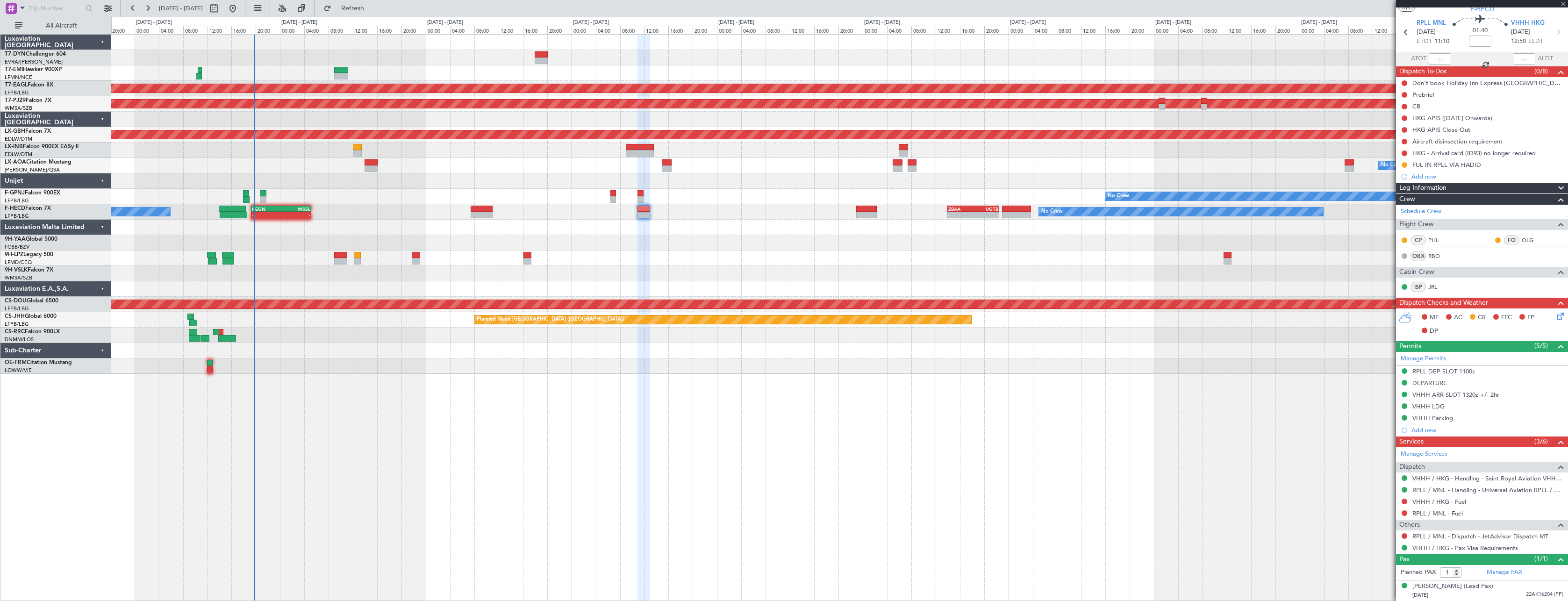
type input "+00:05"
type input "0"
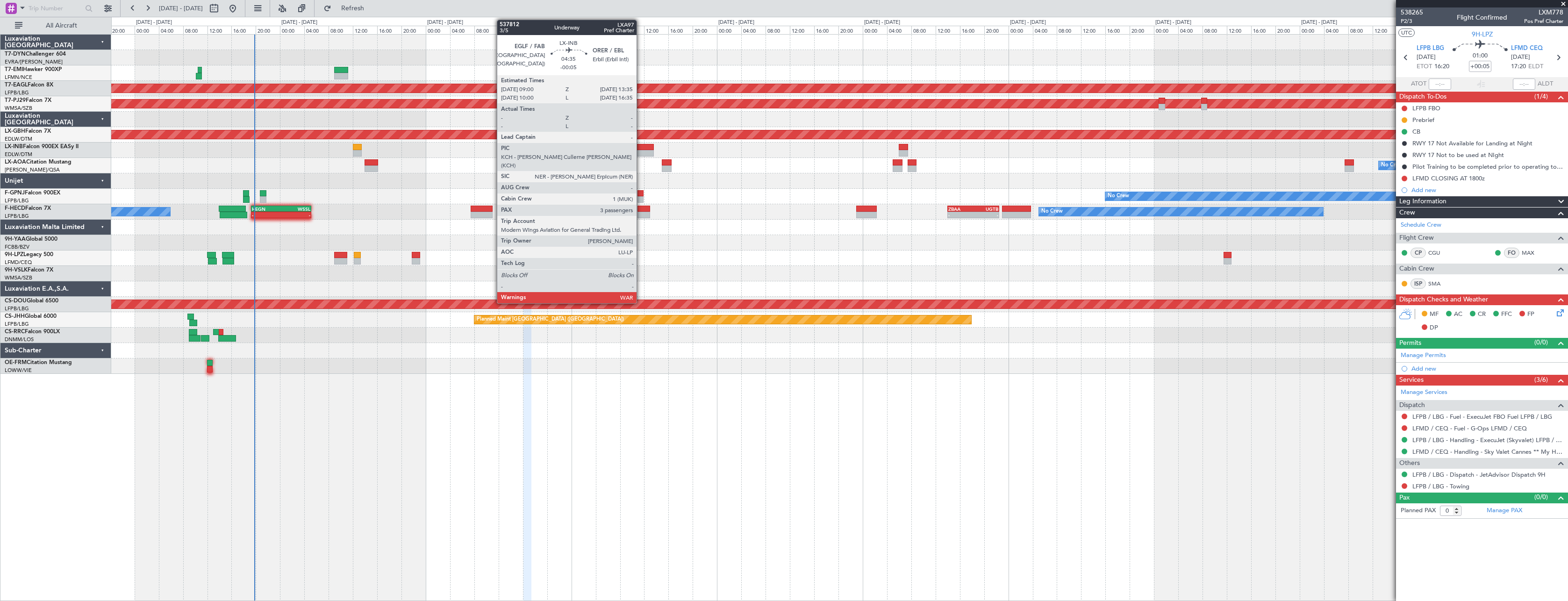
click at [640, 144] on div at bounding box center [639, 147] width 28 height 6
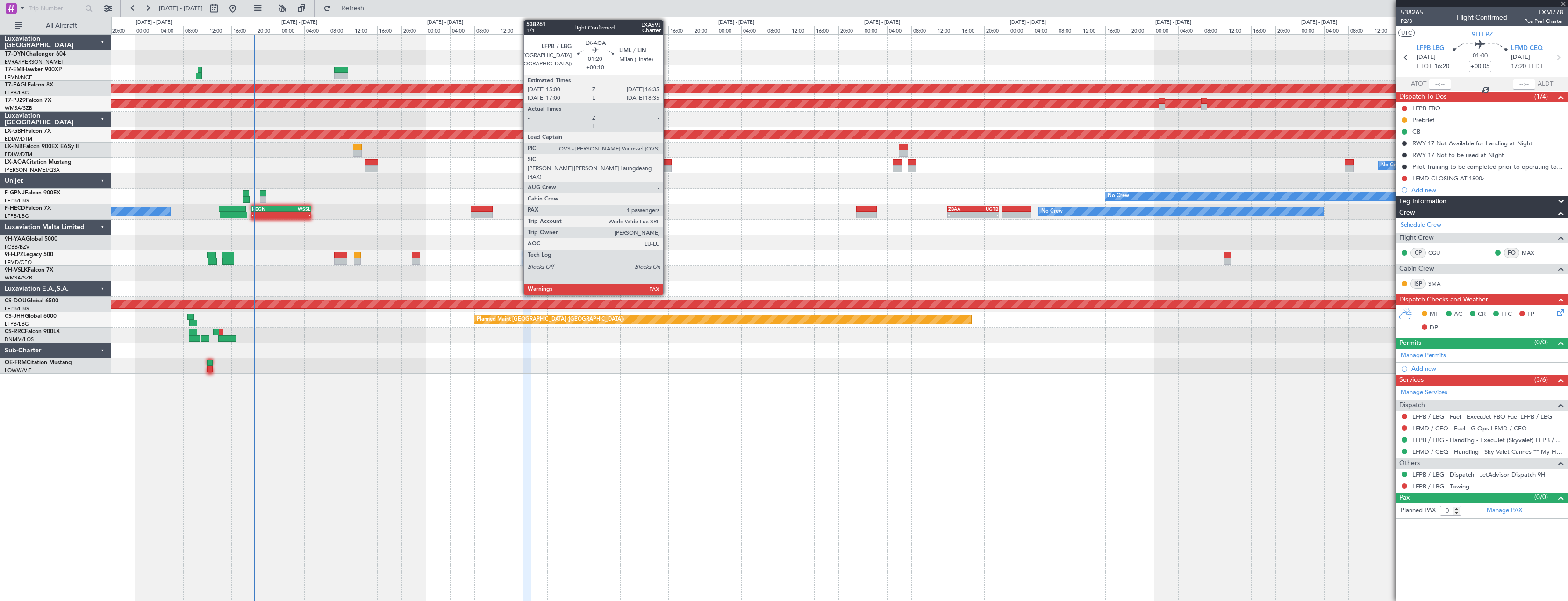
click at [668, 162] on div at bounding box center [666, 162] width 10 height 6
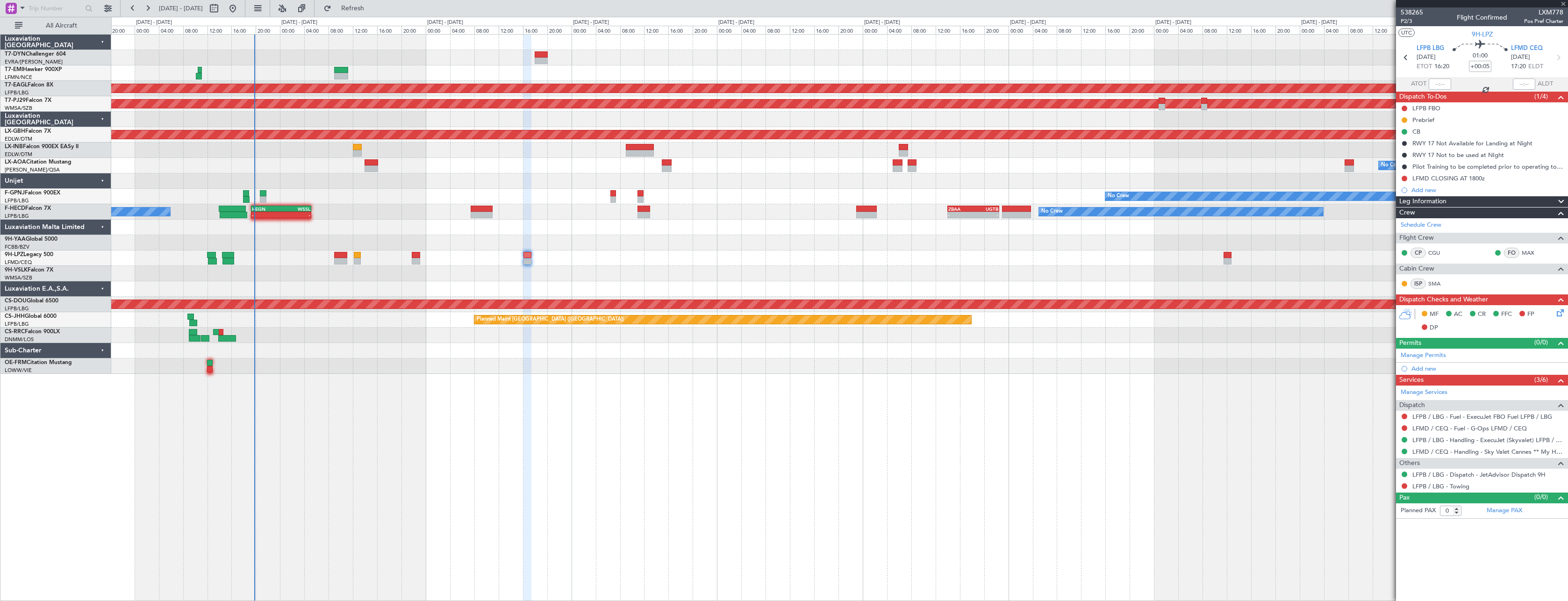
type input "+00:10"
type input "1"
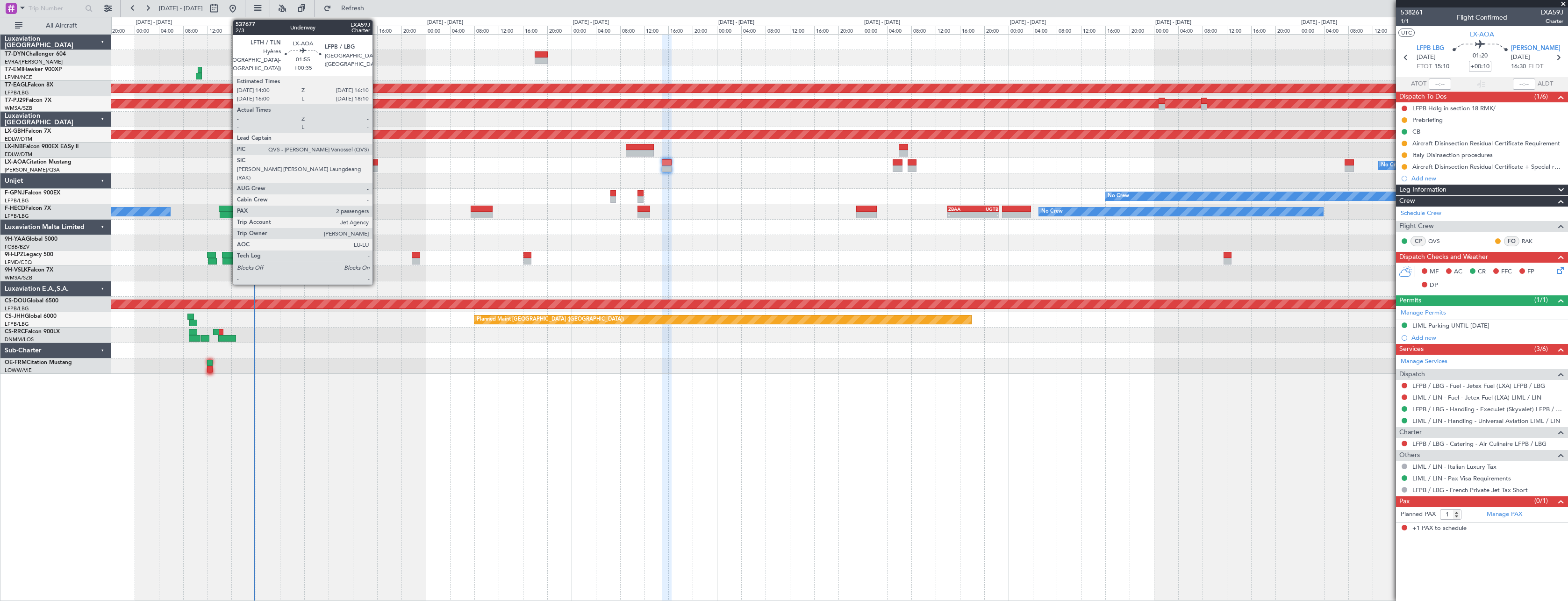
click at [377, 162] on div at bounding box center [371, 162] width 14 height 6
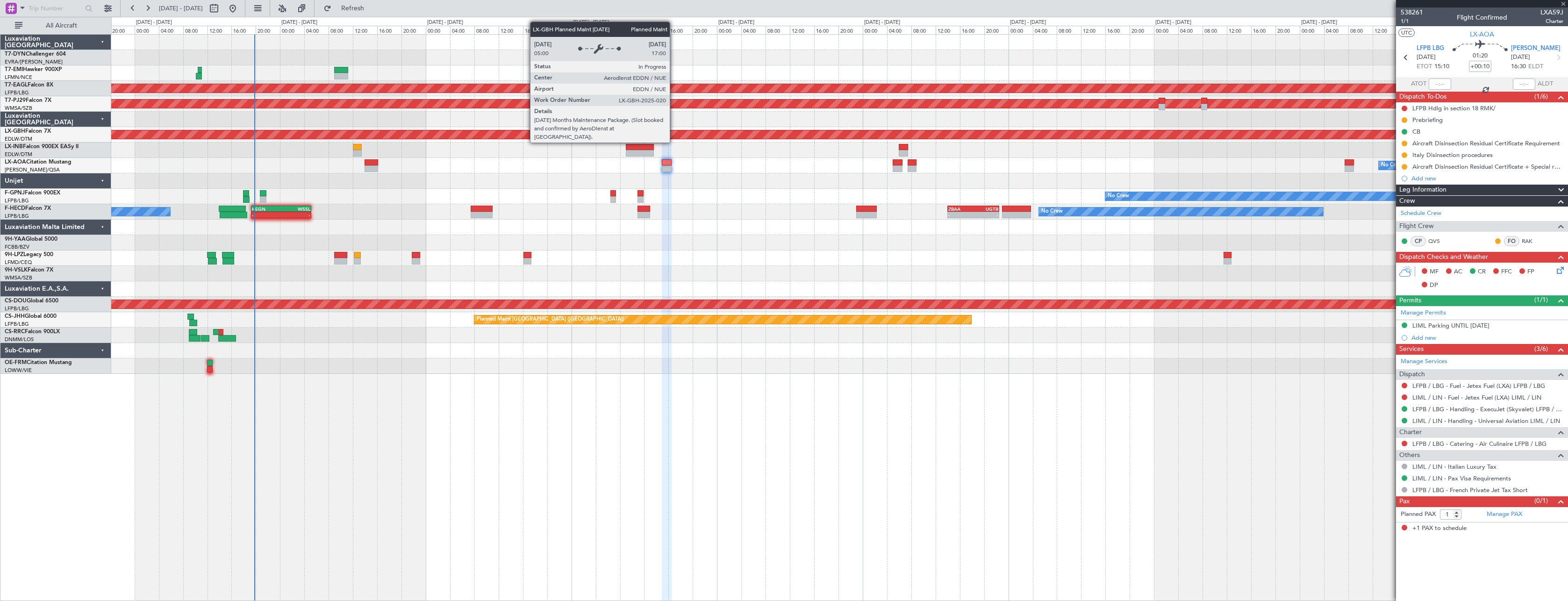
type input "+00:35"
type input "2"
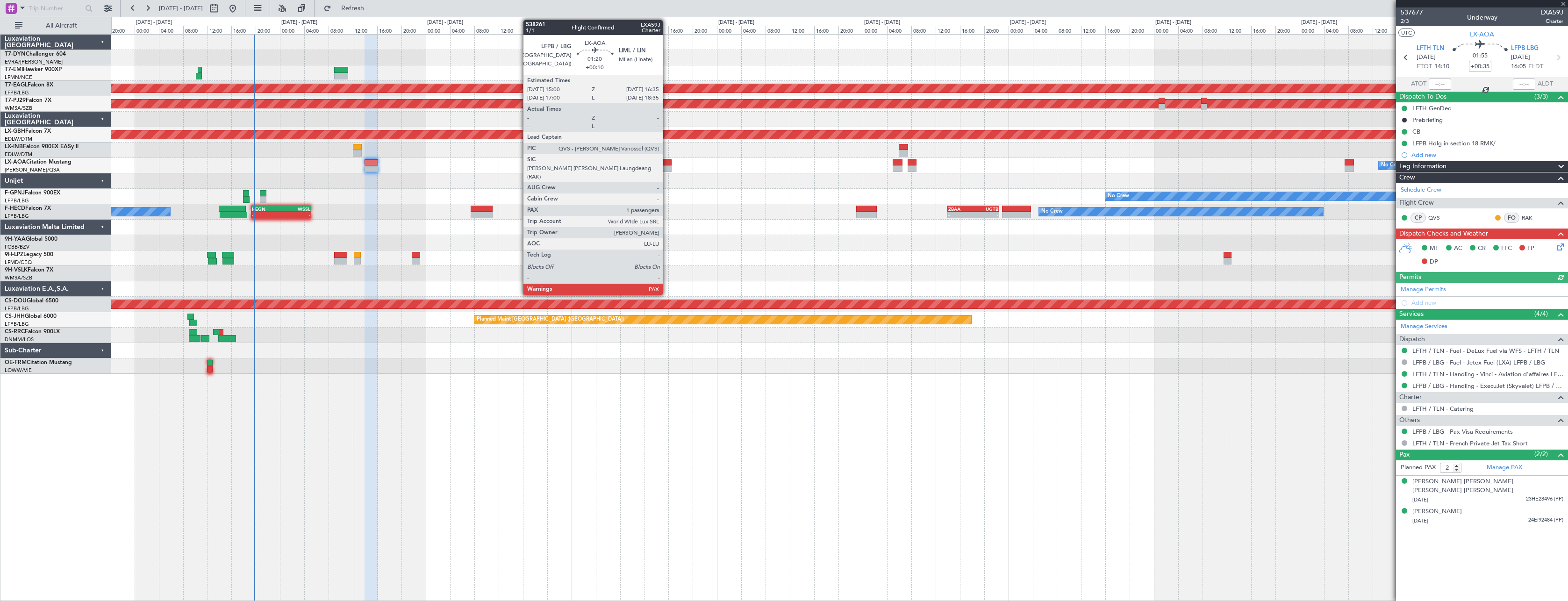
click at [667, 162] on div at bounding box center [666, 162] width 10 height 6
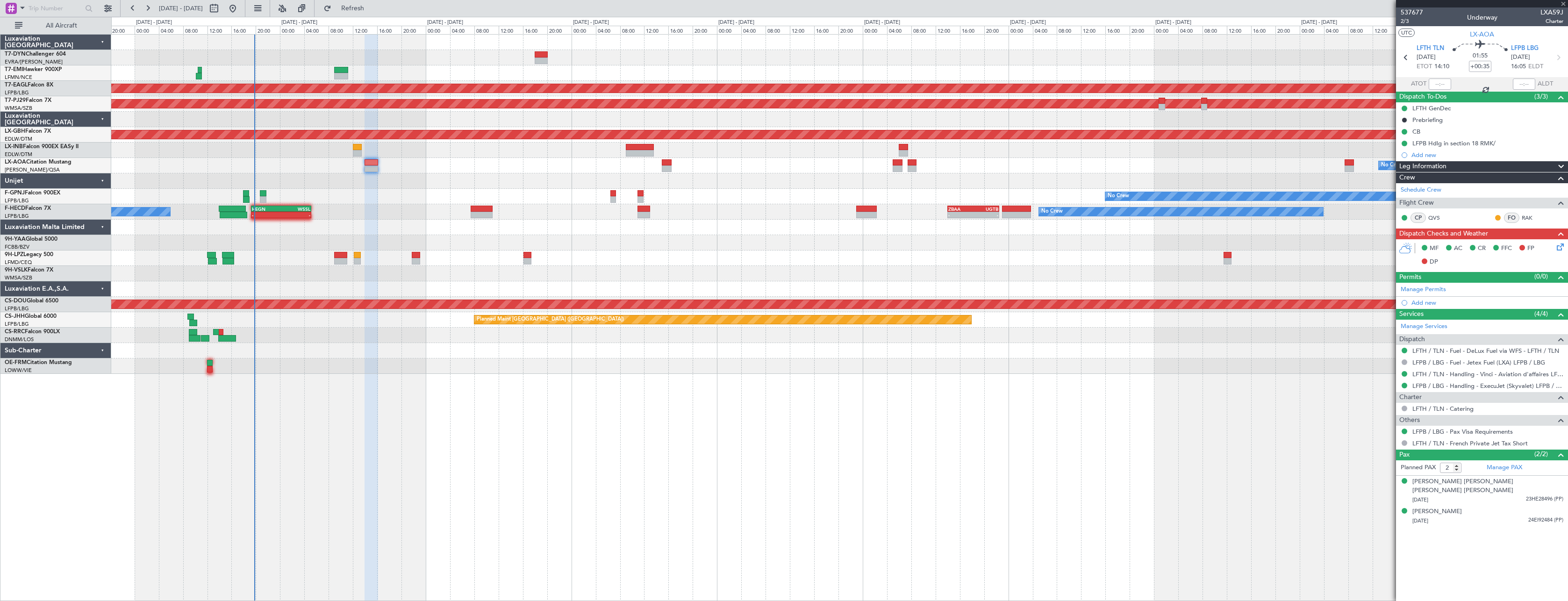
type input "+00:10"
type input "1"
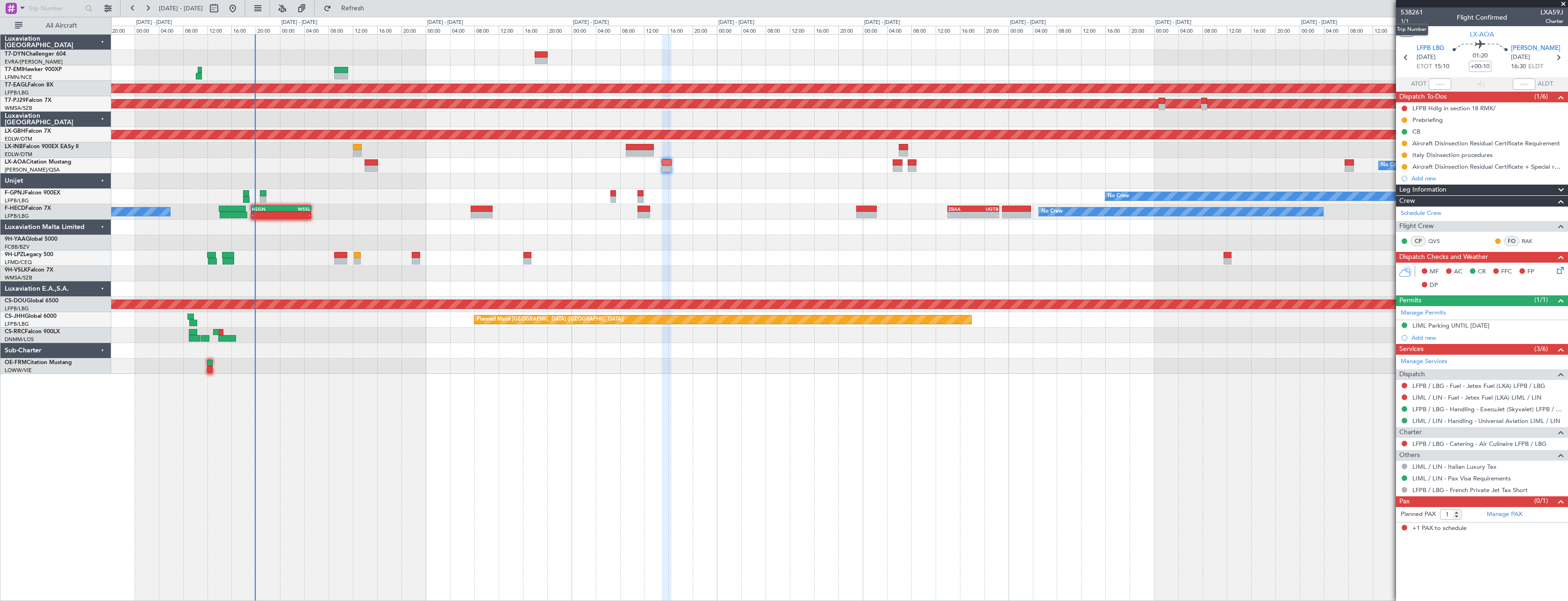
click at [1404, 20] on mat-tooltip-component "Trip Number" at bounding box center [1411, 30] width 46 height 25
click at [1410, 19] on span "1/1" at bounding box center [1411, 21] width 23 height 8
click at [1516, 421] on link "LIML / LIN - Handling - Universal Aviation LIML / LIN" at bounding box center [1486, 421] width 147 height 8
click at [1517, 406] on link "LFPB / LBG - Handling - ExecuJet (Skyvalet) LFPB / LBG" at bounding box center [1487, 409] width 151 height 8
click at [1560, 266] on icon at bounding box center [1559, 269] width 8 height 8
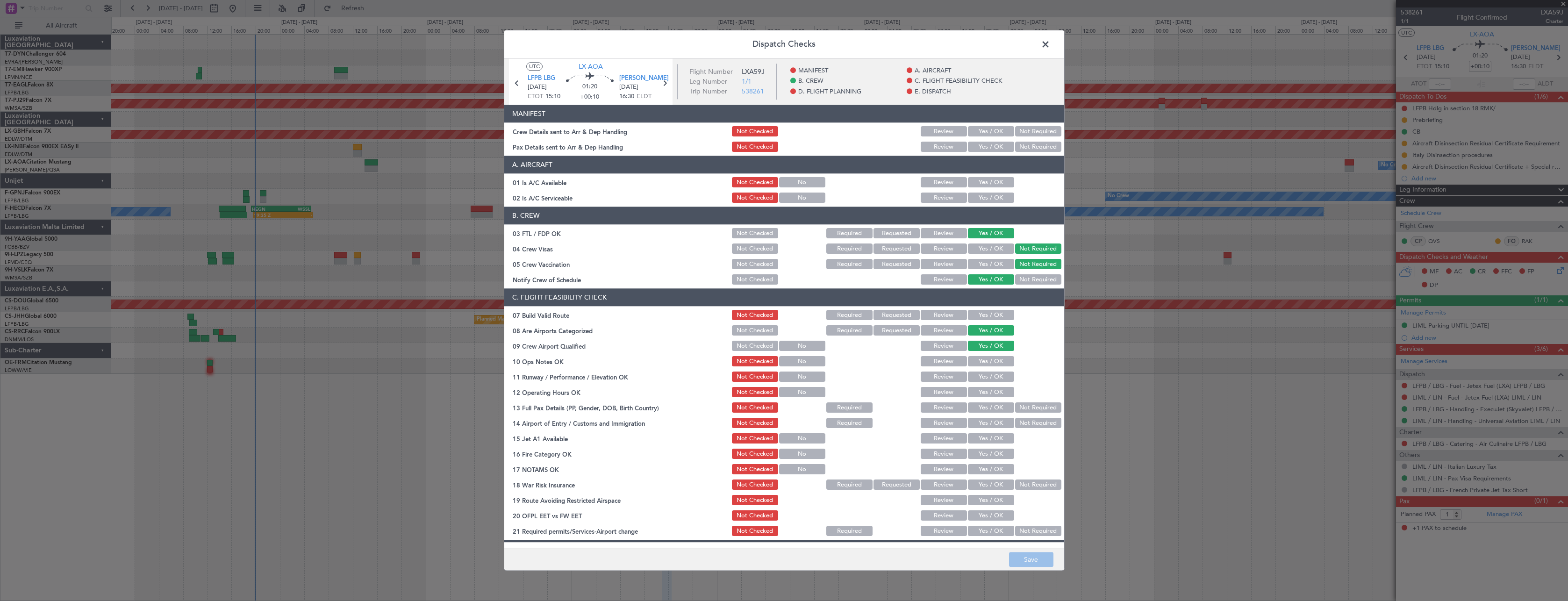
click at [989, 127] on button "Yes / OK" at bounding box center [991, 132] width 46 height 10
click at [986, 143] on button "Yes / OK" at bounding box center [991, 147] width 46 height 10
click at [1029, 556] on button "Save" at bounding box center [1031, 559] width 44 height 15
click at [1050, 49] on span at bounding box center [1050, 47] width 0 height 19
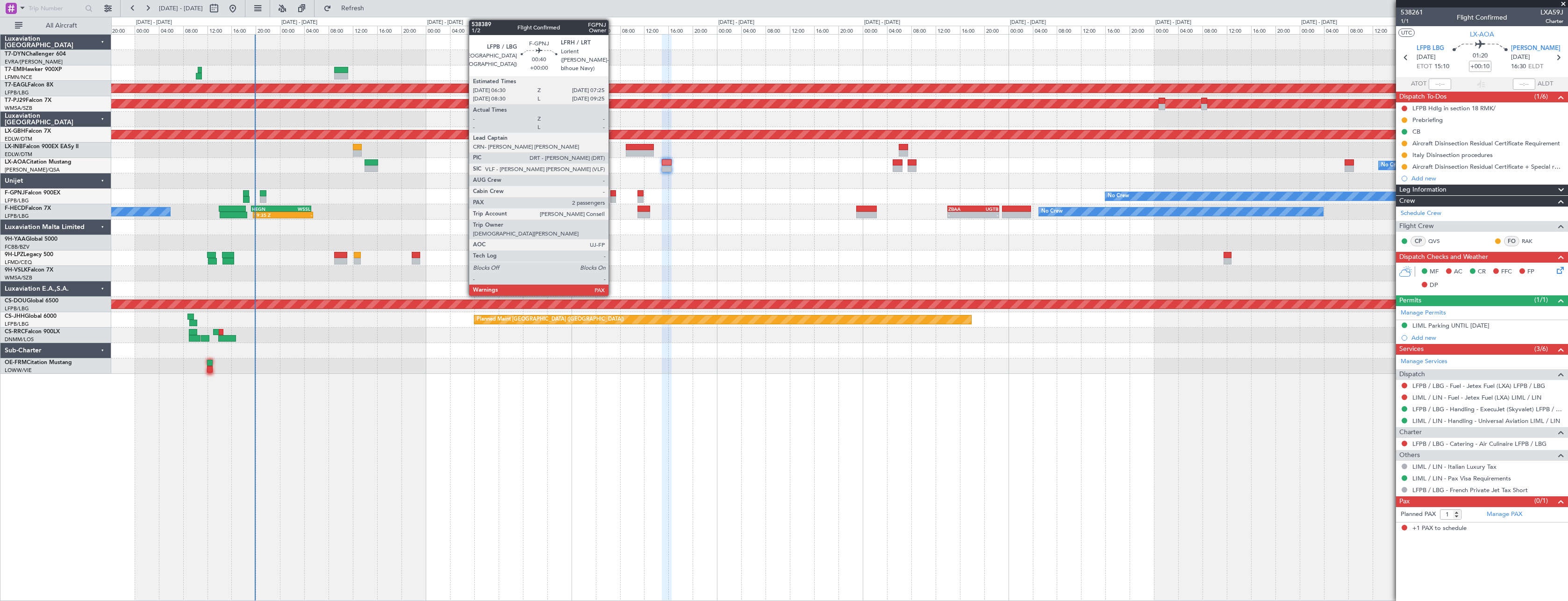
click at [613, 194] on div at bounding box center [613, 194] width 6 height 6
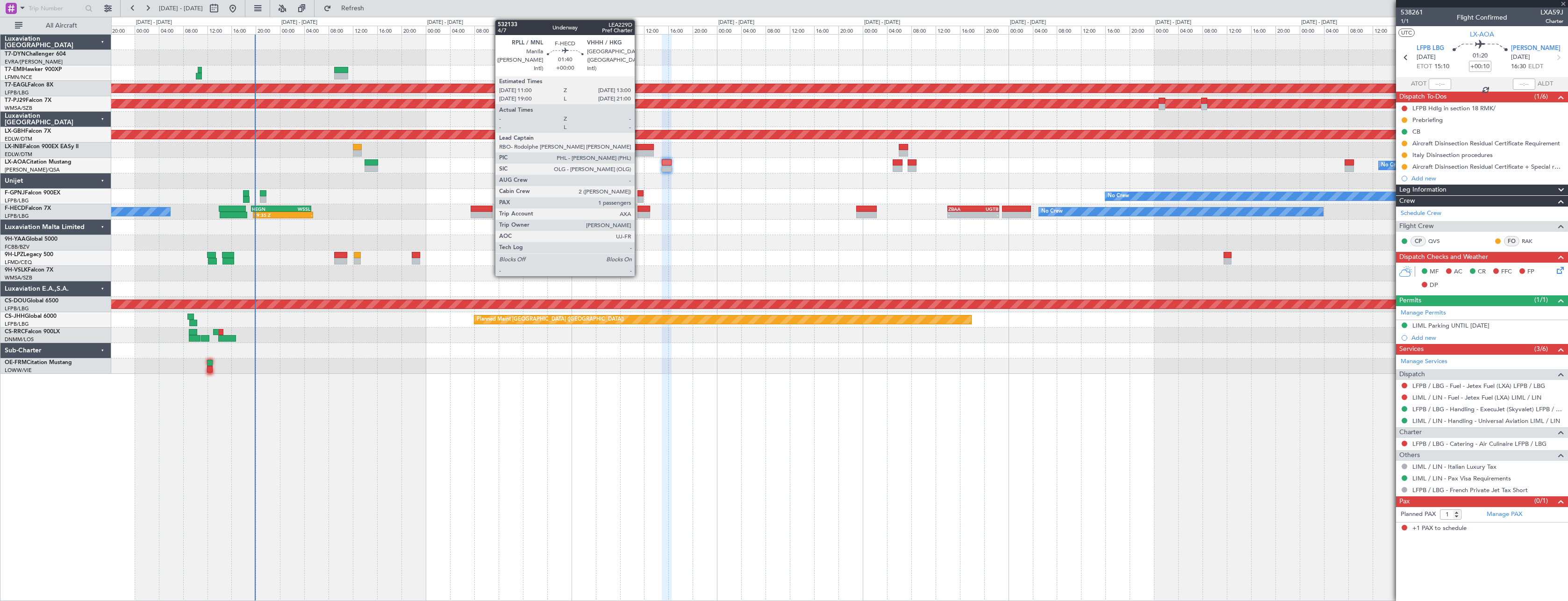
click at [639, 207] on div at bounding box center [643, 209] width 12 height 6
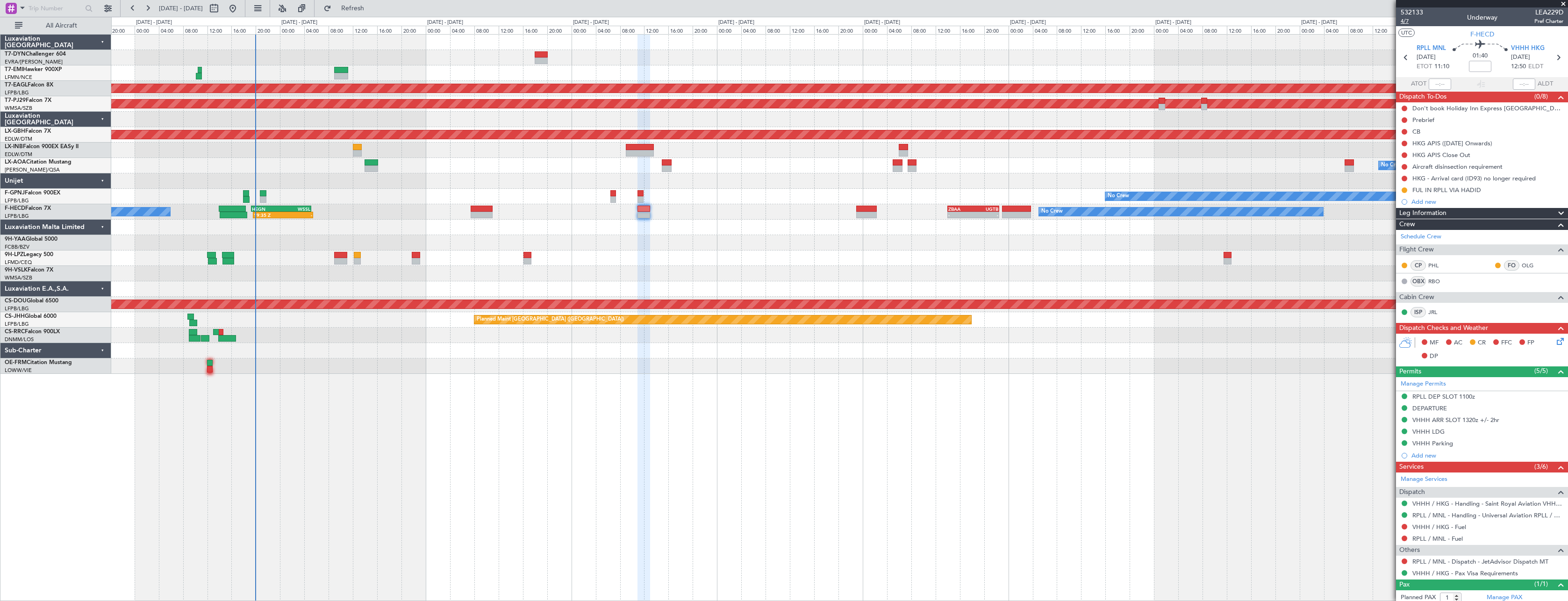
click at [1412, 19] on span "4/7" at bounding box center [1411, 21] width 23 height 8
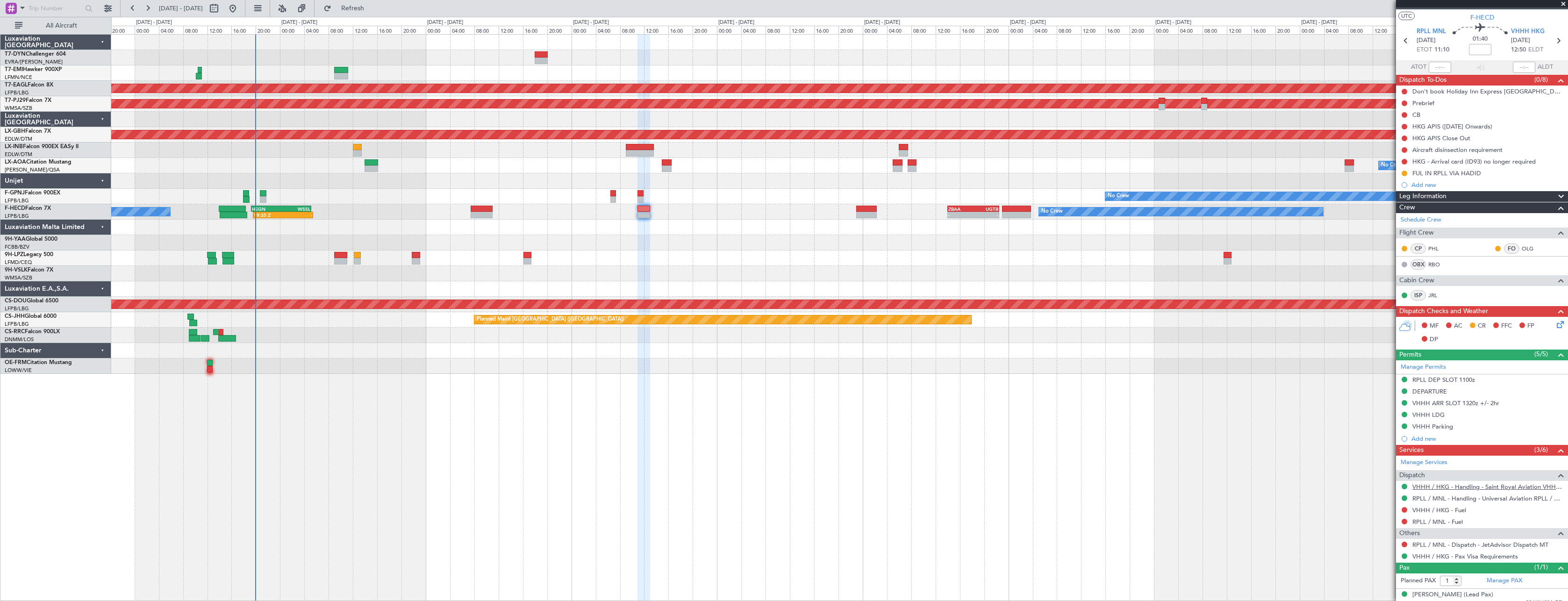
scroll to position [25, 0]
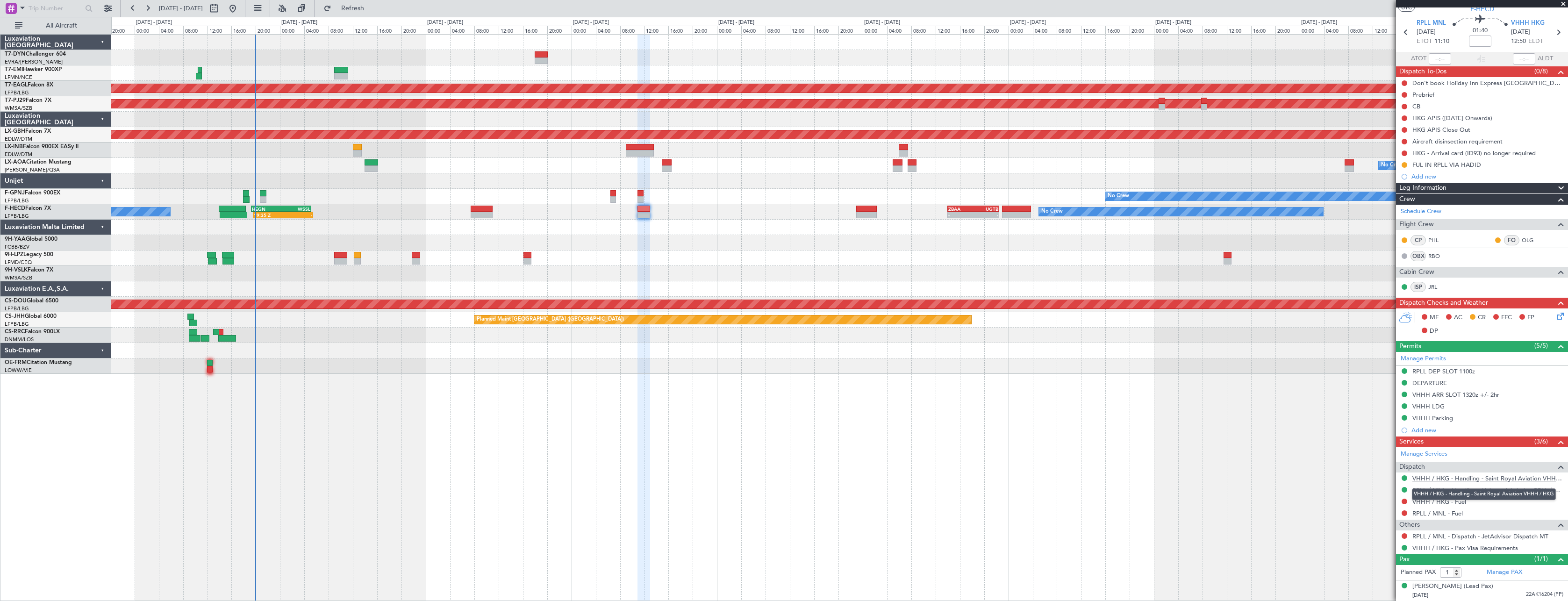
click at [1503, 478] on link "VHHH / HKG - Handling - Saint Royal Aviation VHHH / HKG" at bounding box center [1487, 478] width 151 height 8
click at [1515, 489] on link "RPLL / MNL - Handling - Universal Aviation RPLL / MNL" at bounding box center [1487, 490] width 151 height 8
click at [1555, 316] on icon at bounding box center [1559, 314] width 8 height 8
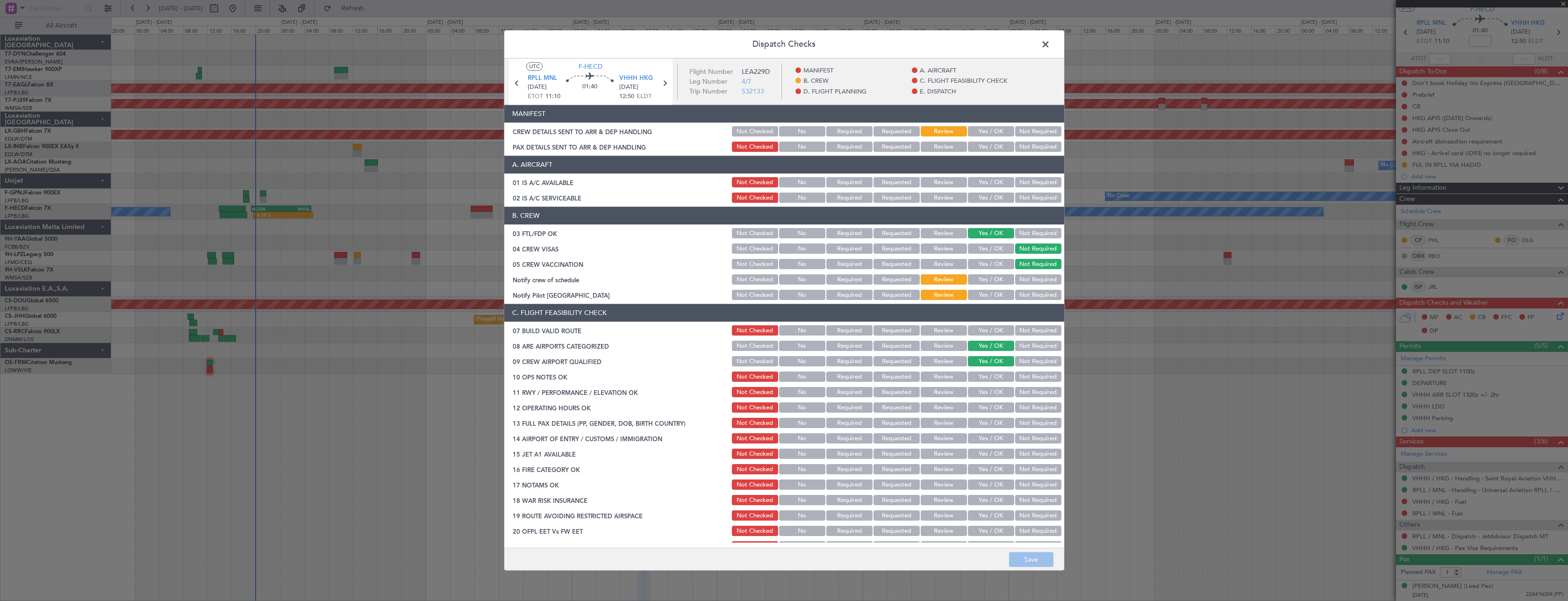
click at [986, 131] on button "Yes / OK" at bounding box center [991, 132] width 46 height 10
click at [987, 147] on button "Yes / OK" at bounding box center [991, 147] width 46 height 10
click at [1032, 559] on button "Save" at bounding box center [1031, 559] width 44 height 15
click at [1050, 46] on span at bounding box center [1050, 47] width 0 height 19
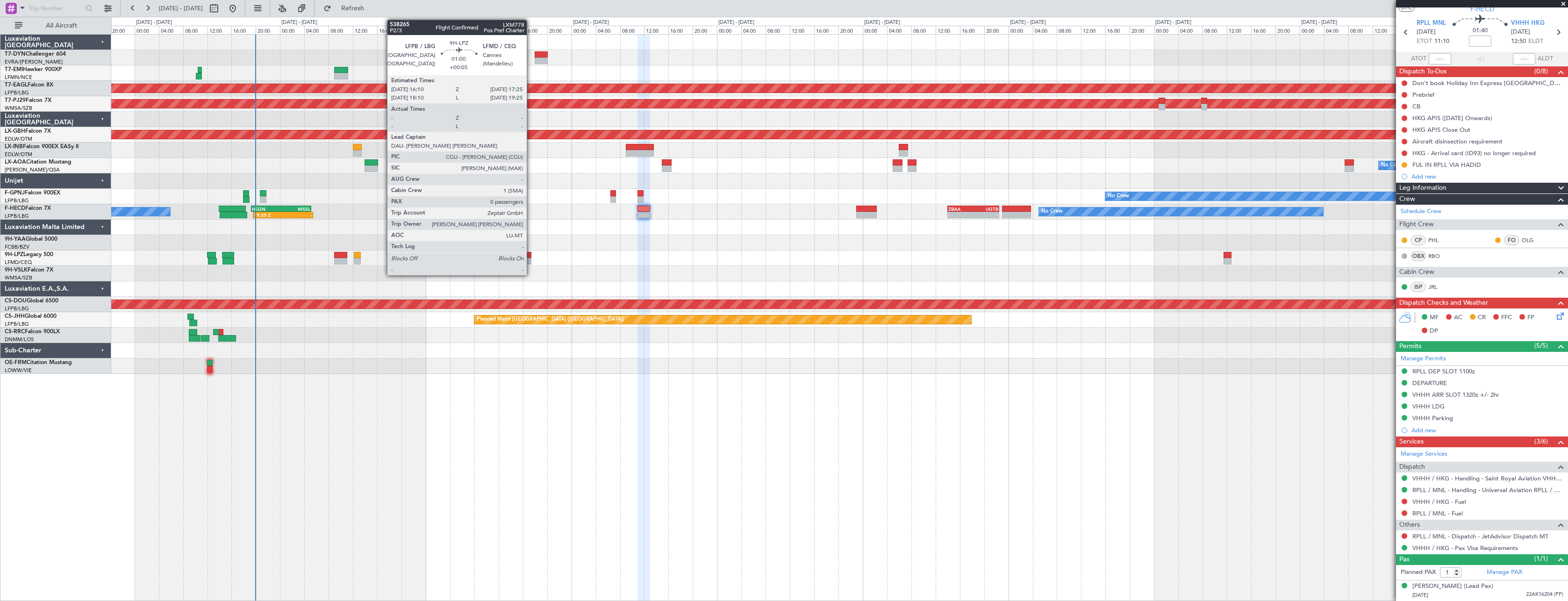
click at [531, 254] on div at bounding box center [527, 255] width 8 height 6
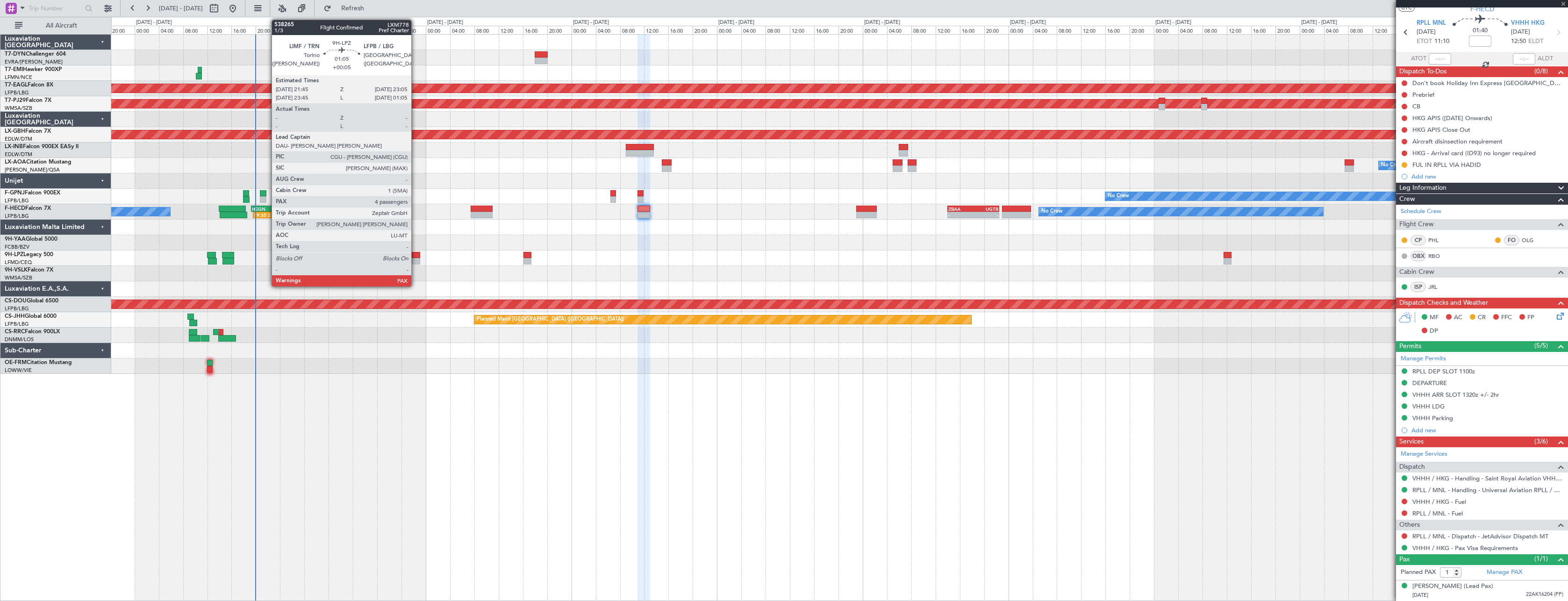
type input "+00:05"
type input "0"
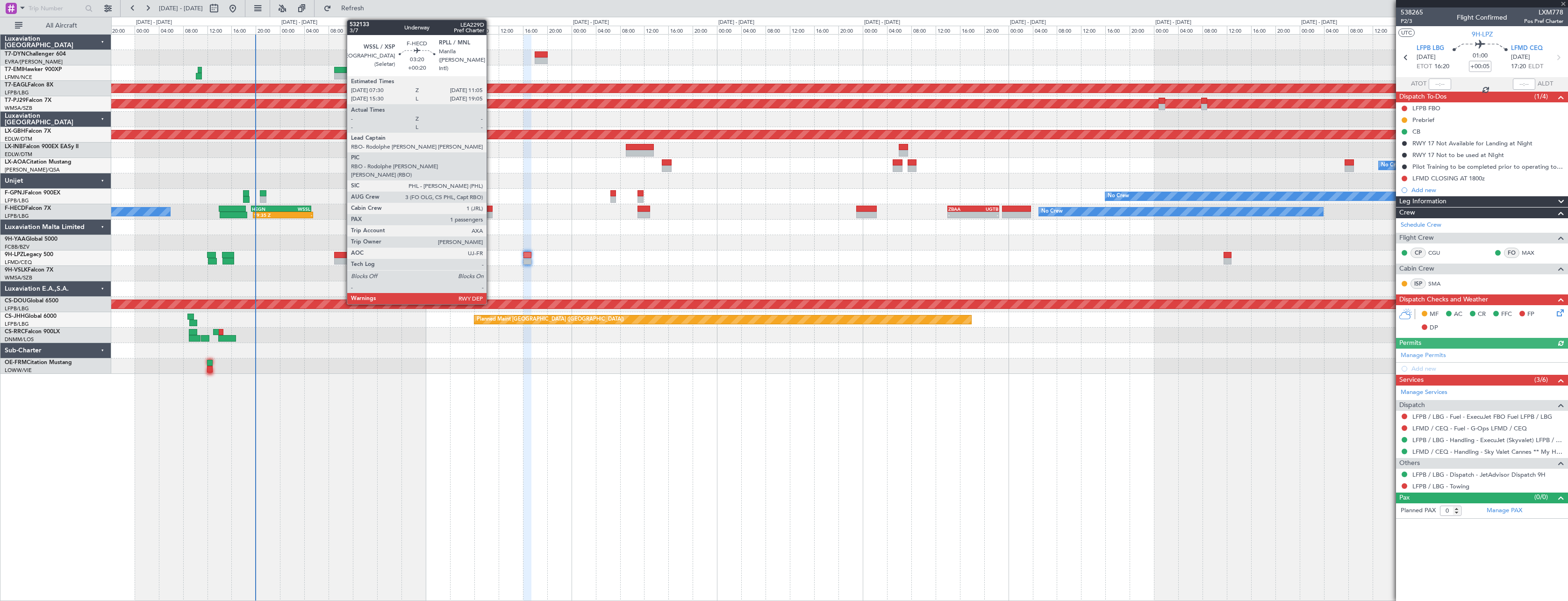
click at [490, 207] on div at bounding box center [481, 209] width 22 height 6
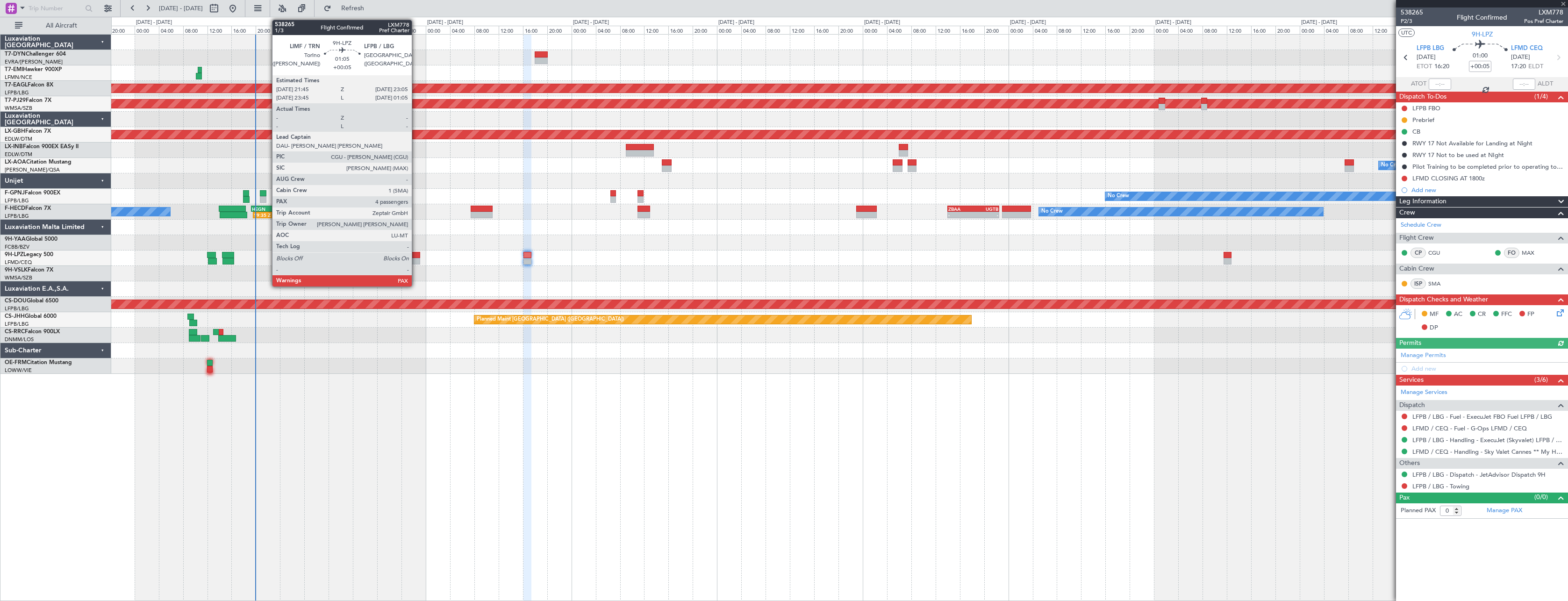
type input "+00:20"
type input "1"
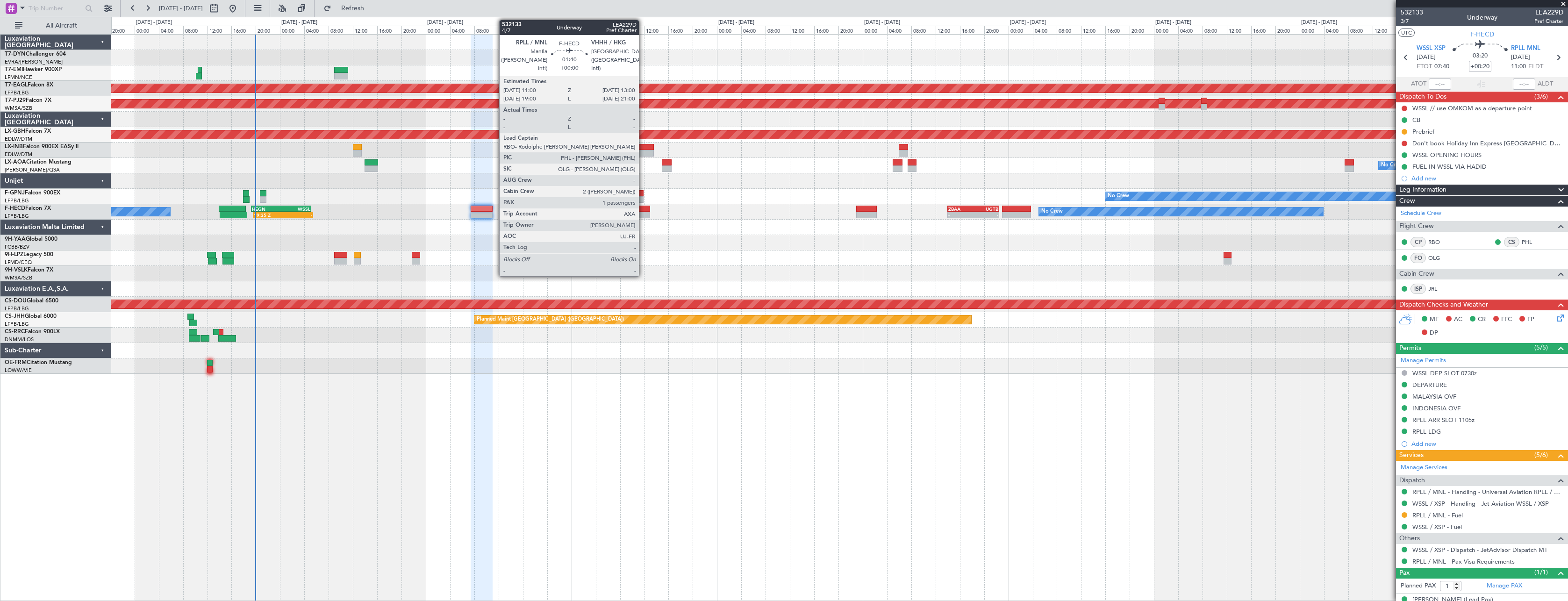
click at [643, 206] on div at bounding box center [643, 209] width 12 height 6
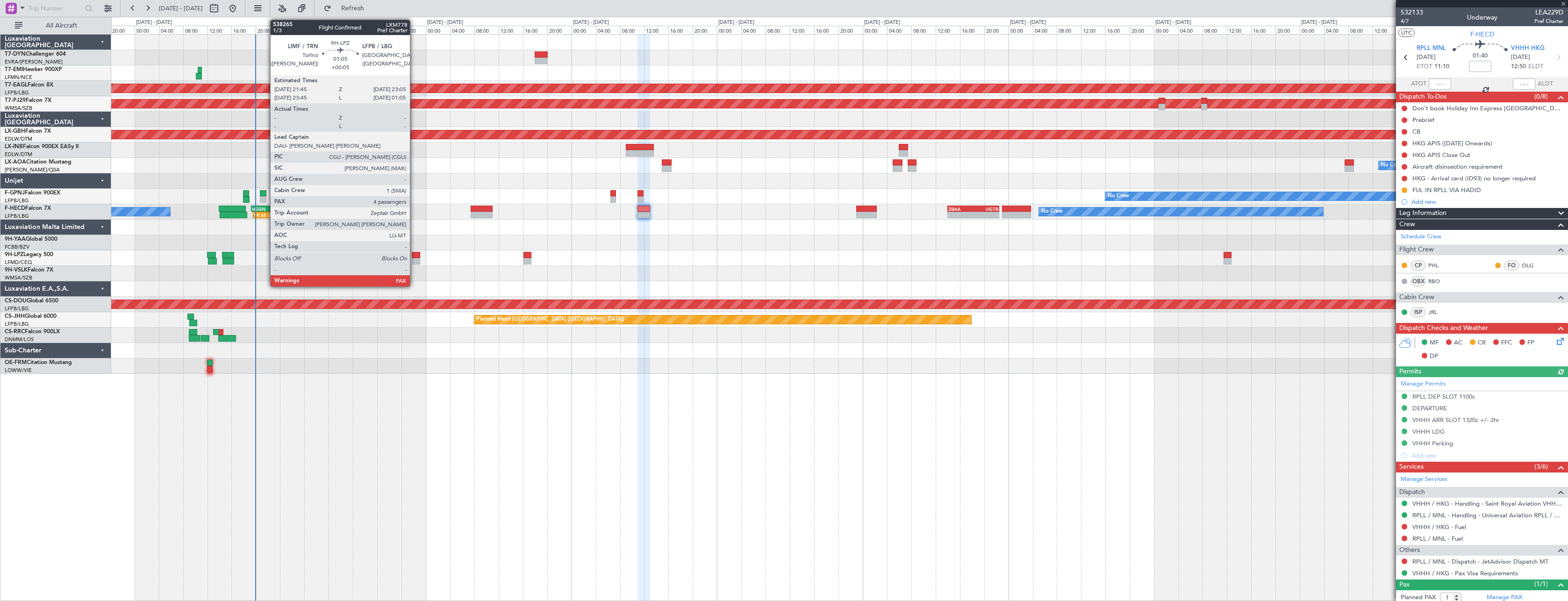
click at [414, 256] on div at bounding box center [416, 255] width 8 height 6
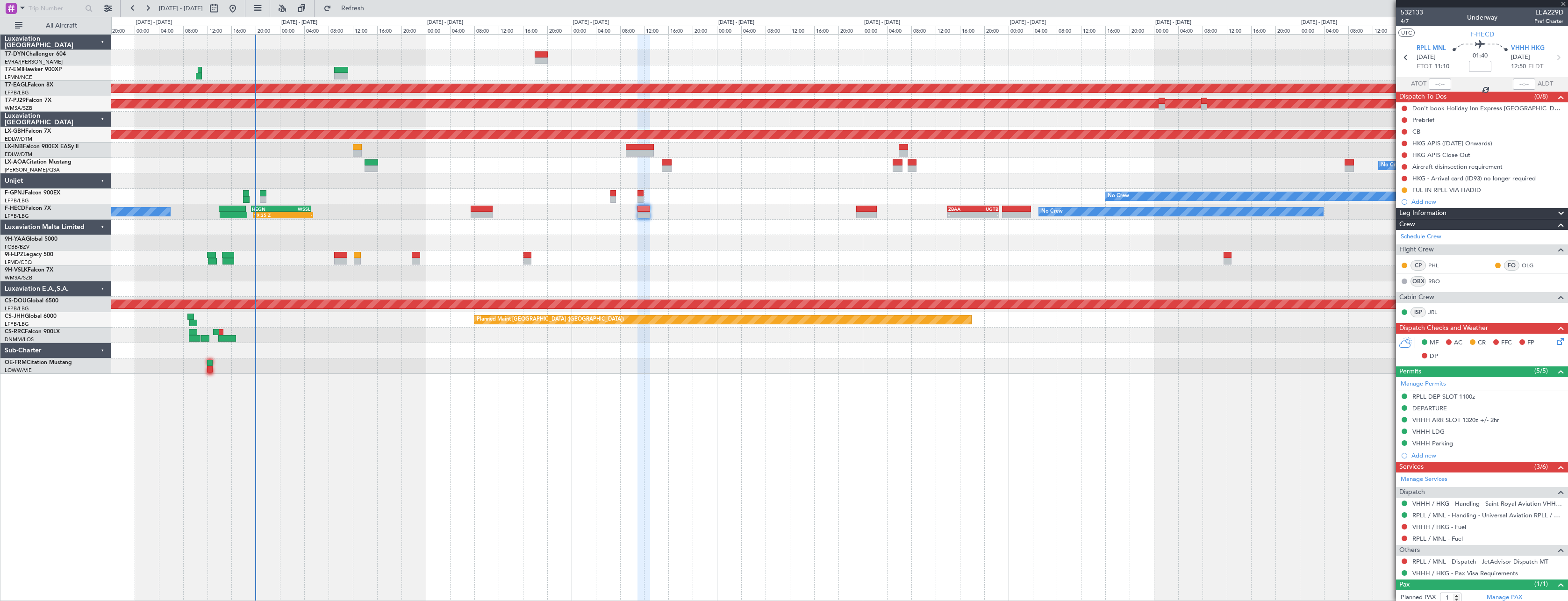
type input "+00:05"
type input "4"
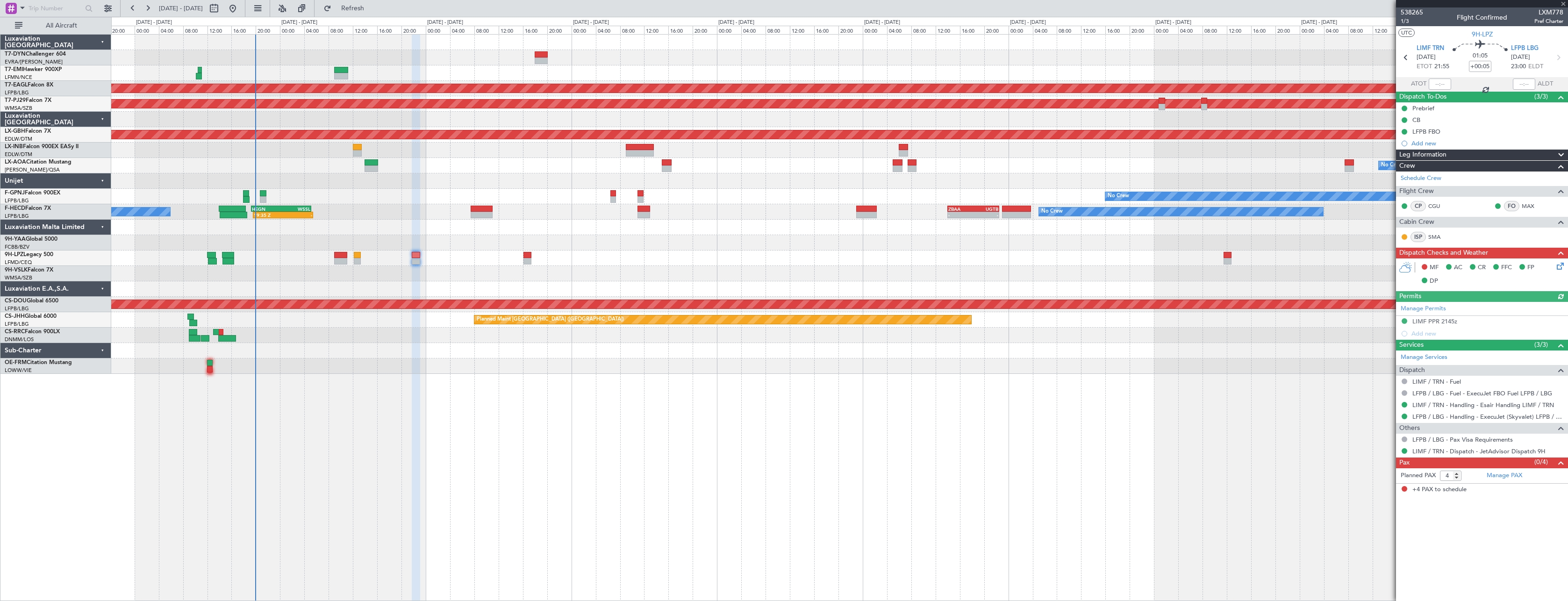
click at [361, 257] on div at bounding box center [839, 259] width 1456 height 16
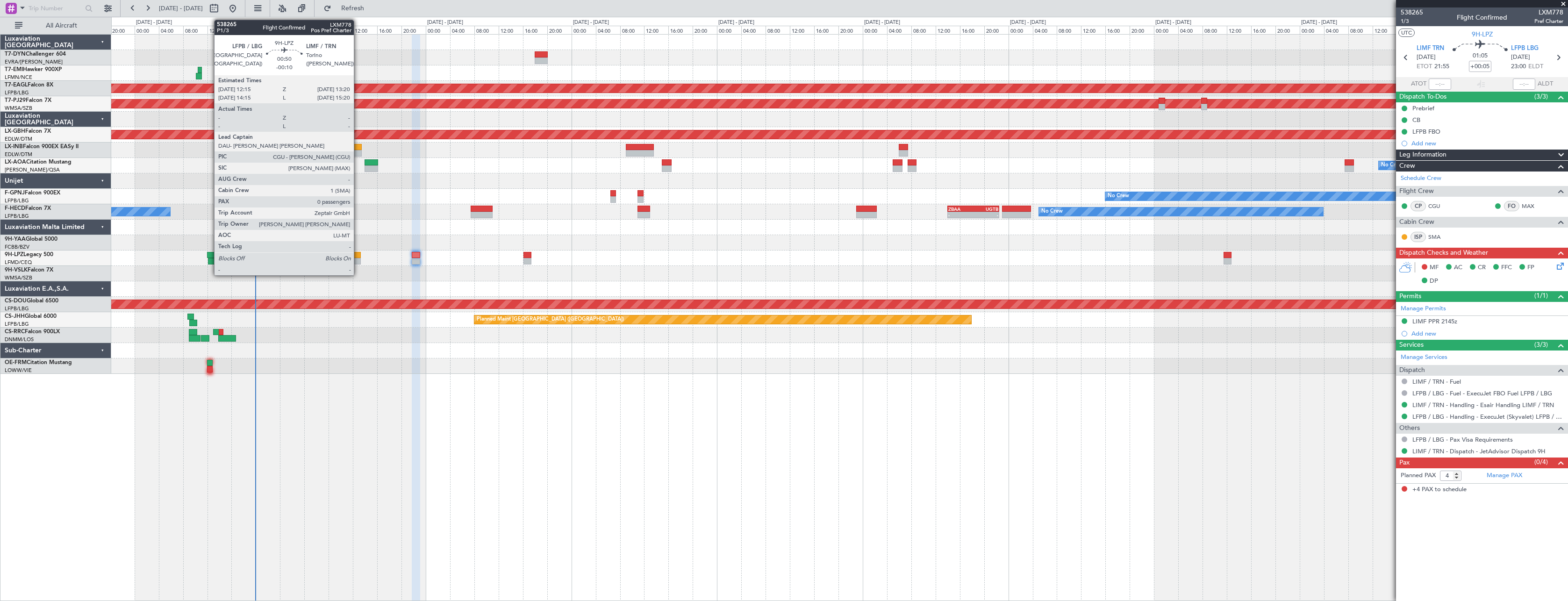
click at [358, 256] on div at bounding box center [357, 255] width 7 height 6
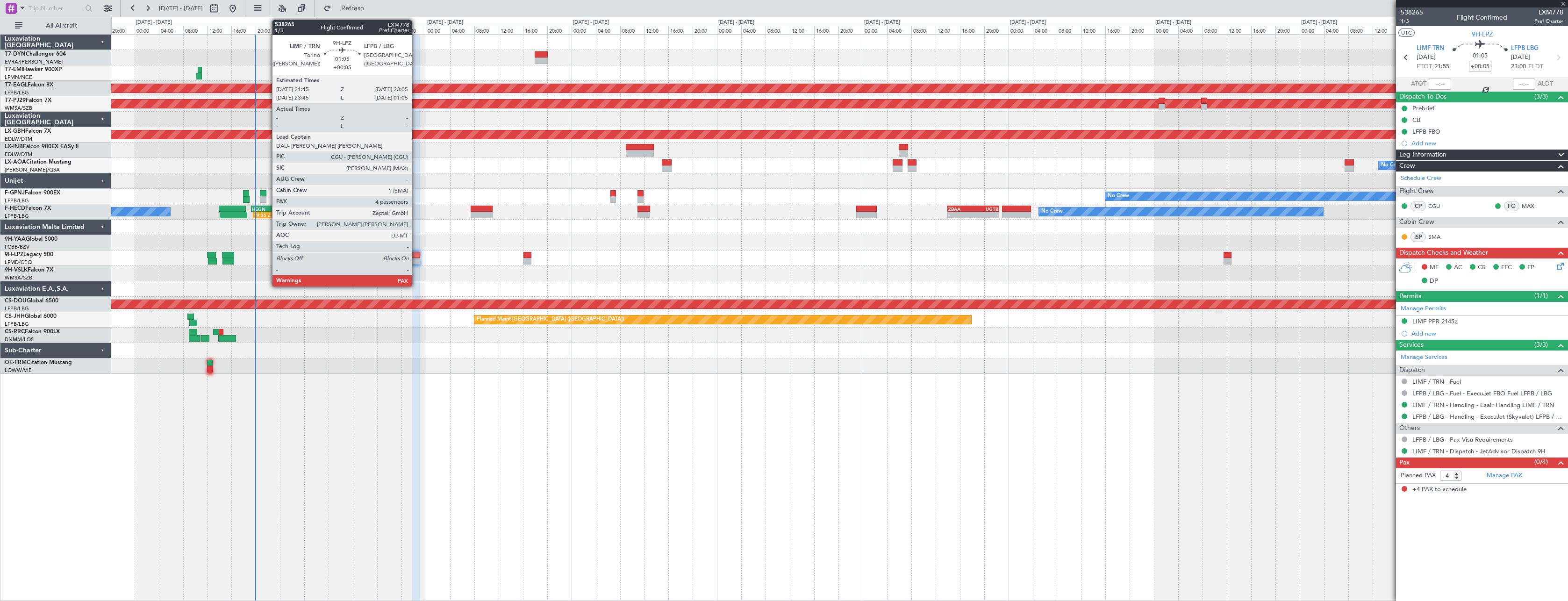
type input "-00:10"
type input "0"
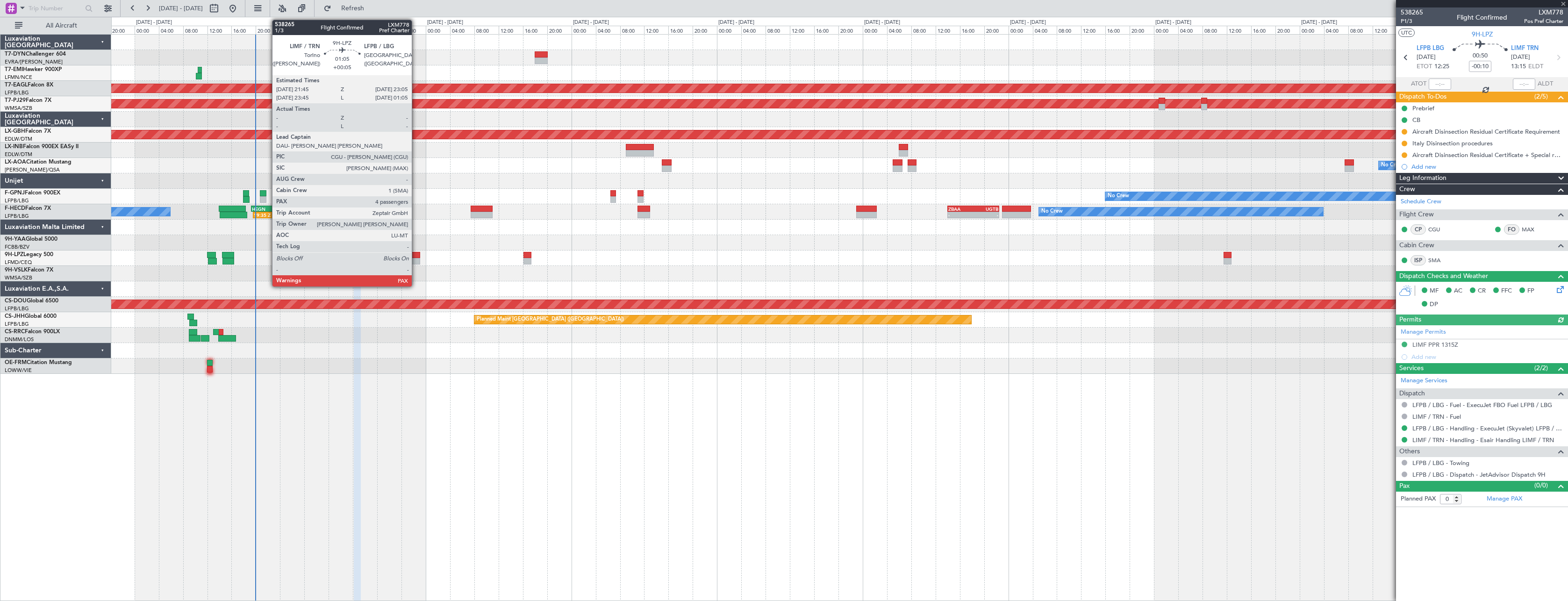
click at [416, 253] on div at bounding box center [416, 255] width 8 height 6
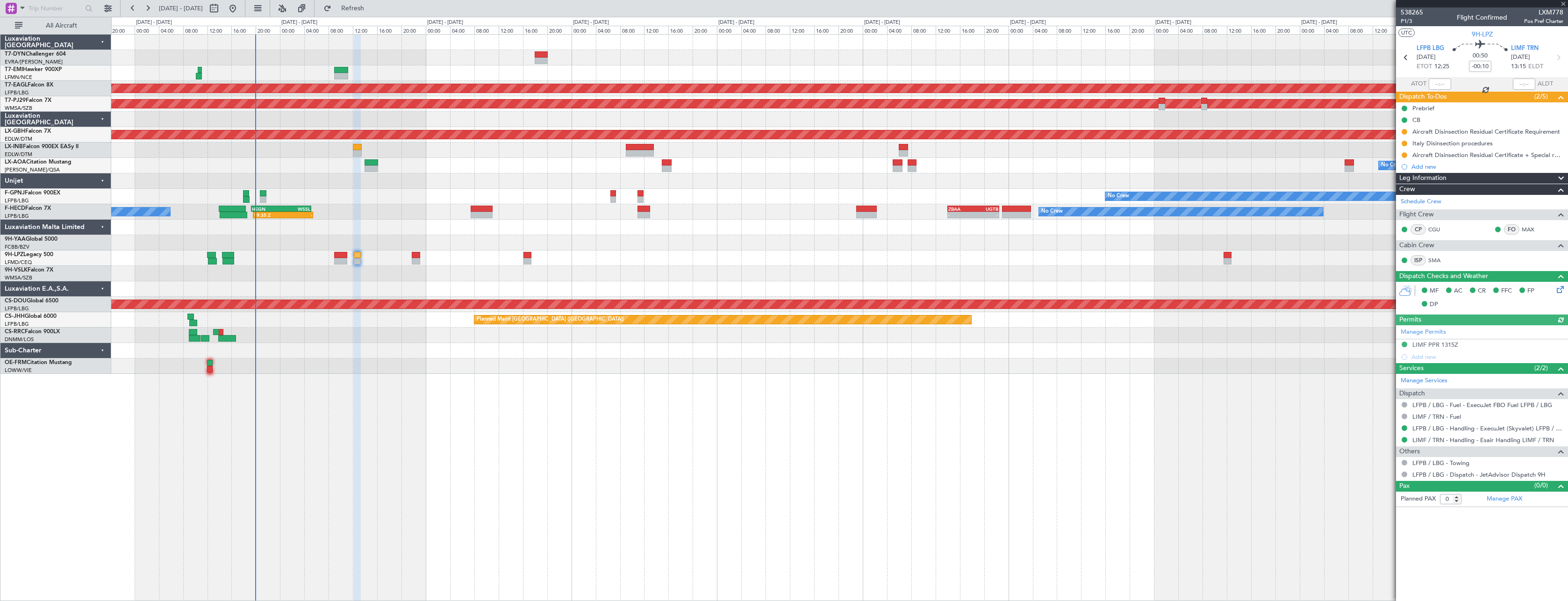
type input "+00:05"
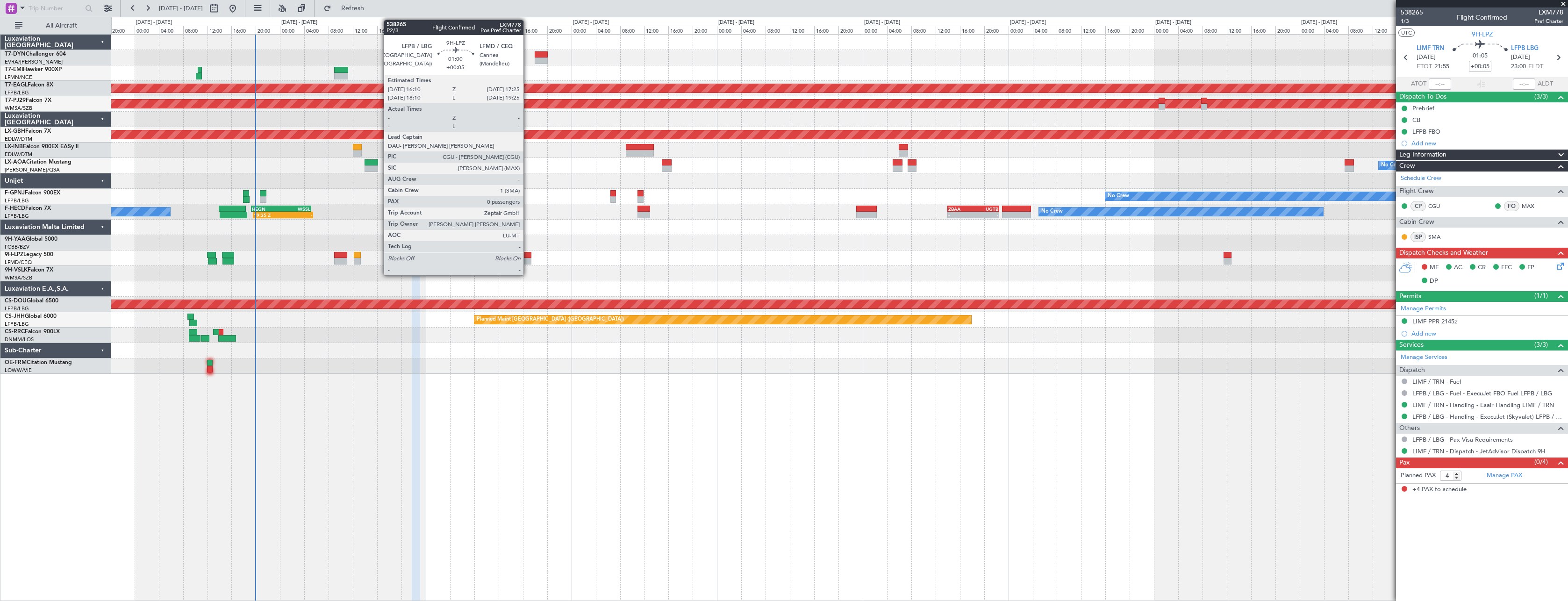
click at [527, 257] on div at bounding box center [527, 255] width 8 height 6
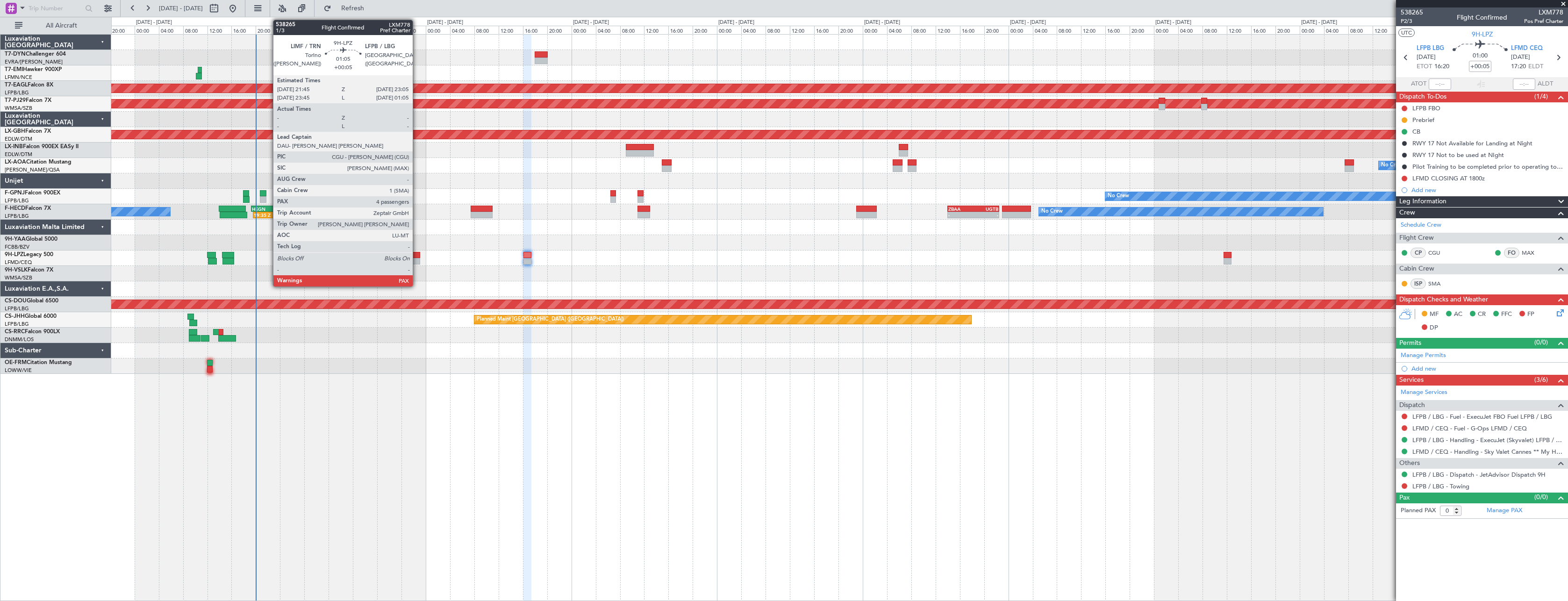
click at [417, 253] on div at bounding box center [416, 255] width 8 height 6
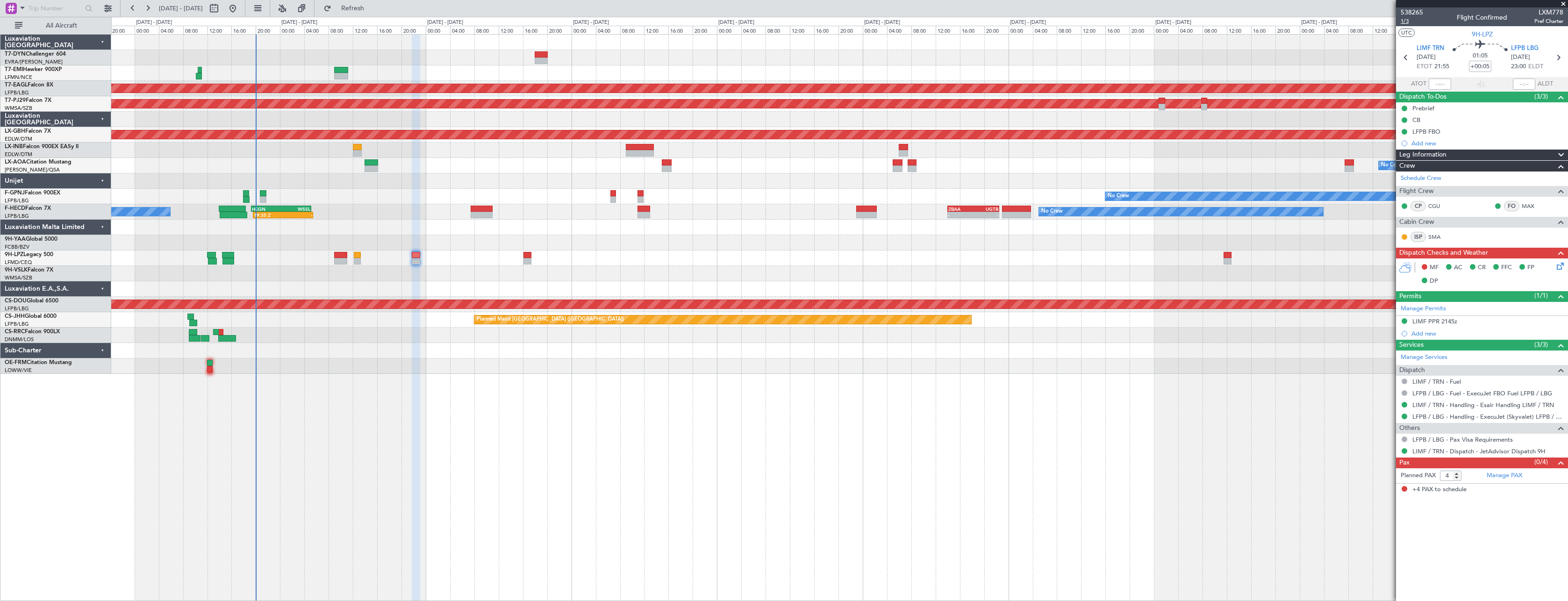
click at [1402, 21] on span "1/3" at bounding box center [1411, 21] width 23 height 8
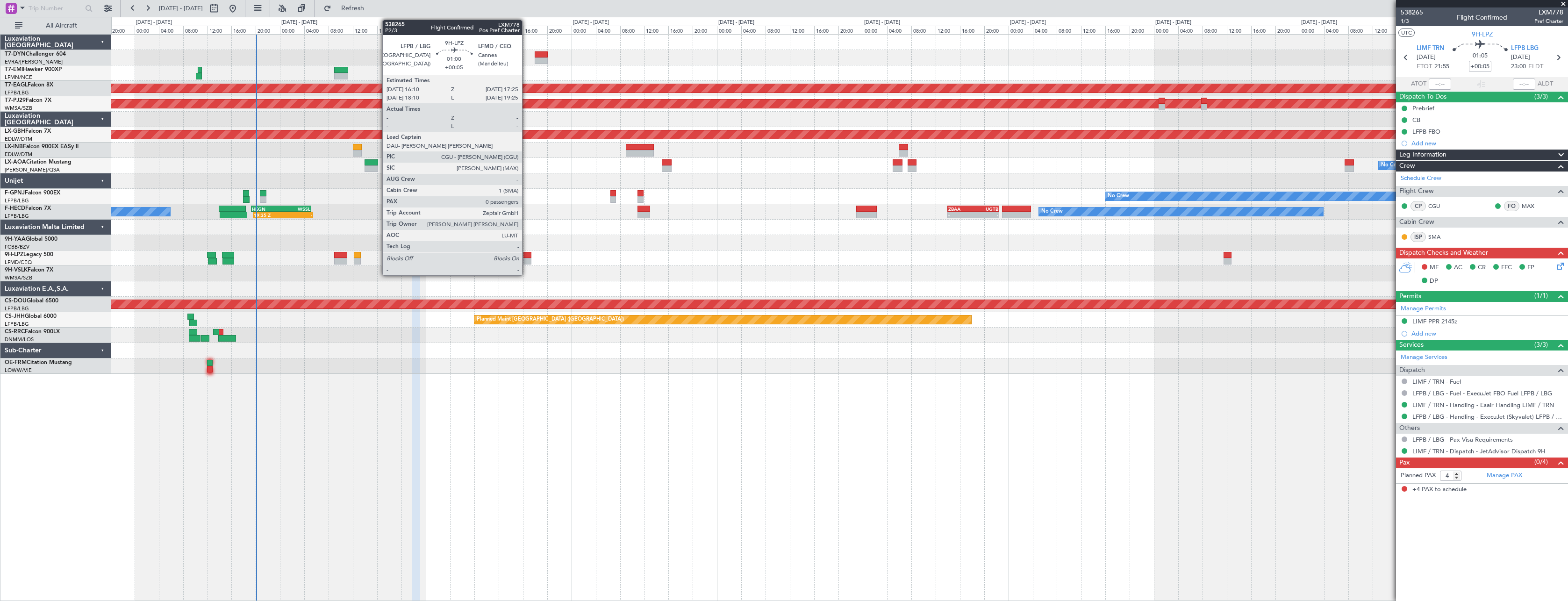
click at [526, 254] on div at bounding box center [527, 255] width 8 height 6
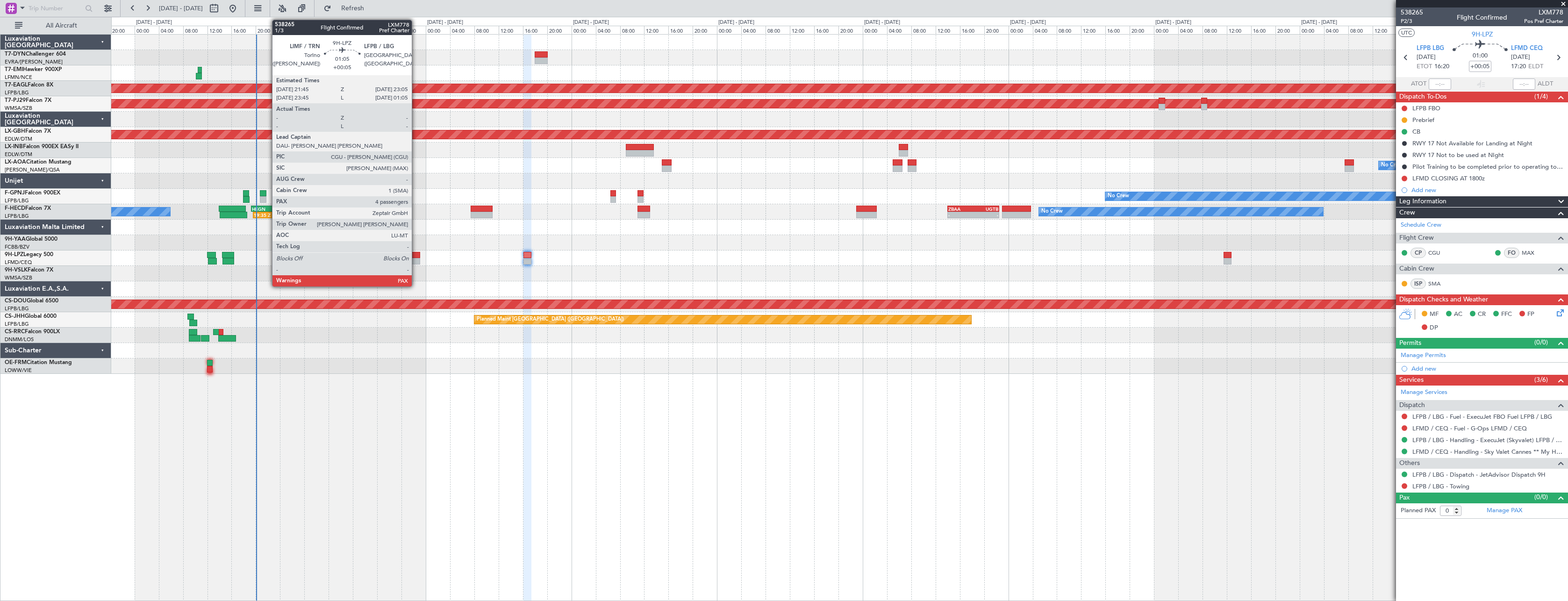
click at [416, 255] on div at bounding box center [416, 255] width 8 height 6
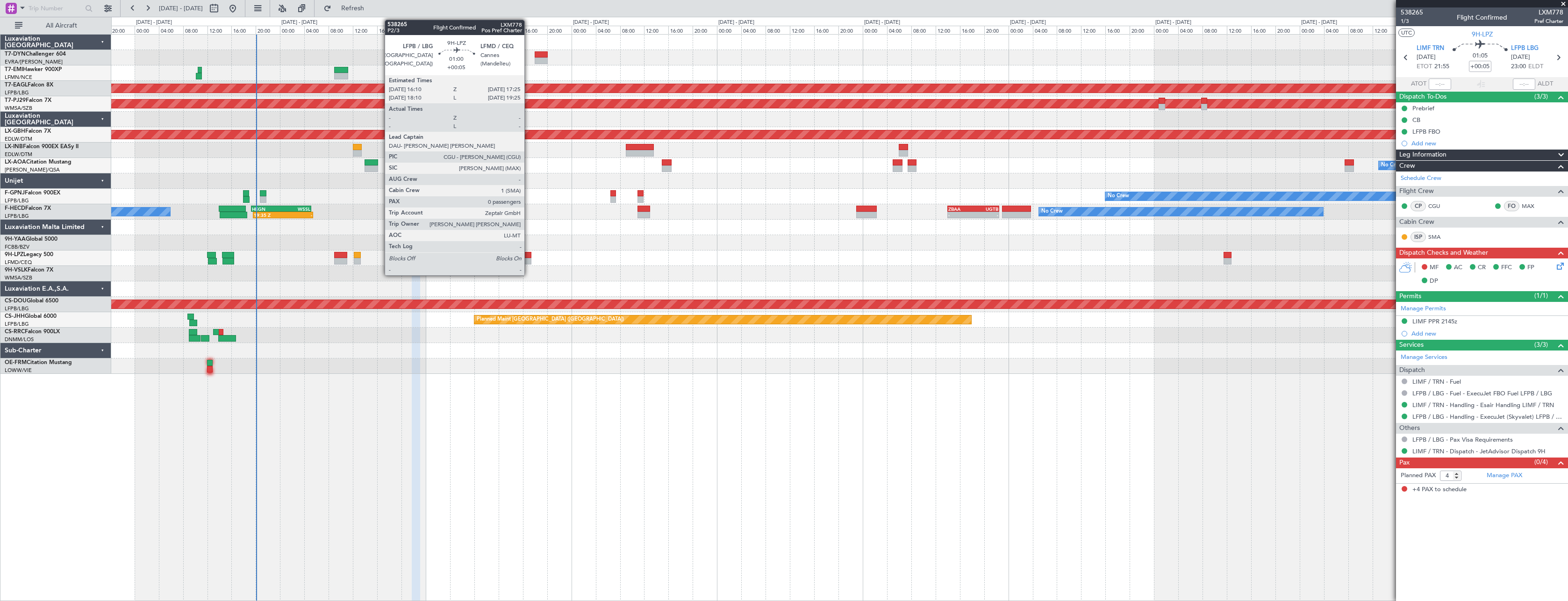
click at [529, 257] on div at bounding box center [527, 255] width 8 height 6
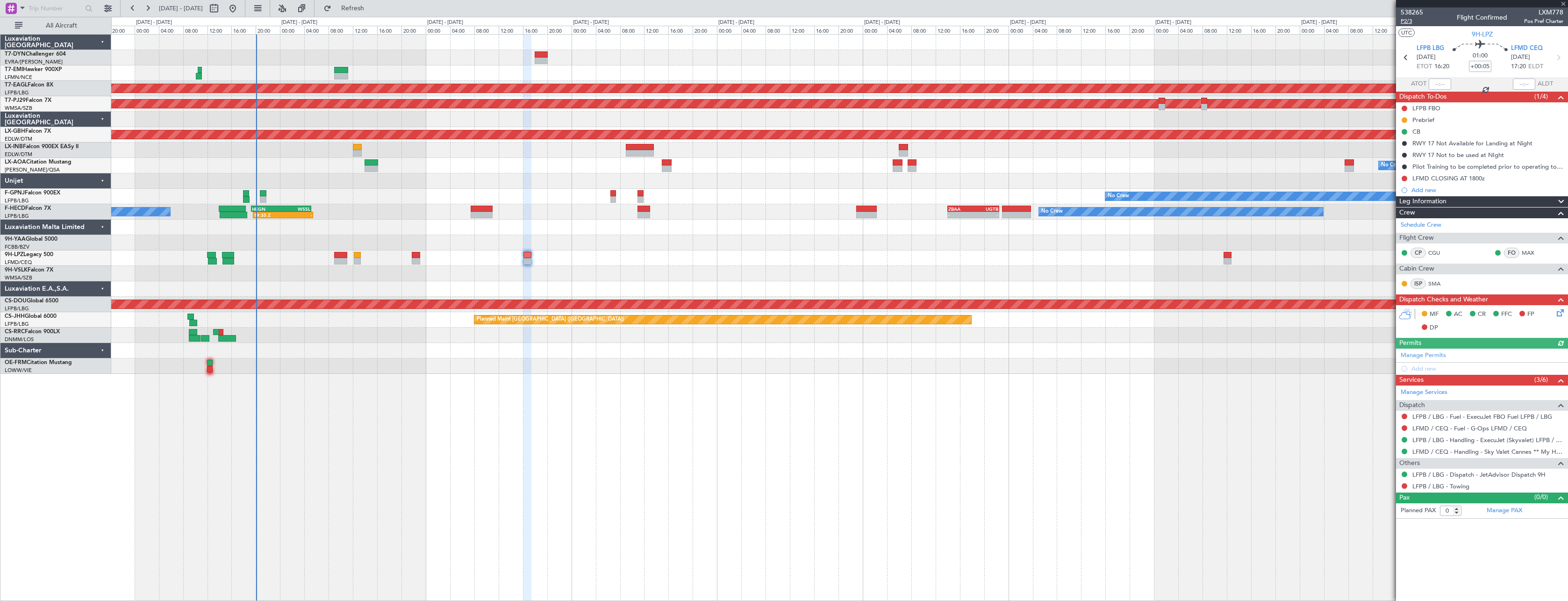
click at [1407, 19] on span "P2/3" at bounding box center [1411, 21] width 23 height 8
click at [1404, 22] on mat-tooltip-component "Trip Number" at bounding box center [1411, 30] width 46 height 25
click at [1404, 22] on span "P2/3" at bounding box center [1411, 21] width 23 height 8
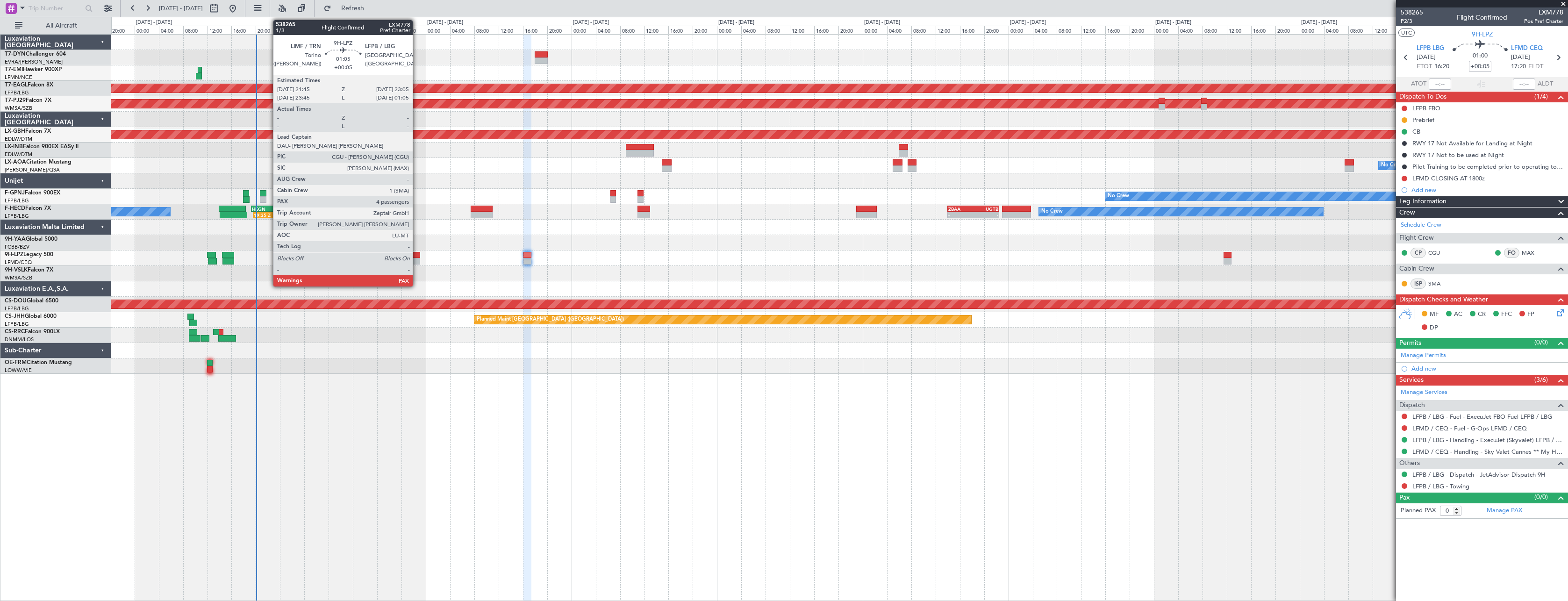
click at [416, 256] on div at bounding box center [416, 255] width 8 height 6
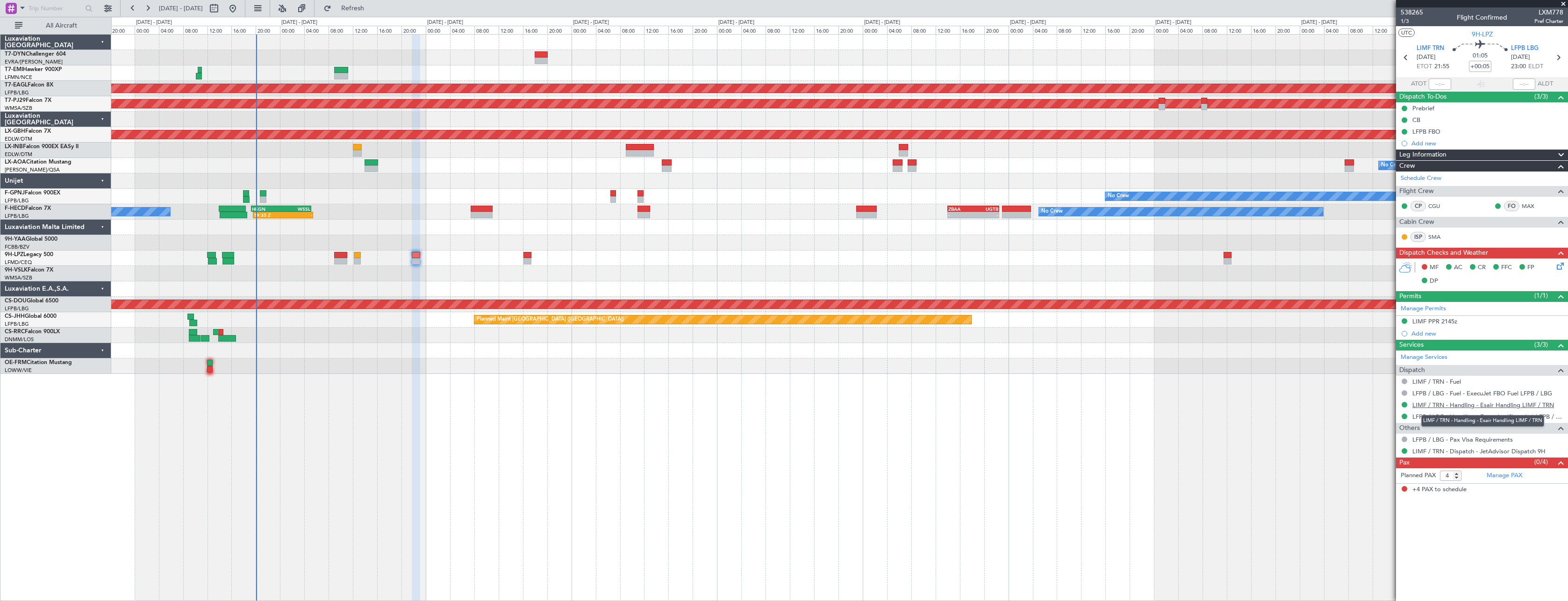
click at [1520, 403] on link "LIMF / TRN - Handling - Esair Handling LIMF / TRN" at bounding box center [1483, 405] width 142 height 8
click at [1491, 418] on link "LFPB / LBG - Handling - ExecuJet (Skyvalet) LFPB / LBG" at bounding box center [1487, 416] width 151 height 8
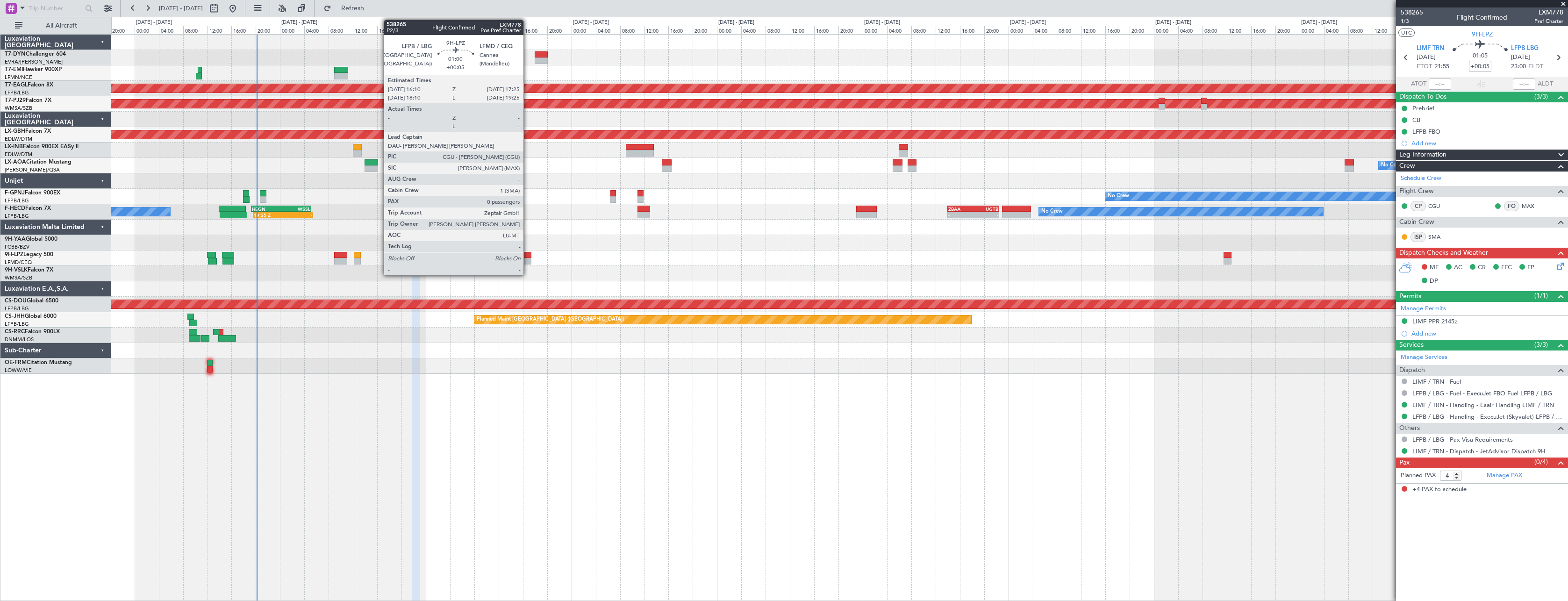
click at [527, 255] on div at bounding box center [527, 255] width 8 height 6
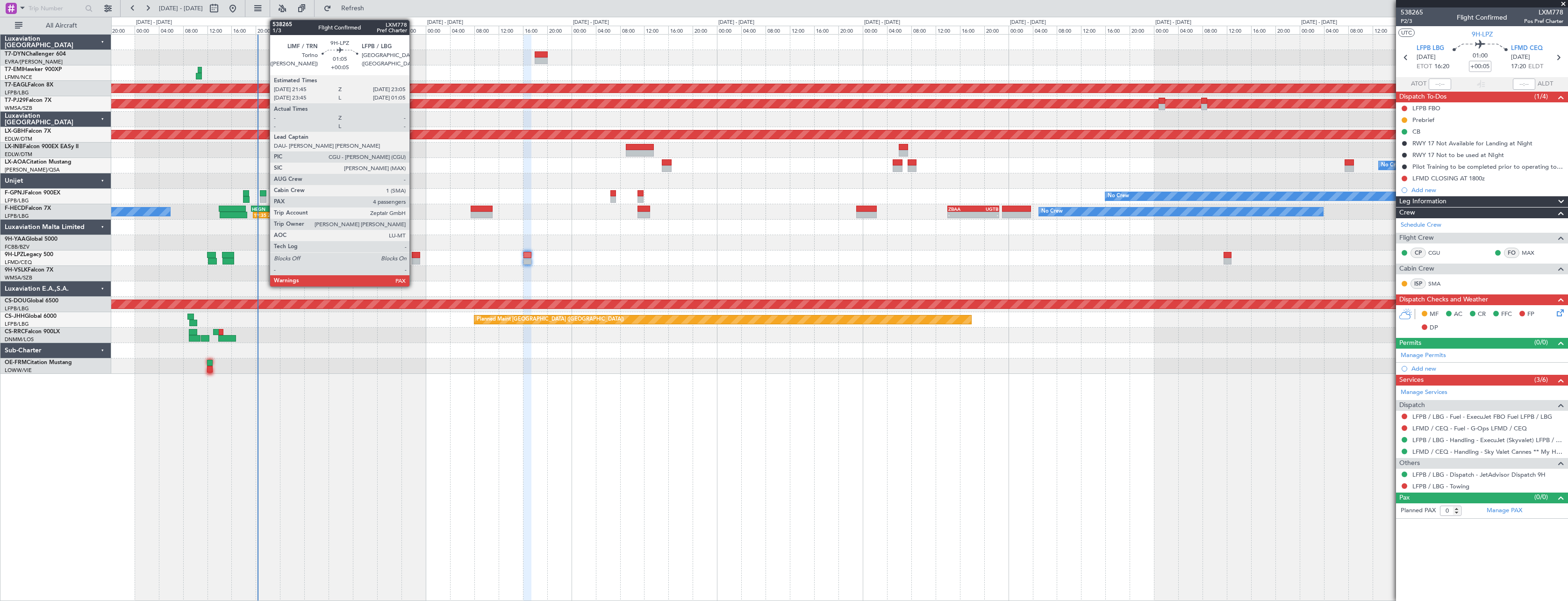
click at [414, 256] on div at bounding box center [416, 255] width 8 height 6
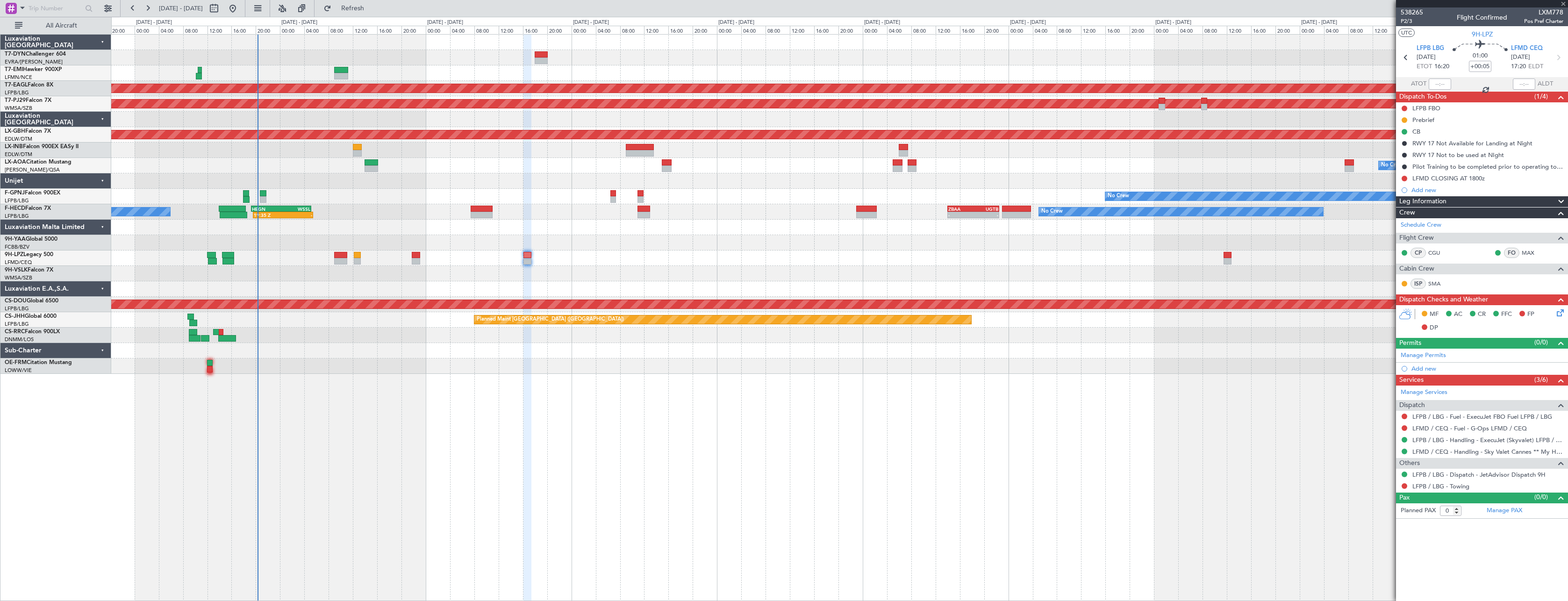
type input "4"
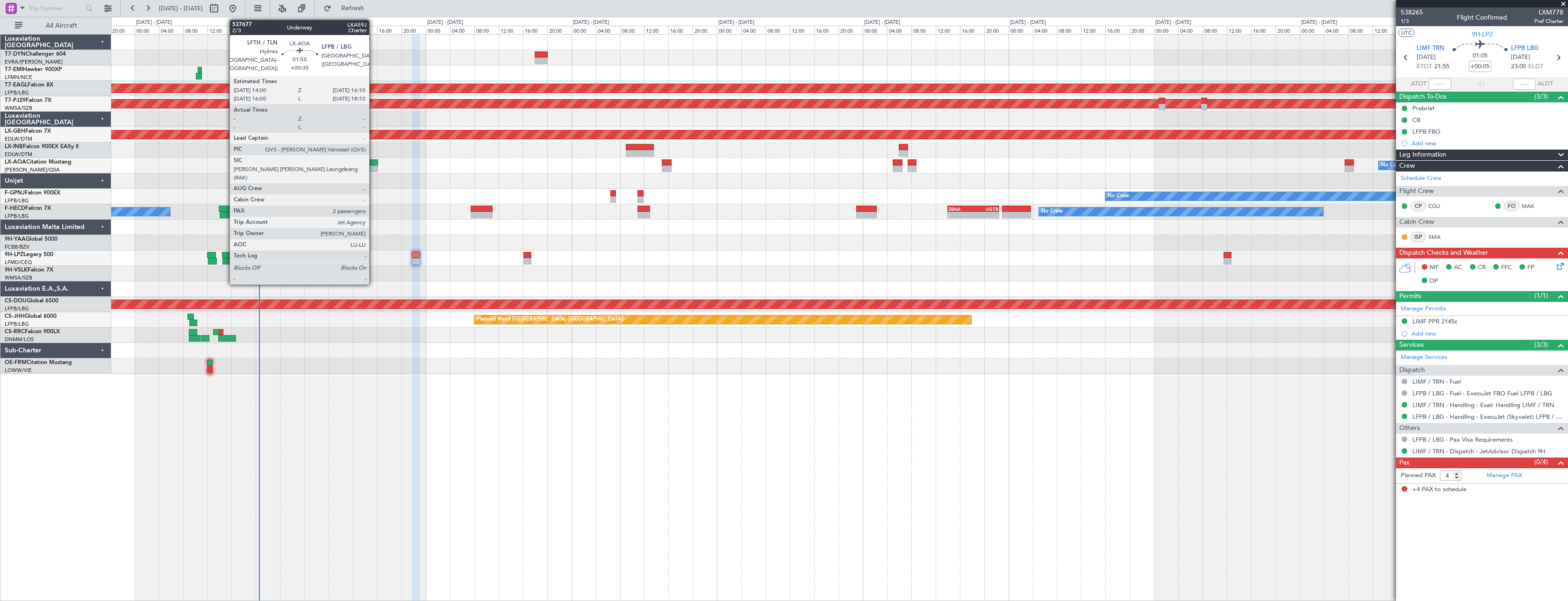
click at [373, 166] on div at bounding box center [371, 169] width 14 height 6
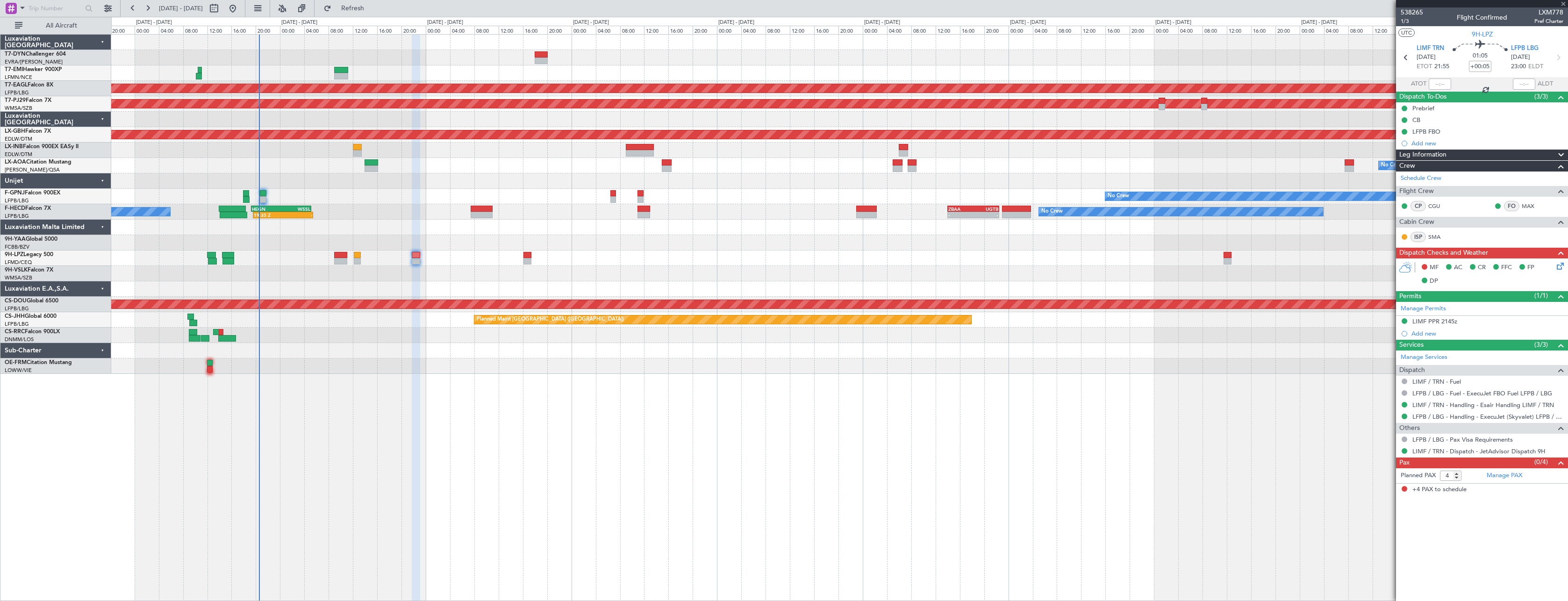
type input "+00:35"
type input "2"
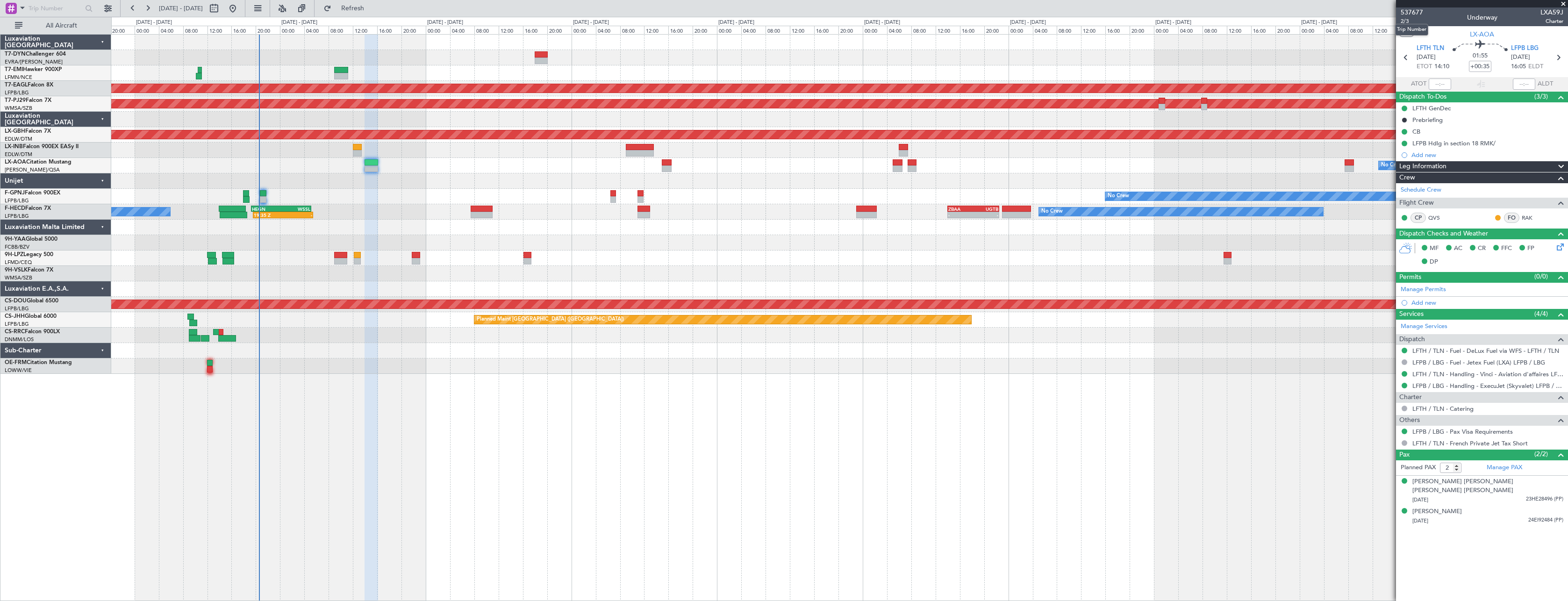
click at [1404, 21] on mat-tooltip-component "Trip Number" at bounding box center [1411, 30] width 46 height 25
click at [1403, 21] on span "2/3" at bounding box center [1411, 21] width 23 height 8
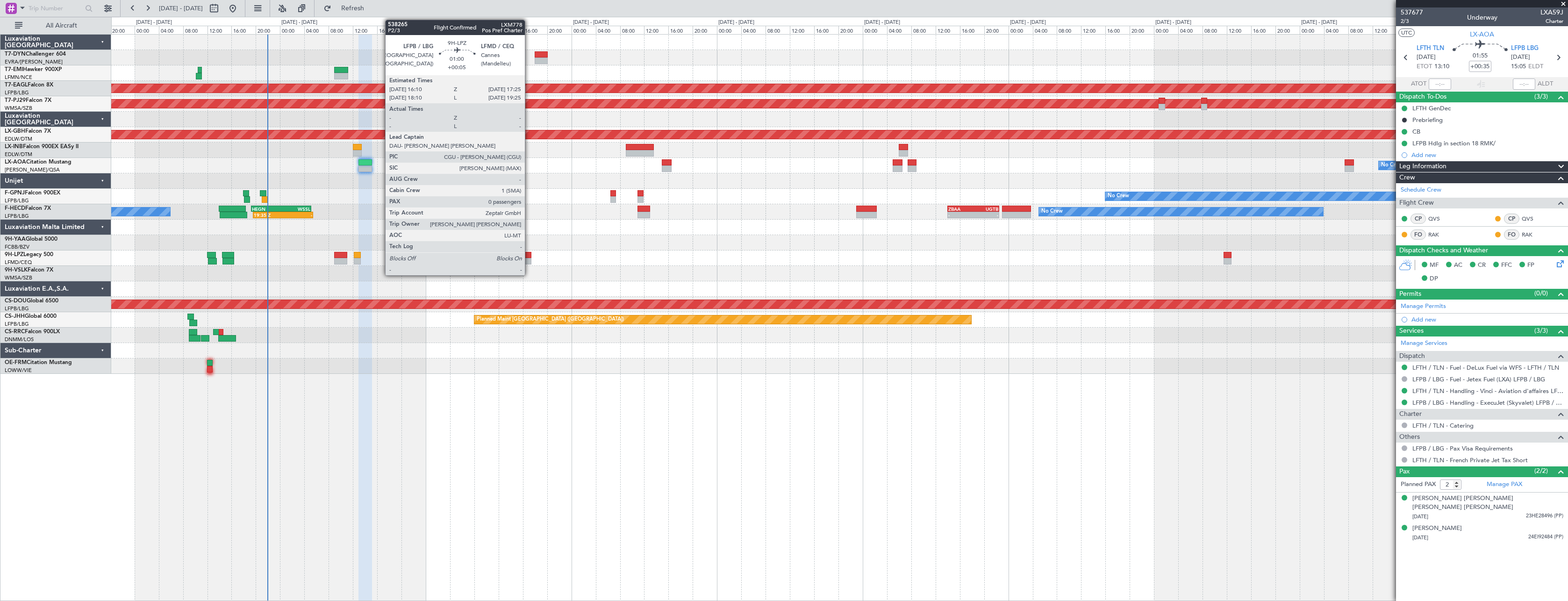
click at [529, 254] on div at bounding box center [527, 255] width 8 height 6
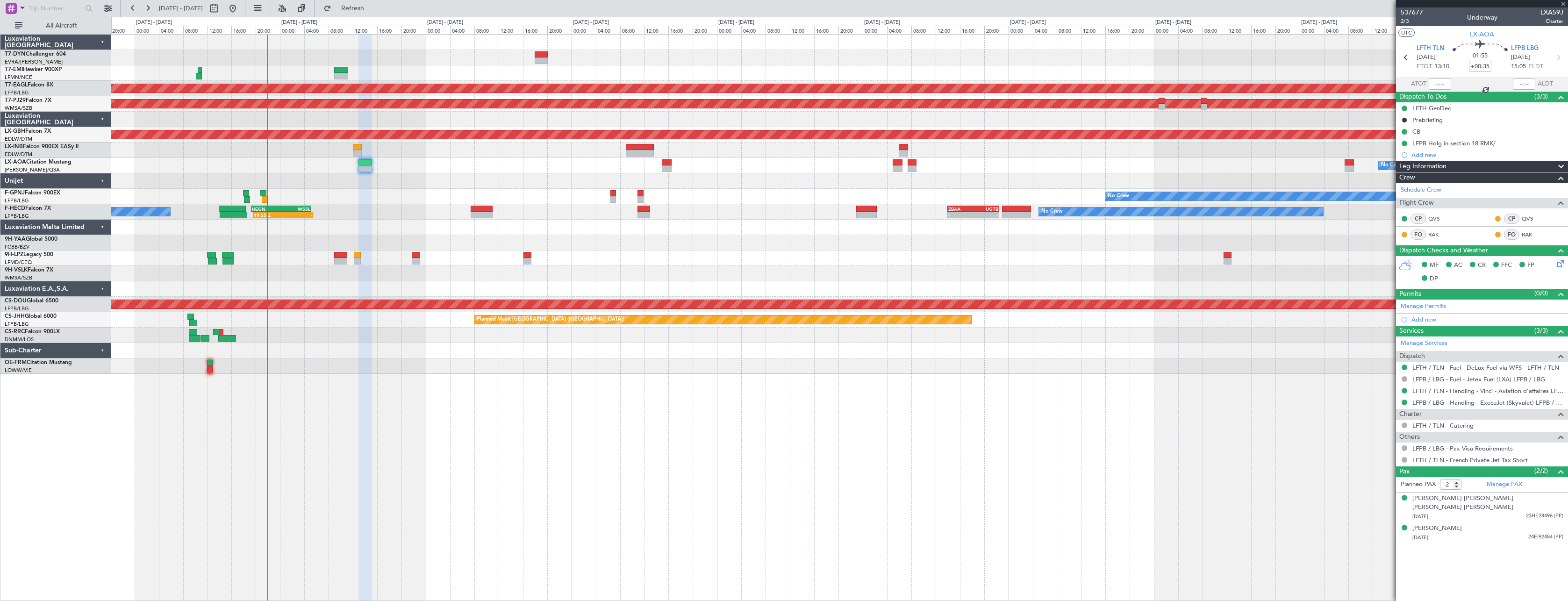
type input "+00:05"
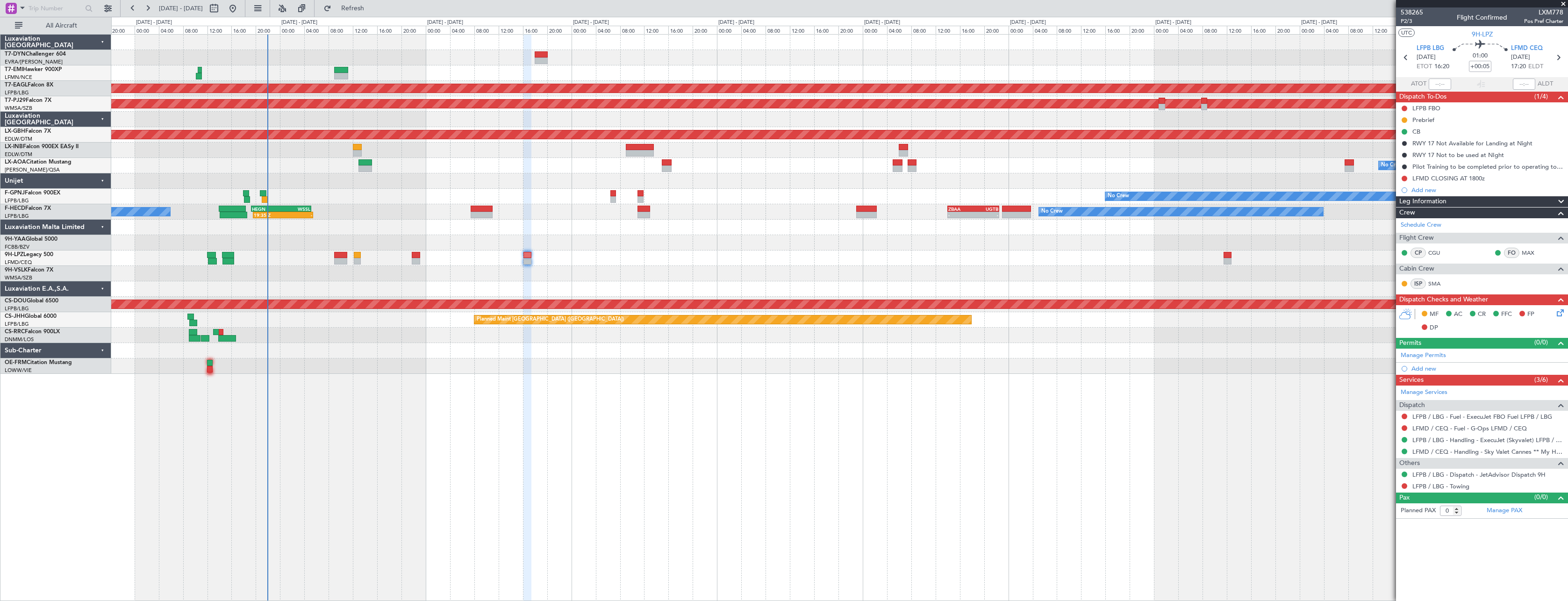
click at [1562, 311] on icon at bounding box center [1559, 311] width 8 height 8
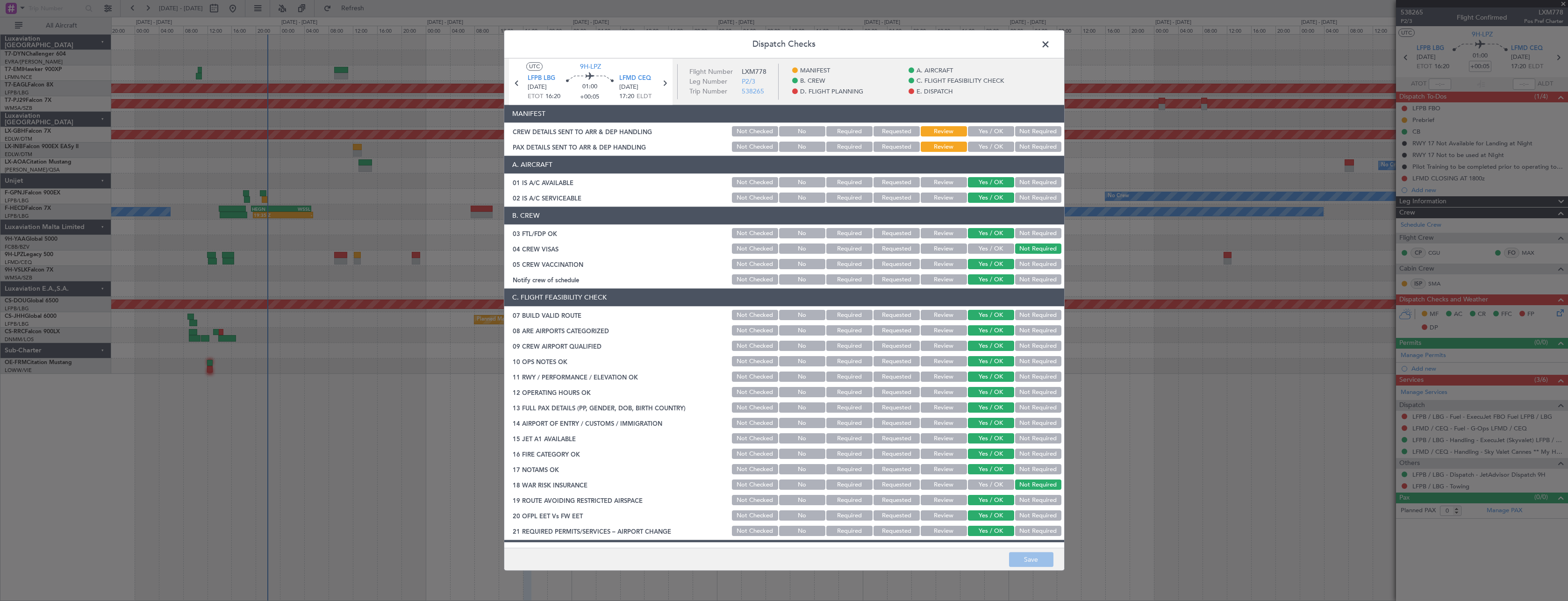
click at [985, 129] on button "Yes / OK" at bounding box center [991, 132] width 46 height 10
click at [994, 144] on button "Yes / OK" at bounding box center [991, 147] width 46 height 10
click at [1050, 42] on span at bounding box center [1050, 47] width 0 height 19
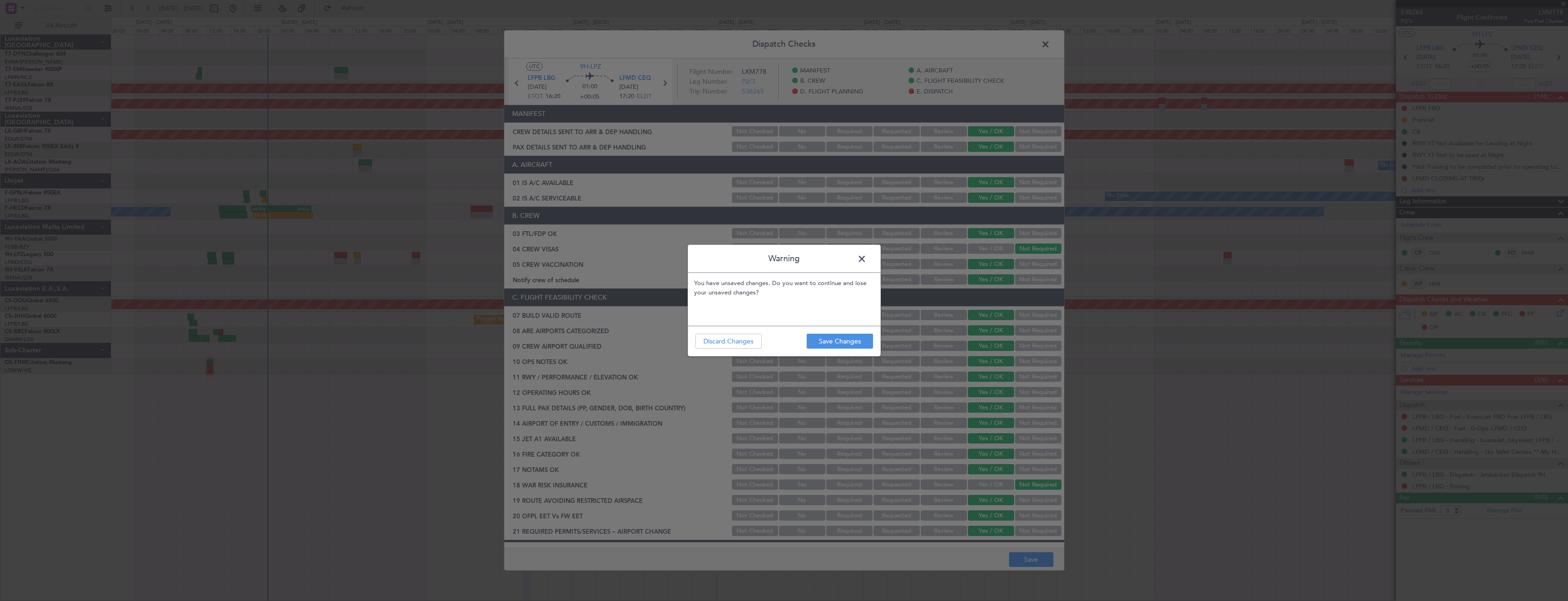
click at [866, 256] on span at bounding box center [866, 261] width 0 height 19
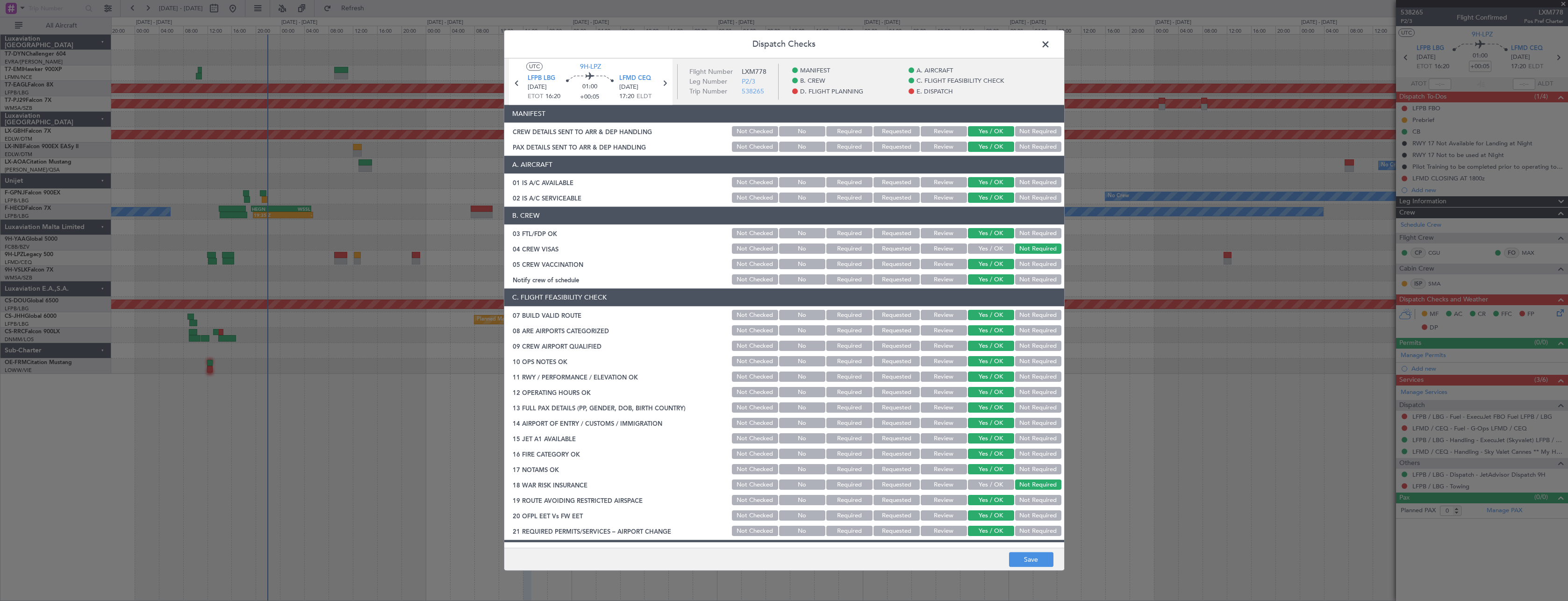
click at [1050, 45] on span at bounding box center [1050, 47] width 0 height 19
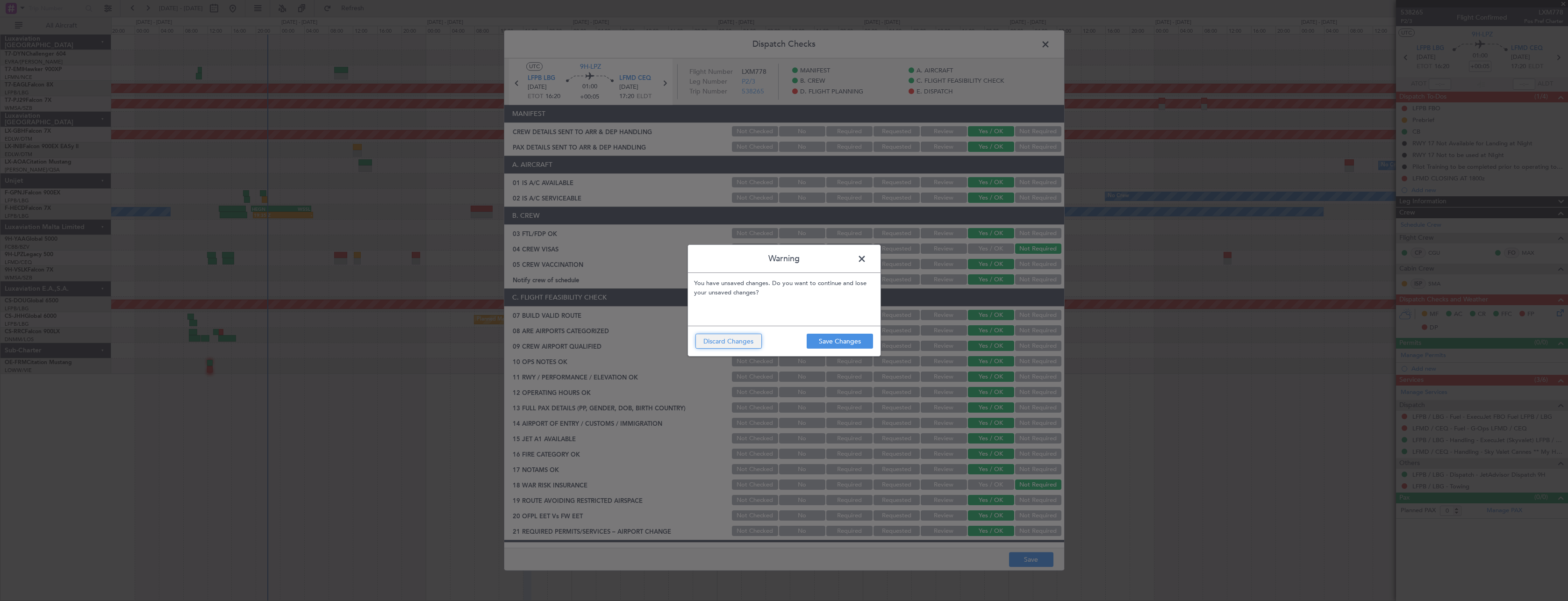
click at [737, 341] on button "Discard Changes" at bounding box center [729, 341] width 66 height 15
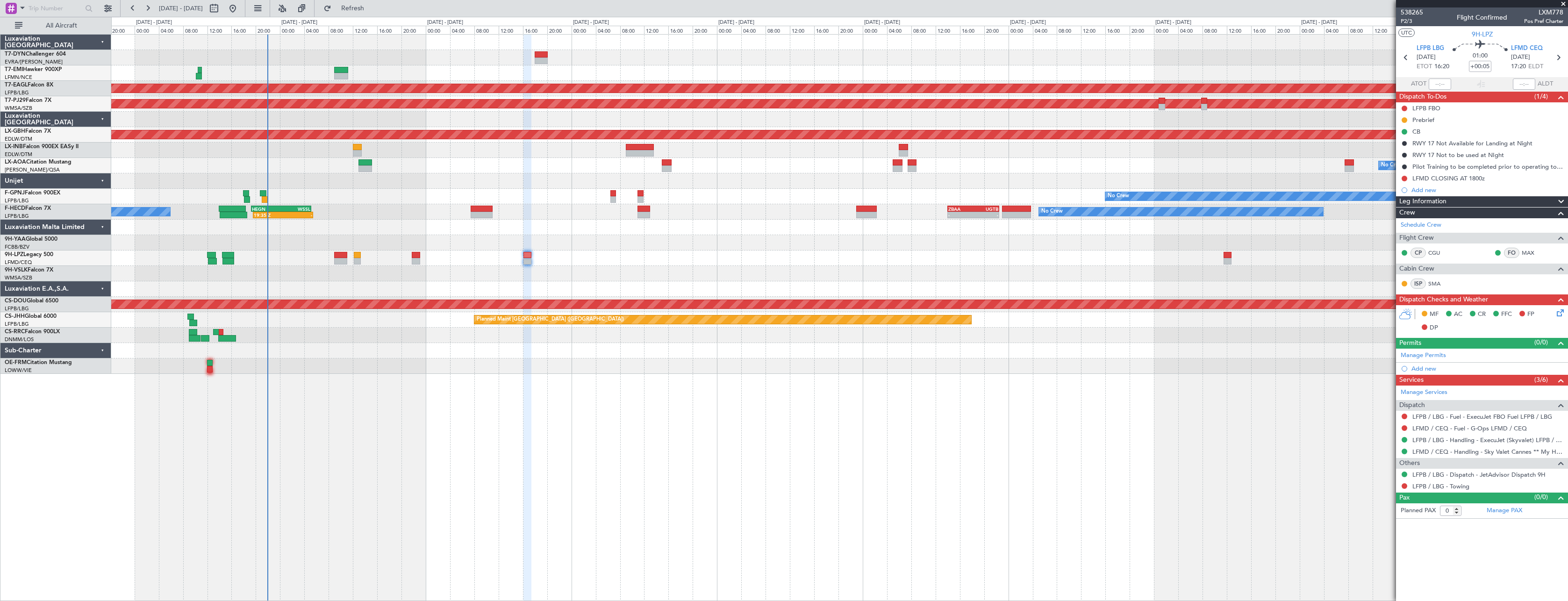
click at [1559, 310] on icon at bounding box center [1559, 311] width 8 height 8
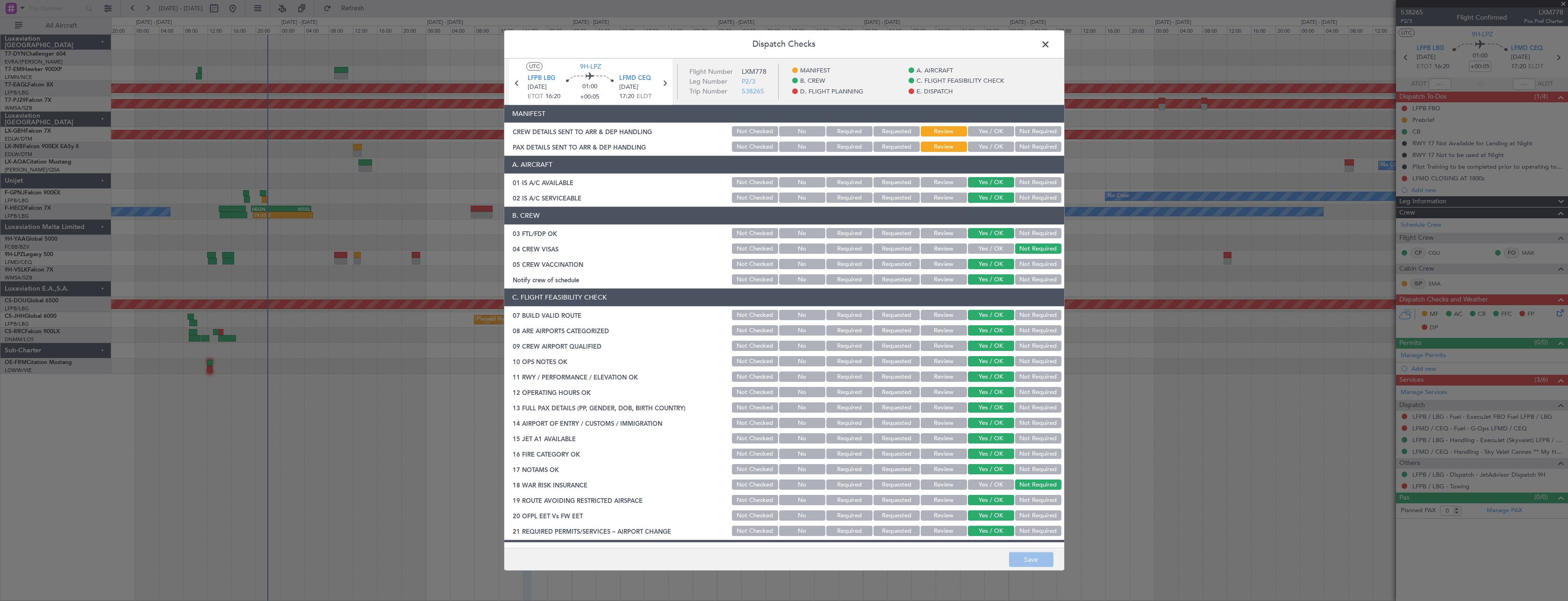
click at [972, 128] on button "Yes / OK" at bounding box center [991, 132] width 46 height 10
click at [978, 148] on button "Yes / OK" at bounding box center [991, 147] width 46 height 10
click at [1037, 559] on button "Save" at bounding box center [1031, 559] width 44 height 15
click at [1050, 42] on span at bounding box center [1050, 47] width 0 height 19
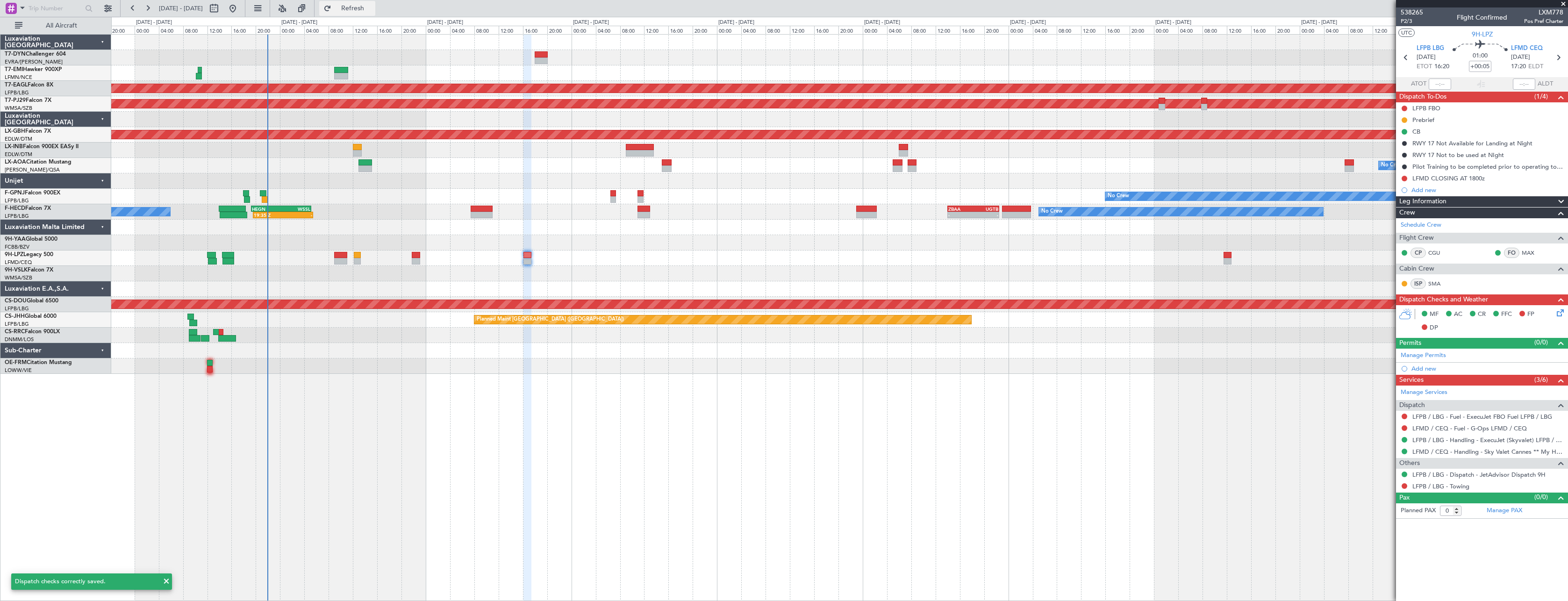
click at [351, 11] on button "Refresh" at bounding box center [347, 8] width 56 height 15
click at [411, 256] on div at bounding box center [839, 259] width 1456 height 16
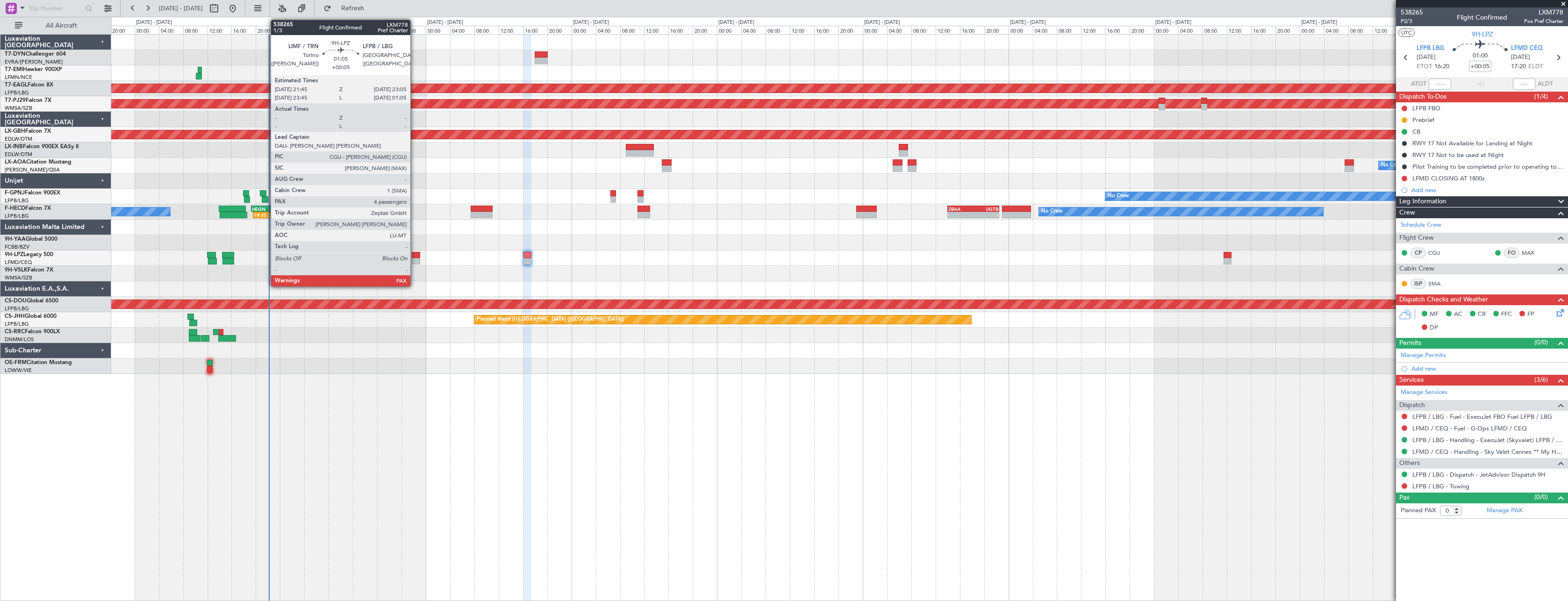
click at [414, 257] on div at bounding box center [416, 255] width 8 height 6
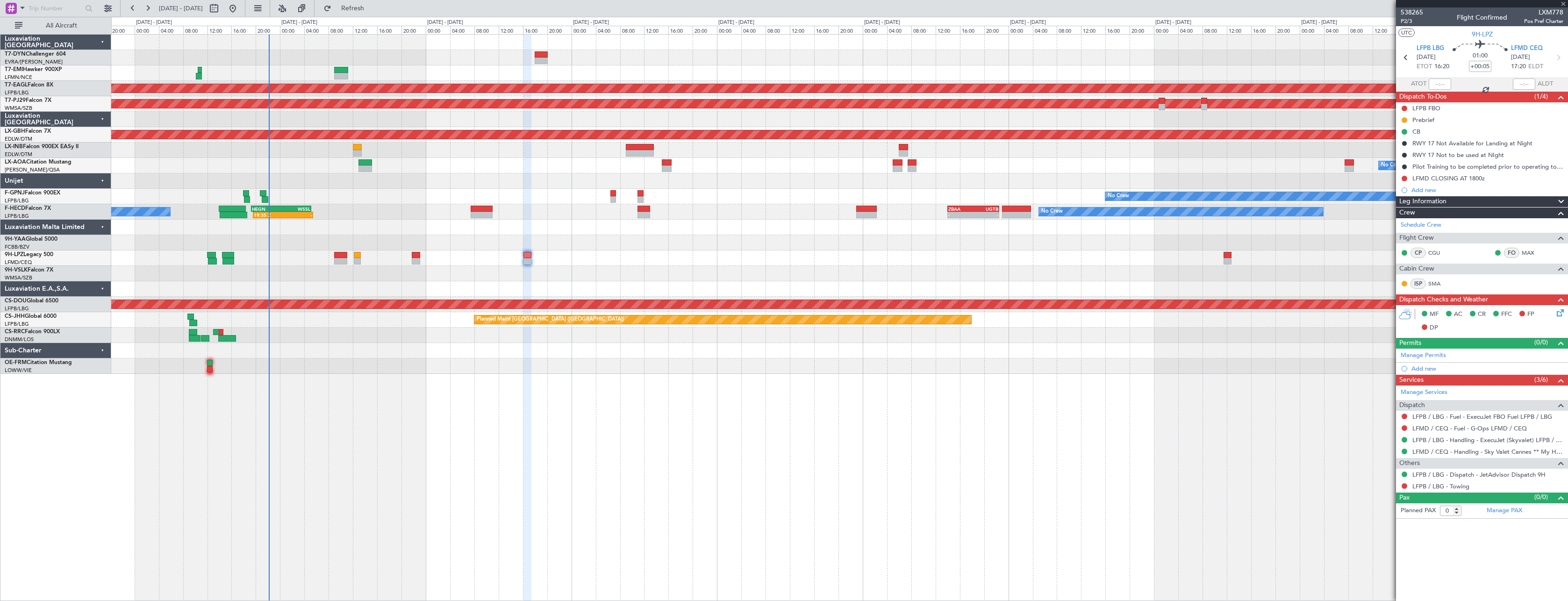
type input "4"
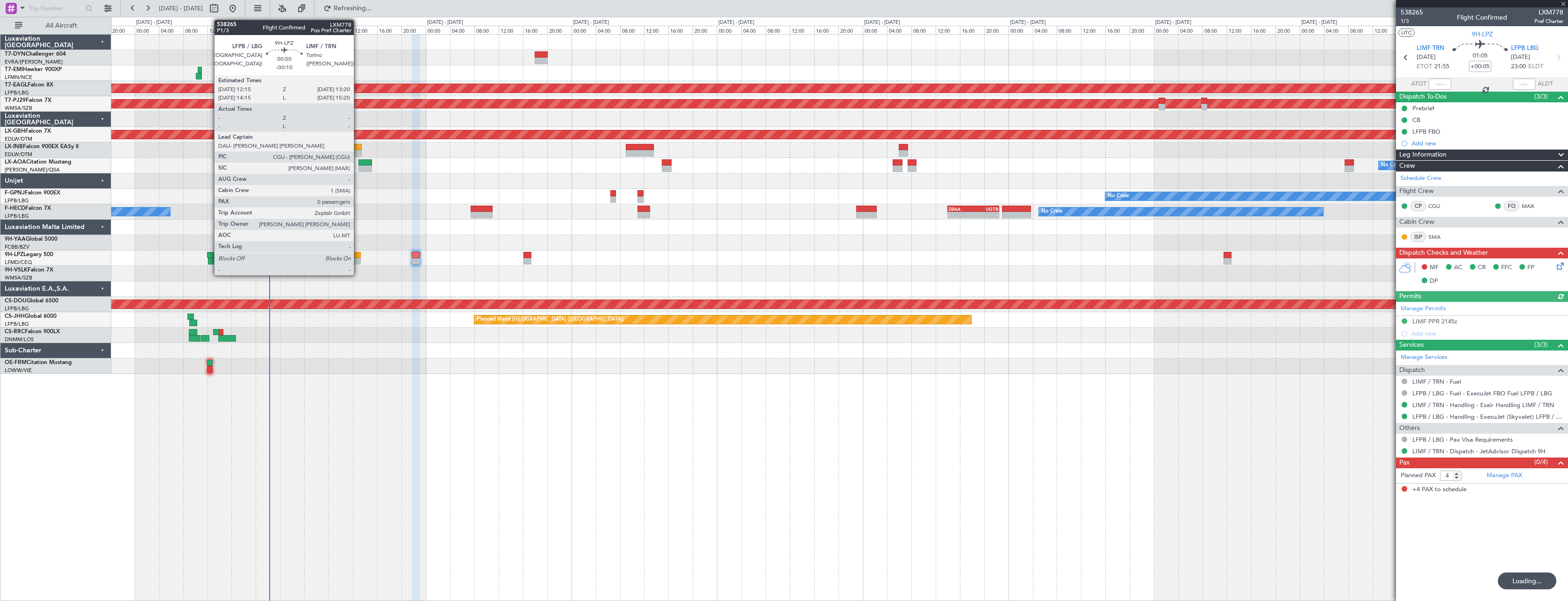
click at [357, 257] on div at bounding box center [357, 255] width 7 height 6
type input "-00:10"
type input "0"
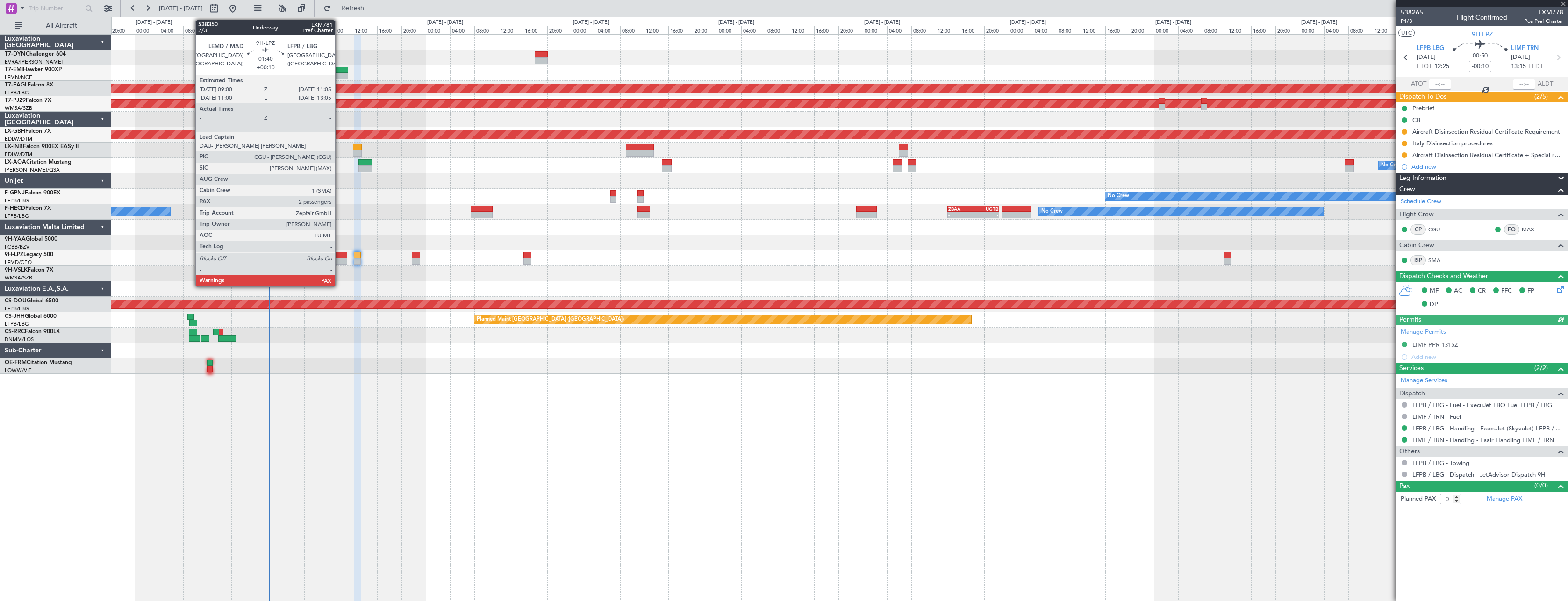
click at [339, 256] on div at bounding box center [340, 255] width 13 height 6
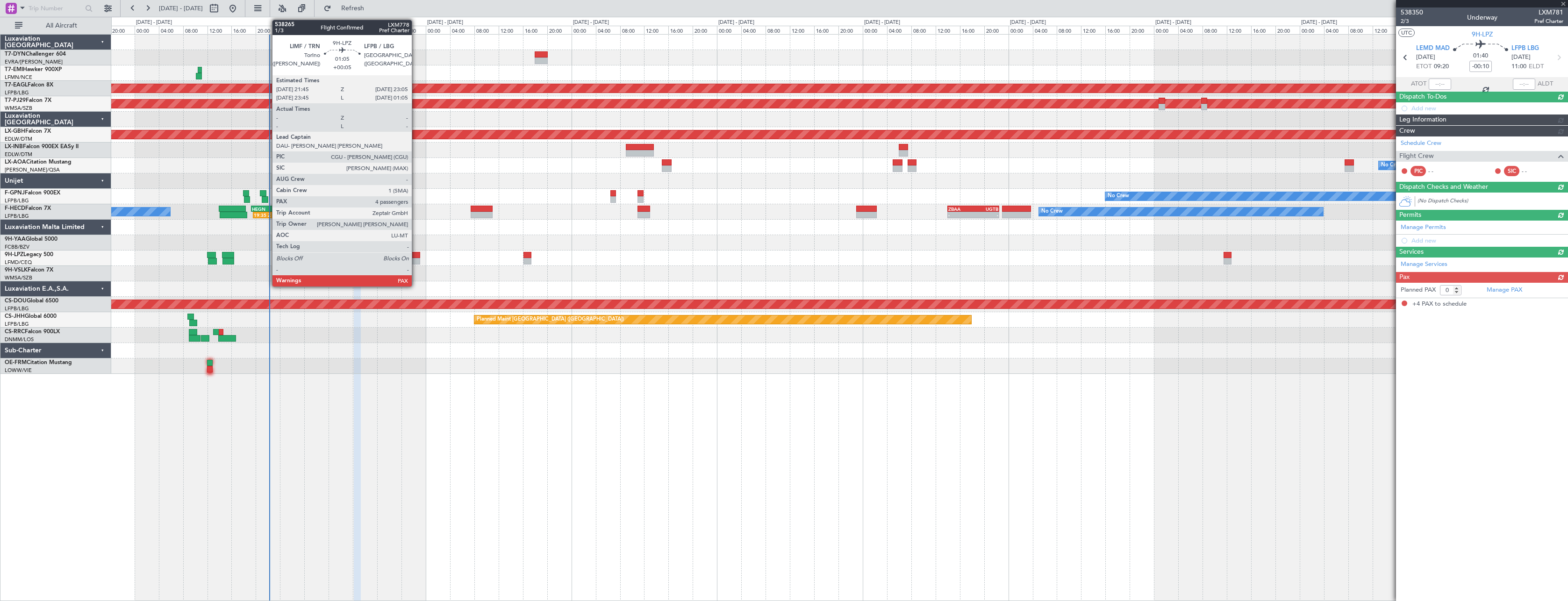
type input "+00:10"
type input "4"
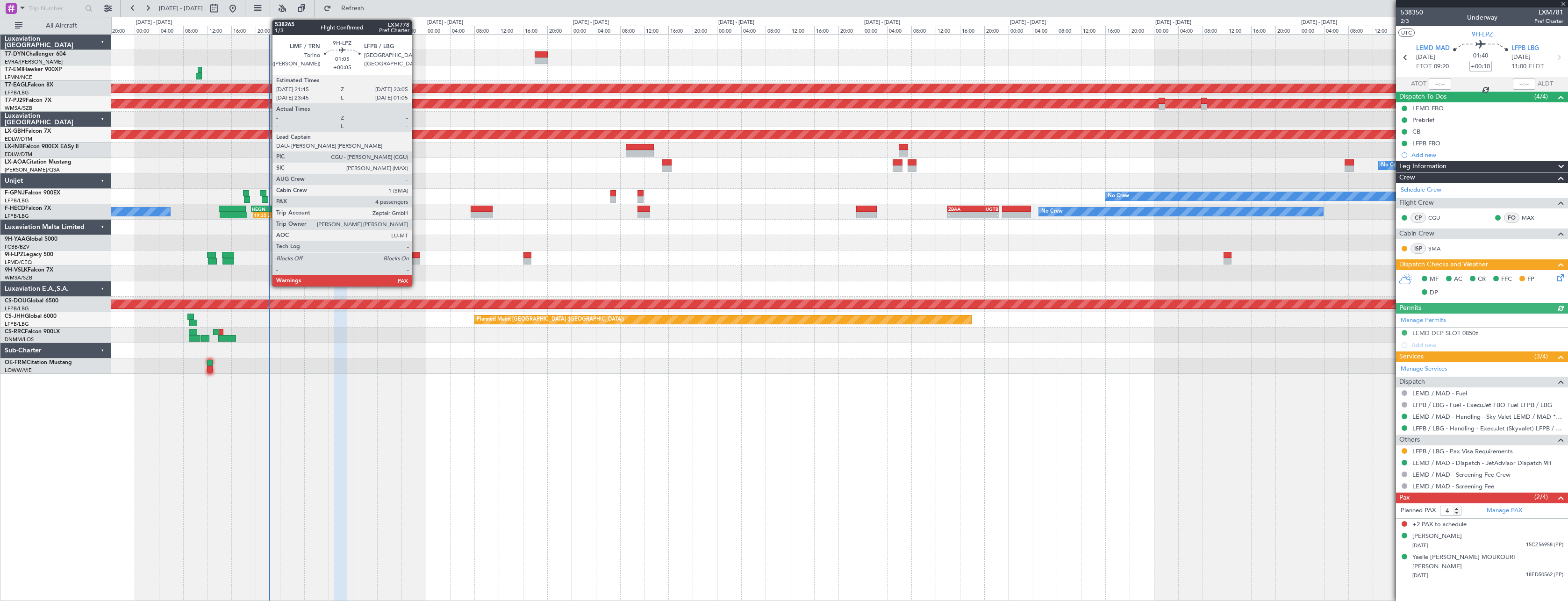
click at [416, 255] on div at bounding box center [416, 255] width 8 height 6
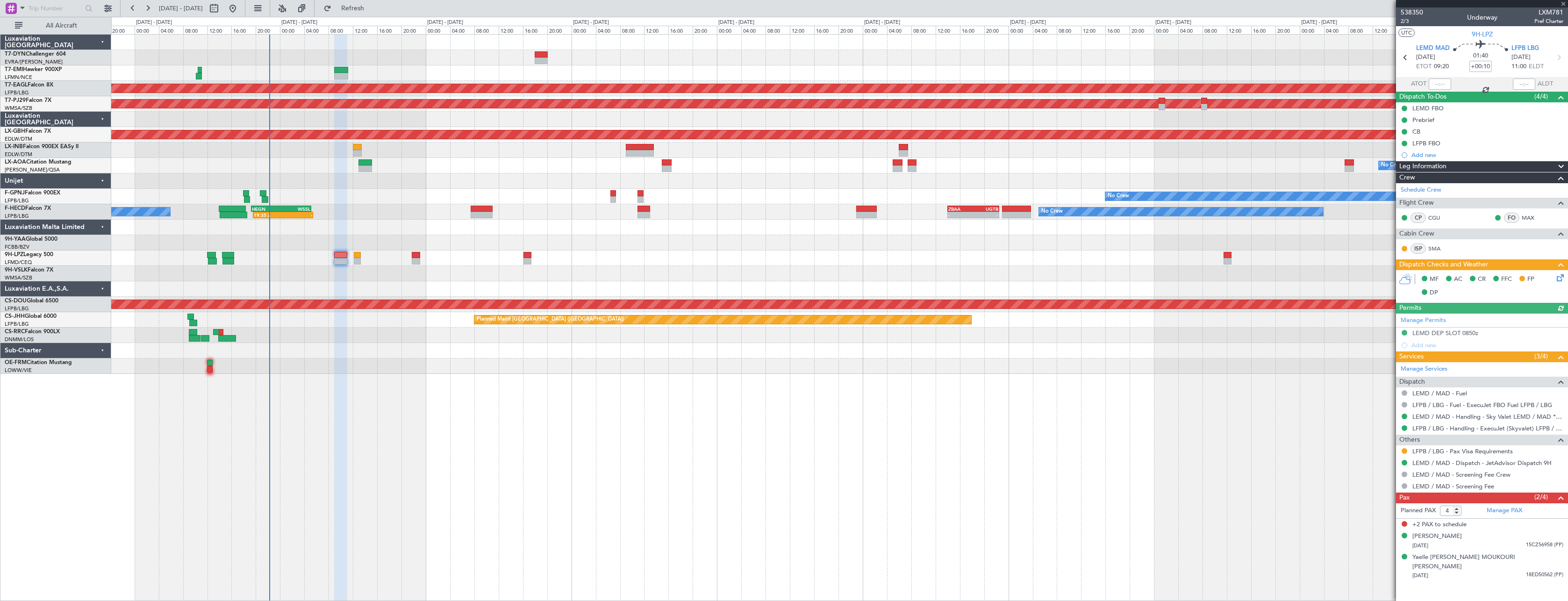
type input "+00:05"
